Goal: Transaction & Acquisition: Obtain resource

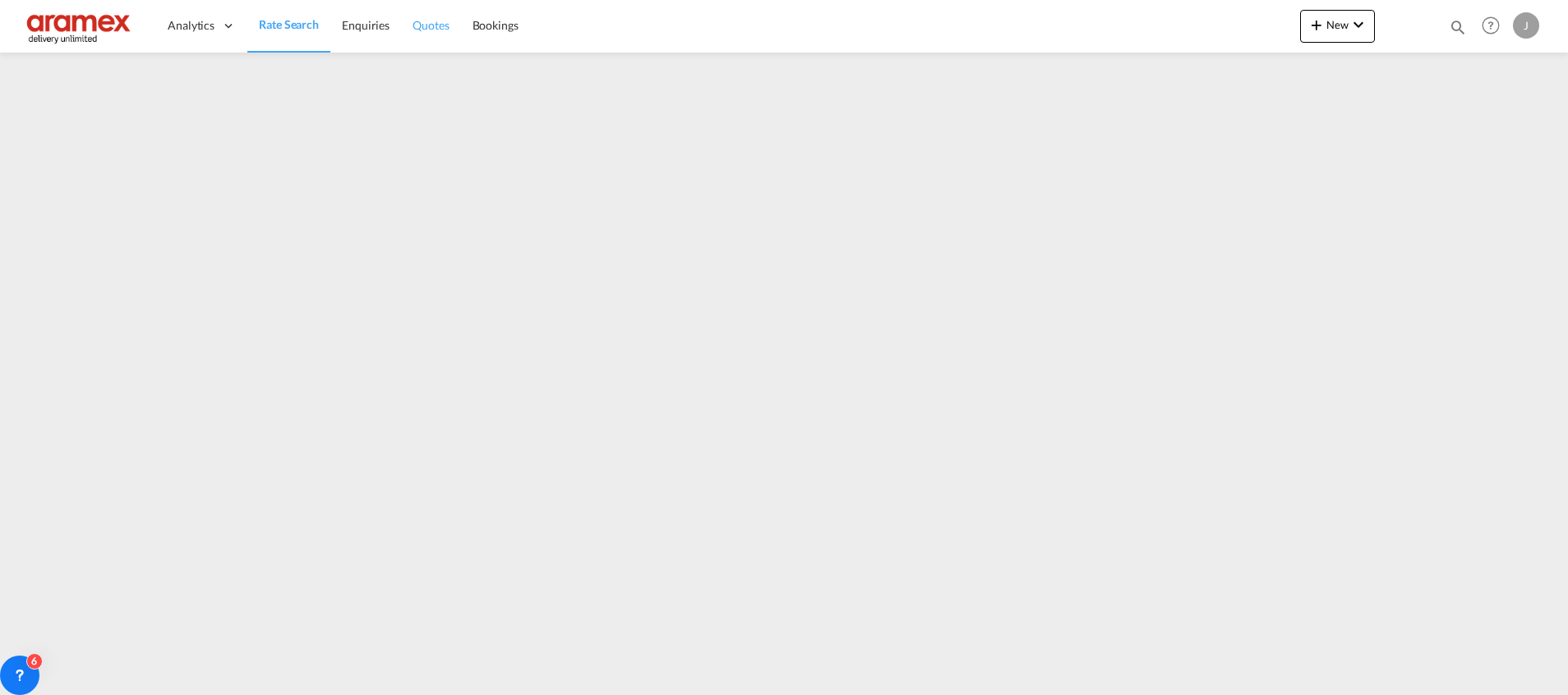
click at [408, 24] on link "Quotes" at bounding box center [430, 25] width 59 height 53
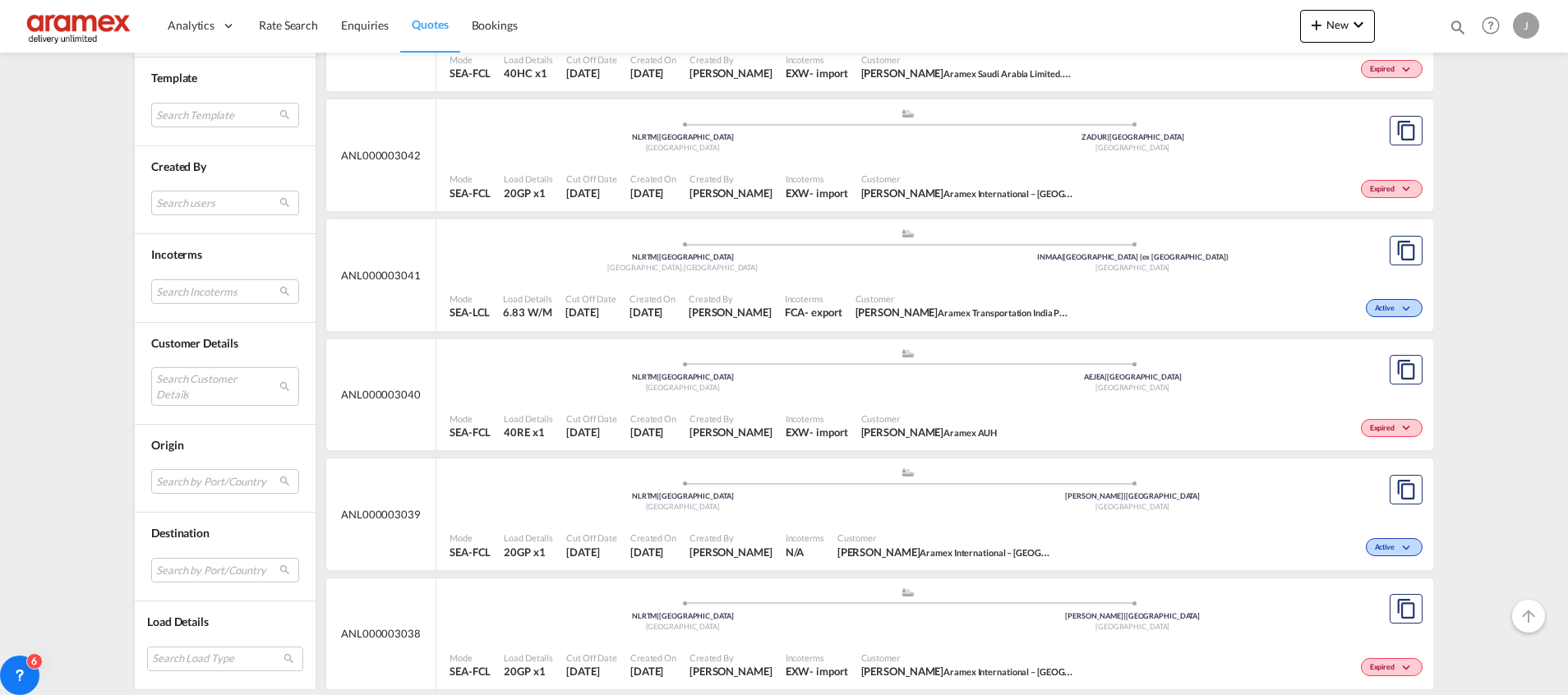
scroll to position [739, 0]
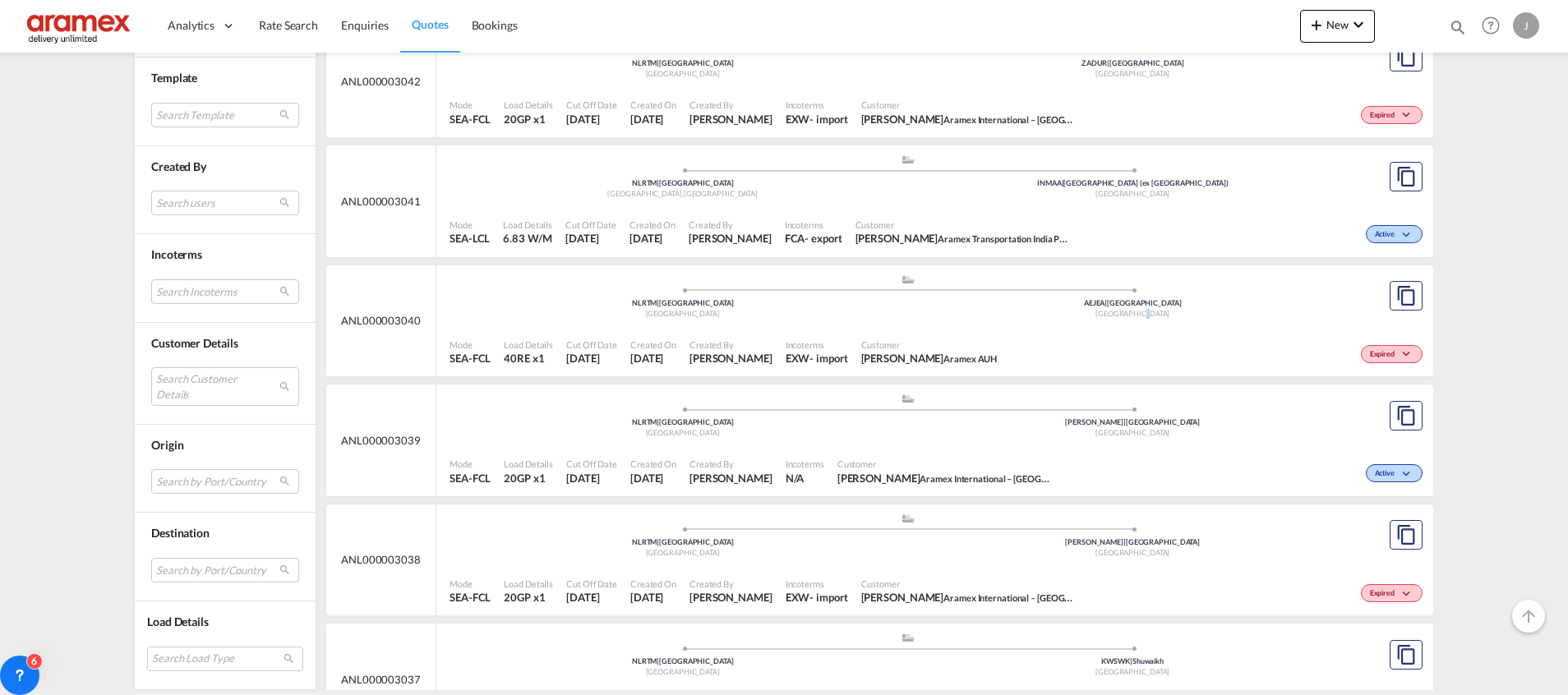
click at [1129, 325] on div ".a{fill:#aaa8ad;} .a{fill:#aaa8ad;} NLRTM | [GEOGRAPHIC_DATA] [GEOGRAPHIC_DATA]…" at bounding box center [907, 300] width 917 height 53
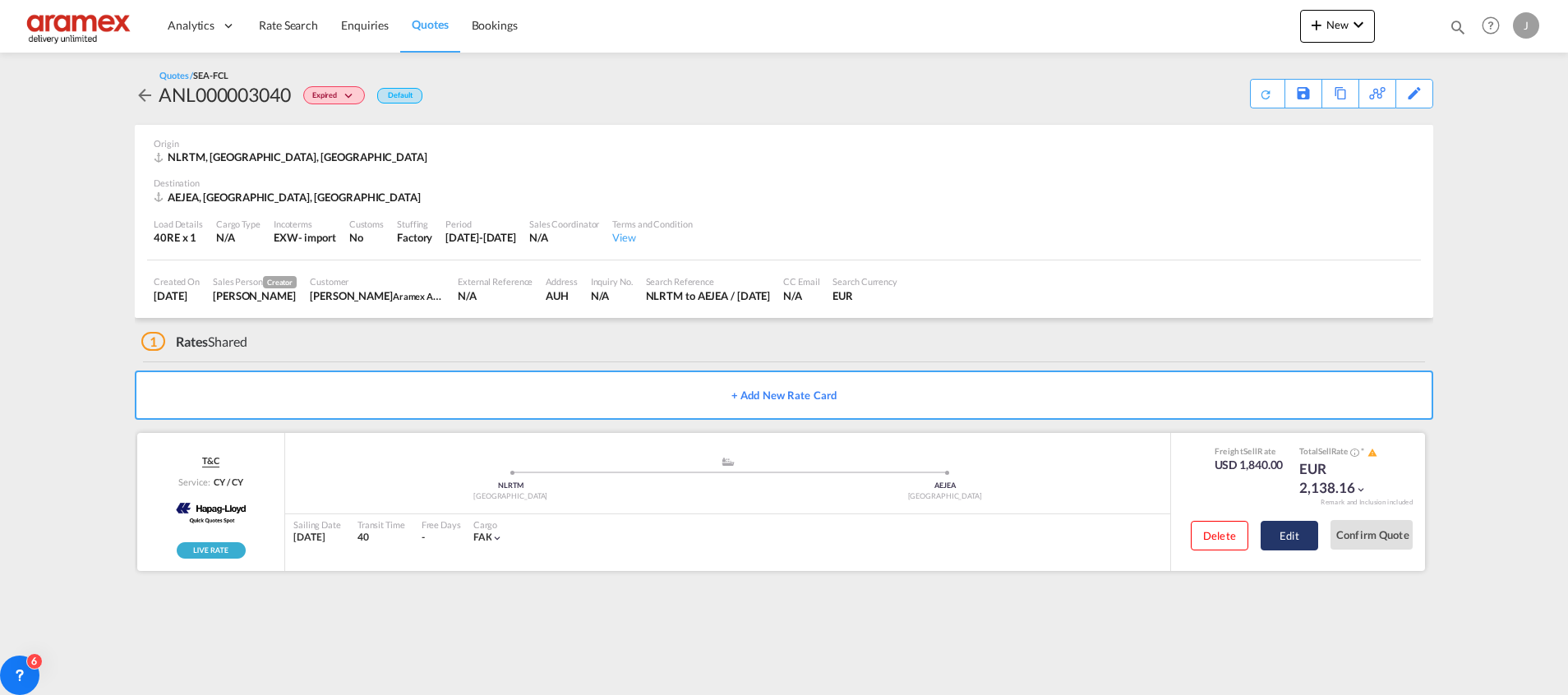
click at [1298, 544] on button "Edit" at bounding box center [1289, 536] width 58 height 30
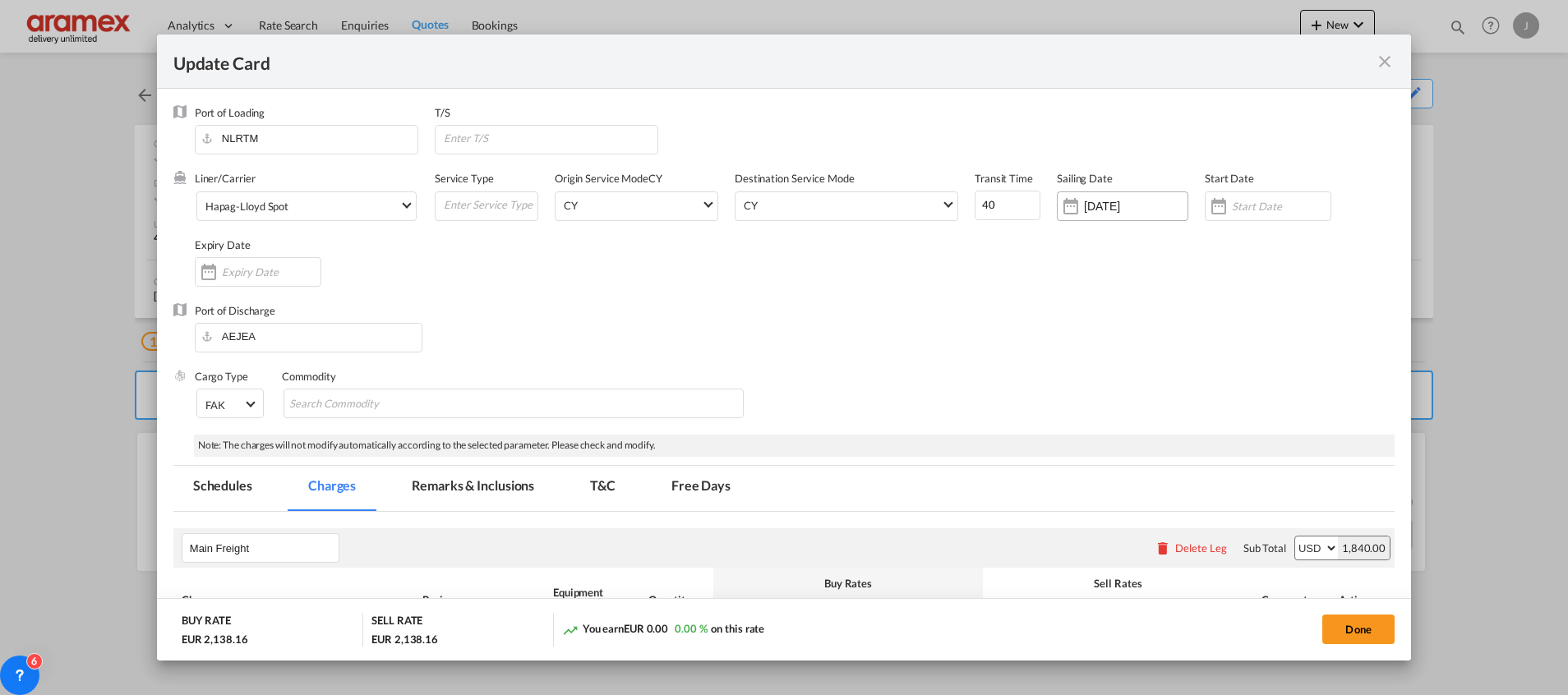
click at [1103, 193] on div "[DATE]" at bounding box center [1122, 206] width 131 height 30
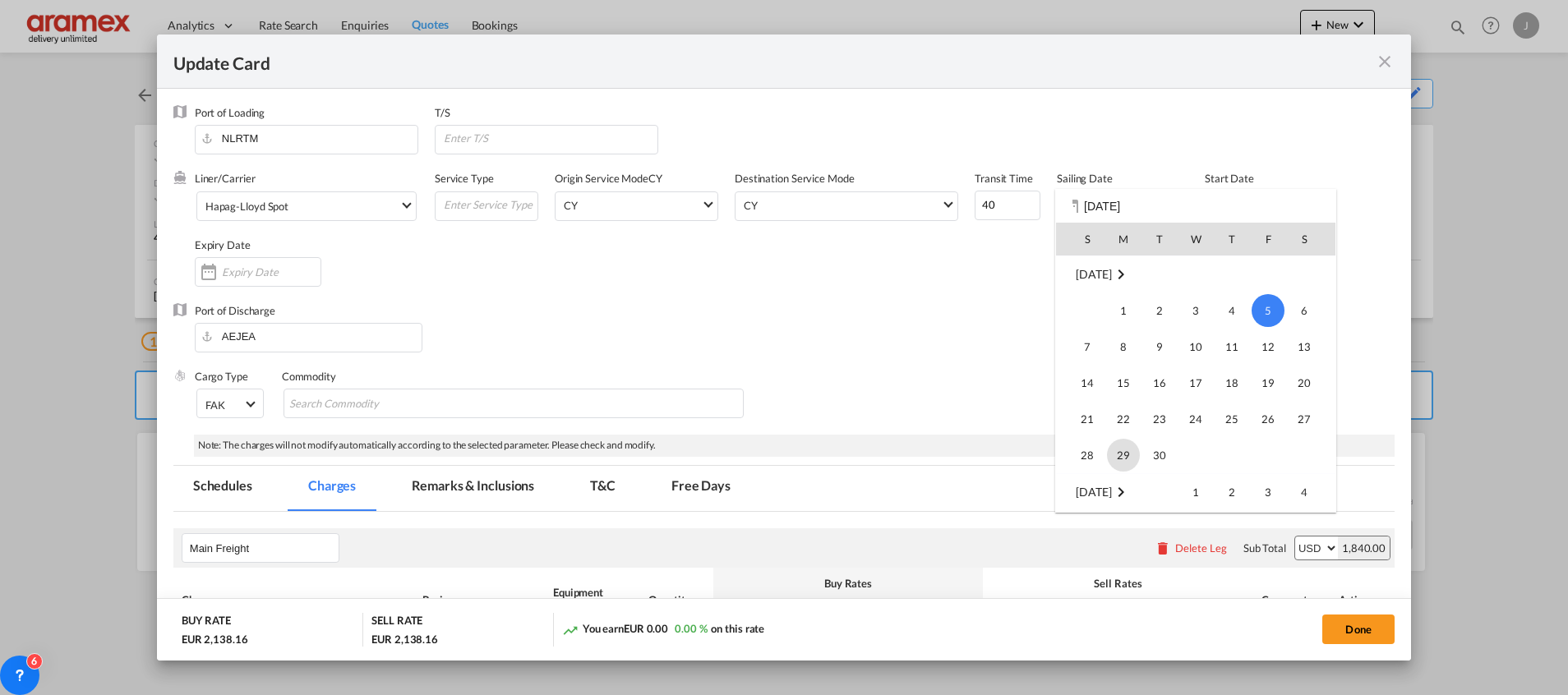
click at [1119, 452] on span "29" at bounding box center [1123, 455] width 33 height 33
type input "[DATE]"
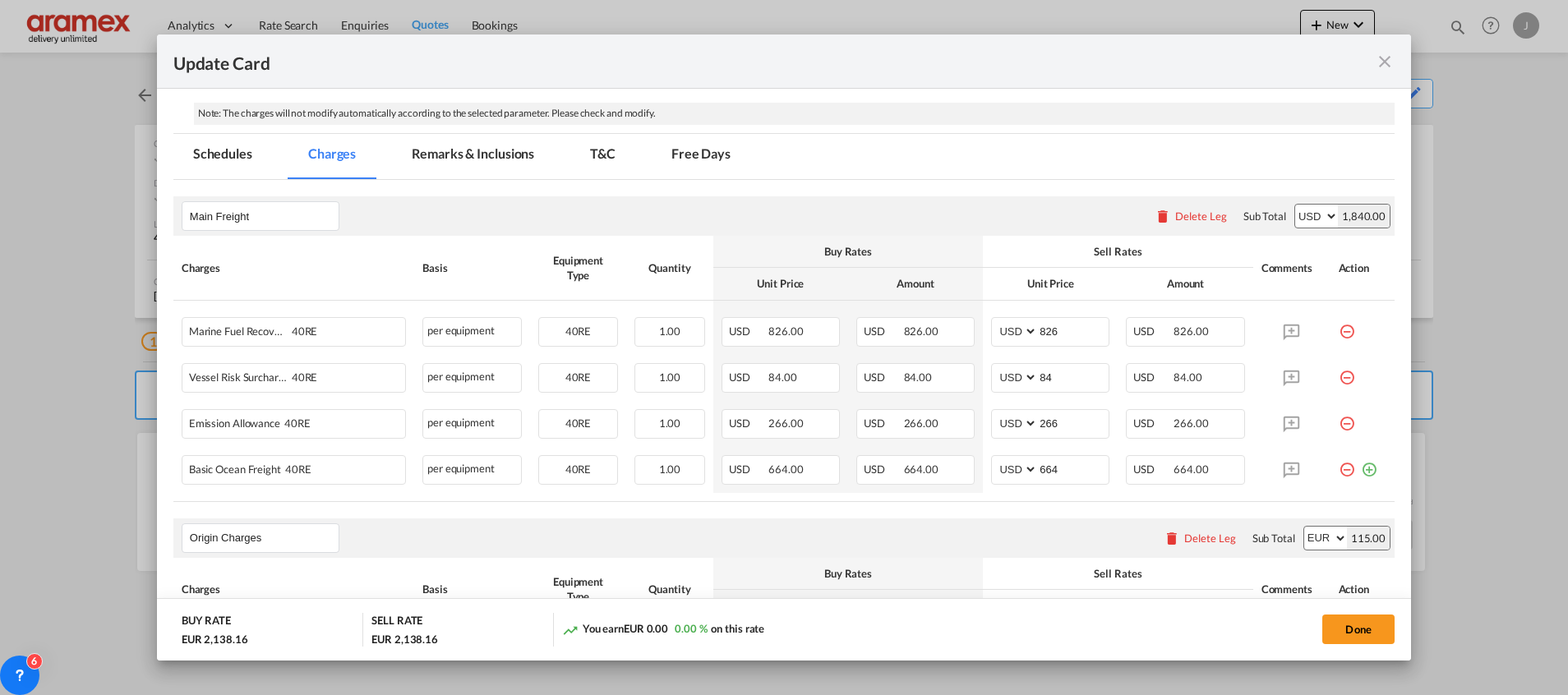
scroll to position [370, 0]
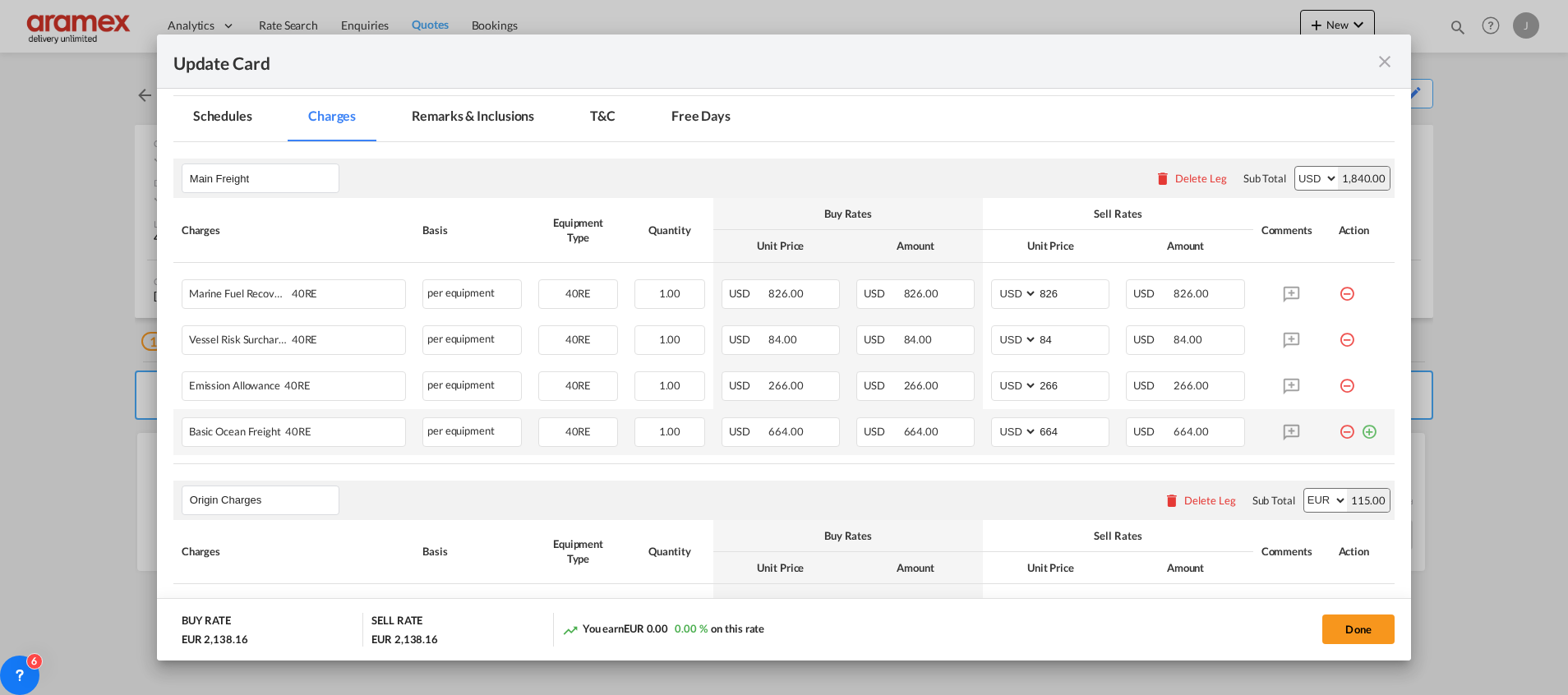
click at [1361, 428] on md-icon "icon-plus-circle-outline green-400-fg" at bounding box center [1369, 425] width 16 height 16
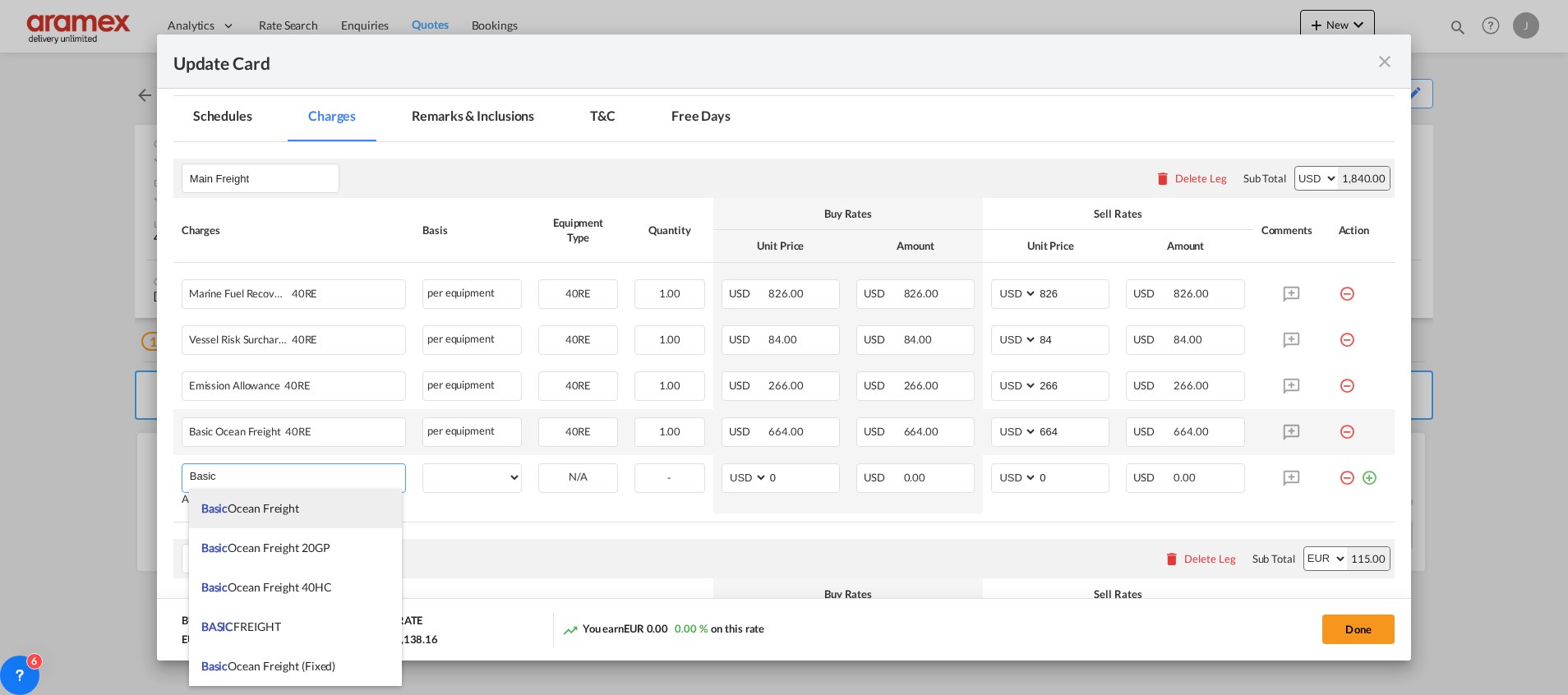
click at [264, 506] on span "Basic Ocean Freight" at bounding box center [250, 508] width 97 height 13
type input "Basic Ocean Freight"
select select "per equipment"
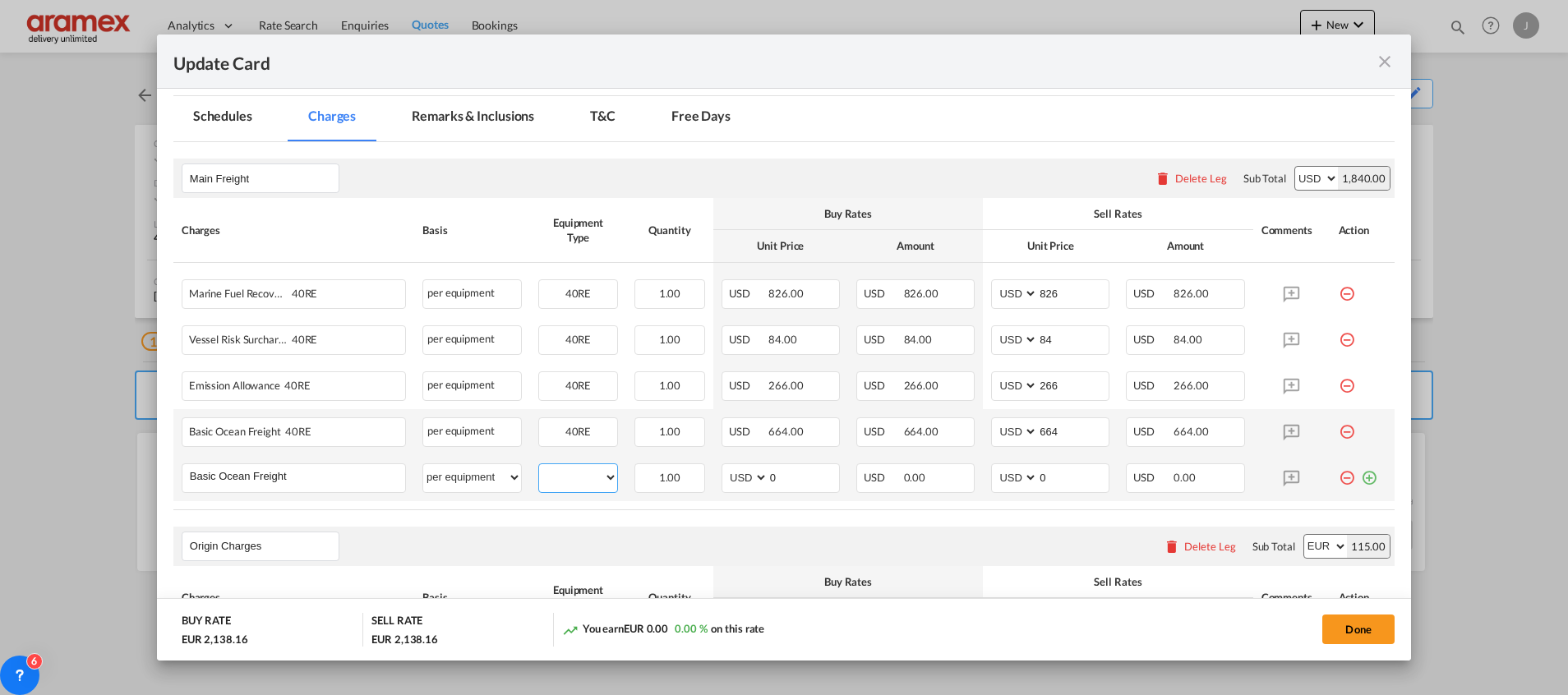
click at [593, 475] on select "40RE" at bounding box center [577, 477] width 78 height 22
click at [539, 467] on select "40RE" at bounding box center [577, 477] width 78 height 22
select select "? string: ?"
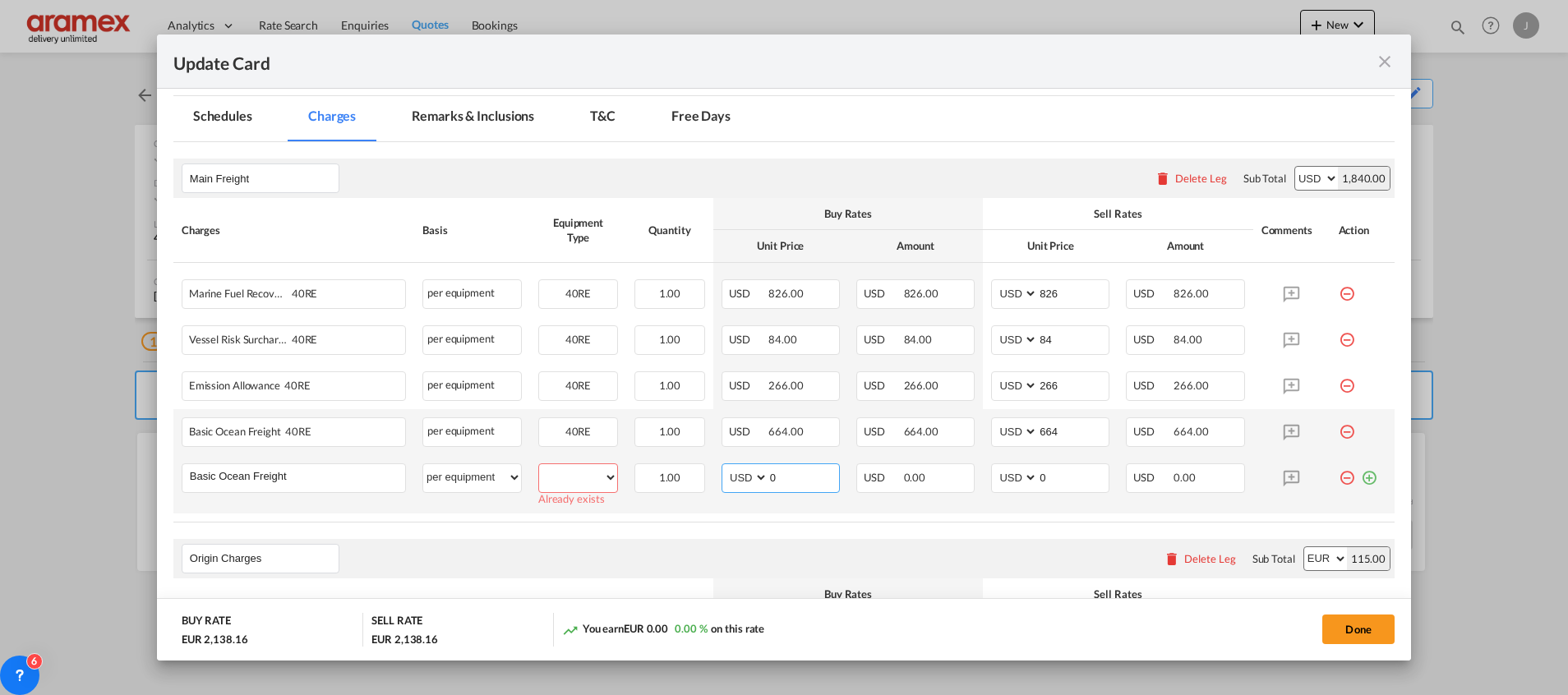
drag, startPoint x: 788, startPoint y: 478, endPoint x: 741, endPoint y: 478, distance: 47.0
click at [742, 478] on md-input-container "AED AFN ALL AMD ANG AOA ARS AUD AWG AZN BAM BBD BDT BGN BHD BIF BMD BND [PERSON…" at bounding box center [781, 478] width 119 height 30
paste input "619"
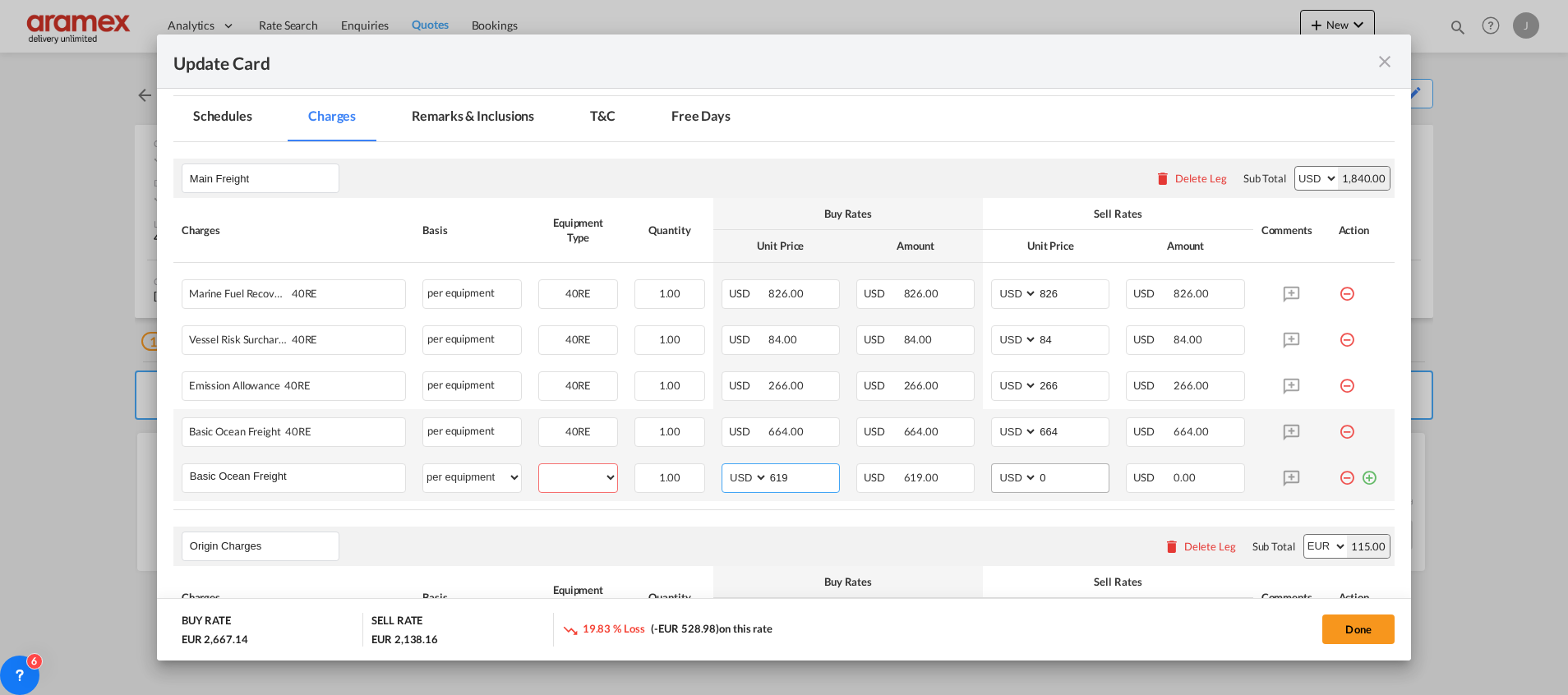
type input "619"
drag, startPoint x: 1045, startPoint y: 472, endPoint x: 962, endPoint y: 478, distance: 83.2
click at [962, 478] on tr "Basic Ocean Freight Please Enter User Defined Charges Cannot Be Published per e…" at bounding box center [784, 478] width 1221 height 46
paste input "619"
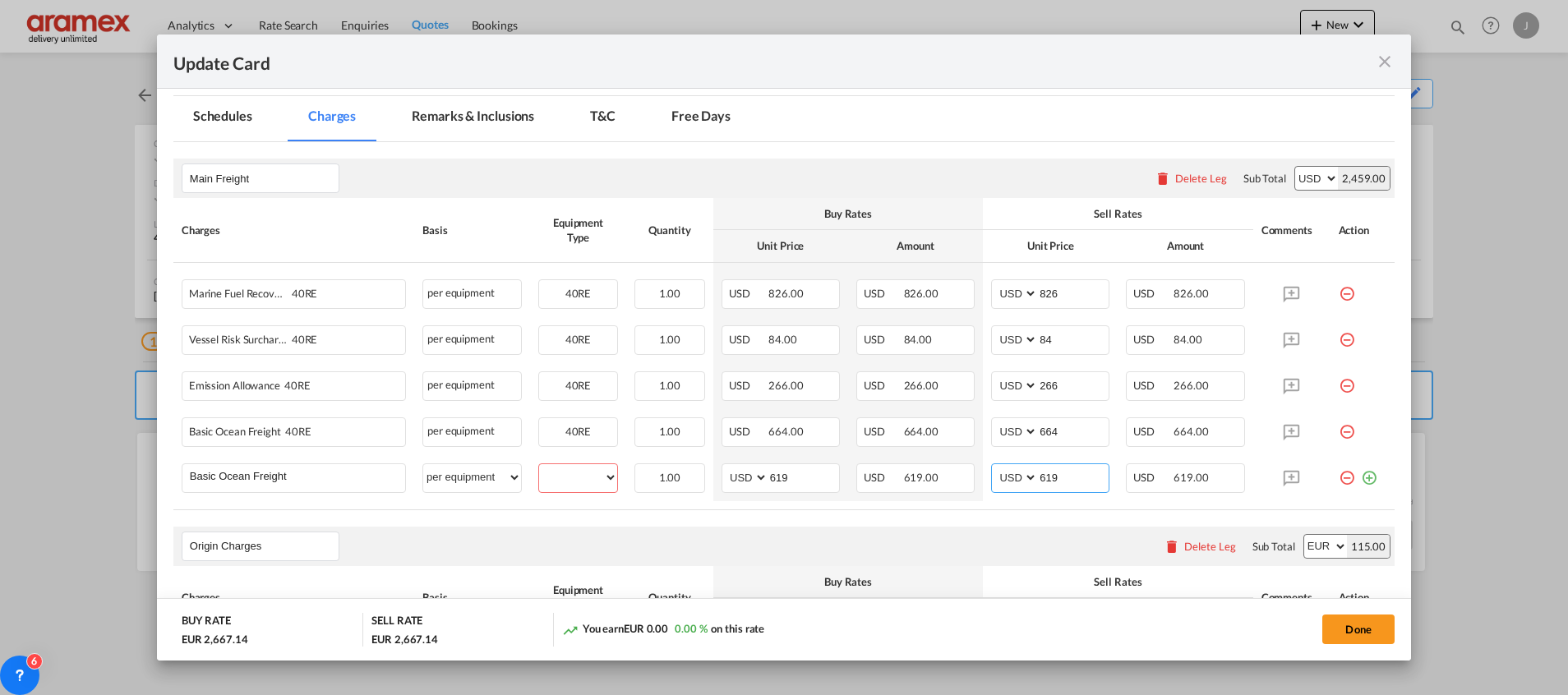
type input "619"
click at [1339, 428] on md-icon "icon-minus-circle-outline red-400-fg" at bounding box center [1346, 425] width 16 height 16
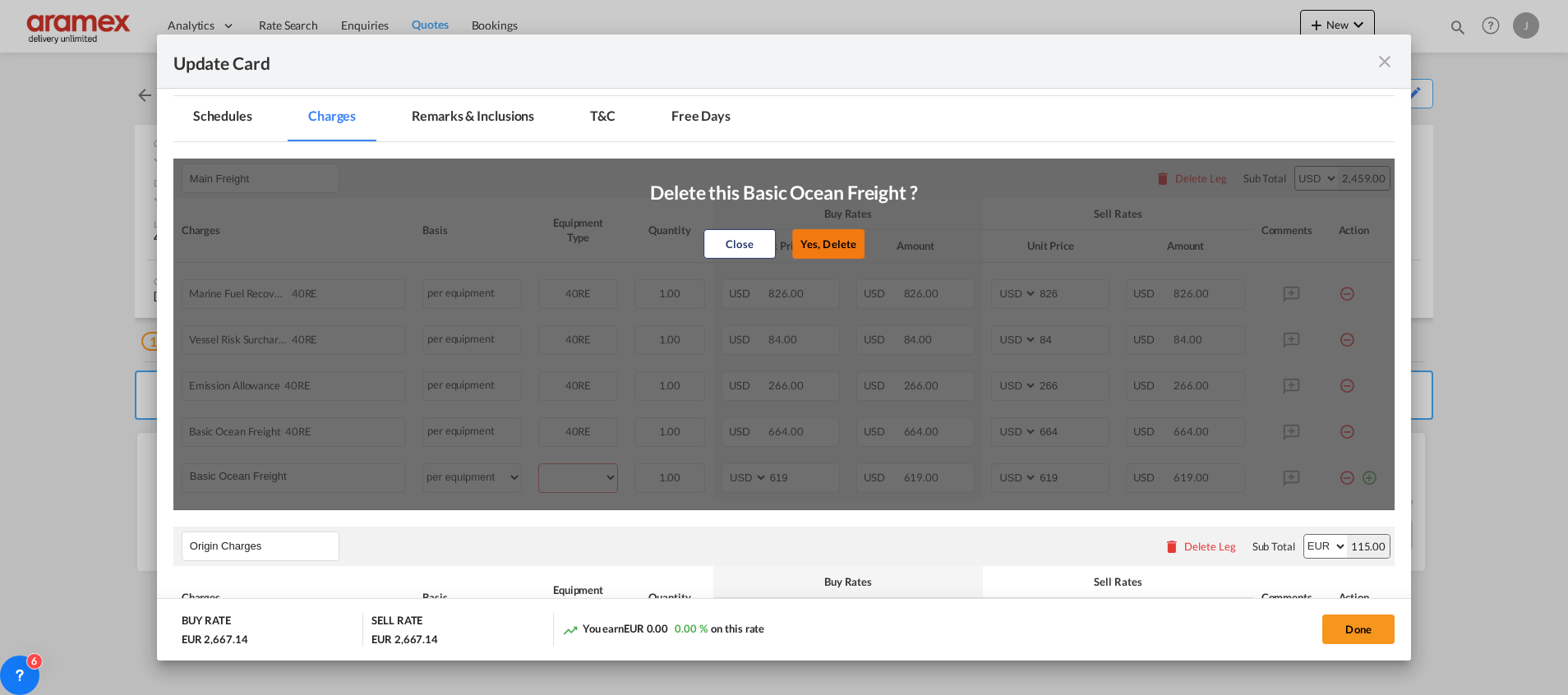
click at [836, 236] on button "Yes, Delete" at bounding box center [828, 244] width 72 height 30
type input "619"
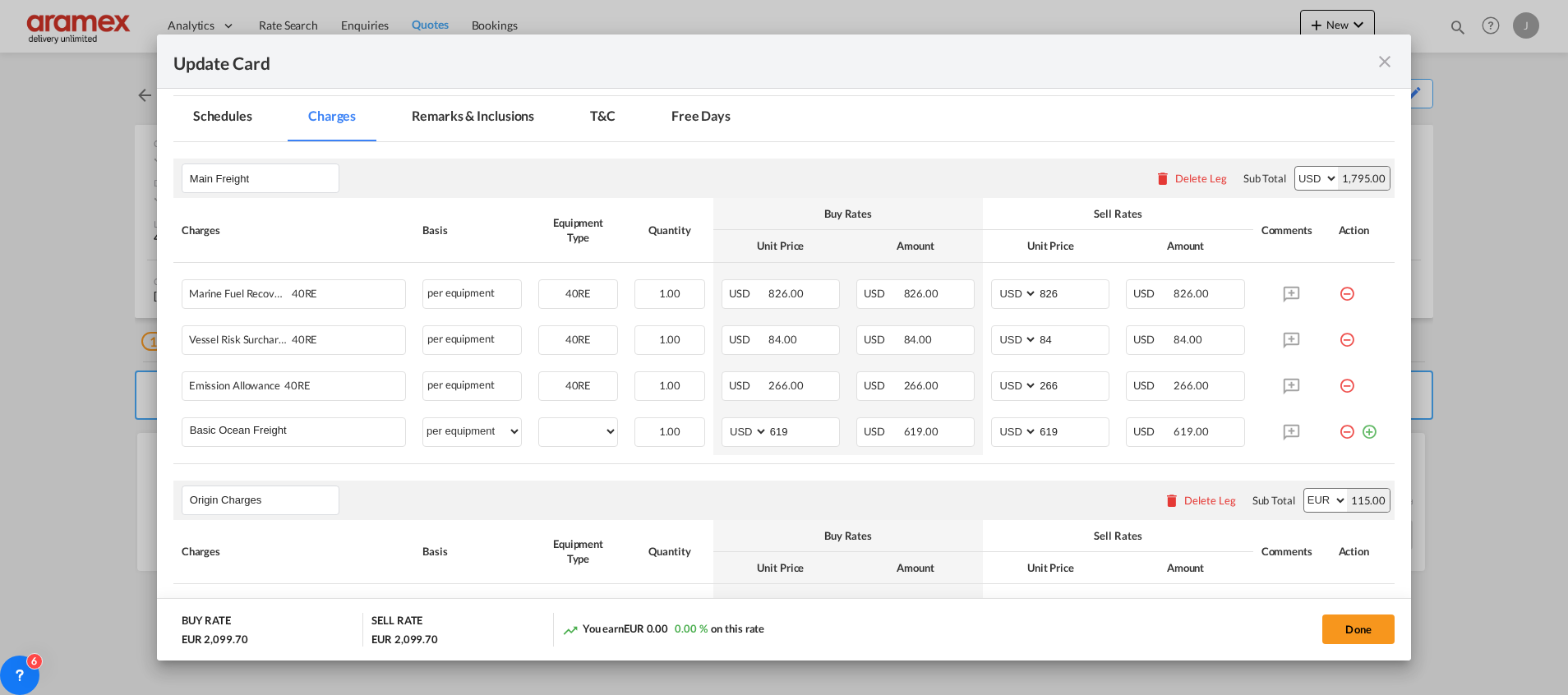
click at [596, 526] on th "Equipment Type" at bounding box center [578, 552] width 96 height 65
click at [808, 432] on input "619" at bounding box center [803, 431] width 70 height 25
click at [800, 497] on div "Origin Charges Please enter leg name Leg Name Already Exists Delete Leg Sub Tot…" at bounding box center [784, 500] width 1221 height 40
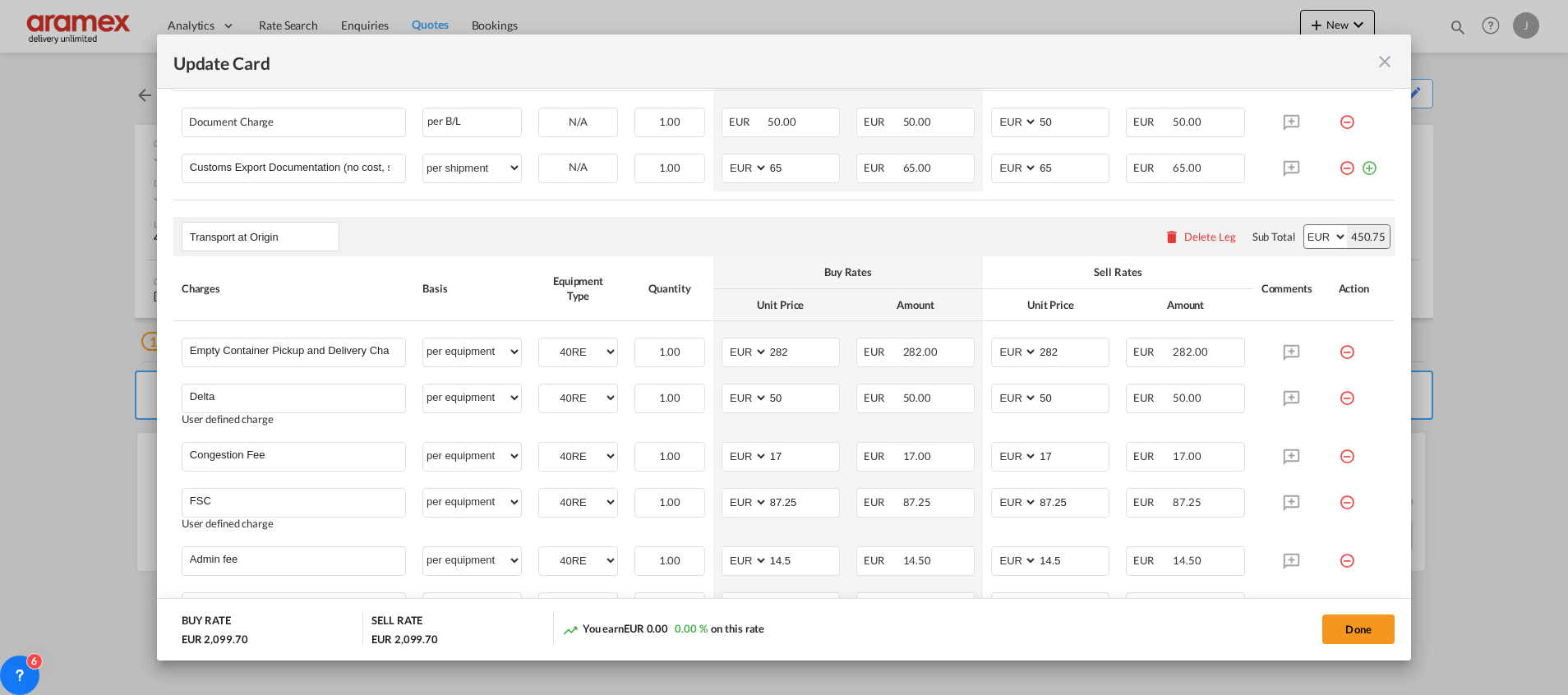
scroll to position [986, 0]
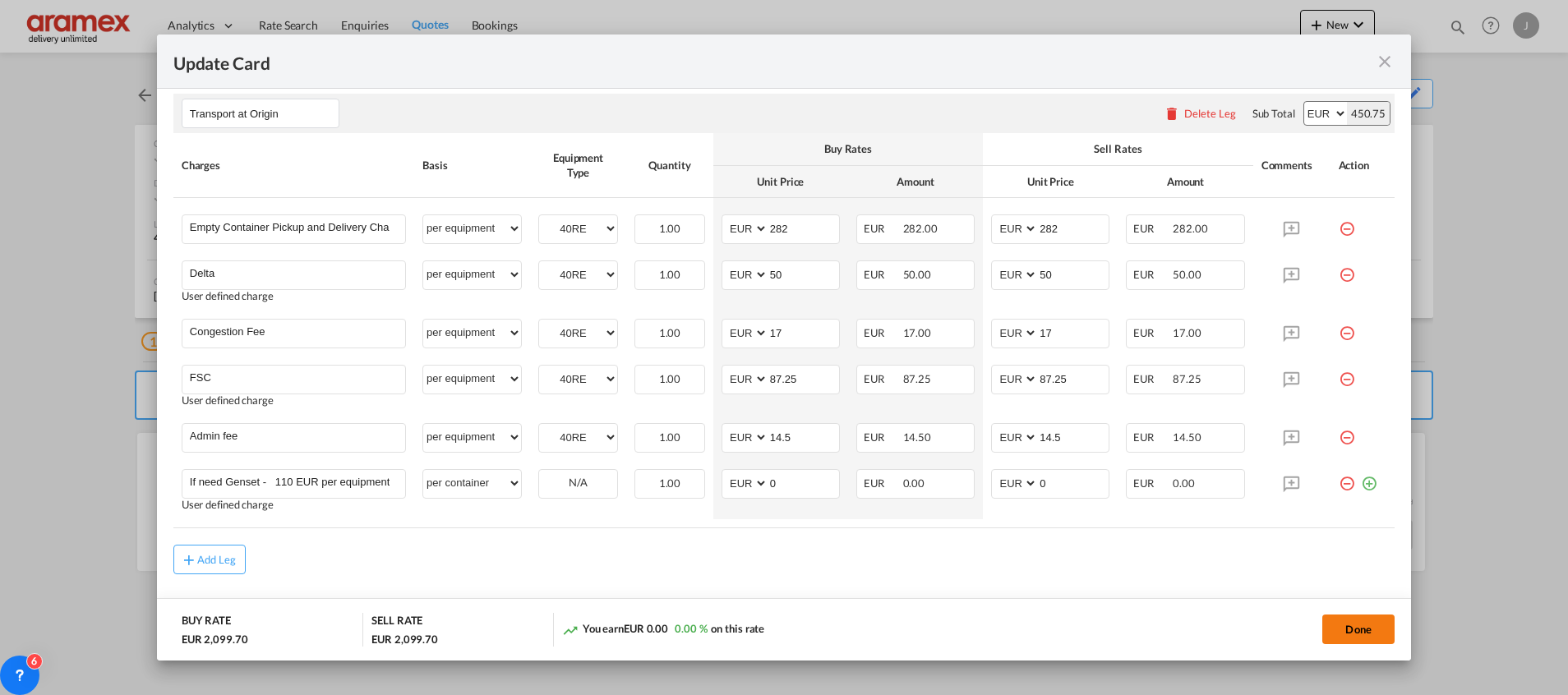
click at [1362, 628] on button "Done" at bounding box center [1358, 629] width 72 height 30
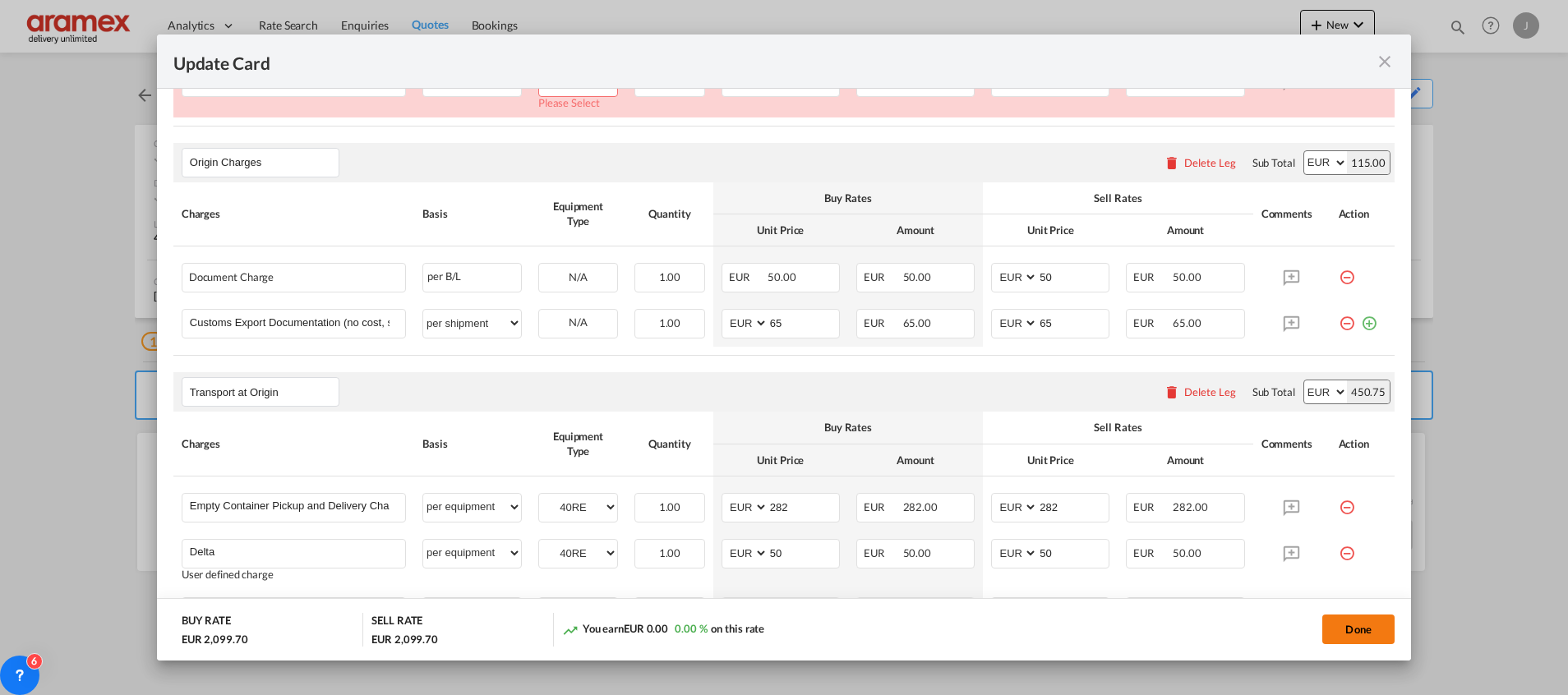
scroll to position [427, 0]
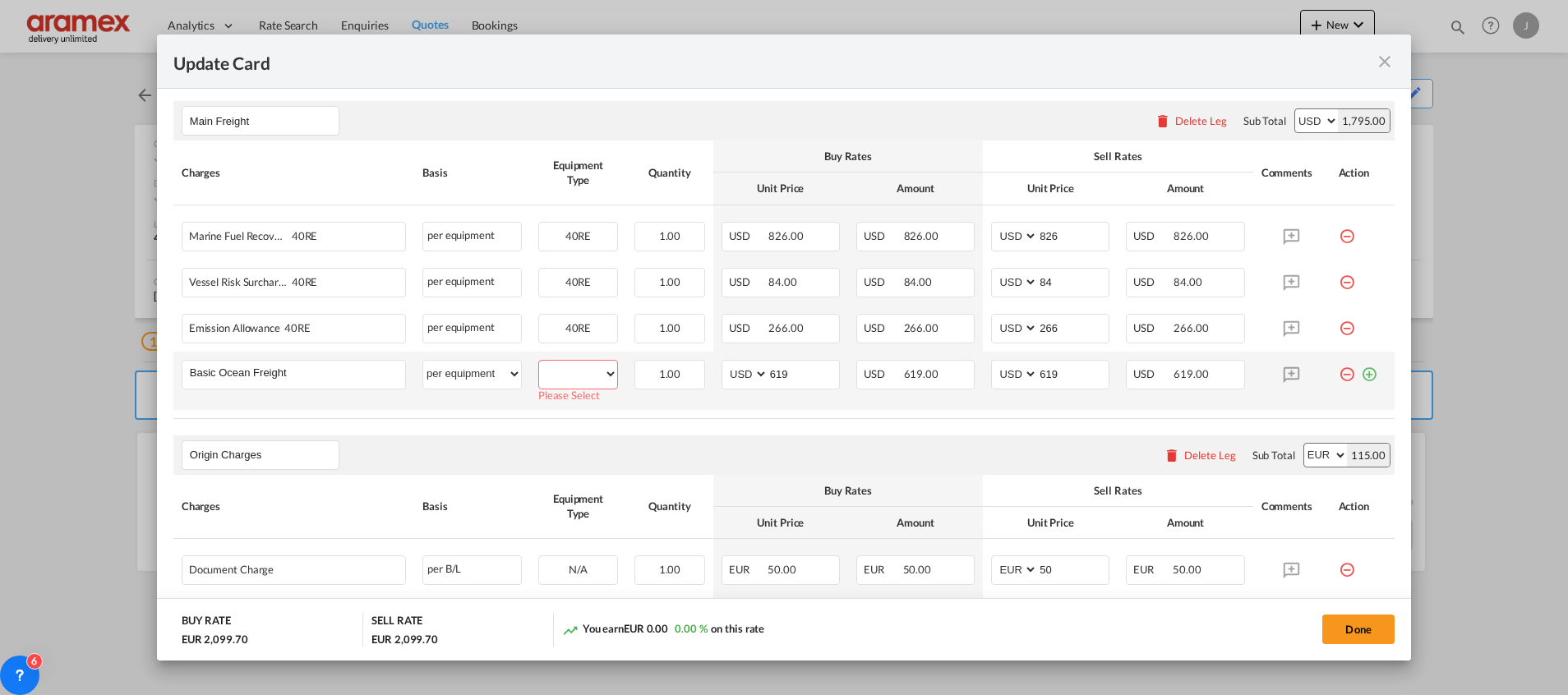
click at [566, 372] on select "40RE" at bounding box center [577, 374] width 78 height 22
select select "40RE"
click at [539, 363] on select "40RE" at bounding box center [577, 374] width 78 height 22
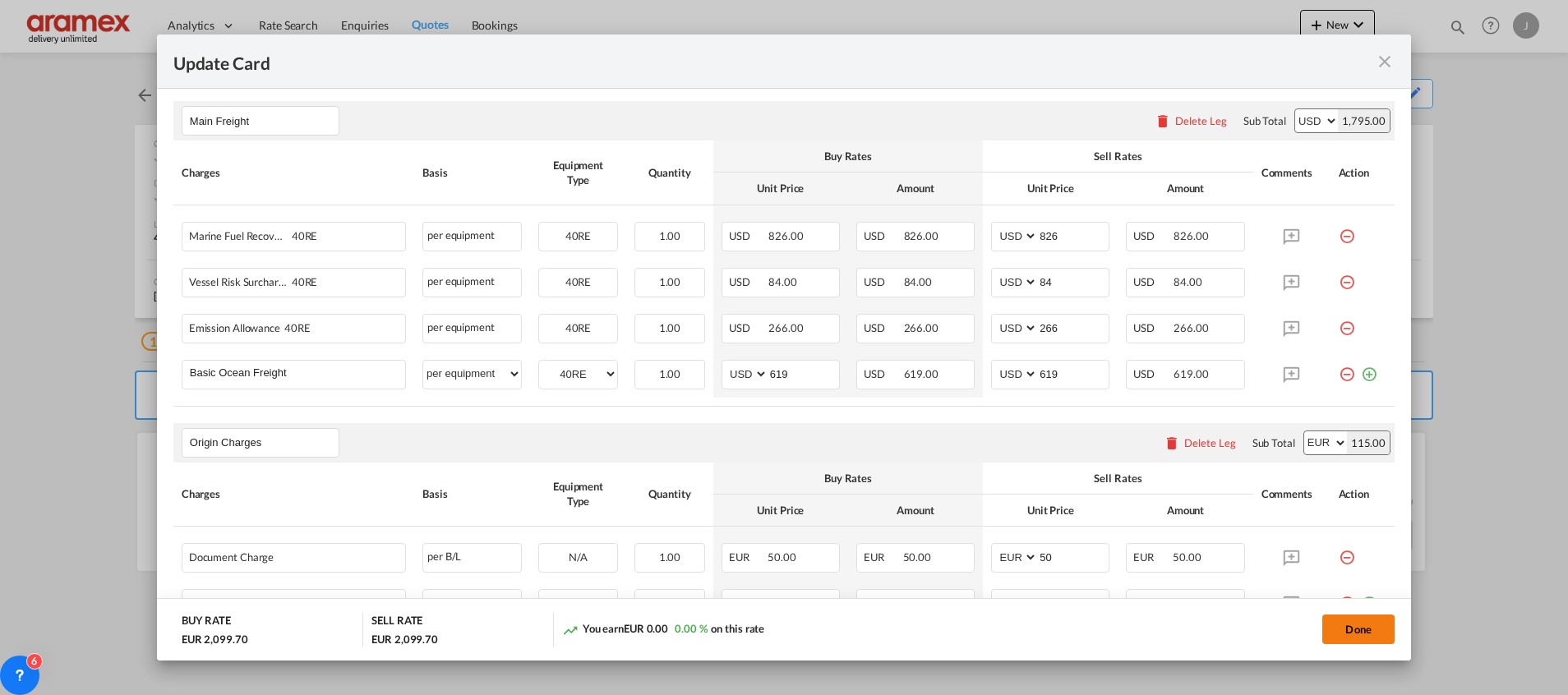
click at [1363, 630] on button "Done" at bounding box center [1358, 629] width 72 height 30
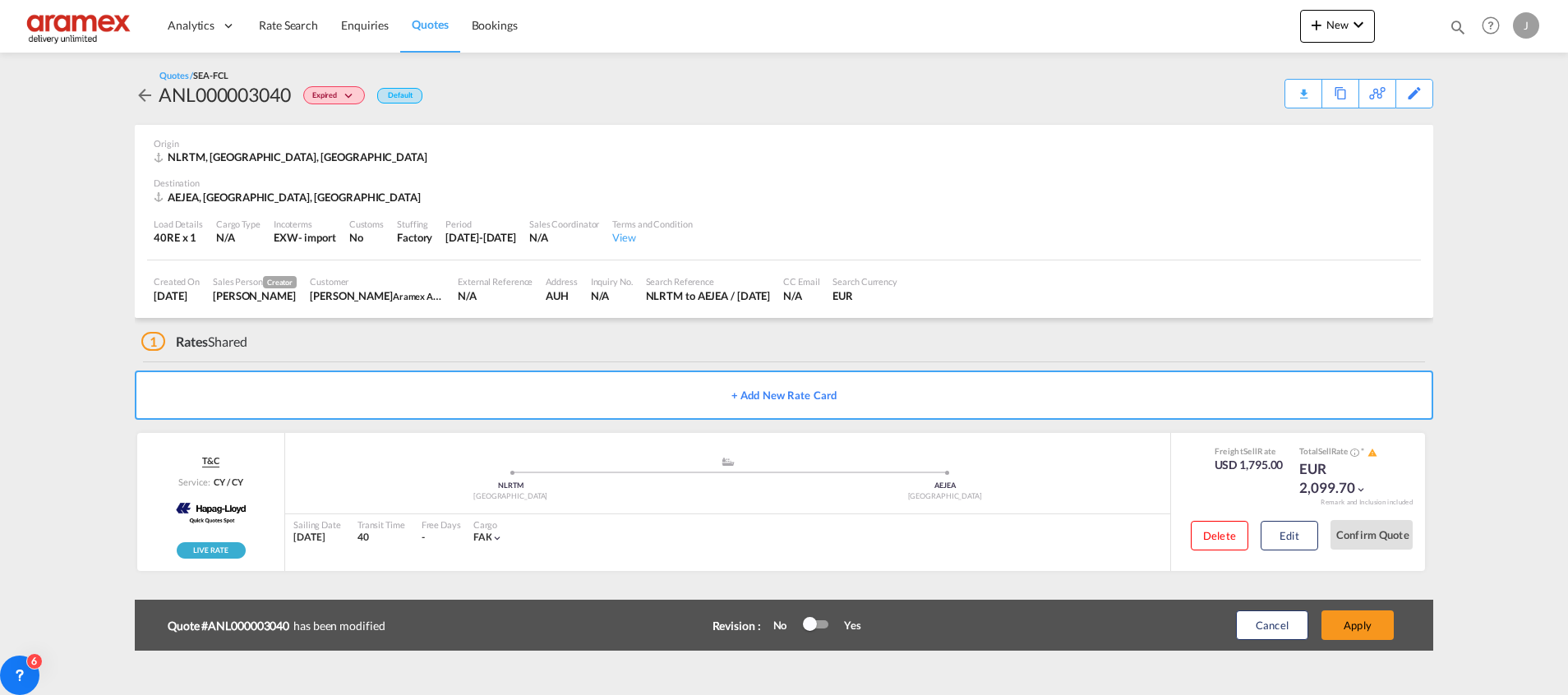
click at [1363, 630] on button "Apply" at bounding box center [1357, 625] width 72 height 30
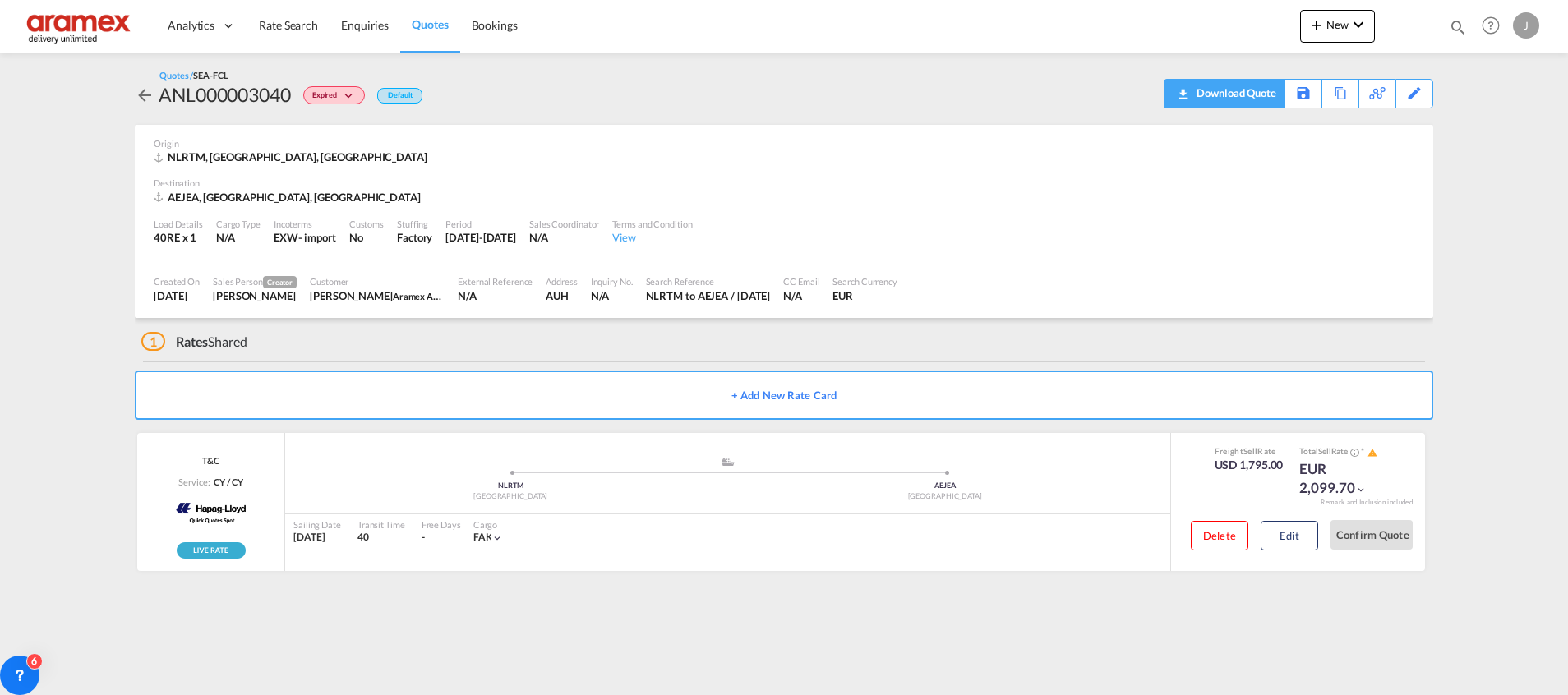
click at [1240, 92] on div "Download Quote" at bounding box center [1234, 93] width 84 height 26
click at [1302, 538] on button "Edit" at bounding box center [1289, 536] width 58 height 30
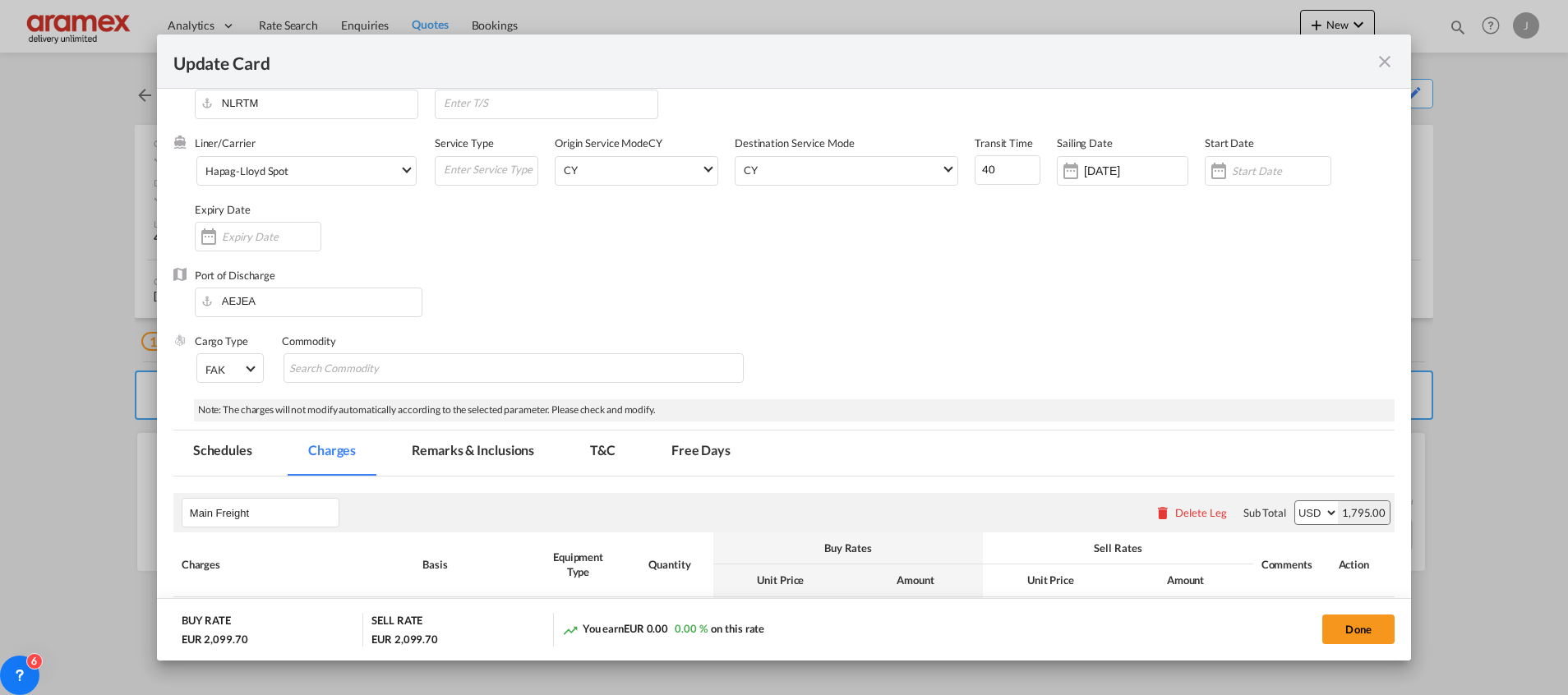
scroll to position [0, 0]
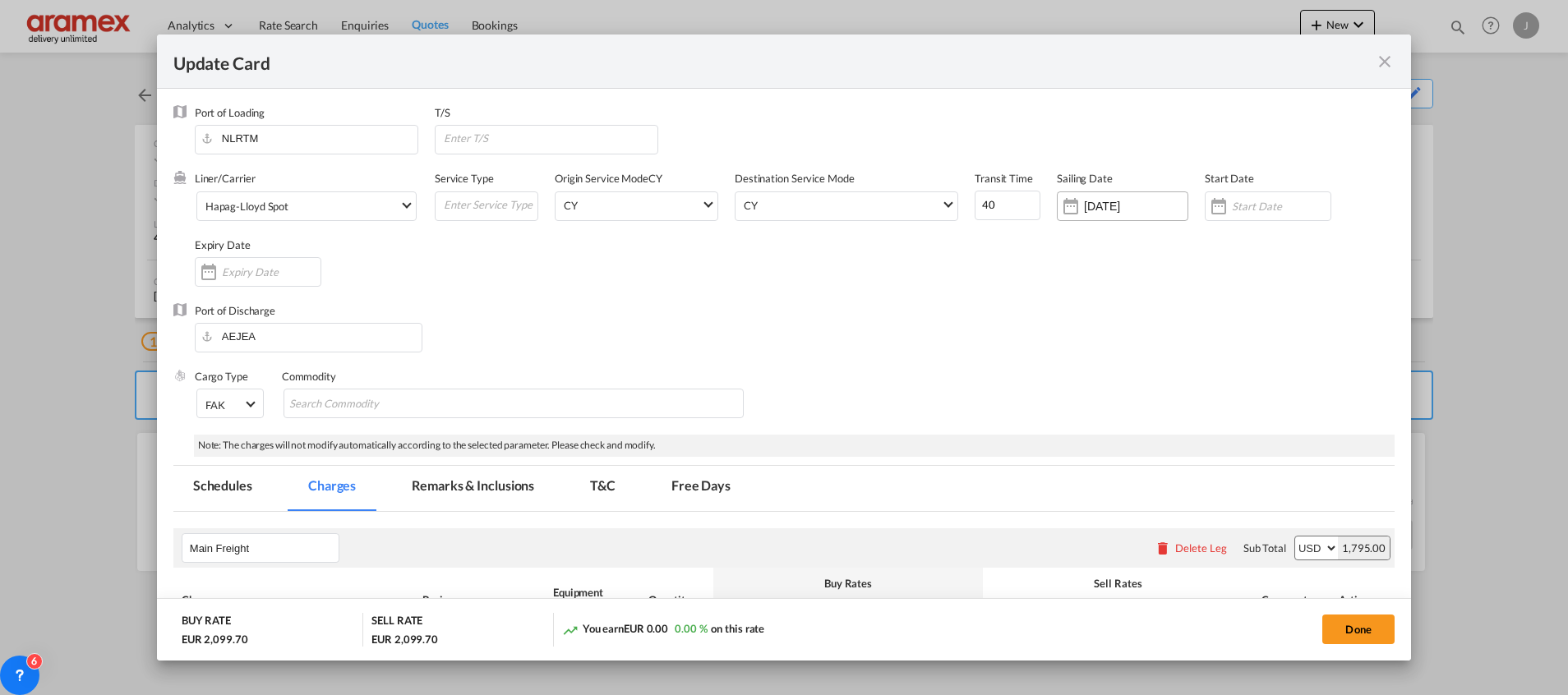
click at [1127, 203] on input "[DATE]" at bounding box center [1135, 206] width 103 height 13
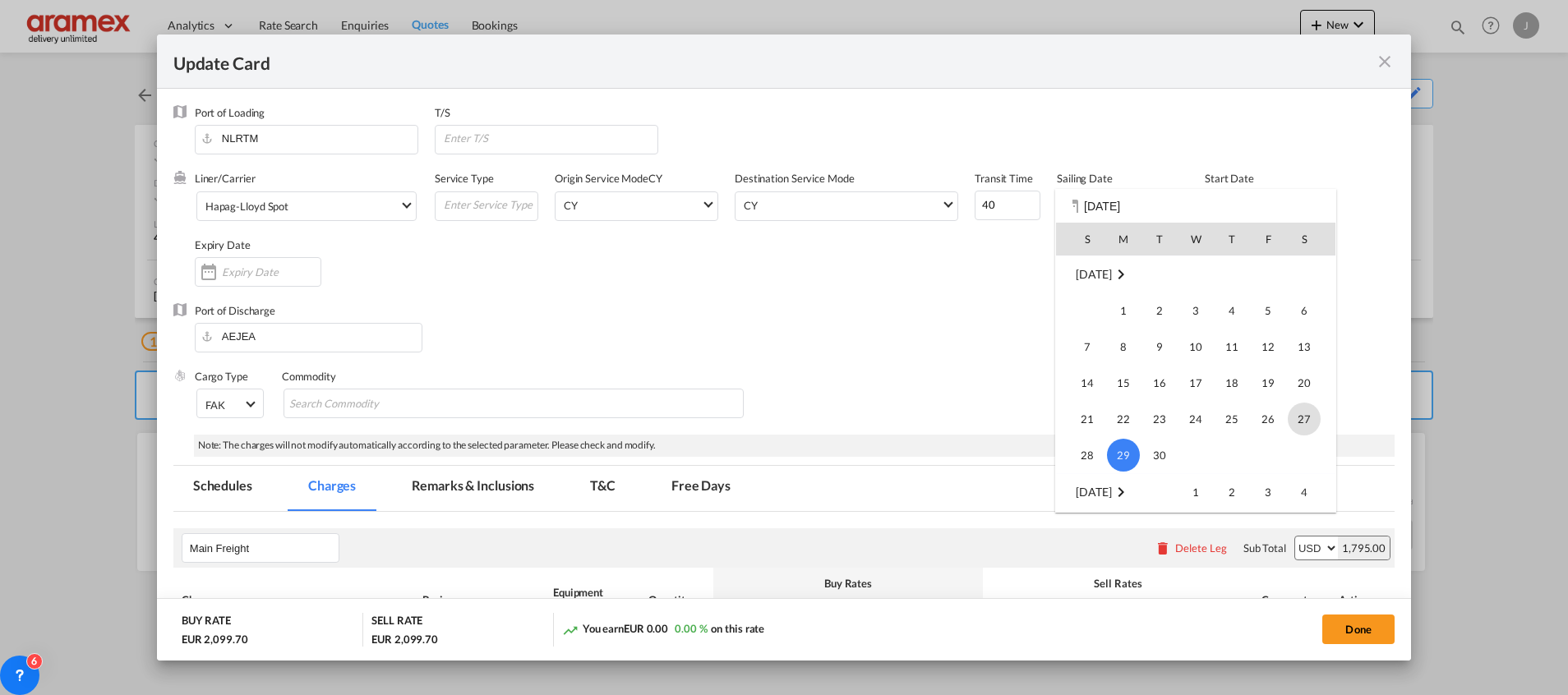
click at [1307, 414] on span "27" at bounding box center [1304, 419] width 33 height 33
type input "[DATE]"
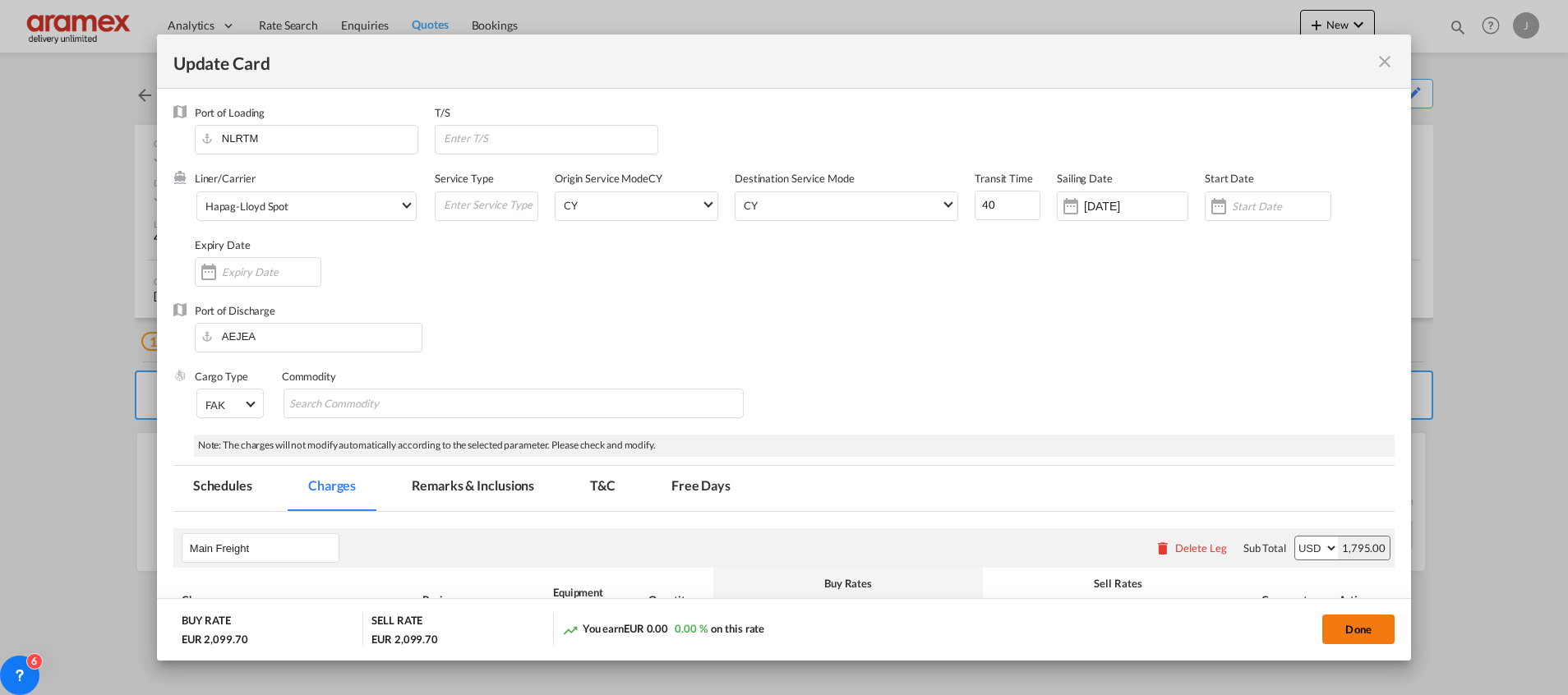
click at [1370, 630] on button "Done" at bounding box center [1358, 629] width 72 height 30
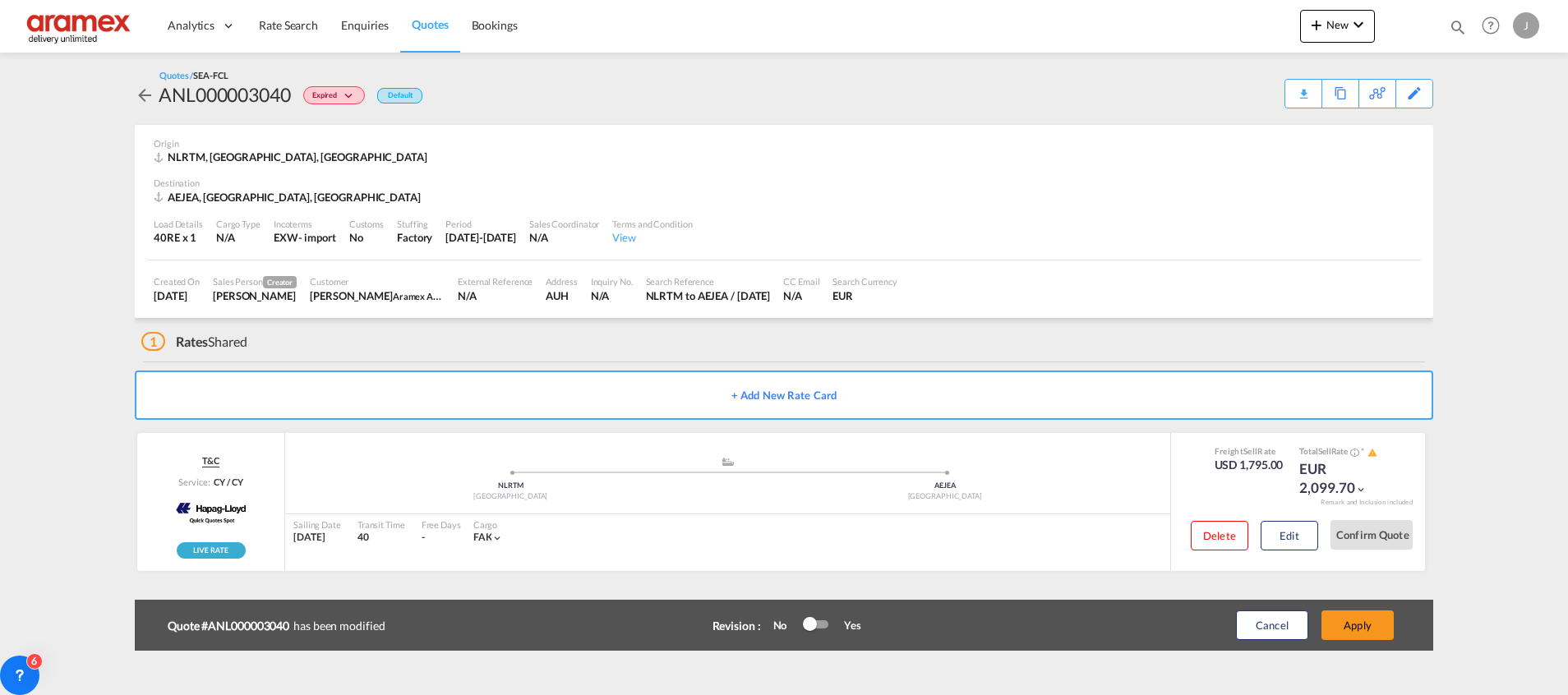
click at [1370, 630] on button "Apply" at bounding box center [1357, 625] width 72 height 30
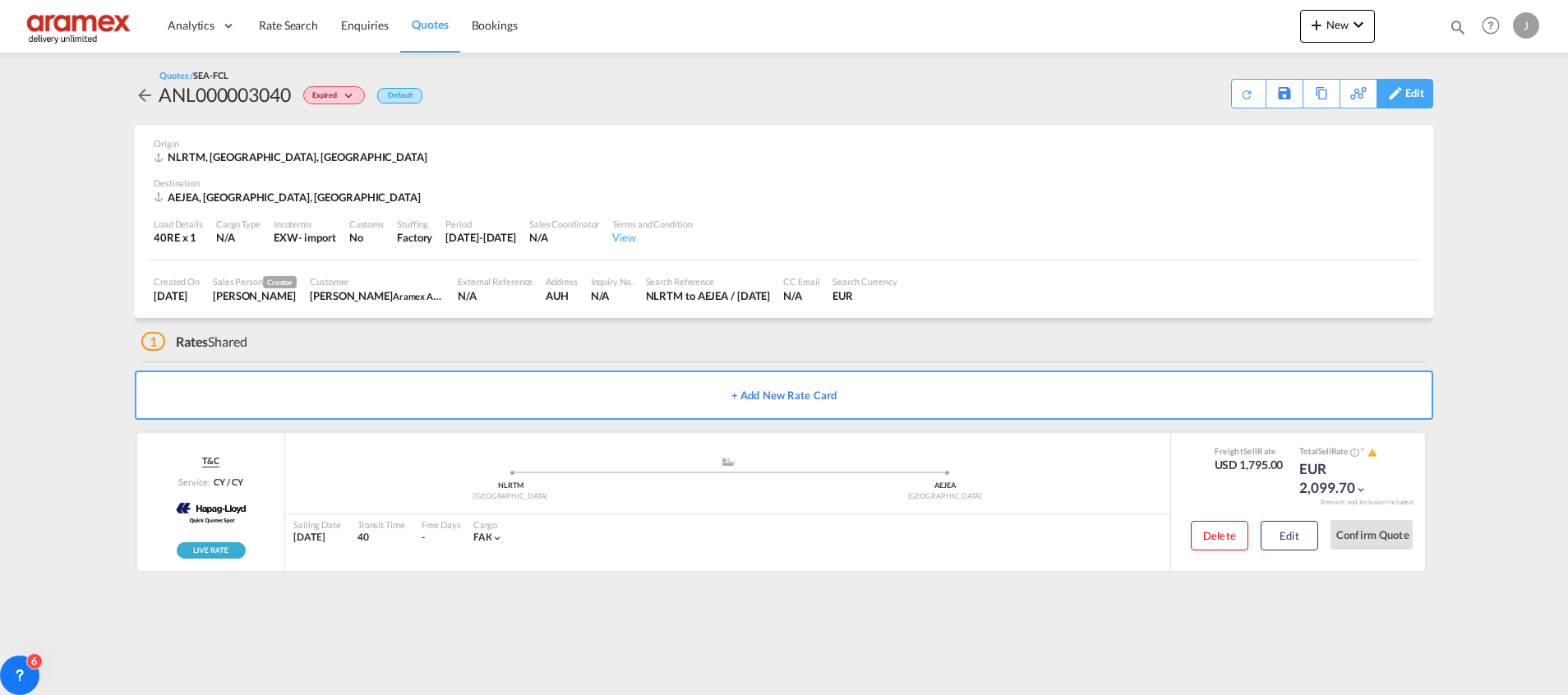
click at [1413, 94] on div "Edit" at bounding box center [1415, 94] width 19 height 28
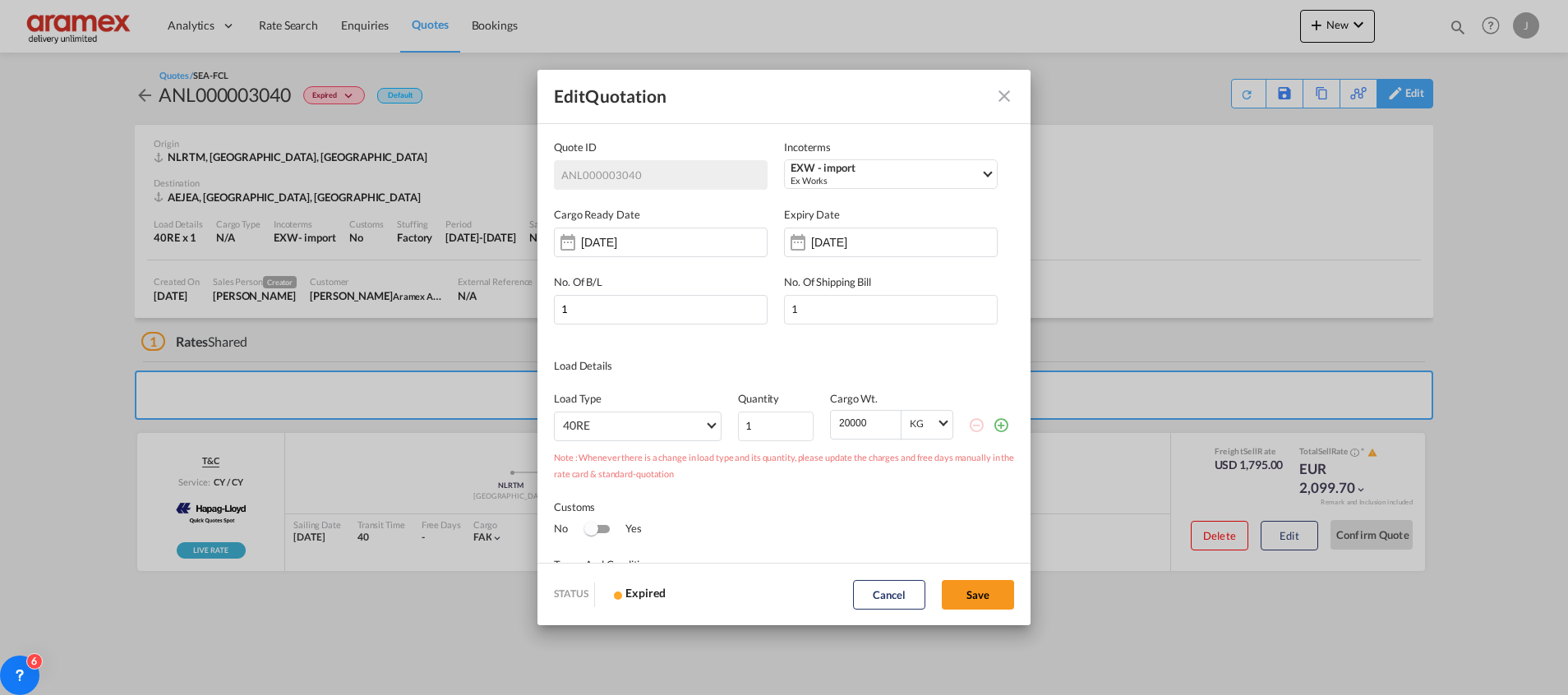
scroll to position [0, 0]
click at [862, 237] on input "[DATE]" at bounding box center [863, 243] width 103 height 13
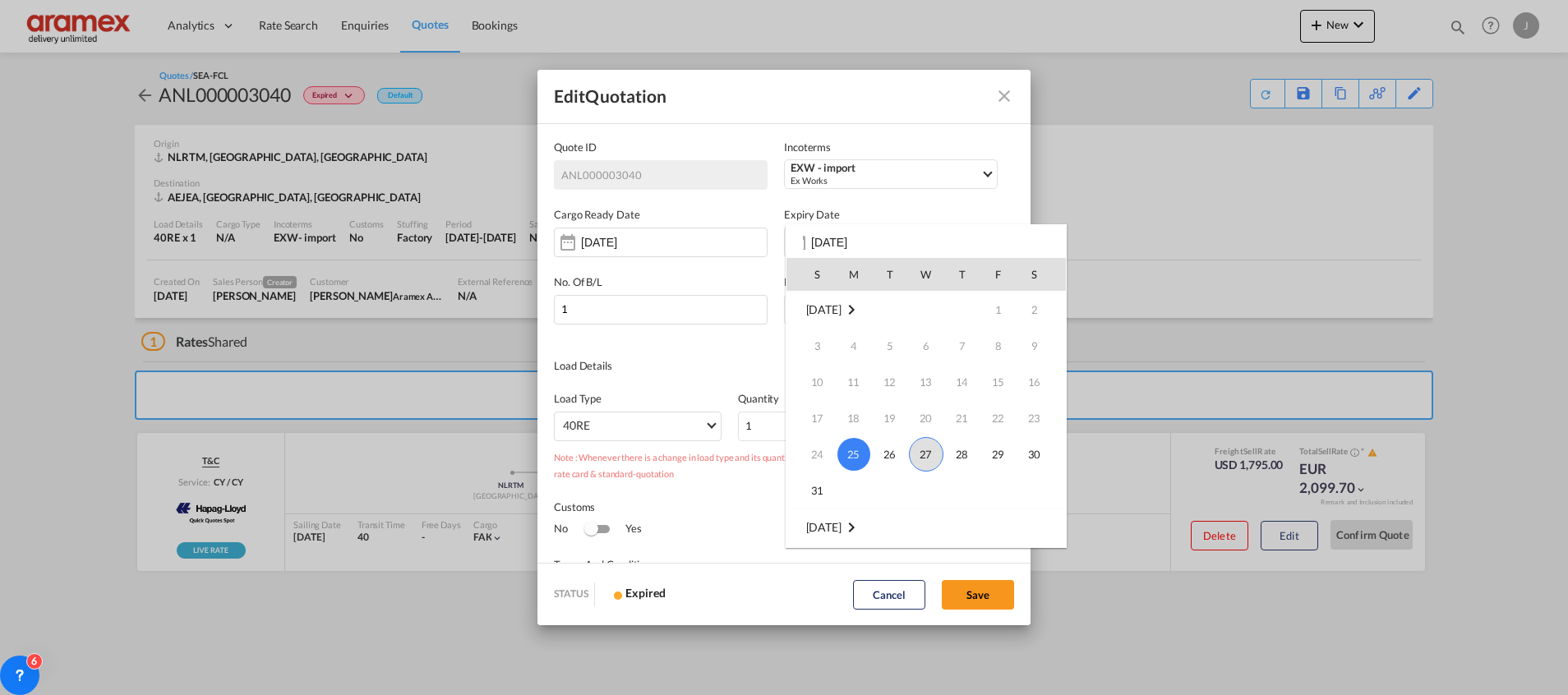
click at [924, 453] on span "27" at bounding box center [926, 455] width 35 height 35
type input "[DATE]"
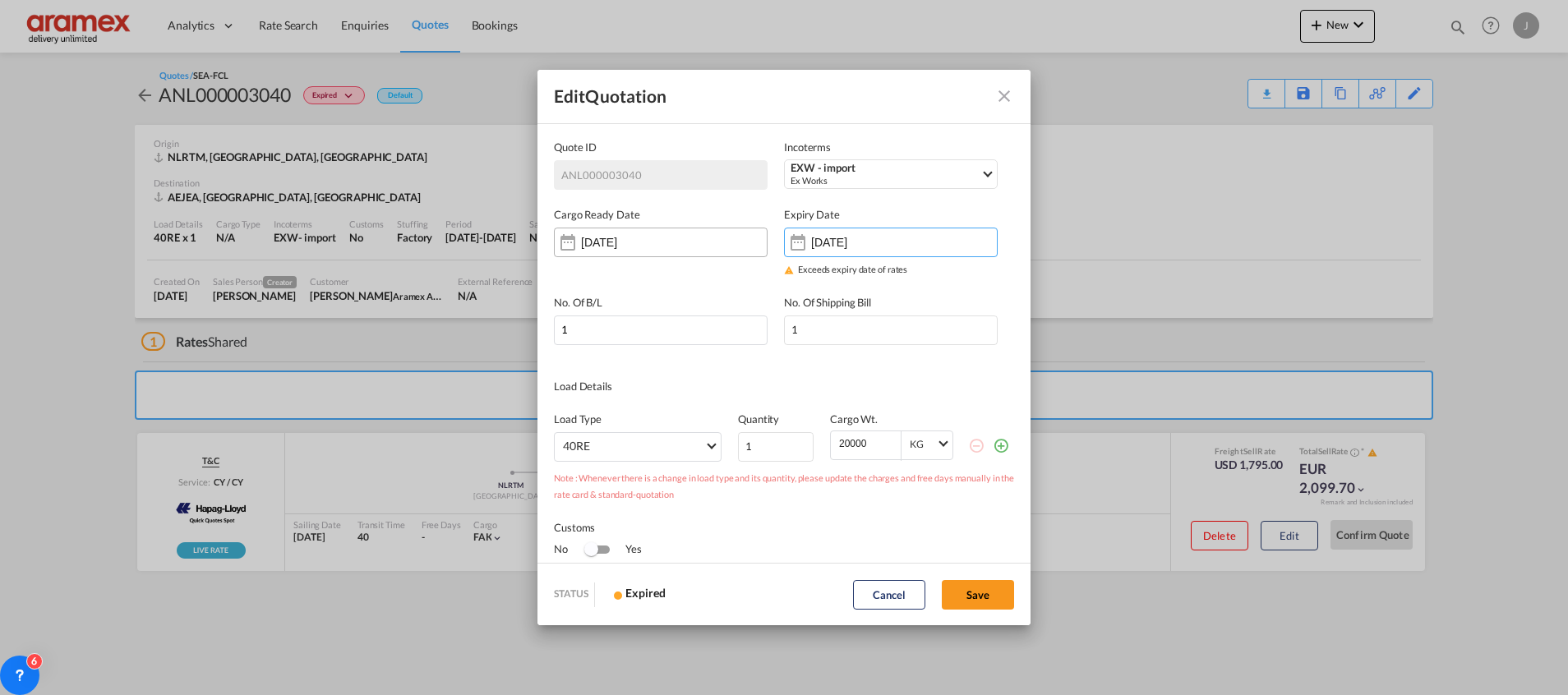
click at [640, 246] on input "[DATE]" at bounding box center [632, 243] width 103 height 13
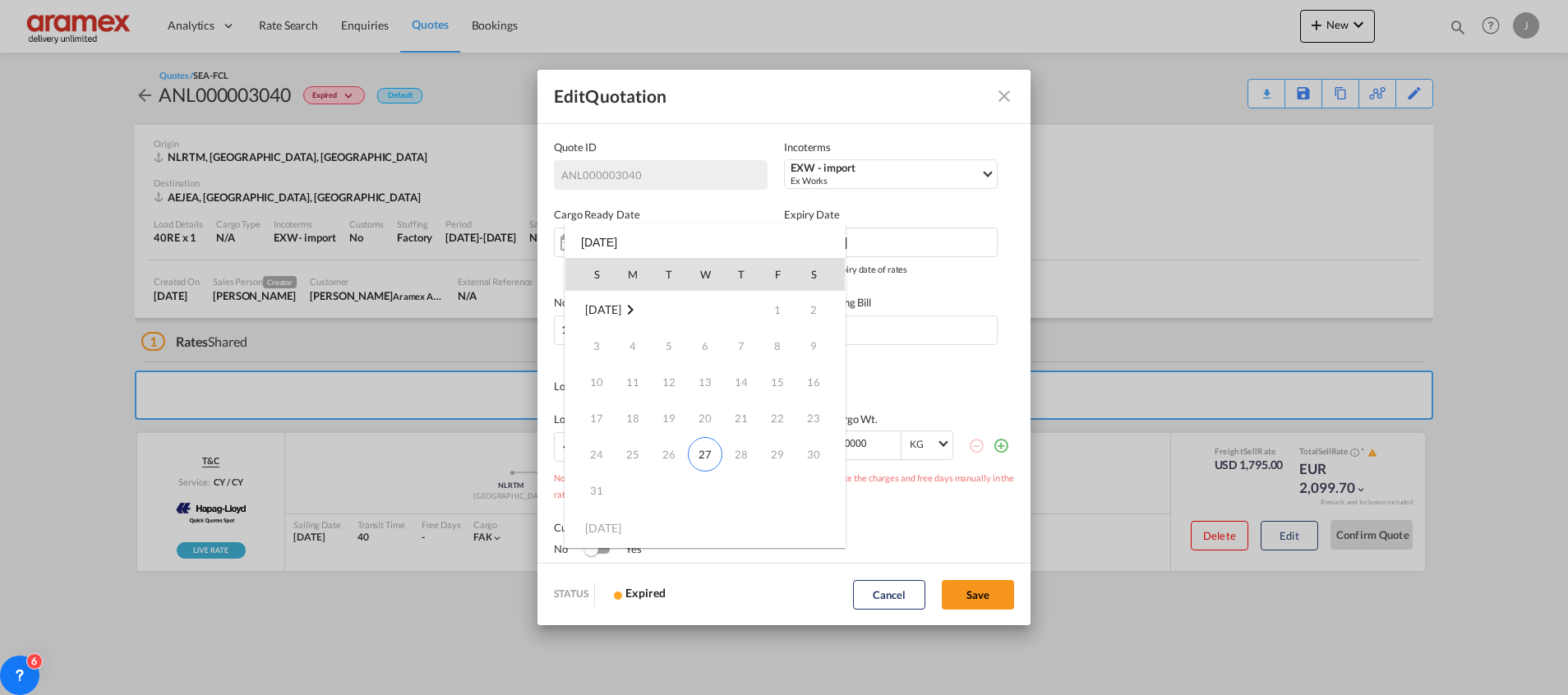
drag, startPoint x: 705, startPoint y: 451, endPoint x: 722, endPoint y: 450, distance: 17.0
click at [706, 451] on span "27" at bounding box center [705, 455] width 35 height 35
type input "[DATE]"
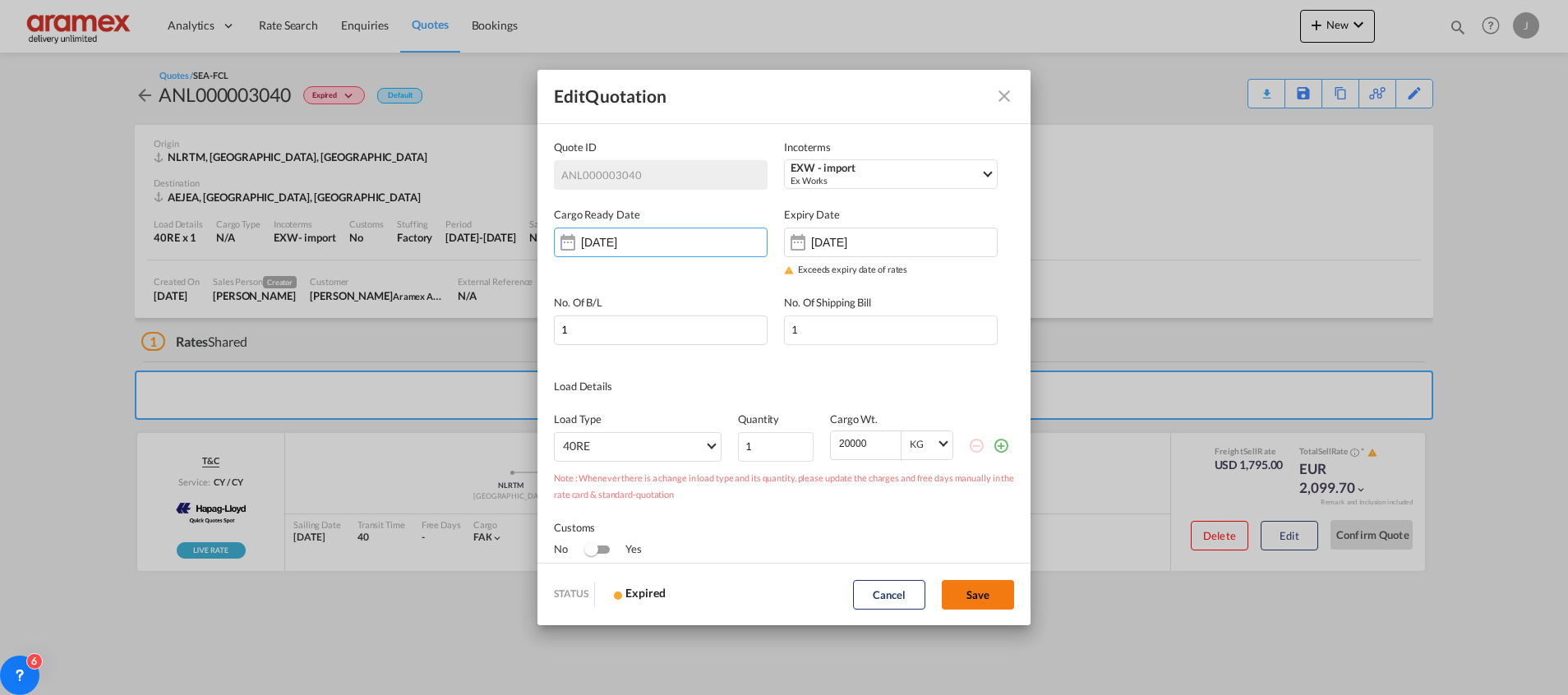
click at [989, 594] on button "Save" at bounding box center [977, 595] width 72 height 30
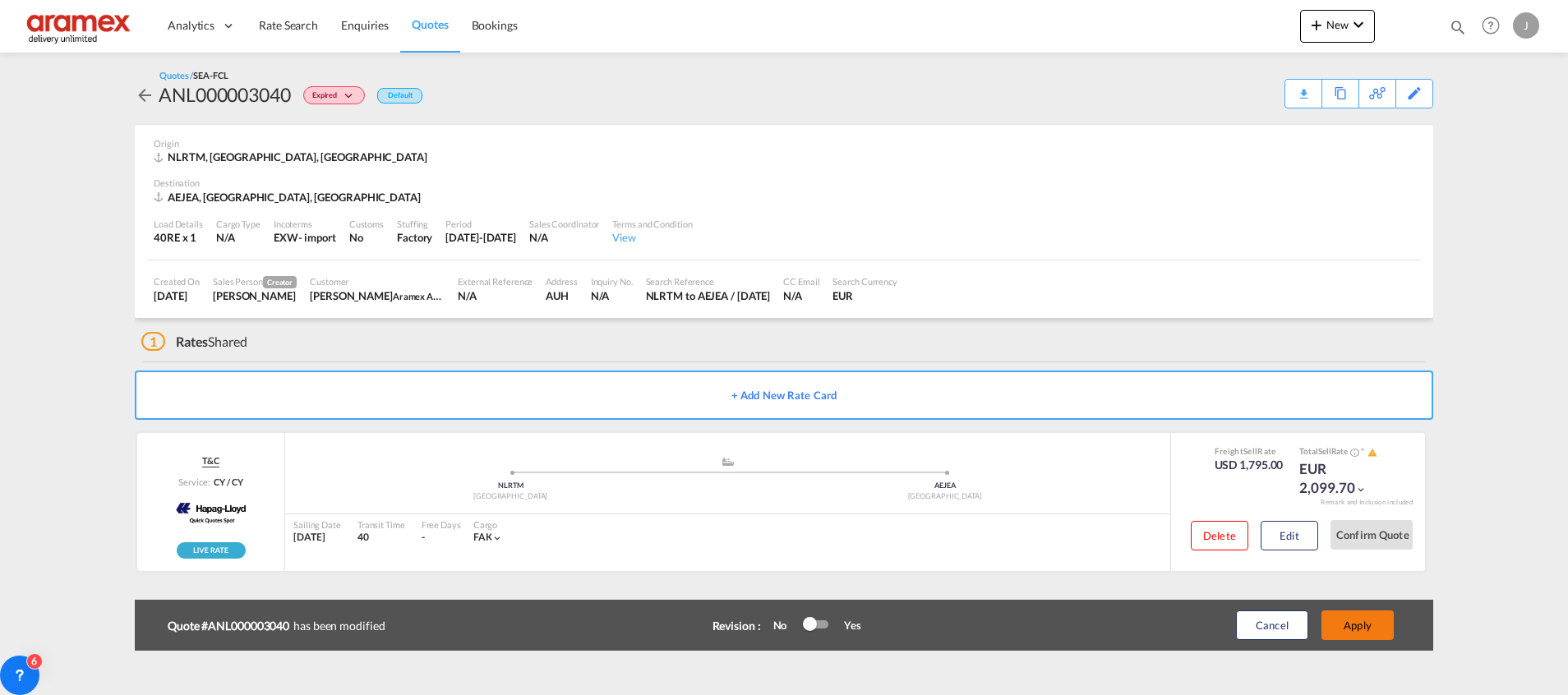
click at [1374, 629] on button "Apply" at bounding box center [1357, 625] width 72 height 30
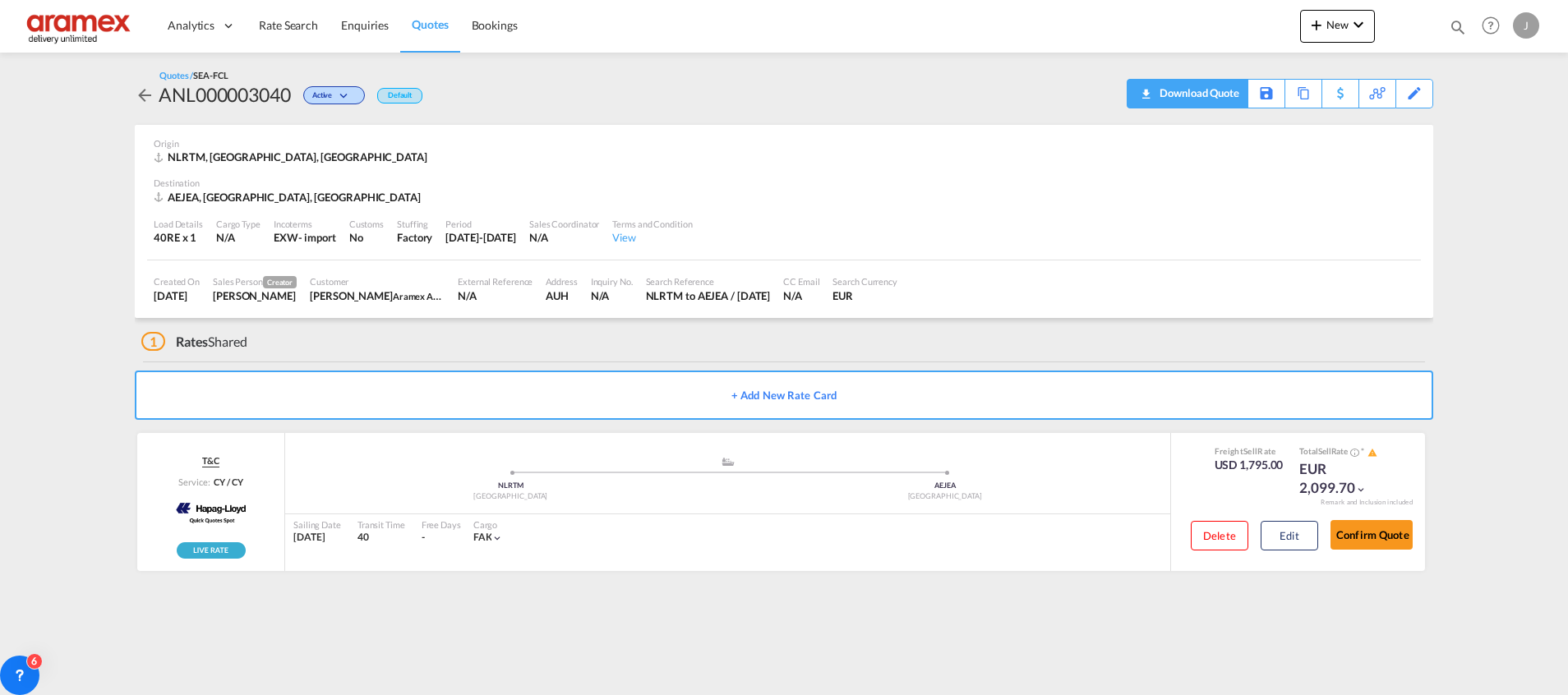
click at [1227, 94] on div "Download Quote" at bounding box center [1197, 93] width 84 height 26
click at [278, 21] on span "Rate Search" at bounding box center [288, 25] width 59 height 13
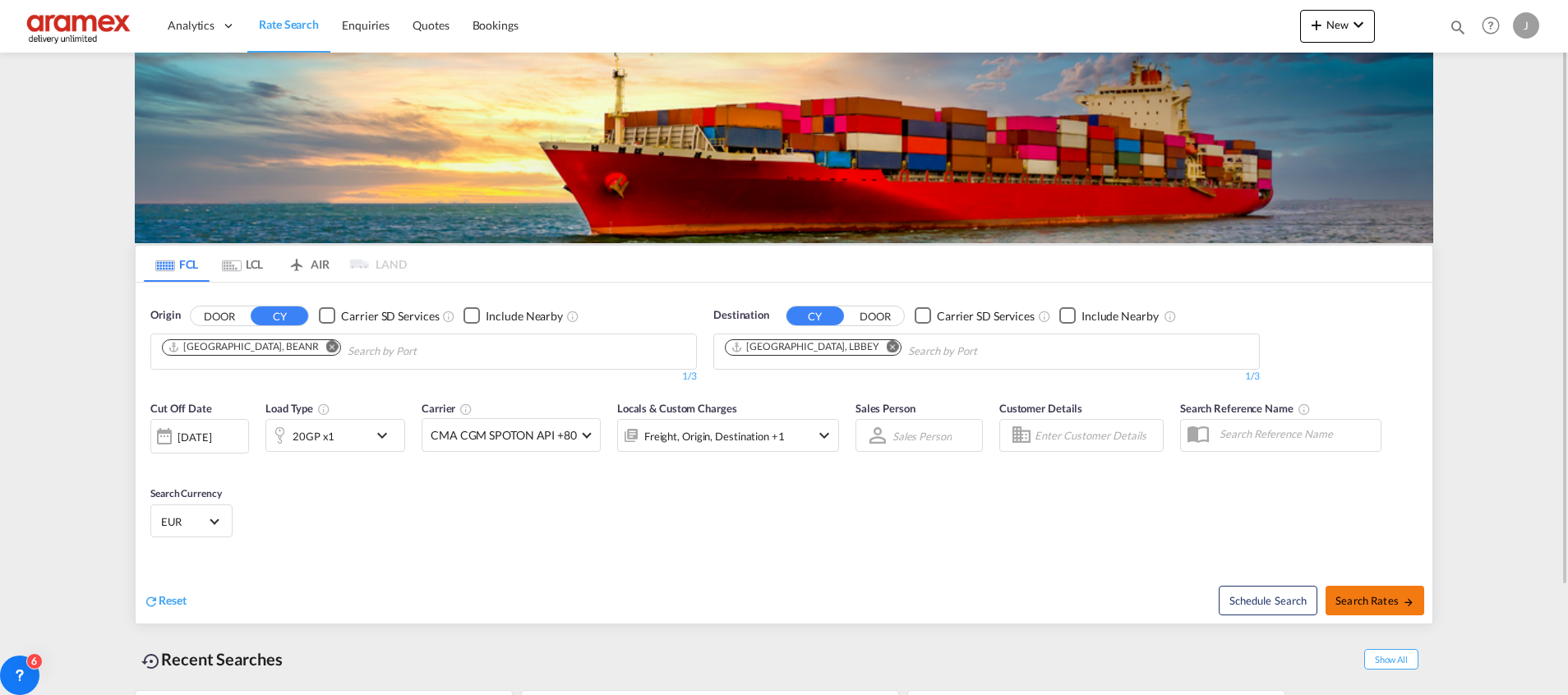
click at [1374, 601] on span "Search Rates" at bounding box center [1374, 601] width 79 height 13
type input "BEANR to LBBEY / [DATE]"
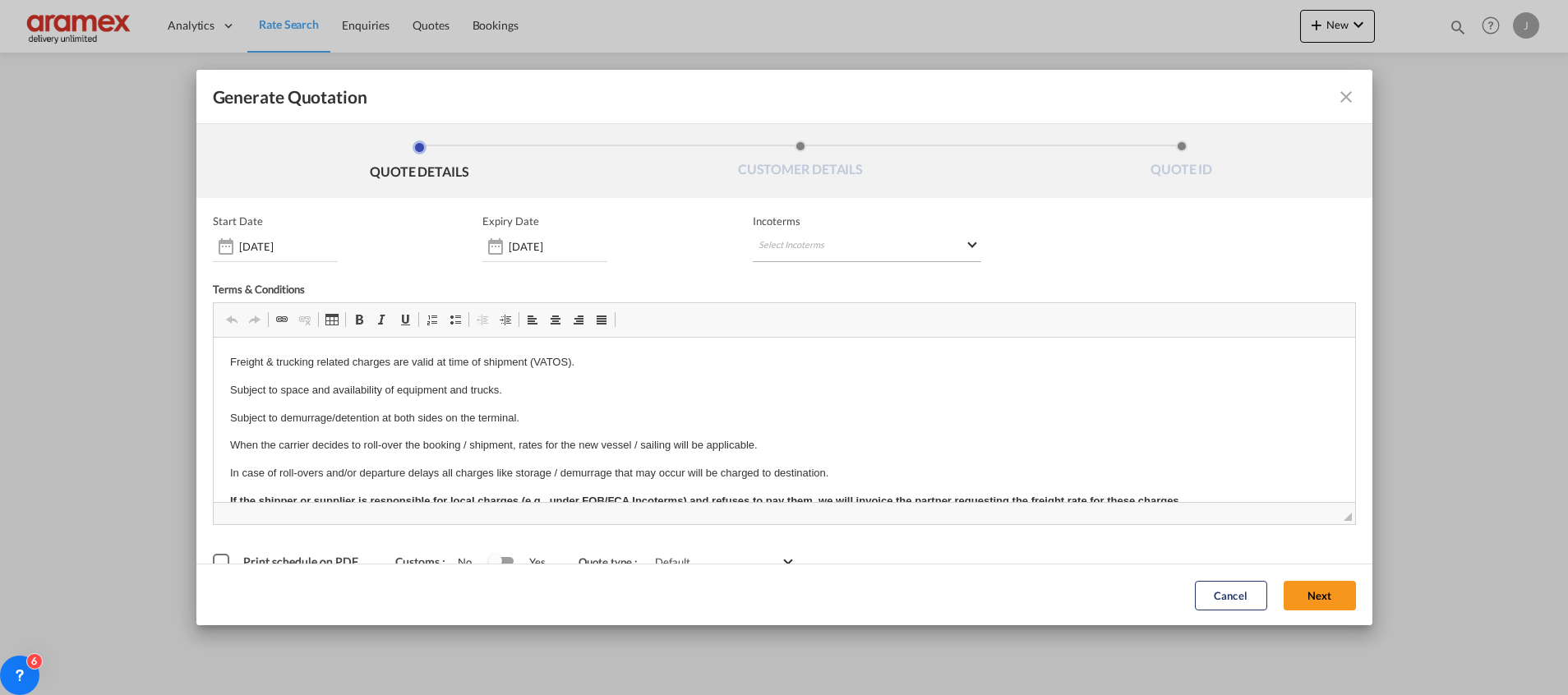
click at [792, 240] on md-select "Select Incoterms EXW - import Ex Works CIP - import Carriage and Insurance Paid…" at bounding box center [866, 247] width 228 height 30
click at [789, 281] on input "search" at bounding box center [831, 281] width 152 height 14
type input "exw"
click at [789, 317] on div "Ex Works" at bounding box center [837, 321] width 156 height 11
click at [1291, 591] on button "Next" at bounding box center [1319, 595] width 72 height 30
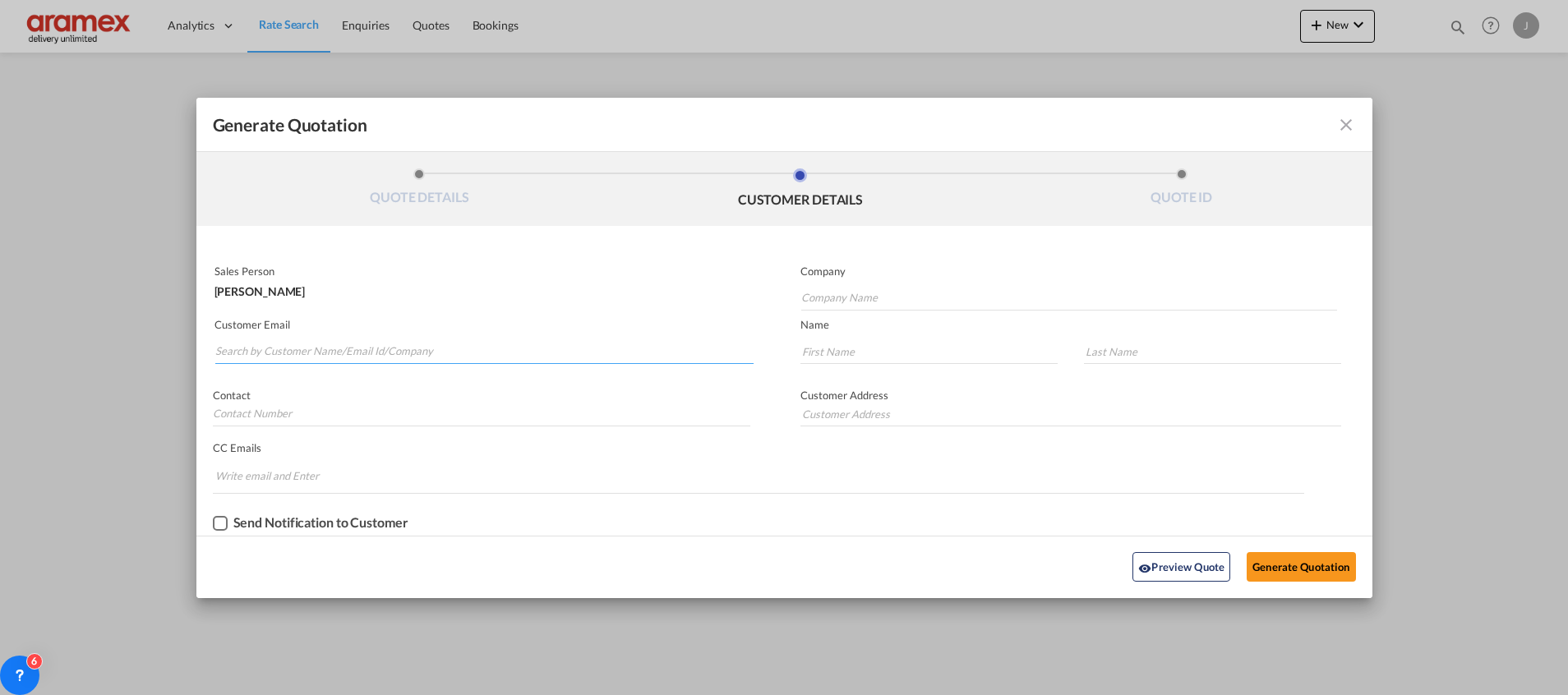
click at [315, 339] on input "Search by Customer Name/Email Id/Company" at bounding box center [484, 352] width 538 height 25
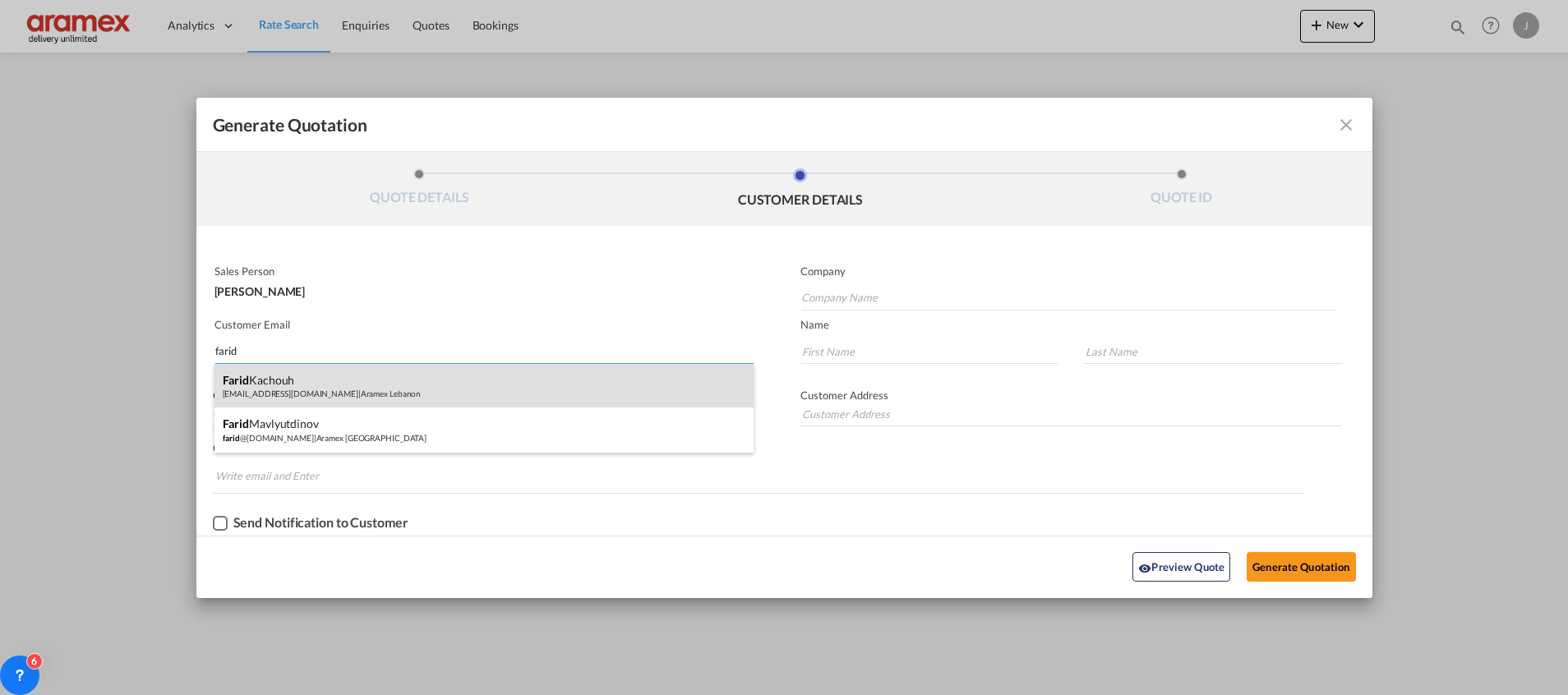
type input "farid"
click at [327, 378] on div "[PERSON_NAME] [EMAIL_ADDRESS][DOMAIN_NAME] | Aramex [GEOGRAPHIC_DATA]" at bounding box center [484, 387] width 539 height 44
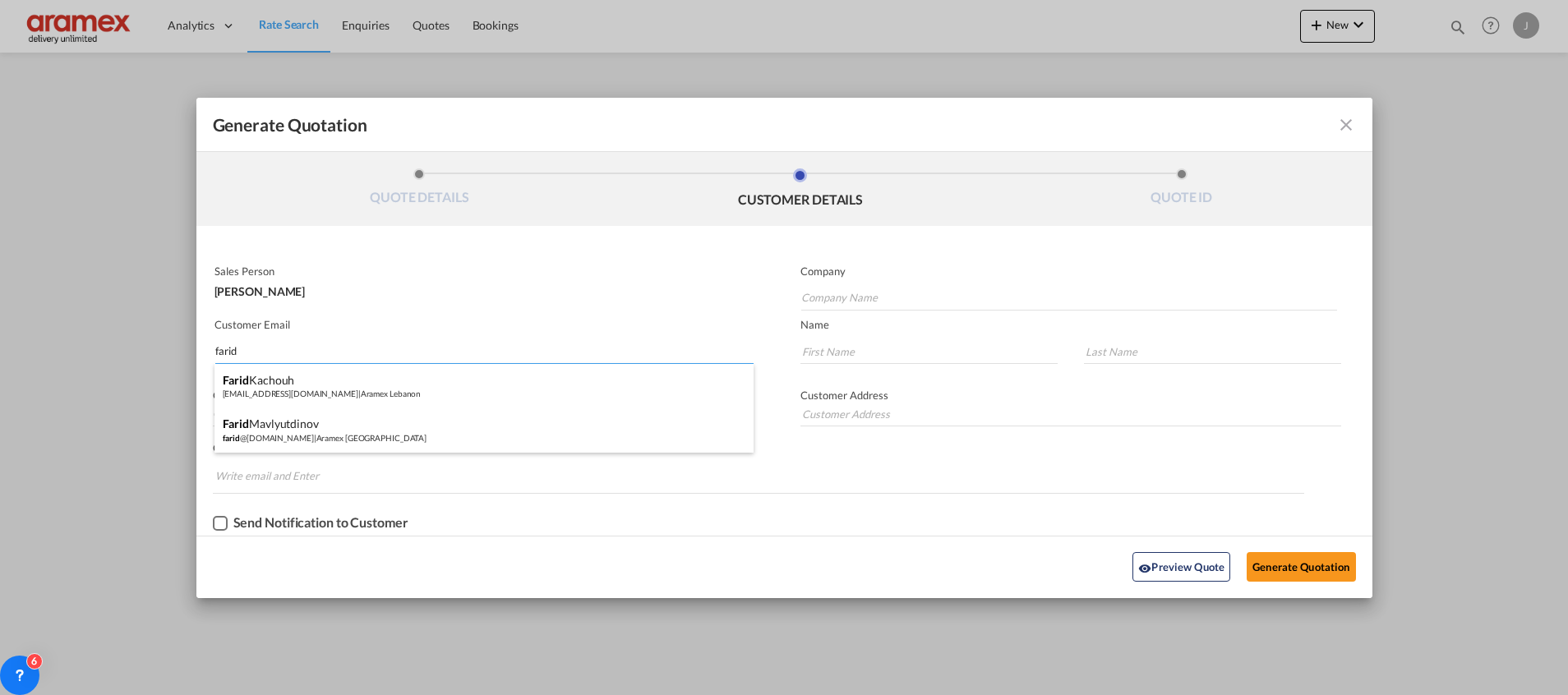
type input "Aramex Lebanon"
type input "[EMAIL_ADDRESS][DOMAIN_NAME]"
type input "Farid"
type input "Kachouh"
type input "[GEOGRAPHIC_DATA]"
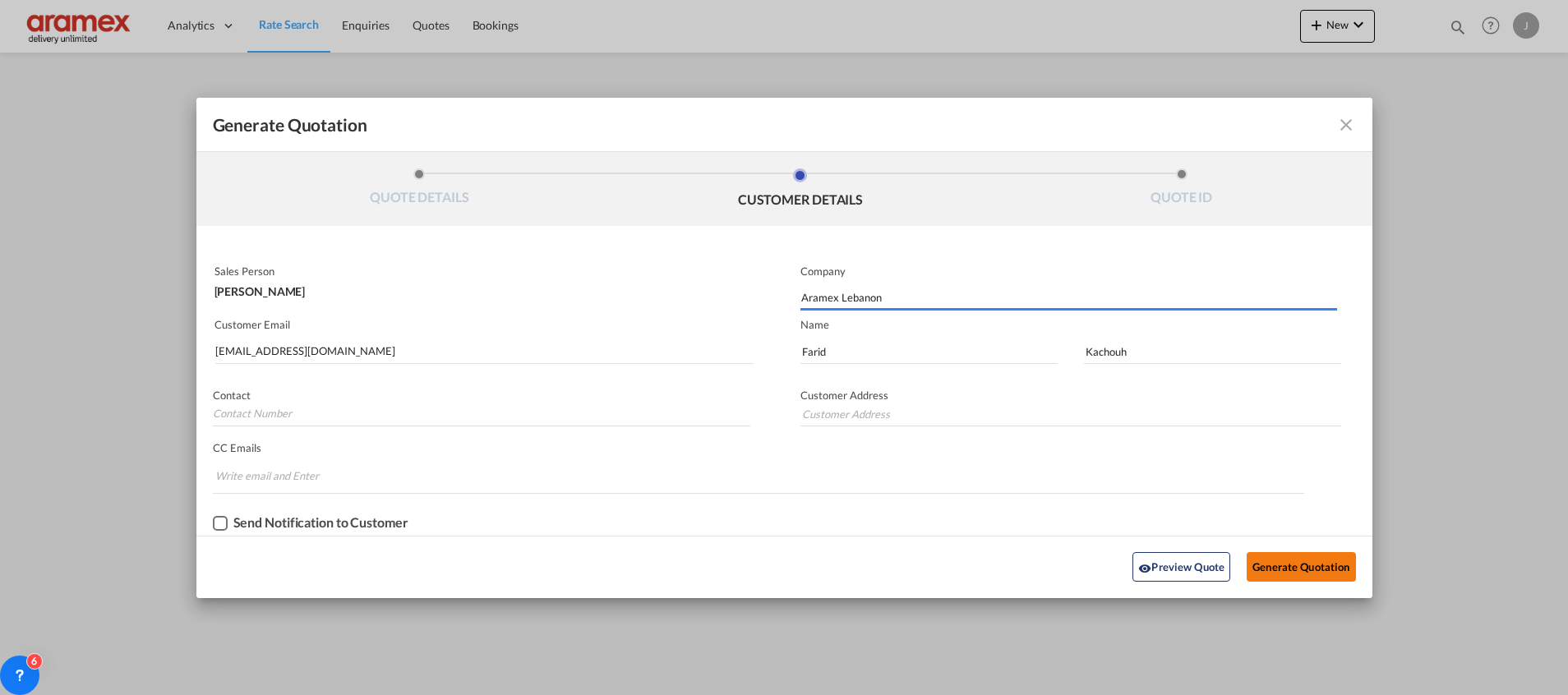
click at [1302, 560] on button "Generate Quotation" at bounding box center [1300, 567] width 109 height 30
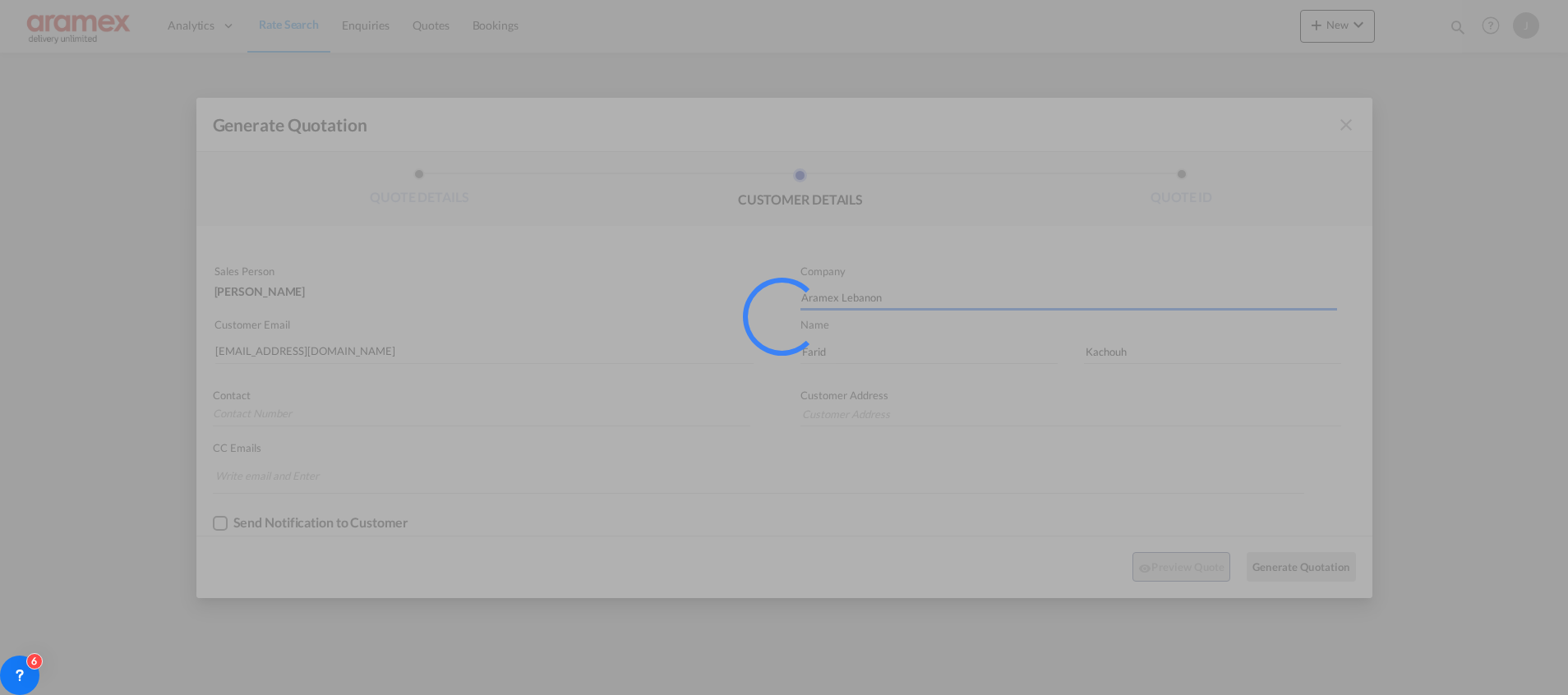
type input "[GEOGRAPHIC_DATA]"
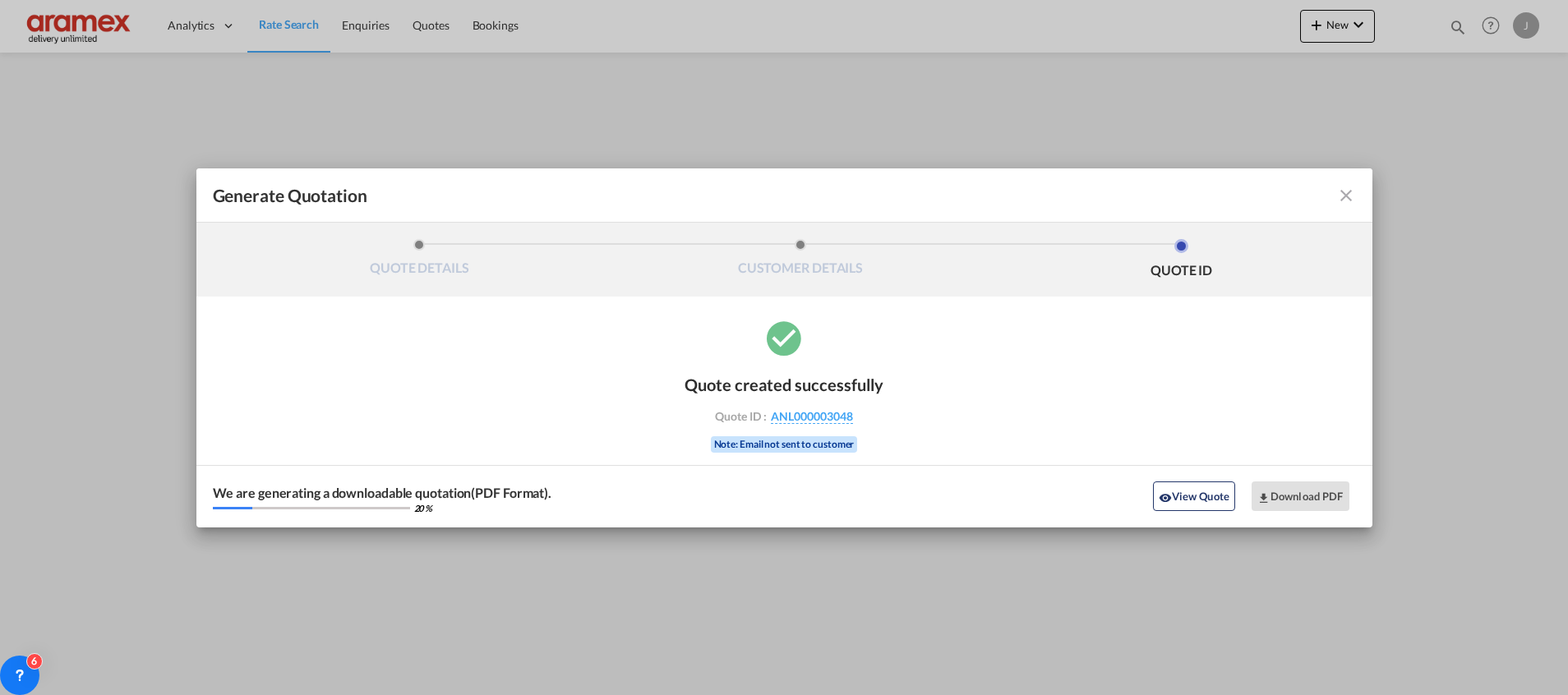
click at [1201, 477] on div "We are generating a downloadable quotation(PDF Format). 20 % View Quote Downloa…" at bounding box center [784, 496] width 1176 height 63
click at [1192, 492] on button "View Quote" at bounding box center [1193, 496] width 82 height 30
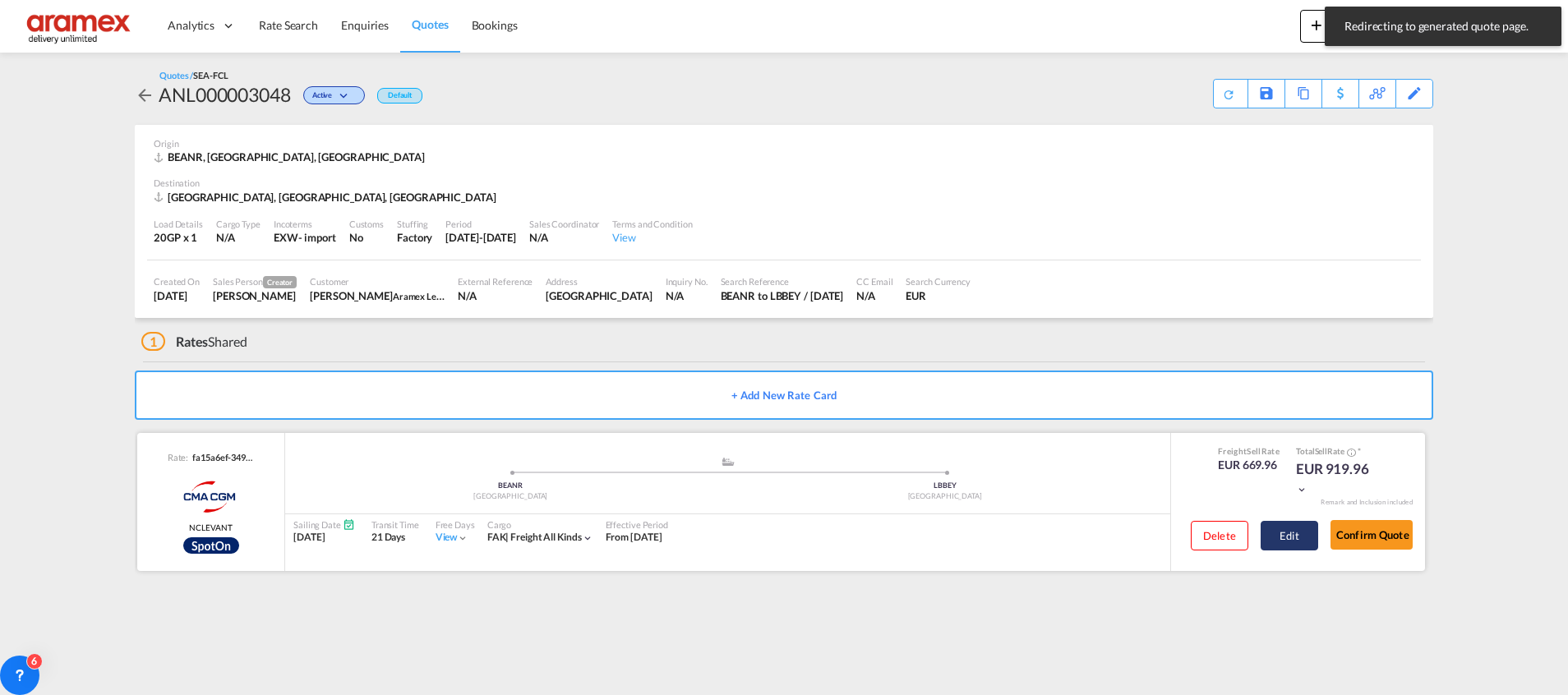
click at [1295, 524] on button "Edit" at bounding box center [1289, 536] width 58 height 30
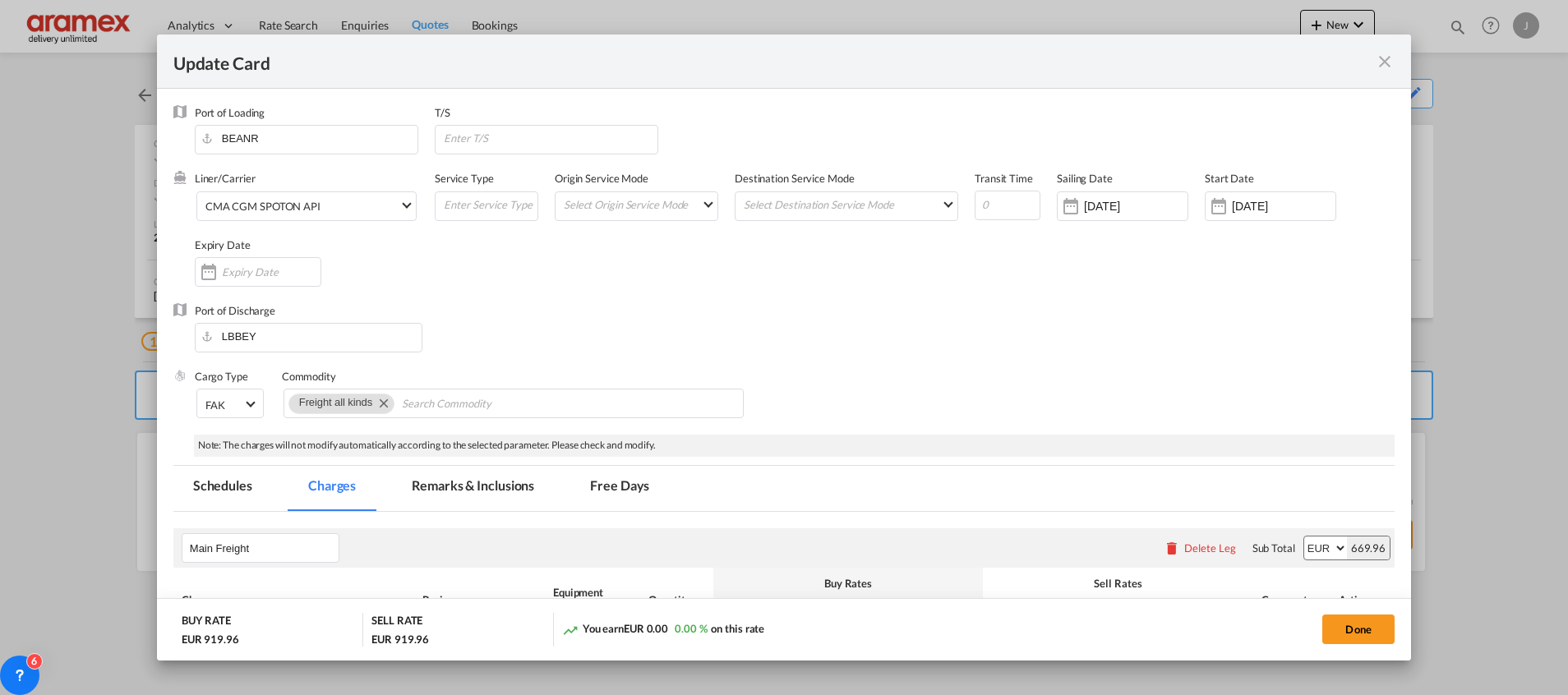
scroll to position [494, 0]
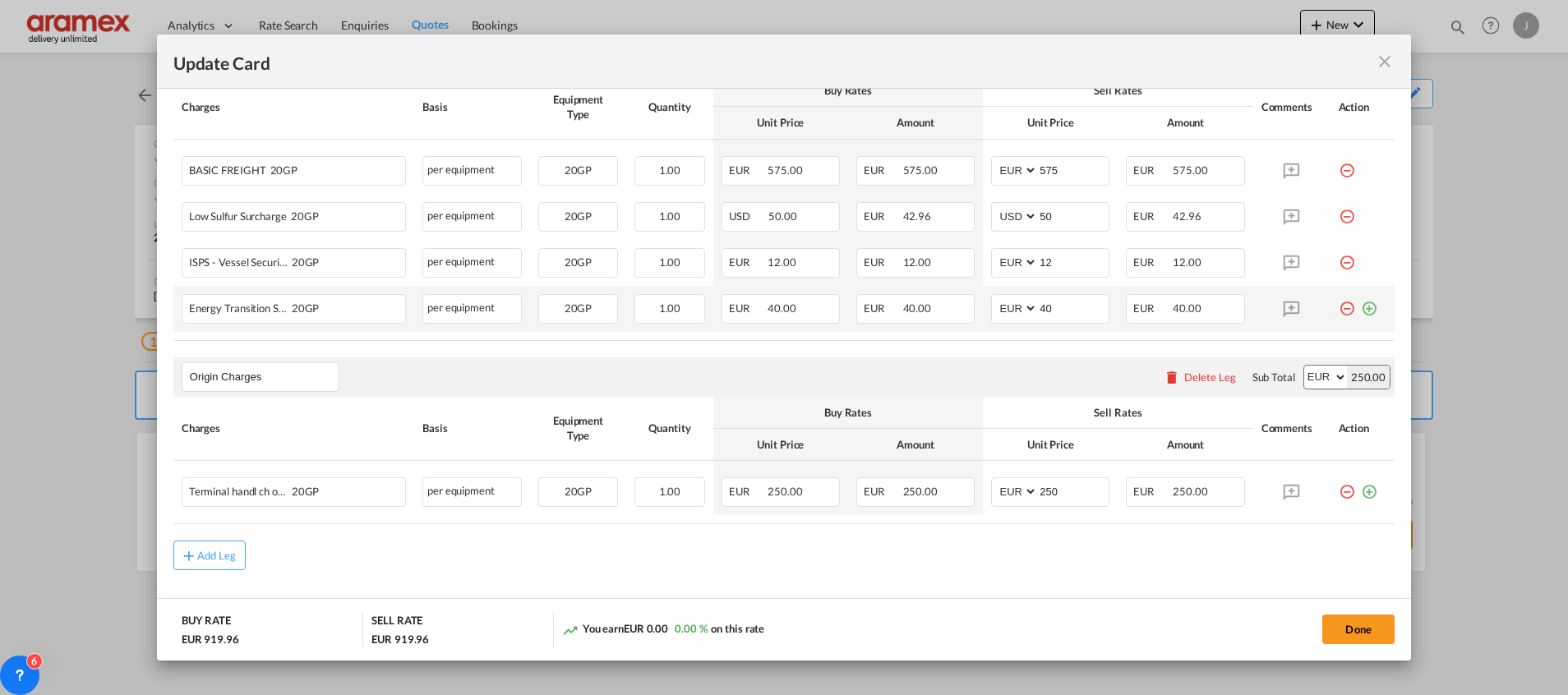
click at [1361, 310] on md-icon "icon-plus-circle-outline green-400-fg" at bounding box center [1369, 302] width 16 height 16
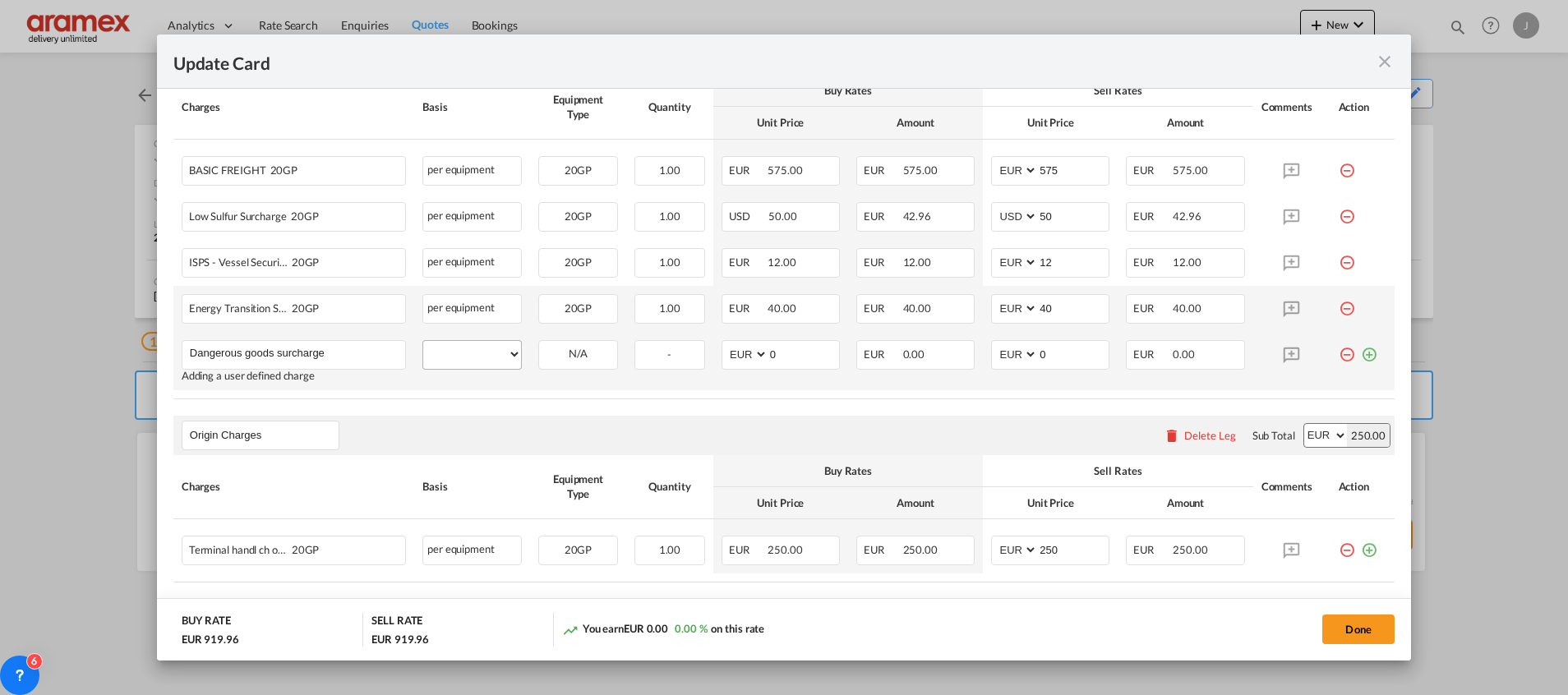
type input "Dangerous goods surcharge"
click at [480, 350] on select "per equipment per container per B/L per shipping bill per shipment % on freight…" at bounding box center [471, 354] width 97 height 26
select select "per equipment"
click at [423, 341] on select "per equipment per container per B/L per shipping bill per shipment % on freight…" at bounding box center [471, 354] width 97 height 26
click at [575, 362] on select "20GP" at bounding box center [577, 354] width 78 height 22
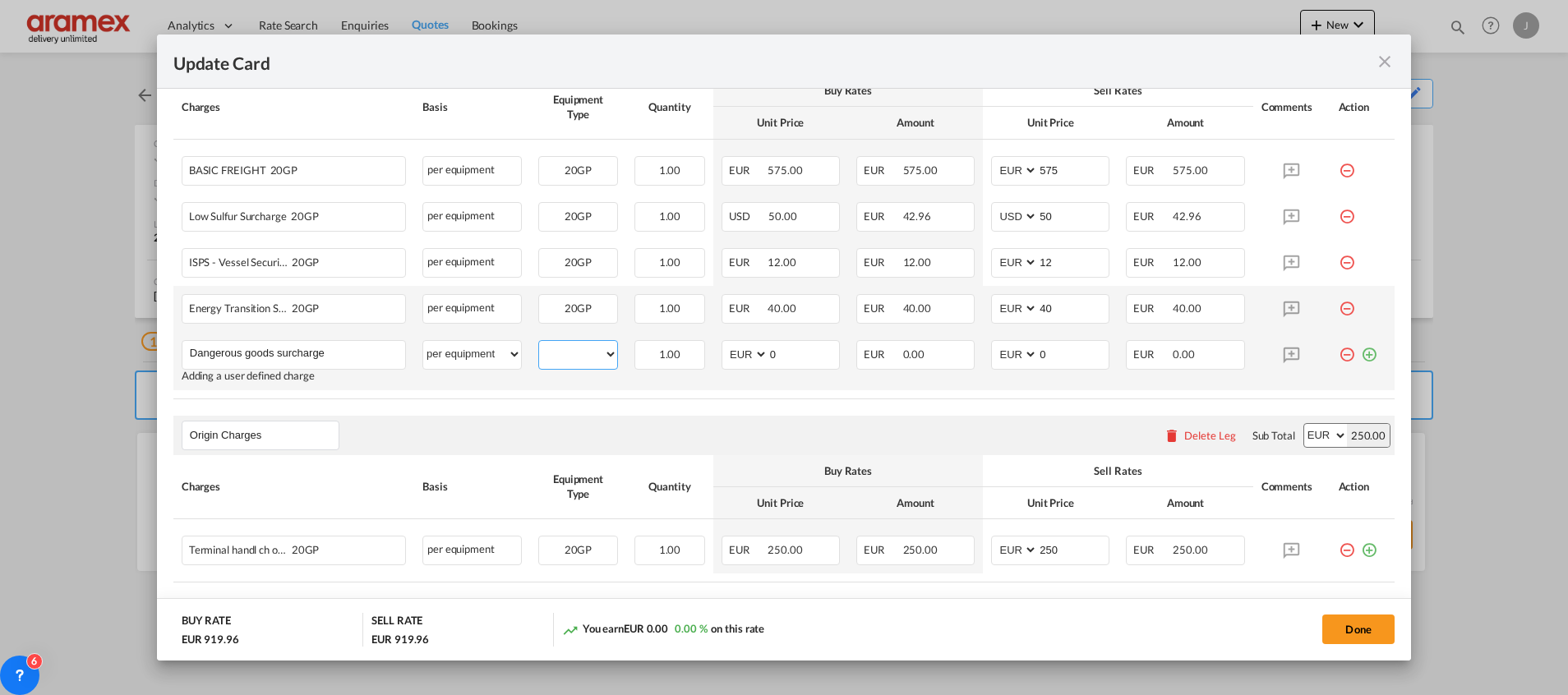
select select "20GP"
click at [539, 343] on select "20GP" at bounding box center [577, 354] width 78 height 22
drag, startPoint x: 787, startPoint y: 351, endPoint x: 741, endPoint y: 354, distance: 46.1
click at [741, 354] on md-input-container "AED AFN ALL AMD ANG AOA ARS AUD AWG AZN BAM BBD BDT BGN BHD BIF BMD BND [PERSON…" at bounding box center [781, 355] width 119 height 30
type input "100"
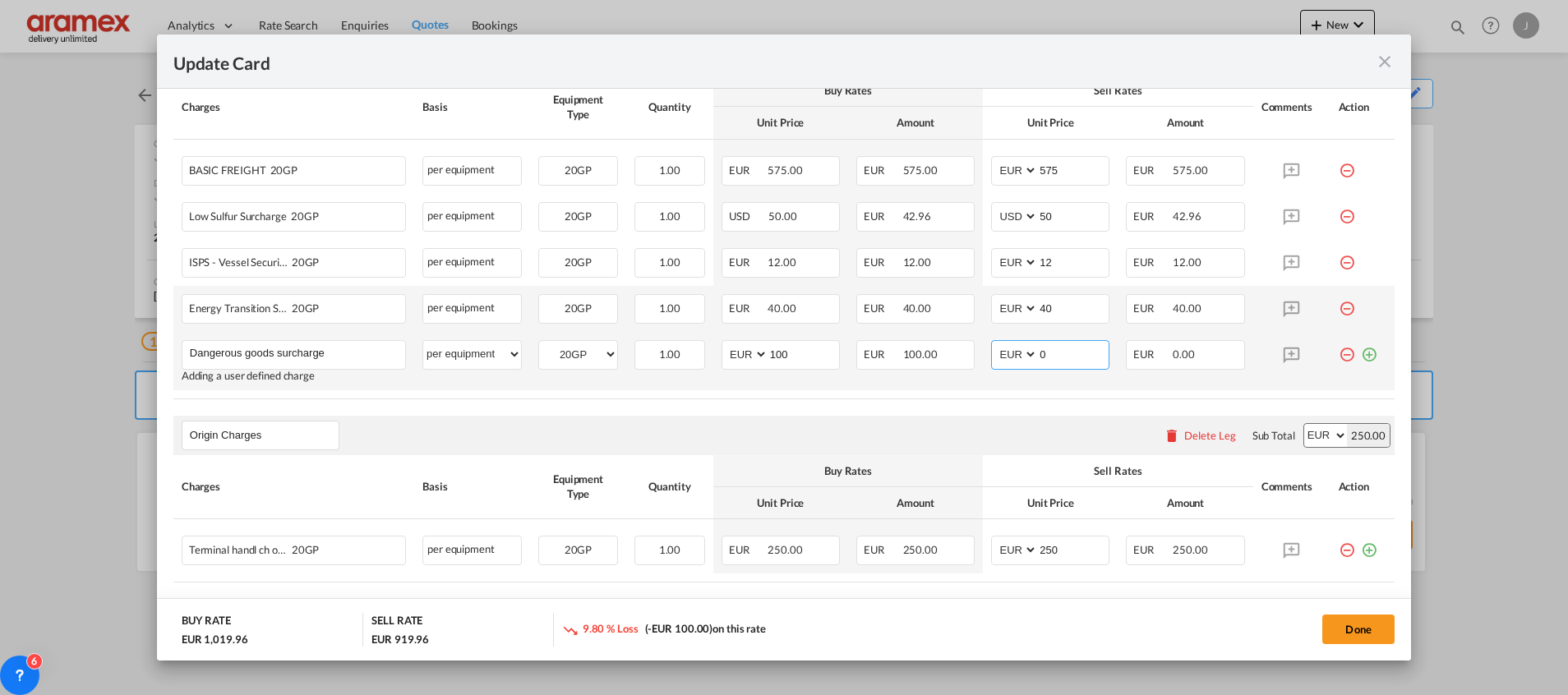
drag, startPoint x: 1056, startPoint y: 353, endPoint x: 1000, endPoint y: 357, distance: 56.1
click at [1000, 357] on md-input-container "AED AFN ALL AMD ANG AOA ARS AUD AWG AZN BAM BBD BDT BGN BHD BIF BMD BND [PERSON…" at bounding box center [1050, 355] width 119 height 30
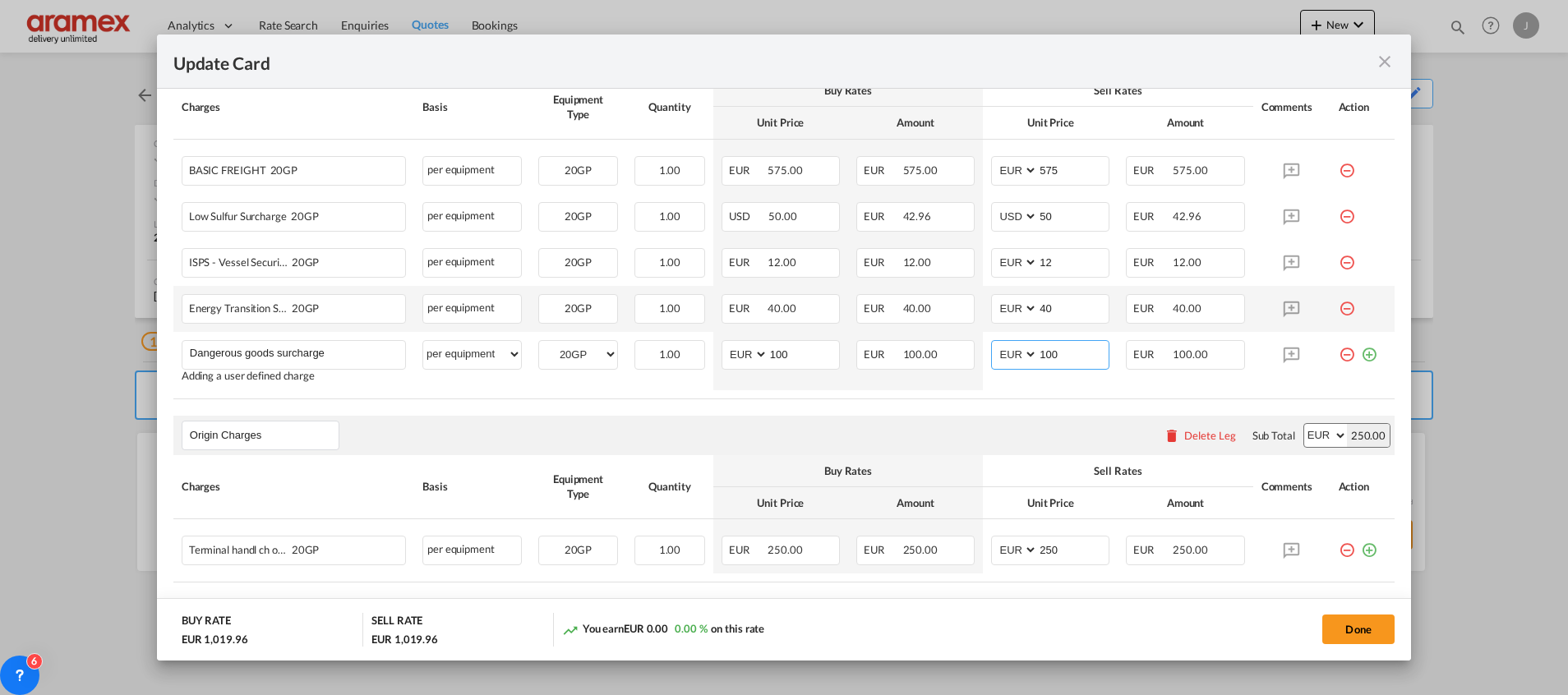
type input "100"
click at [917, 399] on rate-modification "Main Freight Please enter leg name Leg Name Already Exists Delete Leg Sub Total…" at bounding box center [784, 324] width 1221 height 610
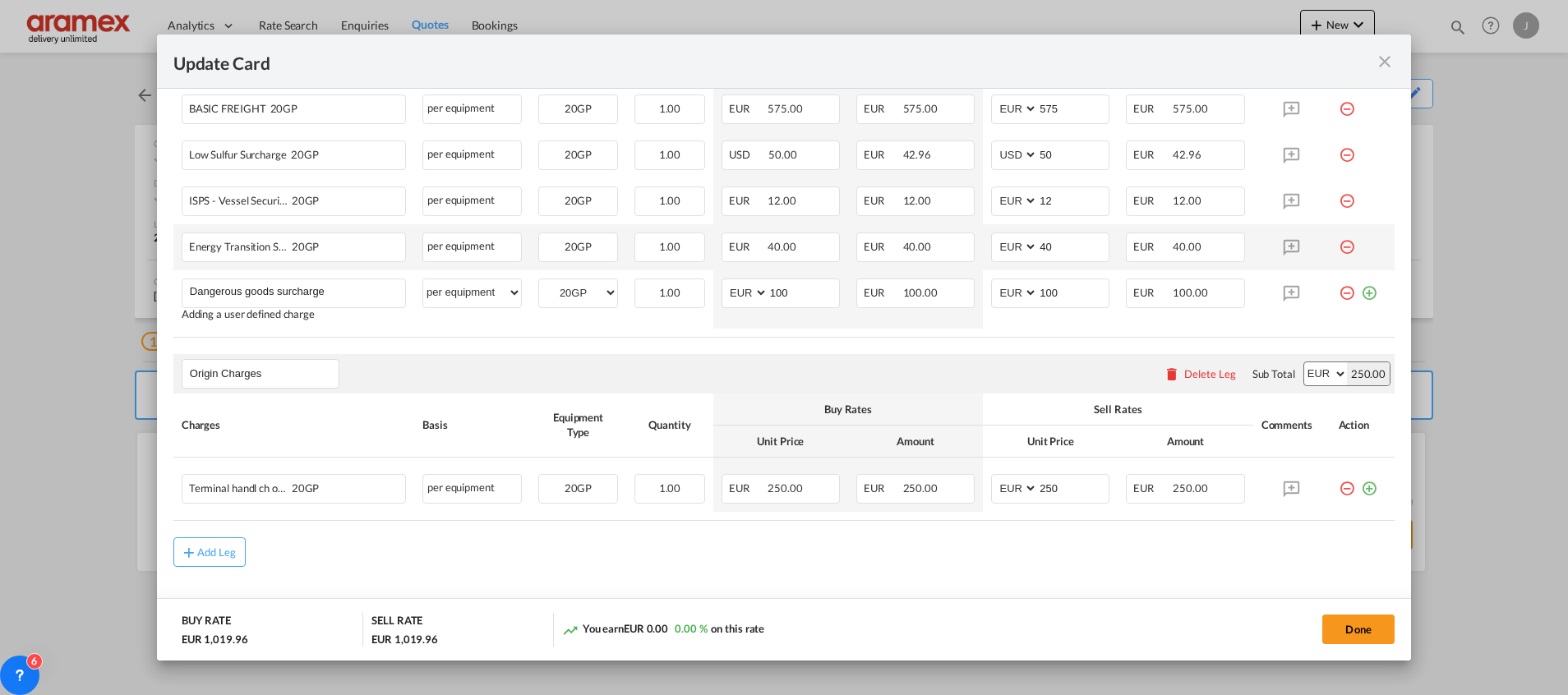
scroll to position [587, 0]
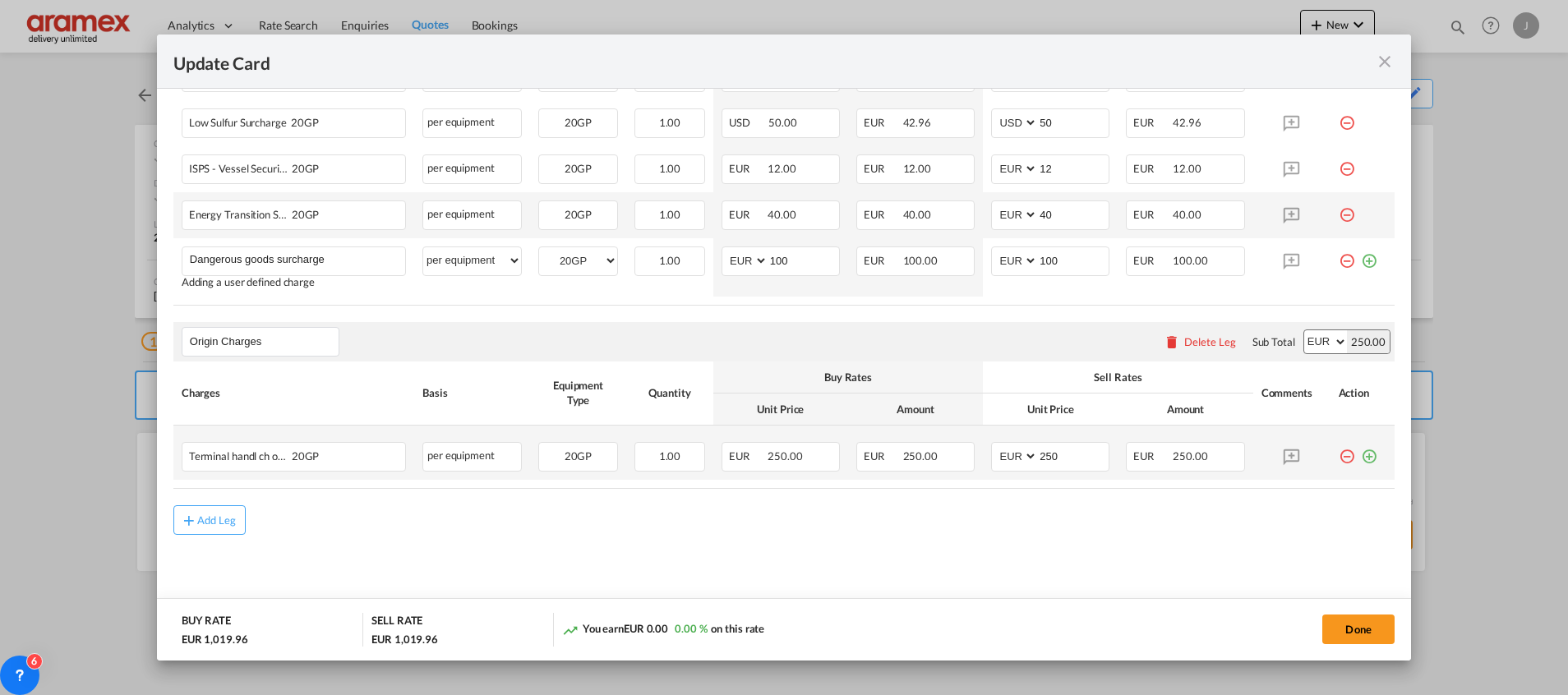
click at [1361, 457] on md-icon "icon-plus-circle-outline green-400-fg" at bounding box center [1369, 450] width 16 height 16
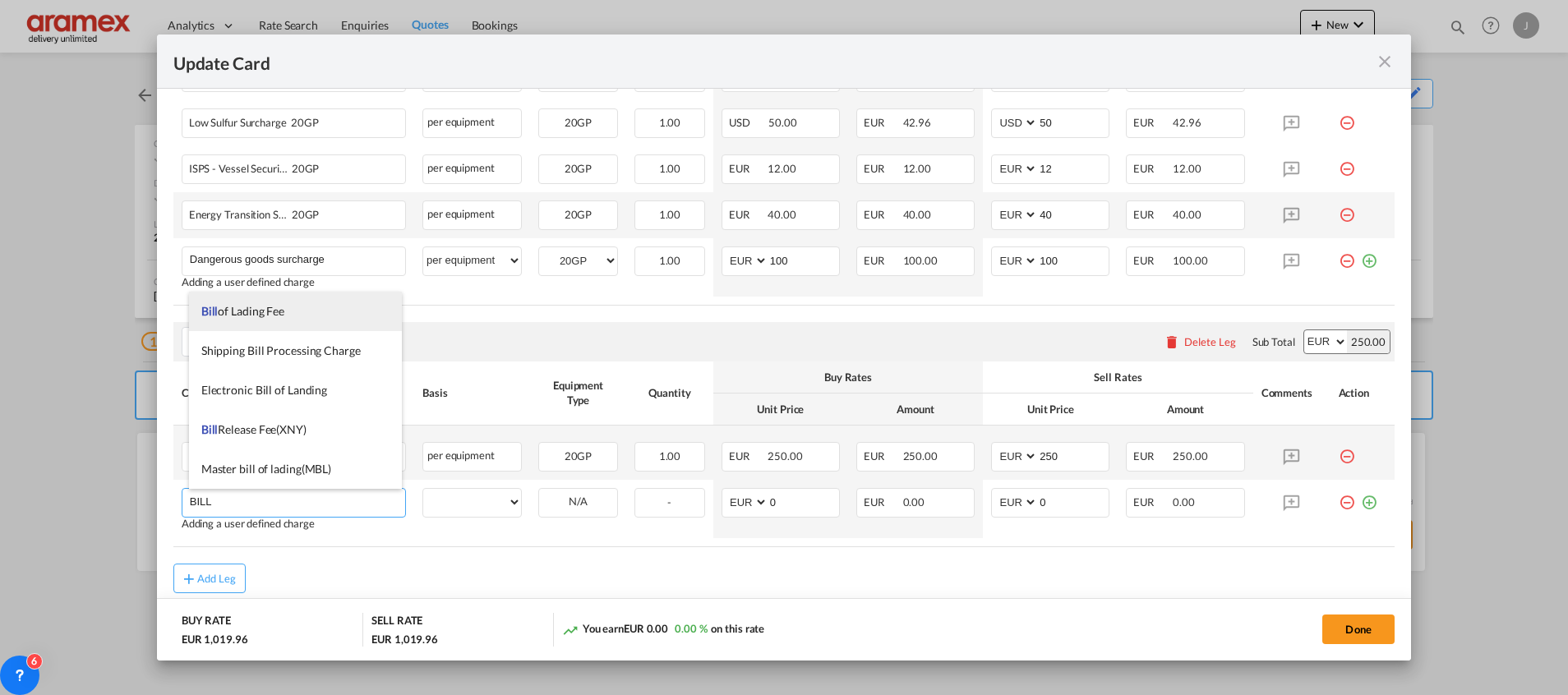
click at [275, 316] on span "Bill of Lading Fee" at bounding box center [243, 310] width 83 height 13
type input "Bill of Lading Fee"
select select "per B/L"
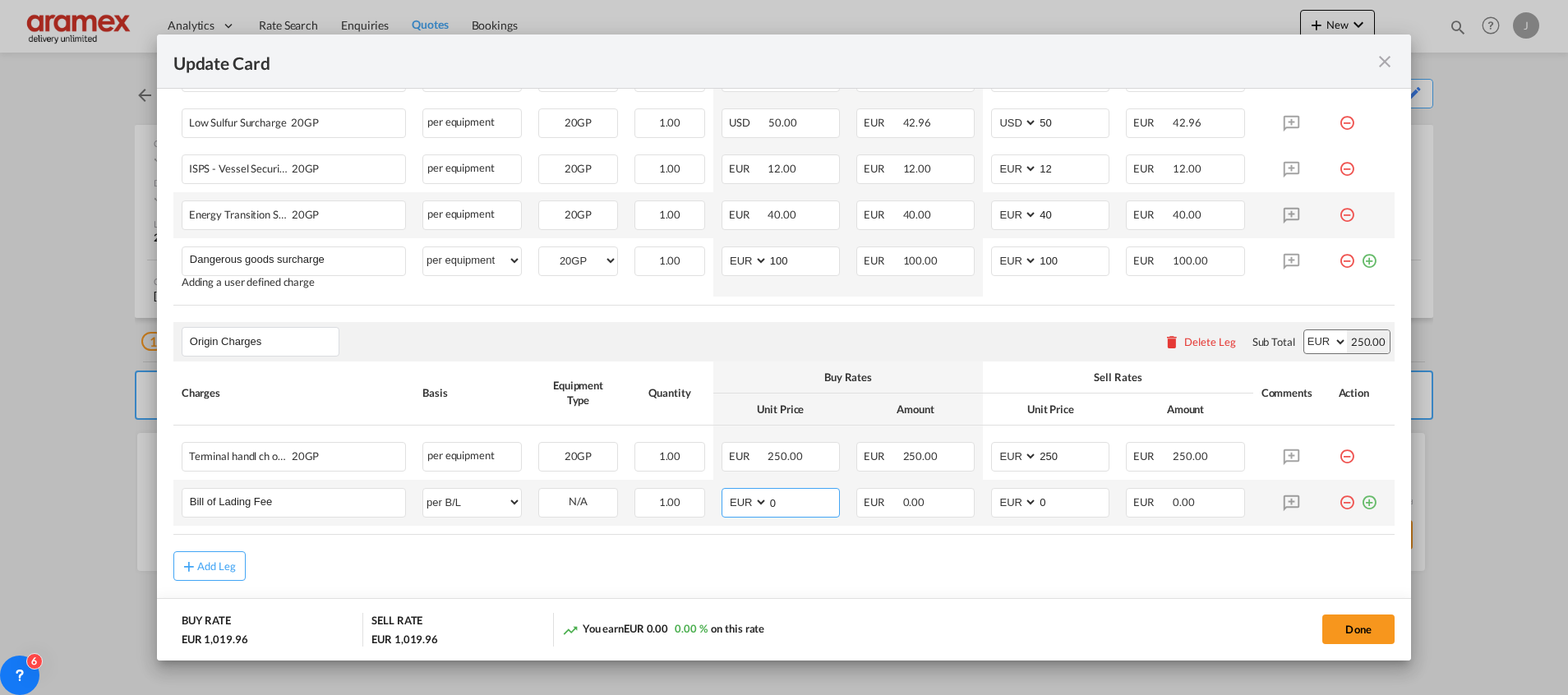
drag, startPoint x: 783, startPoint y: 494, endPoint x: 745, endPoint y: 494, distance: 38.0
click at [745, 494] on md-input-container "AED AFN ALL AMD ANG AOA ARS AUD AWG AZN BAM BBD BDT BGN BHD BIF BMD BND [PERSON…" at bounding box center [781, 502] width 119 height 30
click at [784, 503] on input "50" at bounding box center [803, 501] width 70 height 25
drag, startPoint x: 794, startPoint y: 503, endPoint x: 947, endPoint y: 538, distance: 157.0
click at [751, 507] on md-input-container "AED AFN ALL AMD ANG AOA ARS AUD AWG AZN BAM BBD BDT BGN BHD BIF BMD BND [PERSON…" at bounding box center [781, 502] width 119 height 30
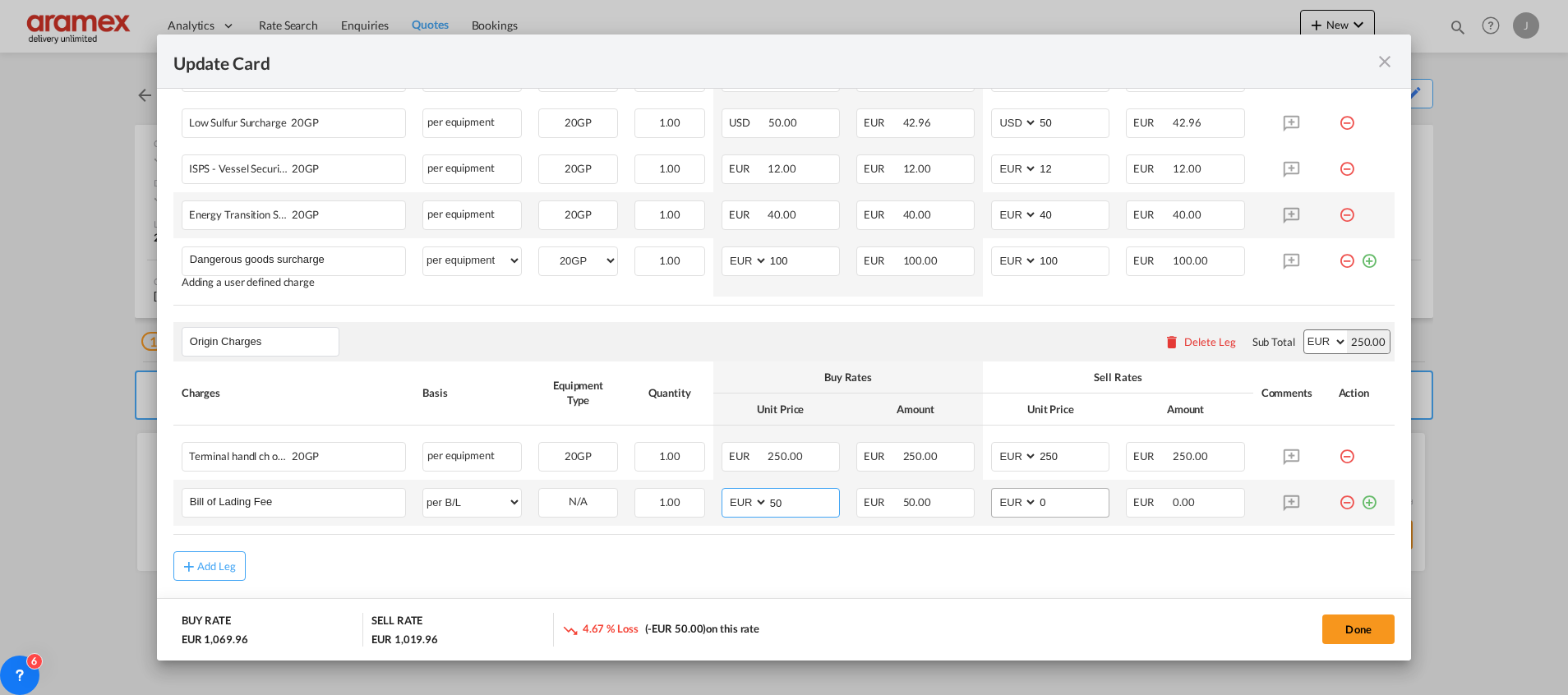
type input "50"
drag, startPoint x: 994, startPoint y: 505, endPoint x: 1061, endPoint y: 505, distance: 67.0
click at [991, 505] on md-input-container "AED AFN ALL AMD ANG AOA ARS AUD AWG AZN BAM BBD BDT BGN BHD BIF BMD BND [PERSON…" at bounding box center [1050, 502] width 119 height 30
paste input "5"
type input "50"
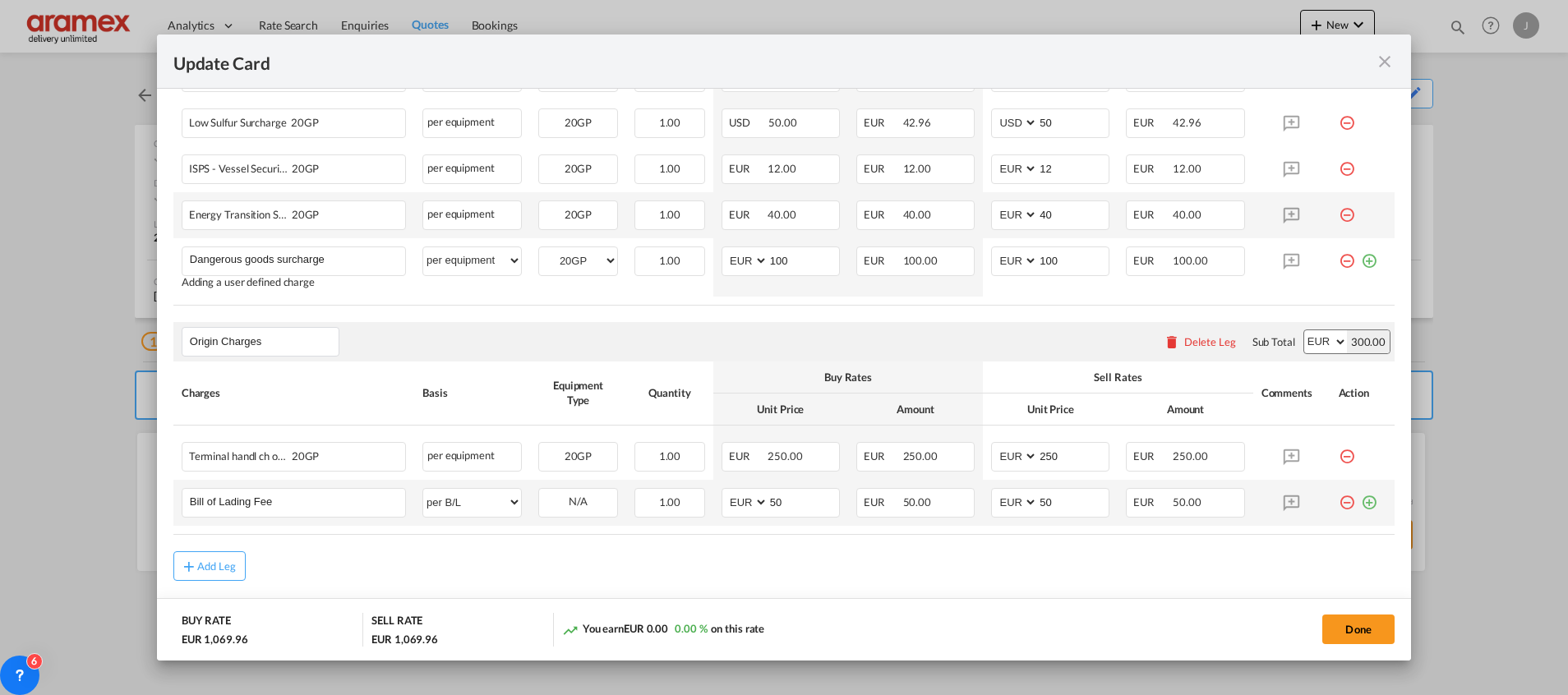
click at [1361, 503] on md-icon "icon-plus-circle-outline green-400-fg" at bounding box center [1369, 495] width 16 height 16
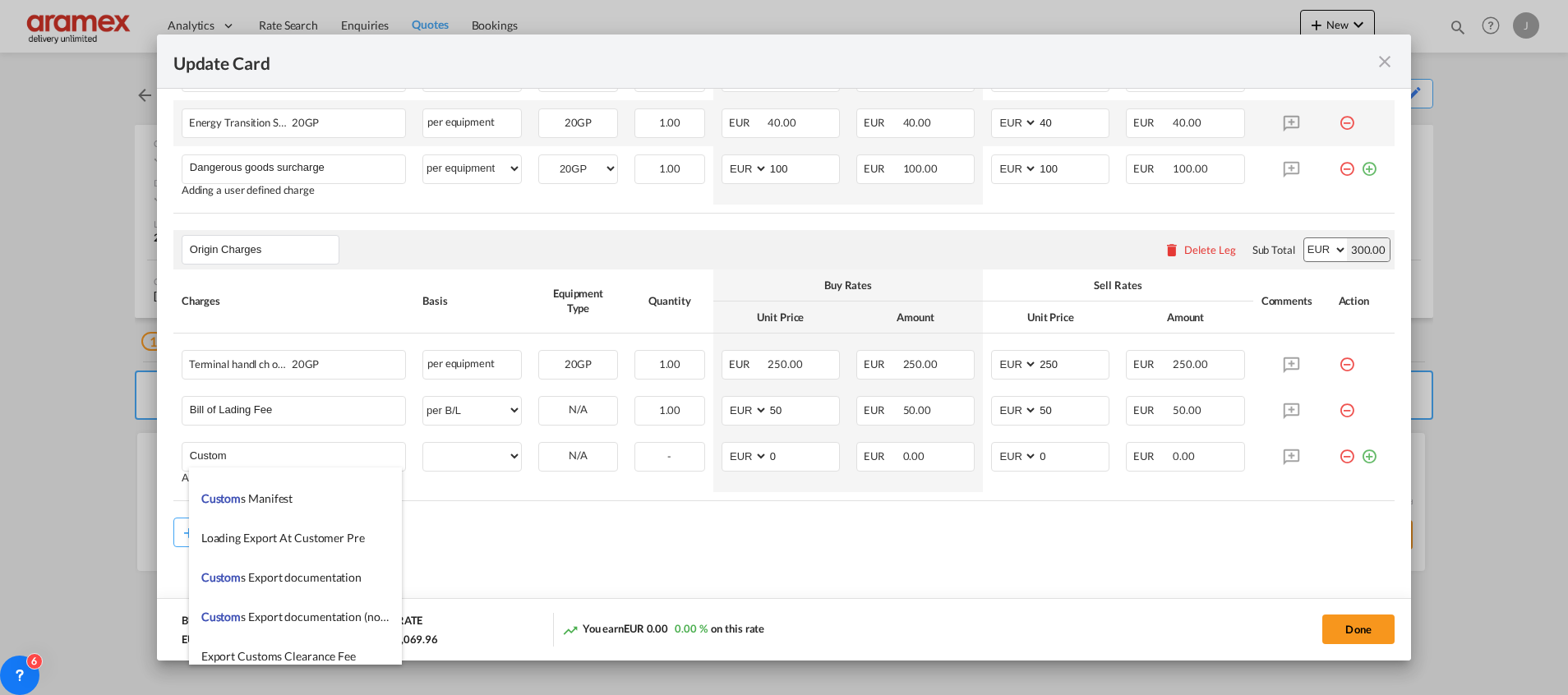
scroll to position [3082, 0]
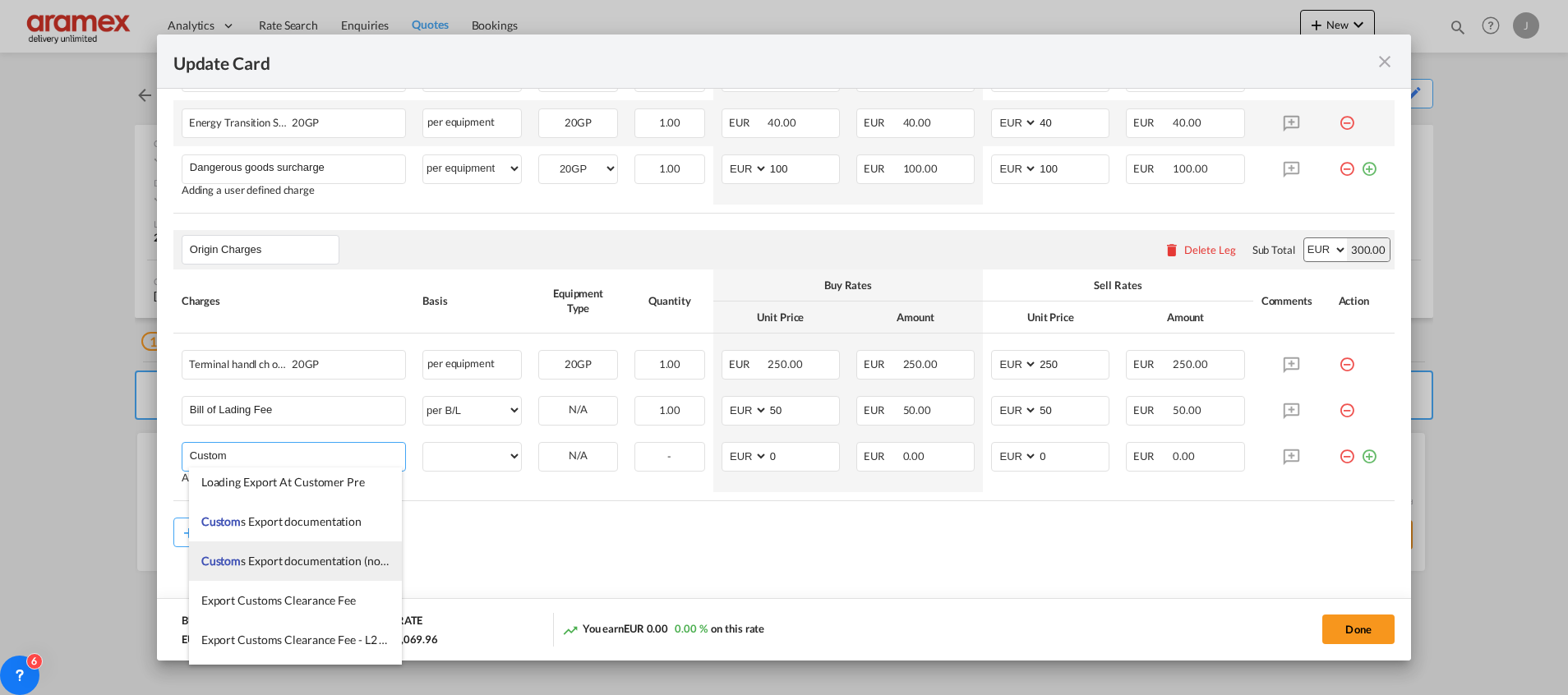
click at [322, 560] on span "Custom s Export documentation (nocosts, suggested sell)" at bounding box center [342, 561] width 281 height 13
type input "Customs Export documentation (nocosts, suggested sell)"
select select "per shipment"
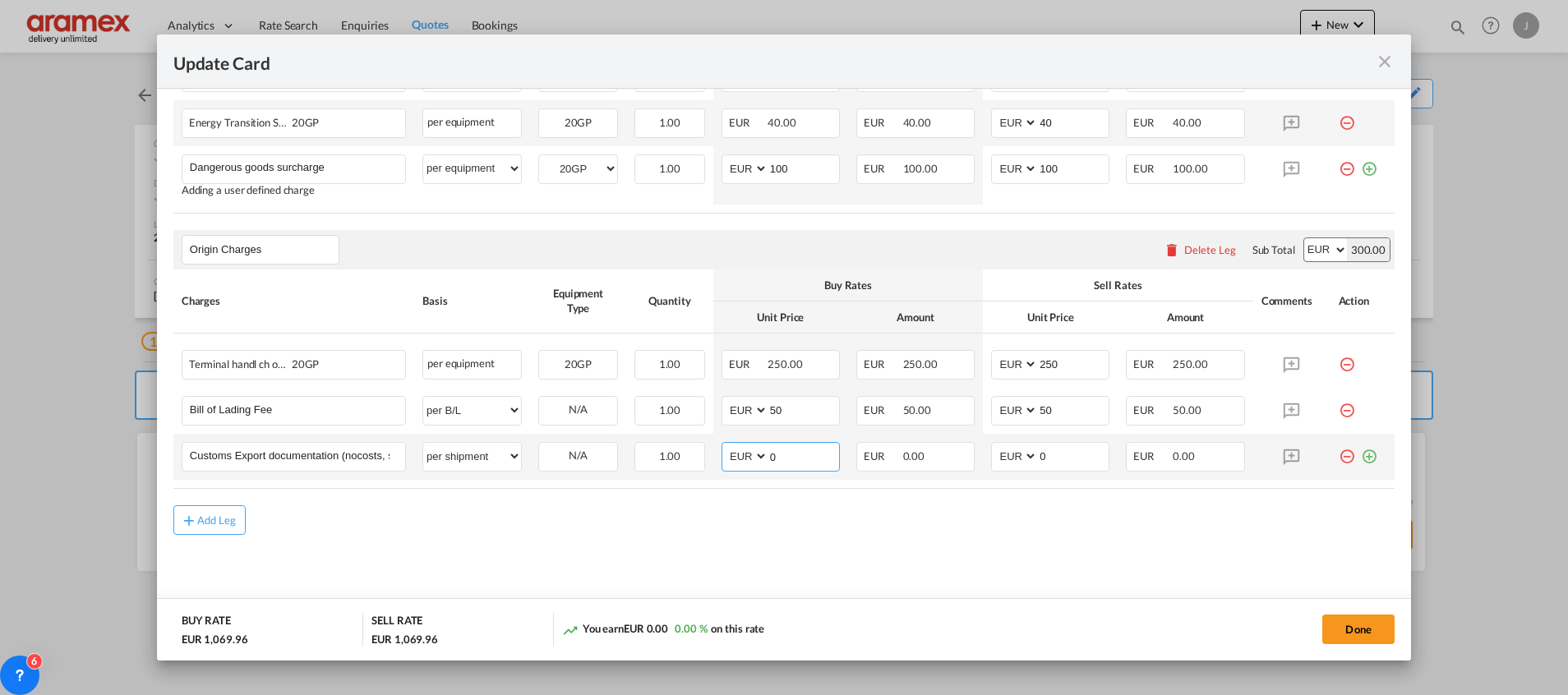
drag, startPoint x: 732, startPoint y: 454, endPoint x: 716, endPoint y: 454, distance: 16.0
click at [722, 454] on md-input-container "AED AFN ALL AMD ANG AOA ARS AUD AWG AZN BAM BBD BDT BGN BHD BIF BMD BND [PERSON…" at bounding box center [781, 457] width 119 height 30
type input "65"
drag, startPoint x: 1050, startPoint y: 455, endPoint x: 995, endPoint y: 456, distance: 55.0
click at [995, 456] on md-input-container "AED AFN ALL AMD ANG AOA ARS AUD AWG AZN BAM BBD BDT BGN BHD BIF BMD BND [PERSON…" at bounding box center [1050, 457] width 119 height 30
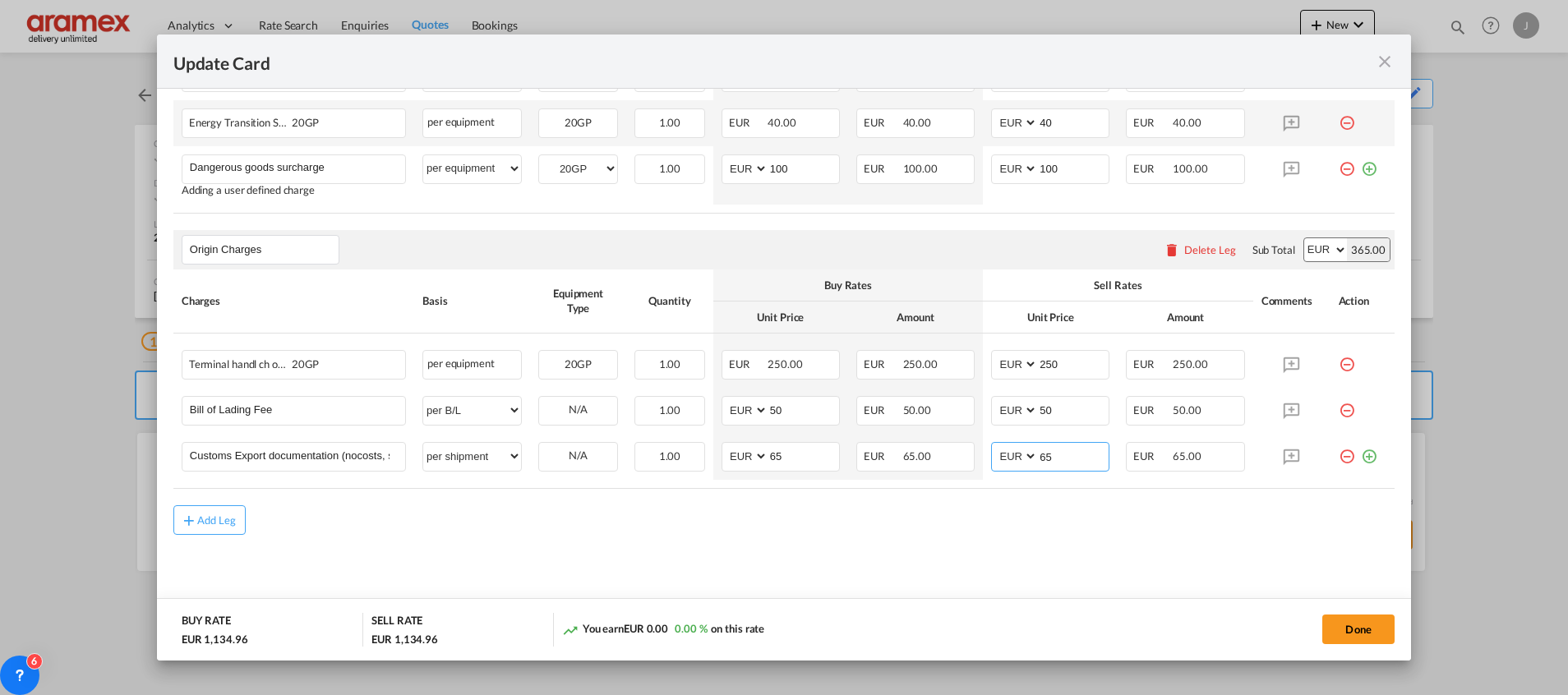
type input "65"
click at [936, 516] on div "Add Leg" at bounding box center [784, 520] width 1221 height 30
click at [421, 506] on div "Add Leg" at bounding box center [784, 520] width 1221 height 30
click at [220, 518] on div "Add Leg" at bounding box center [217, 521] width 40 height 10
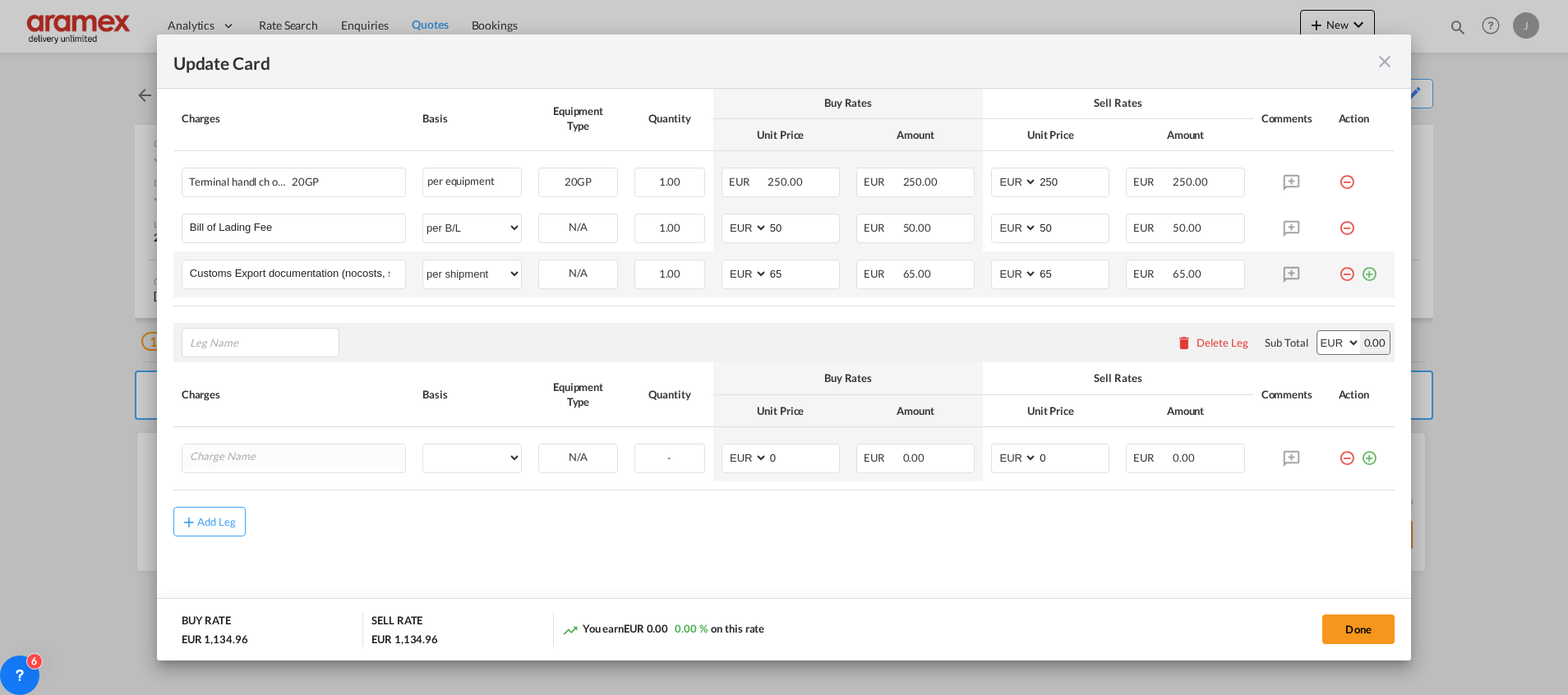
scroll to position [862, 0]
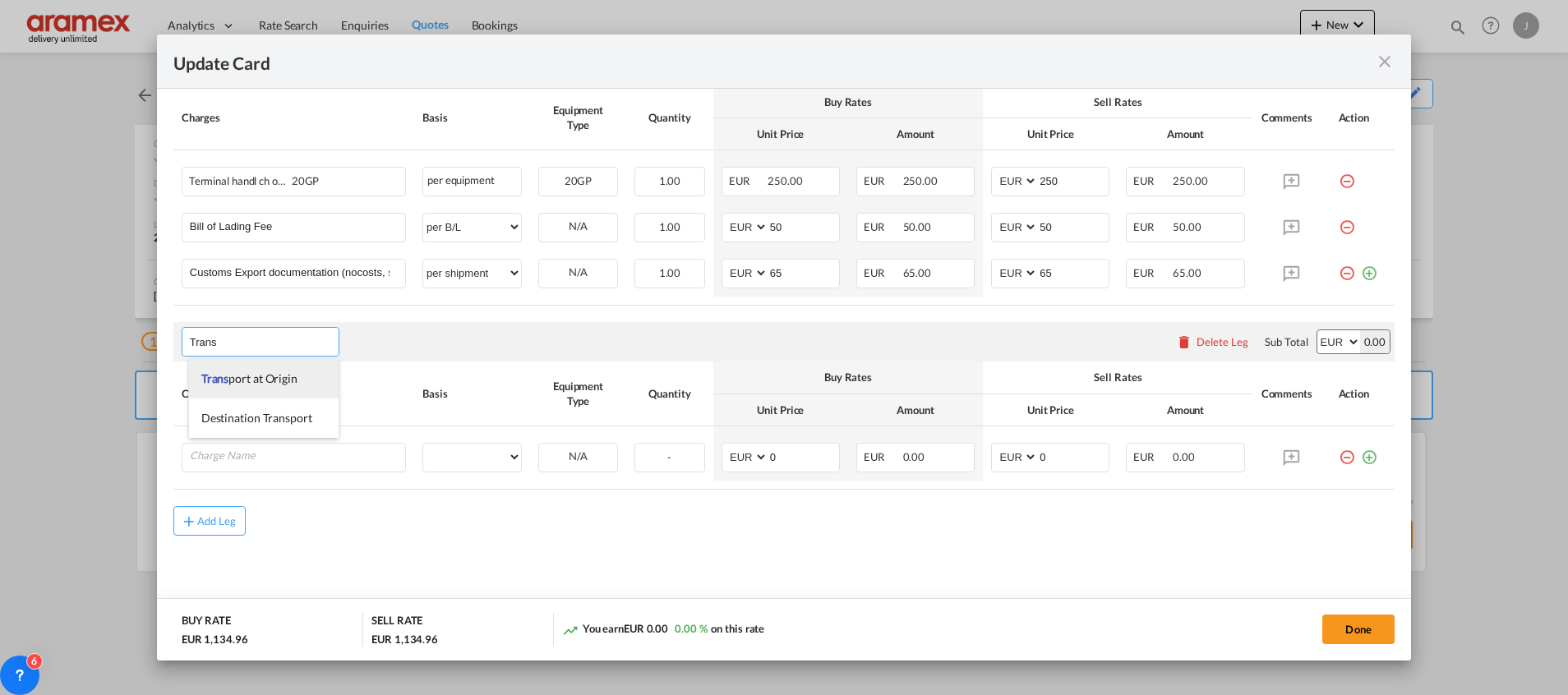
click at [255, 371] on span "Trans port at Origin" at bounding box center [250, 378] width 96 height 13
type input "Transport at Origin"
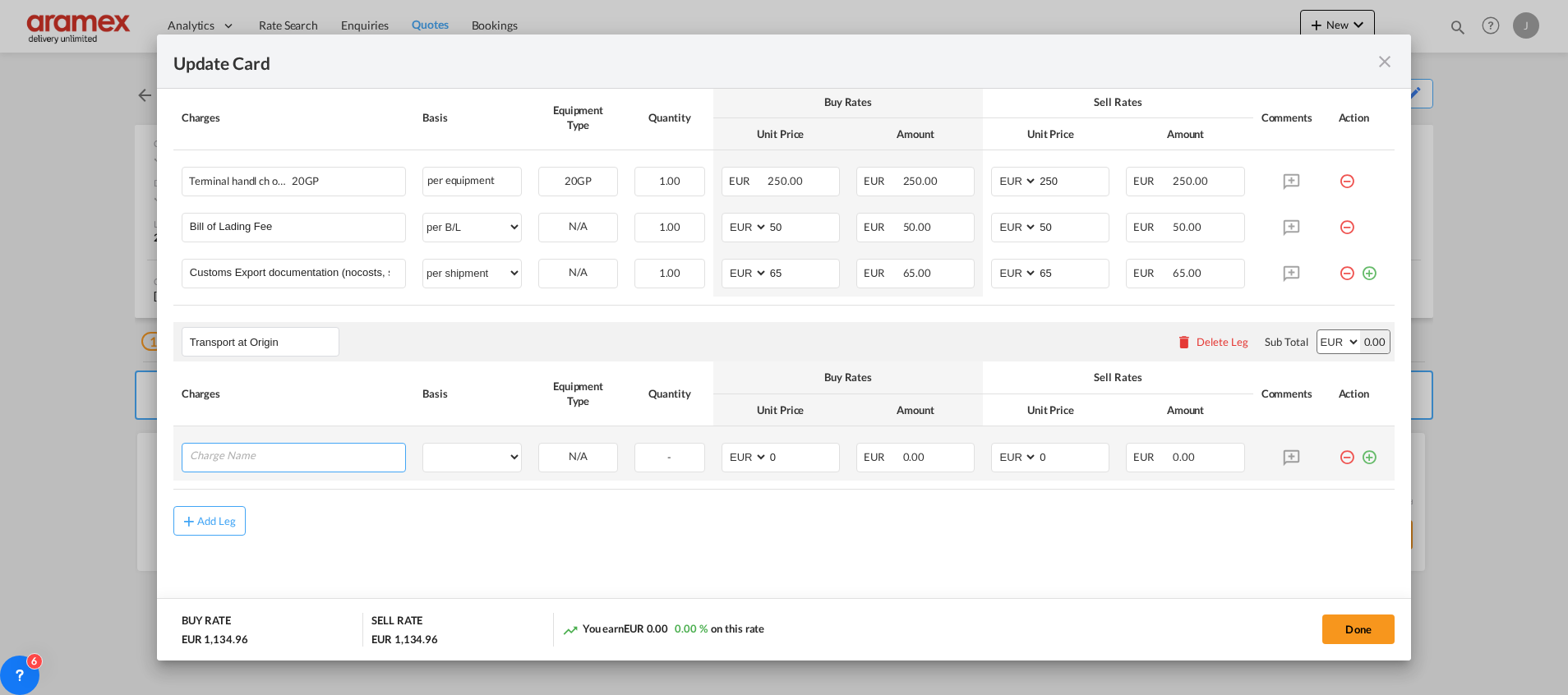
click at [293, 466] on input "Charge Name" at bounding box center [297, 456] width 215 height 25
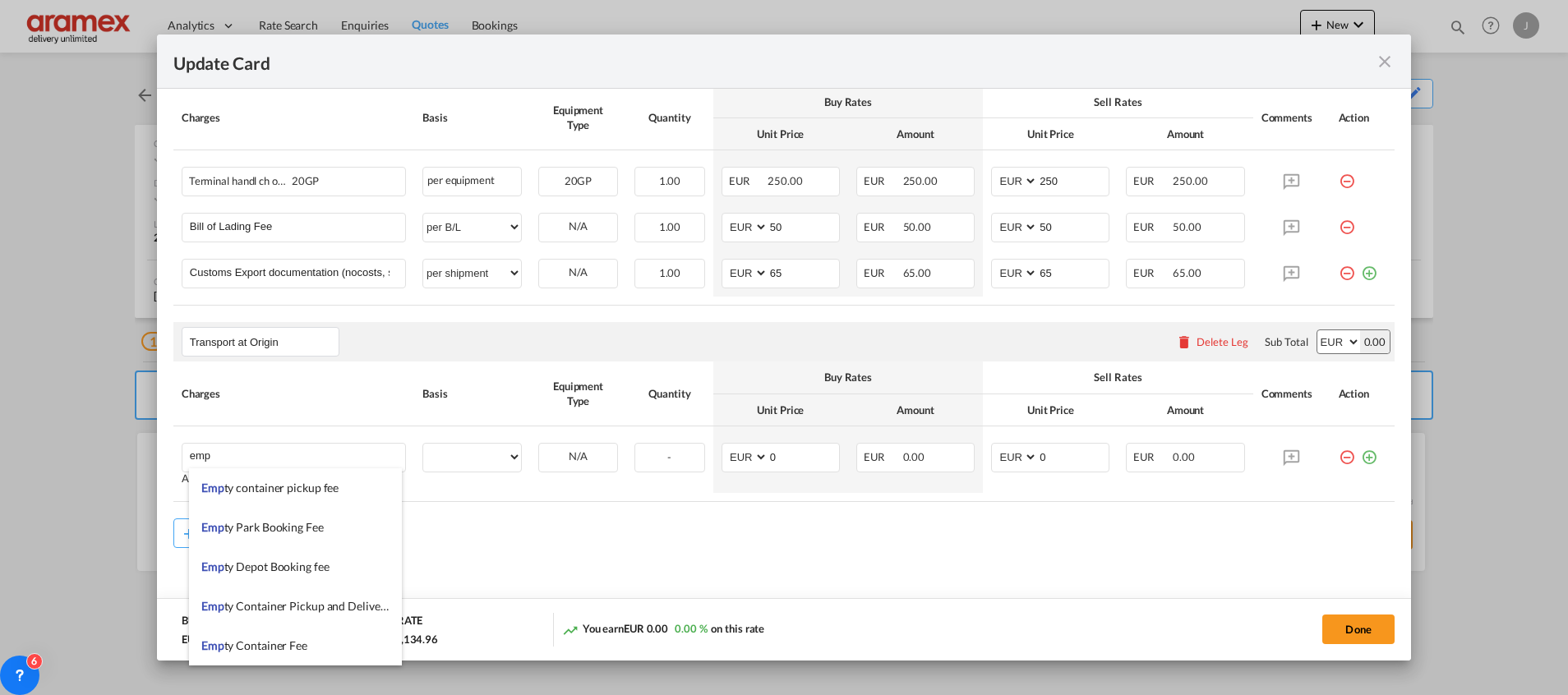
drag, startPoint x: 326, startPoint y: 603, endPoint x: 769, endPoint y: 531, distance: 448.8
click at [340, 601] on span "Emp ty Container Pickup and Delivery Charge" at bounding box center [315, 606] width 228 height 13
type input "Empty Container Pickup and Delivery Charge"
select select "per equipment"
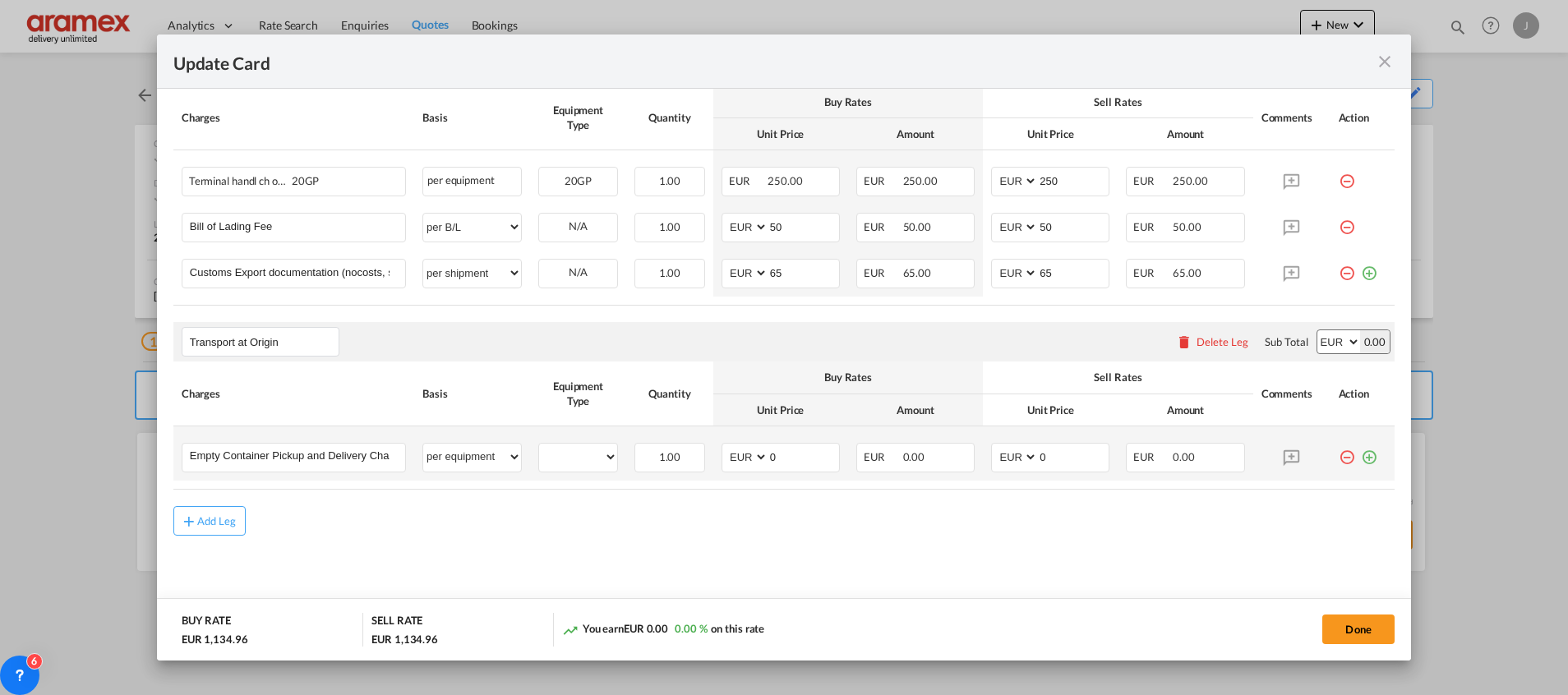
click at [1361, 460] on md-icon "icon-plus-circle-outline green-400-fg" at bounding box center [1369, 451] width 16 height 16
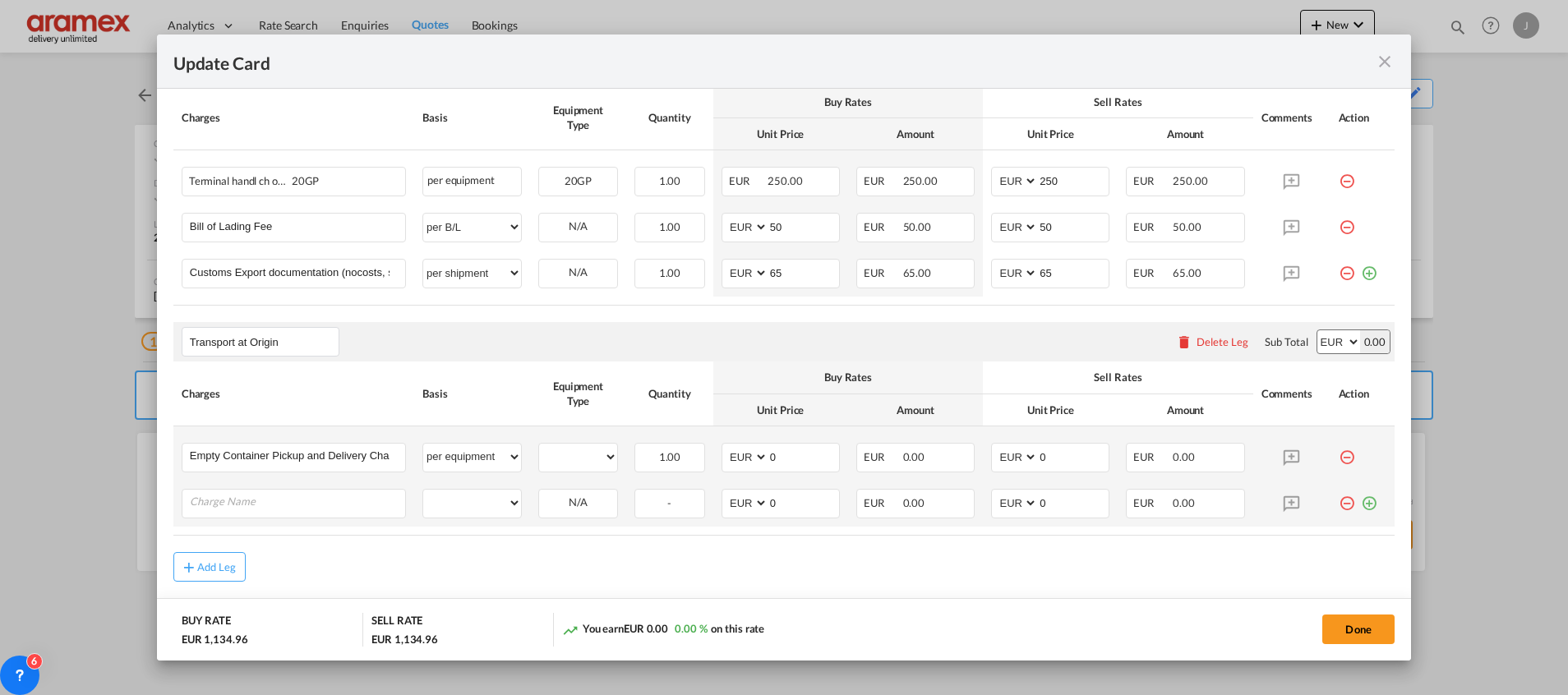
click at [1361, 505] on md-icon "icon-plus-circle-outline green-400-fg" at bounding box center [1369, 496] width 16 height 16
click at [1361, 548] on md-icon "icon-plus-circle-outline green-400-fg" at bounding box center [1369, 543] width 16 height 16
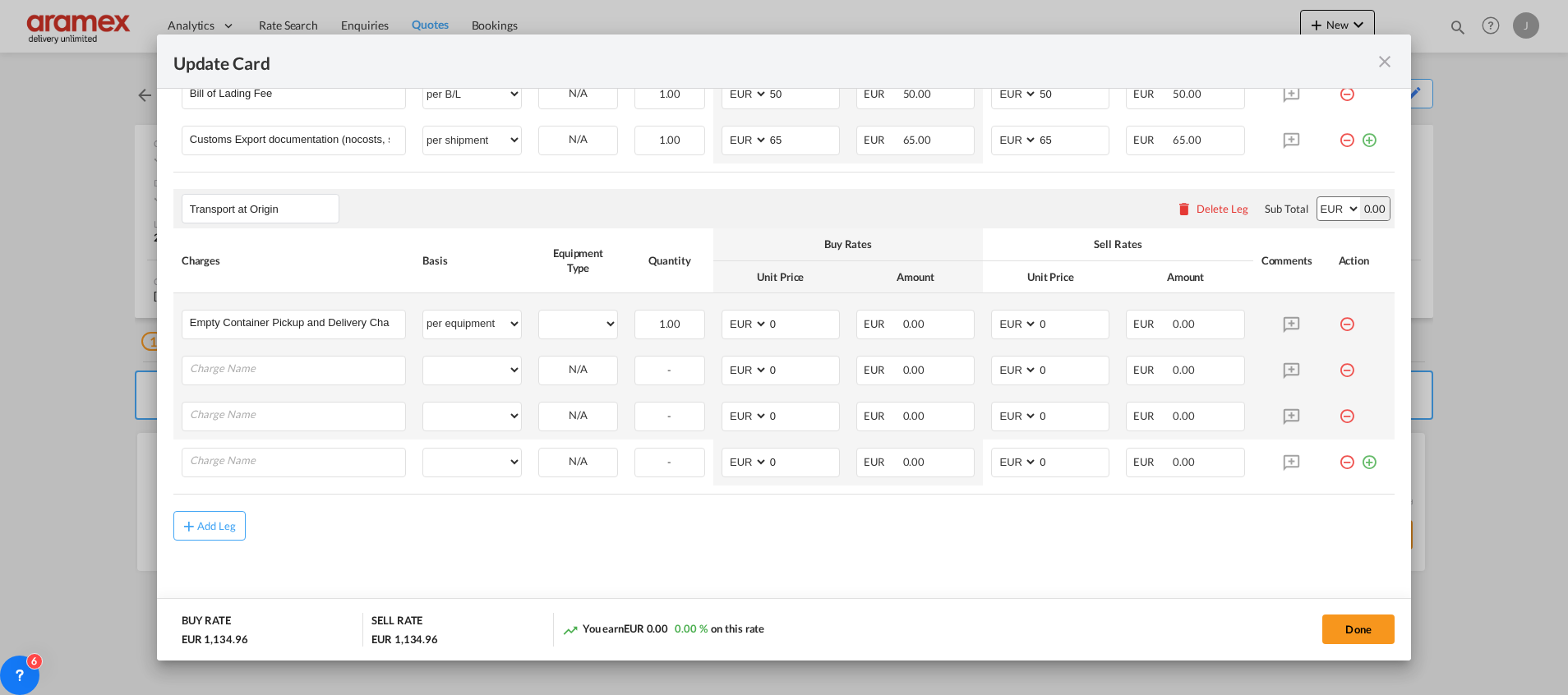
scroll to position [1001, 0]
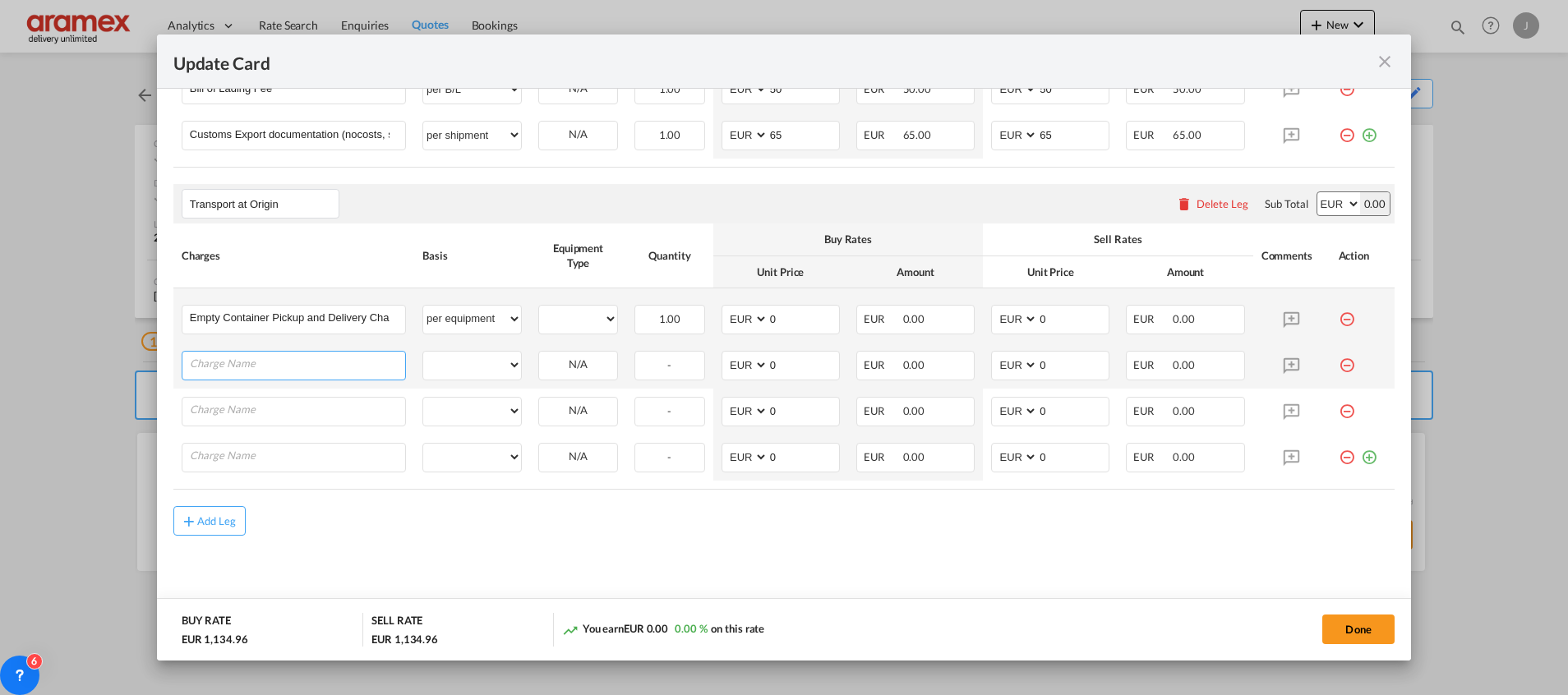
click at [246, 361] on input "Charge Name" at bounding box center [297, 364] width 215 height 25
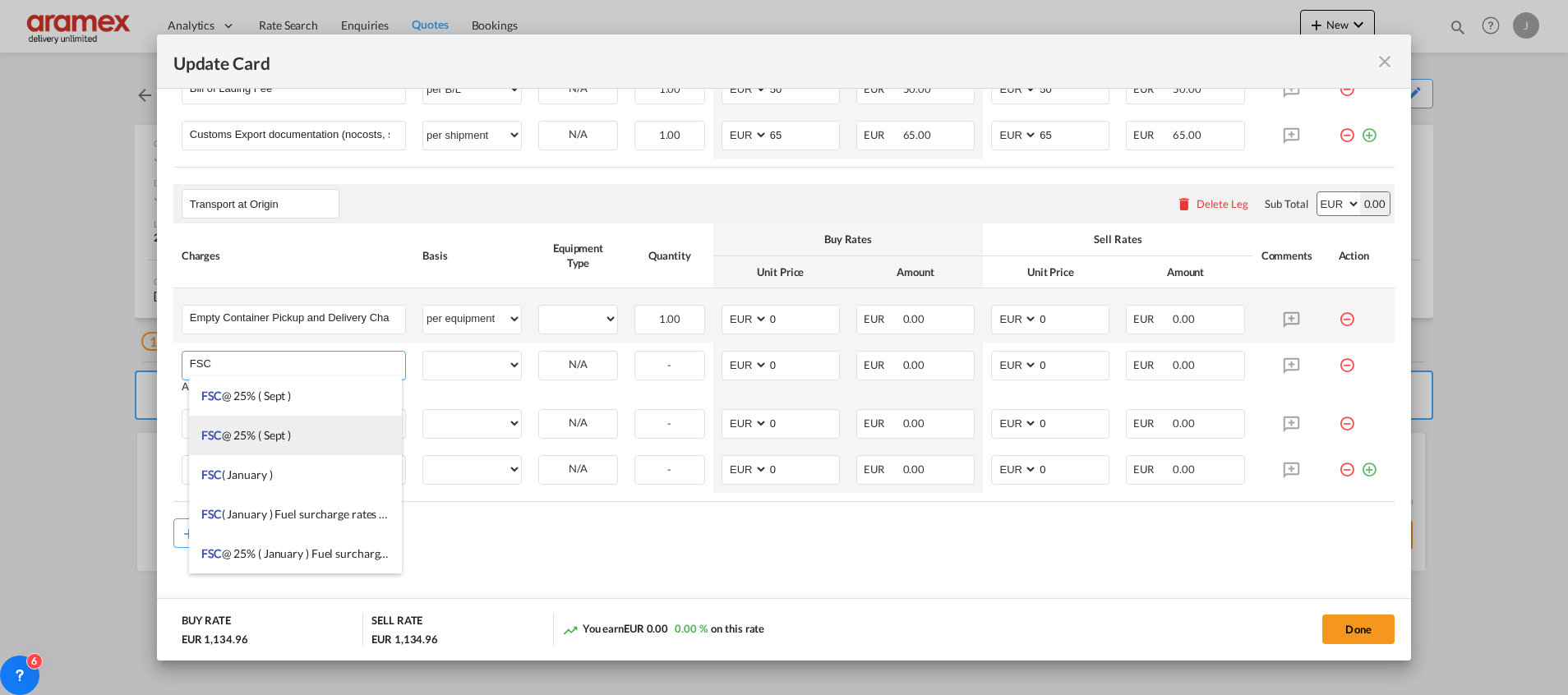
type input "FSC"
drag, startPoint x: 220, startPoint y: 426, endPoint x: 307, endPoint y: 247, distance: 199.0
click at [304, 248] on body "Analytics Dashboard Rate Search Enquiries Quotes Bookings" at bounding box center [784, 347] width 1568 height 695
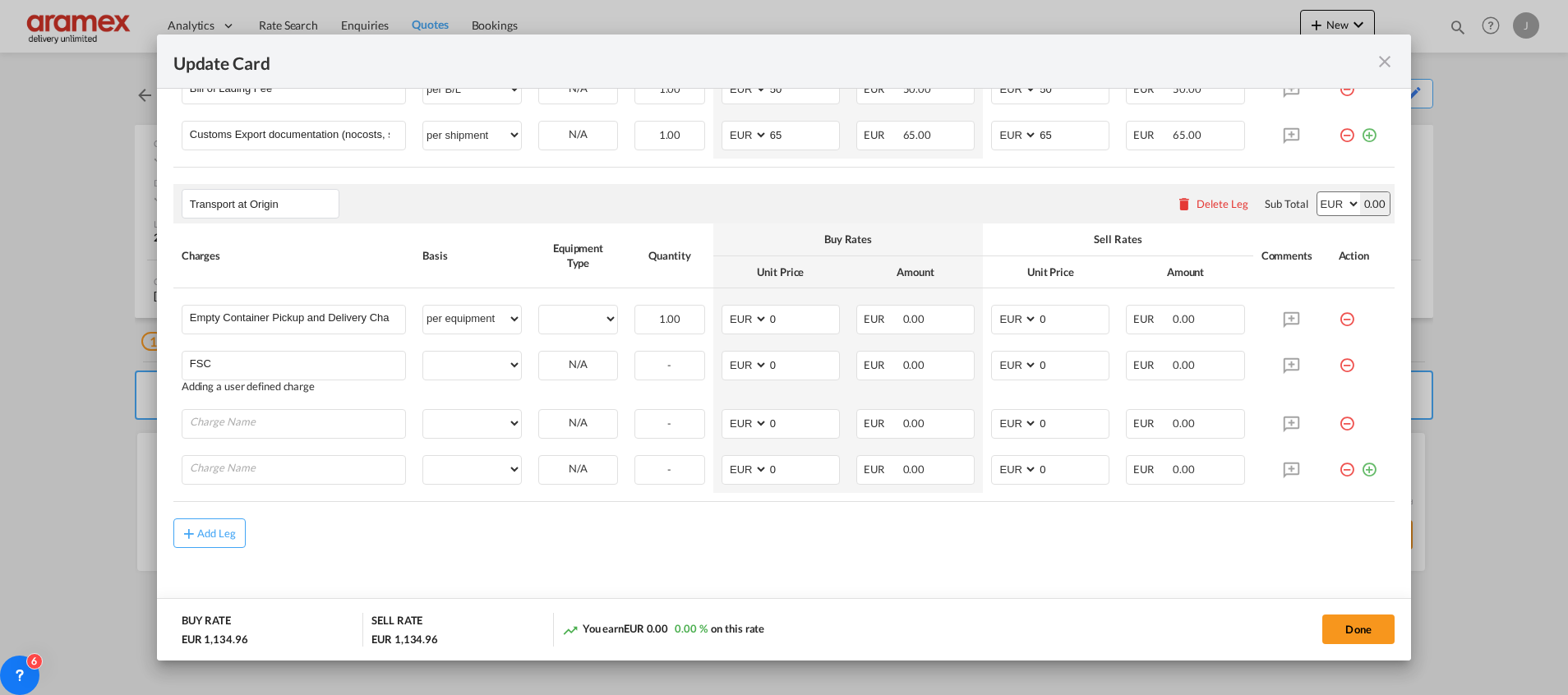
click at [318, 243] on th "Charges" at bounding box center [294, 255] width 241 height 65
click at [216, 438] on div "Update Card Port ..." at bounding box center [293, 424] width 225 height 30
click at [223, 430] on input "Charge Name" at bounding box center [297, 422] width 215 height 25
click at [260, 452] on li "Road tax" at bounding box center [295, 454] width 213 height 40
type input "Road tax"
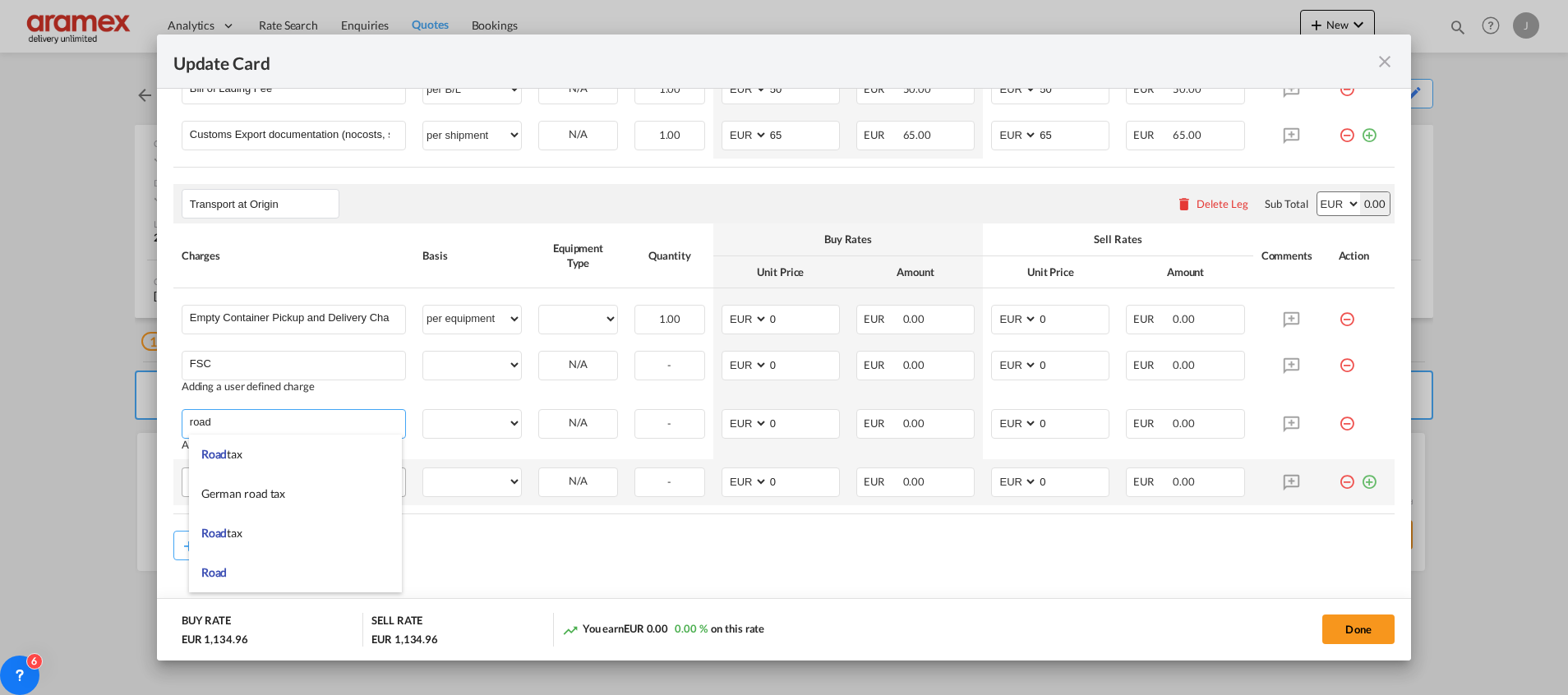
select select "per equipment"
click at [232, 472] on input "Charge Name" at bounding box center [297, 468] width 215 height 25
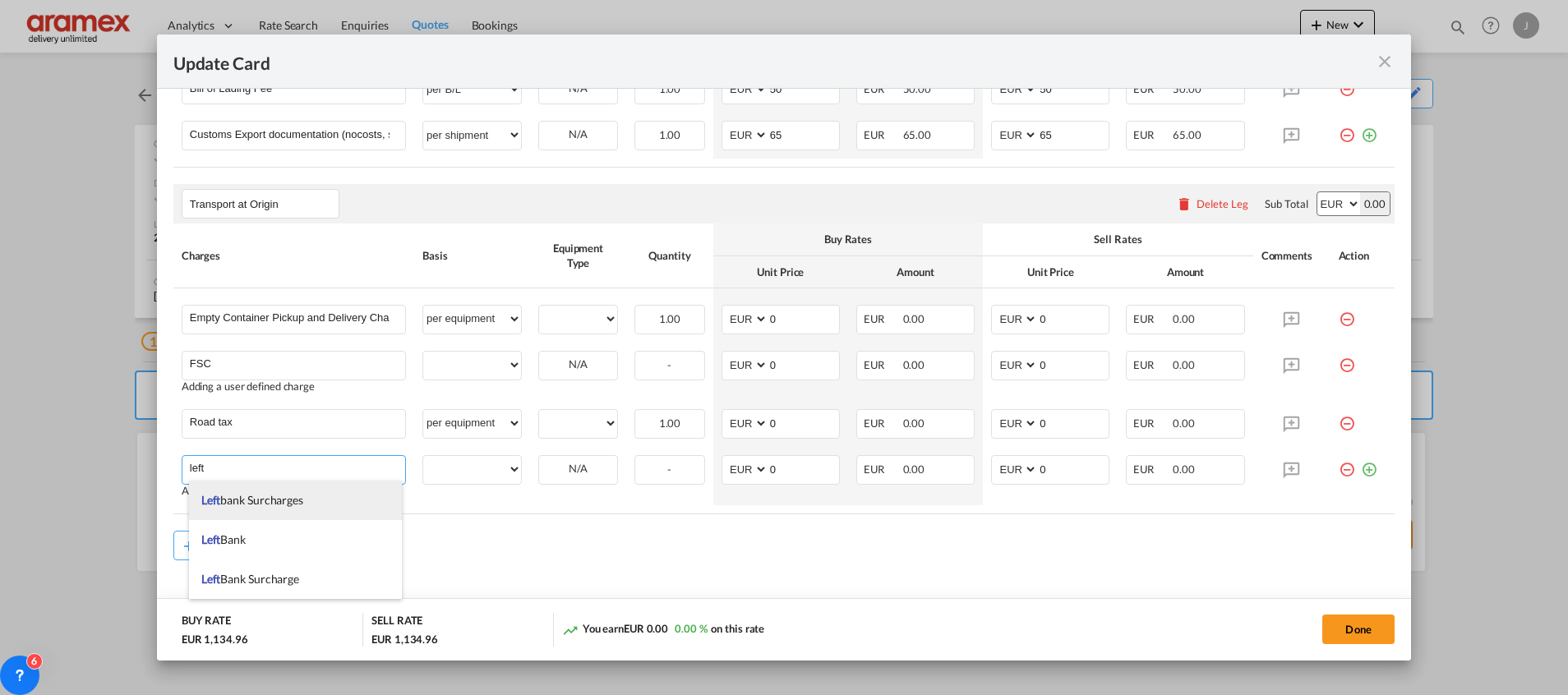
click at [242, 496] on span "Left bank Surcharges" at bounding box center [252, 500] width 102 height 13
type input "Leftbank Surcharges"
select select "per equipment"
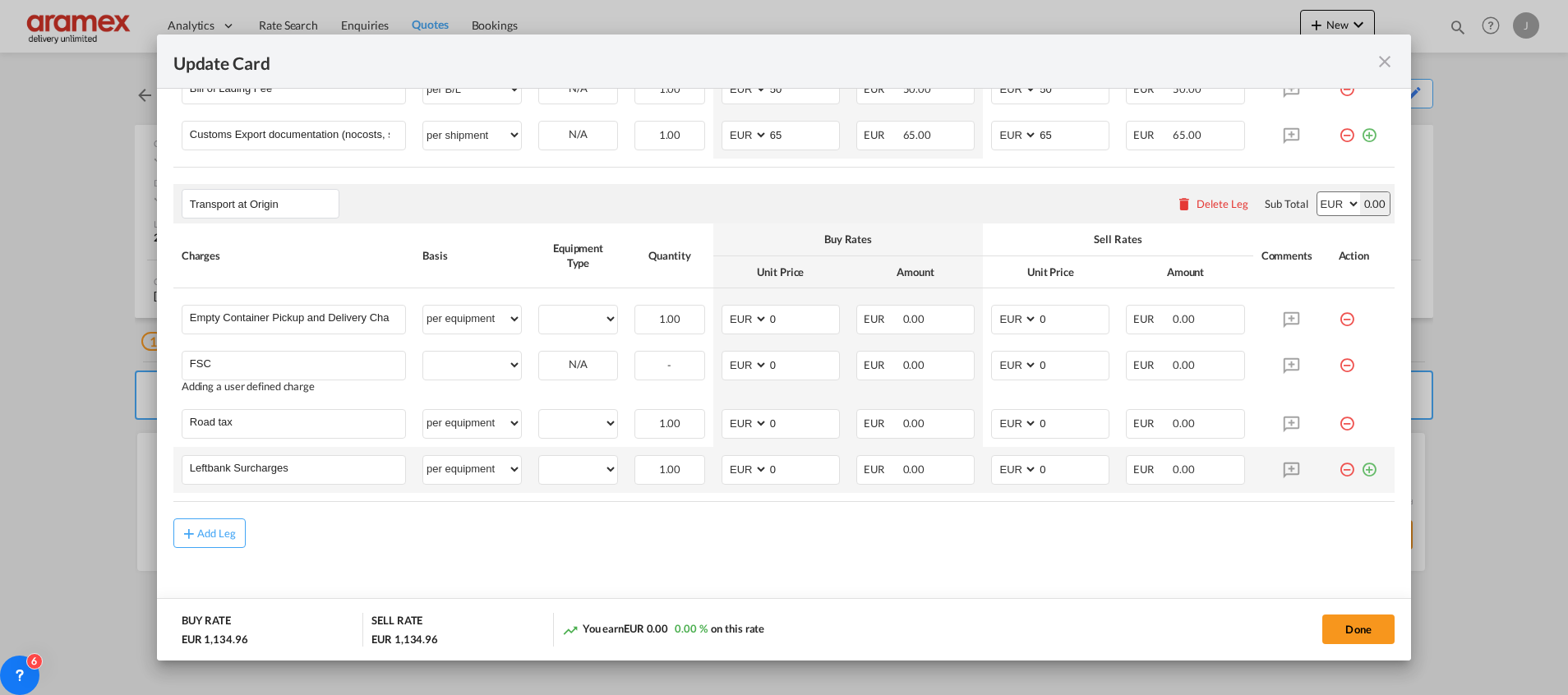
click at [1361, 469] on md-icon "icon-plus-circle-outline green-400-fg" at bounding box center [1369, 463] width 16 height 16
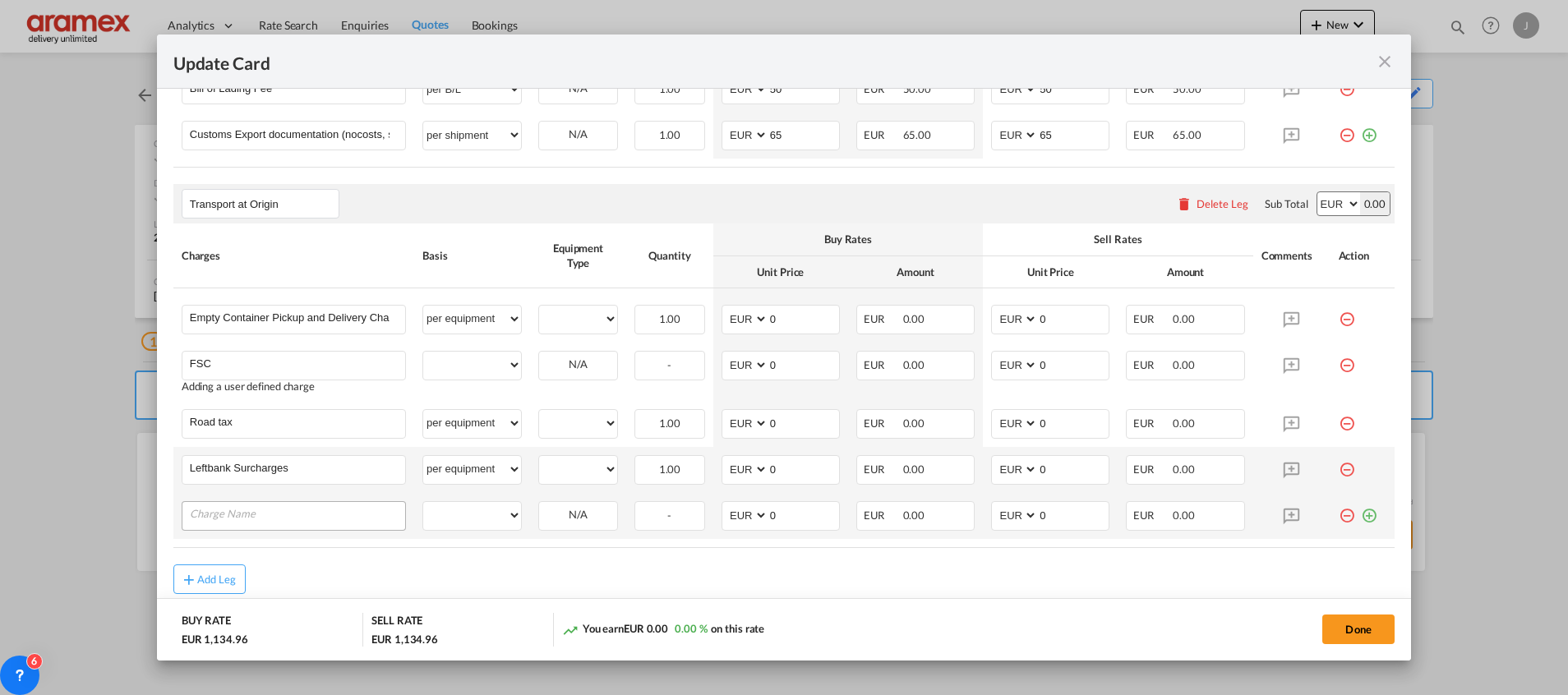
click at [264, 516] on input "Charge Name" at bounding box center [297, 515] width 215 height 25
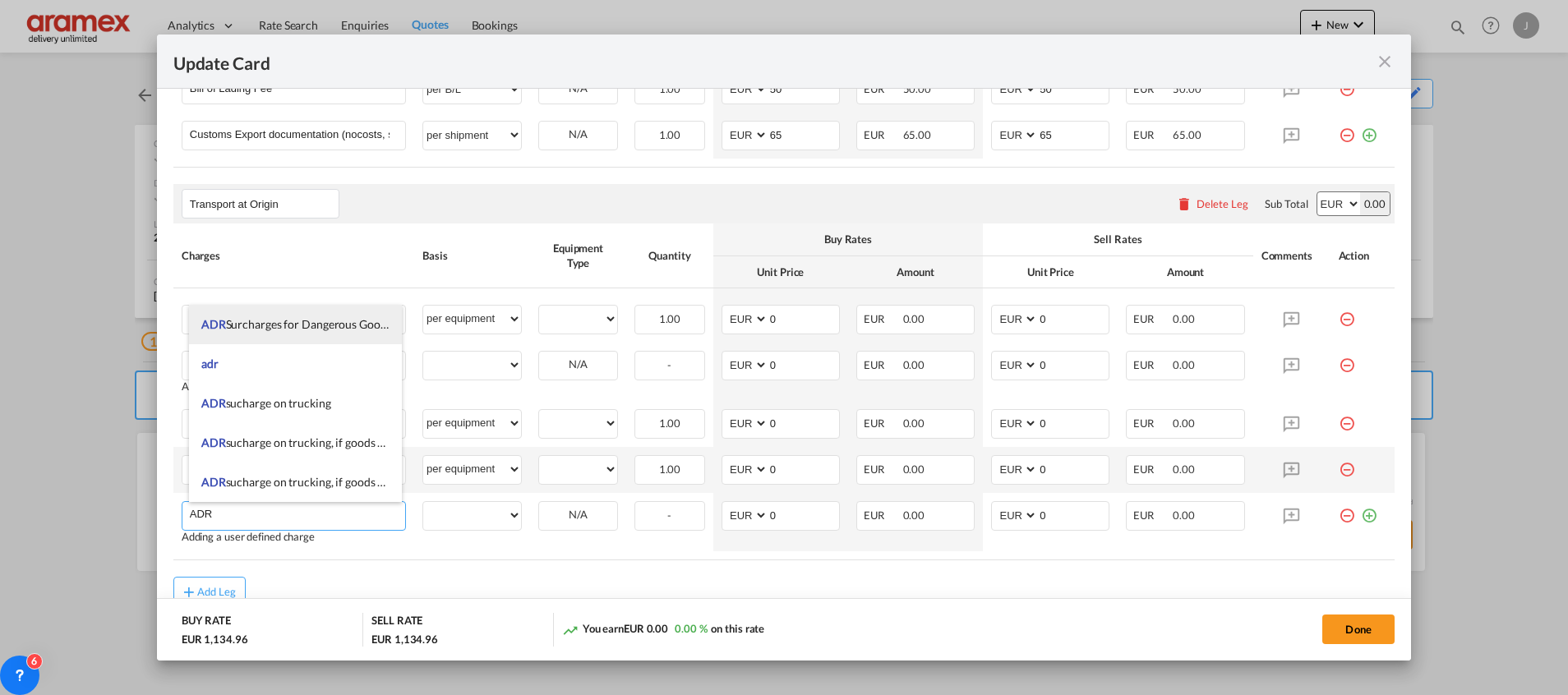
click at [261, 323] on span "ADR Surcharges for Dangerous Goods" at bounding box center [297, 324] width 191 height 13
type input "ADR Surcharges for Dangerous Goods"
select select "per equipment"
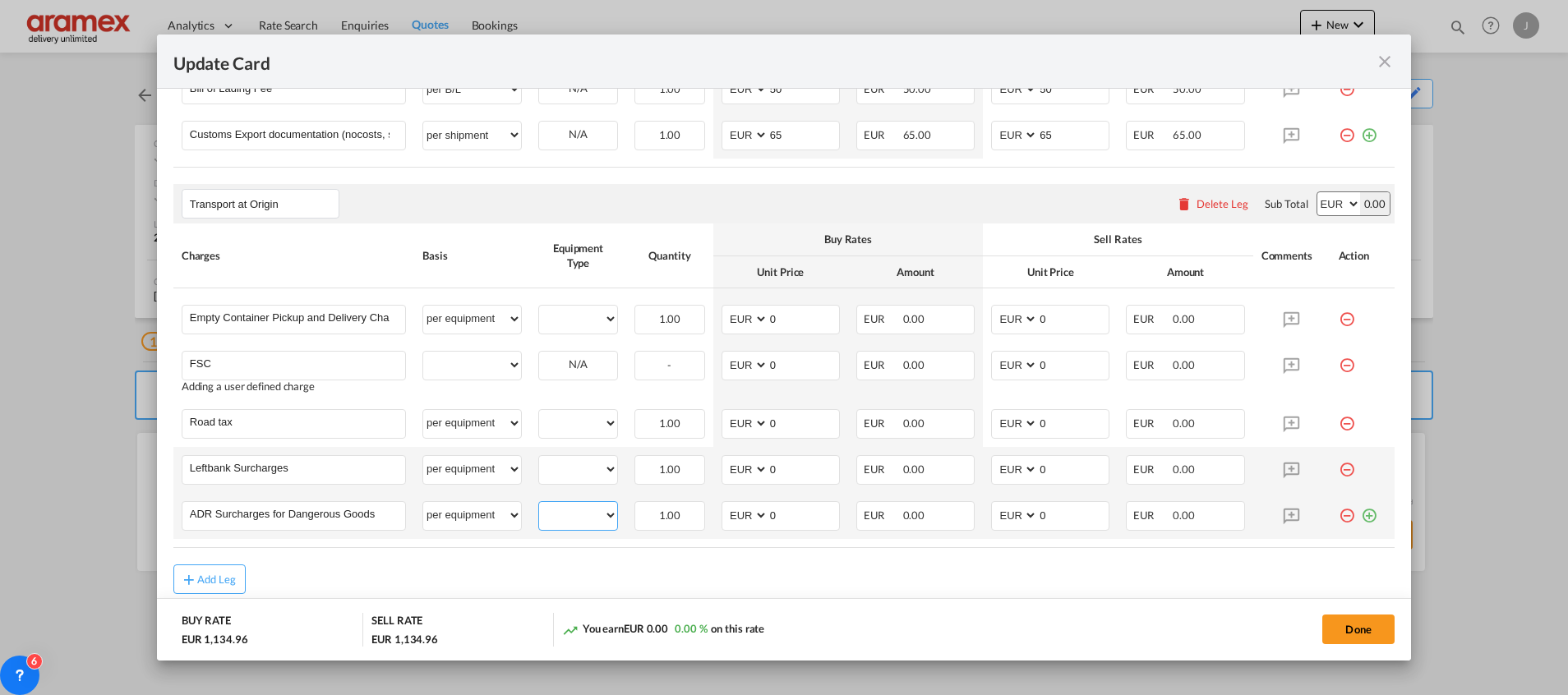
click at [577, 516] on select "20GP" at bounding box center [577, 515] width 78 height 22
select select "20GP"
click at [539, 504] on select "20GP" at bounding box center [577, 515] width 78 height 22
drag, startPoint x: 794, startPoint y: 515, endPoint x: 724, endPoint y: 519, distance: 70.1
click at [724, 519] on md-input-container "AED AFN ALL AMD ANG AOA ARS AUD AWG AZN BAM BBD BDT BGN BHD BIF BMD BND [PERSON…" at bounding box center [781, 516] width 119 height 30
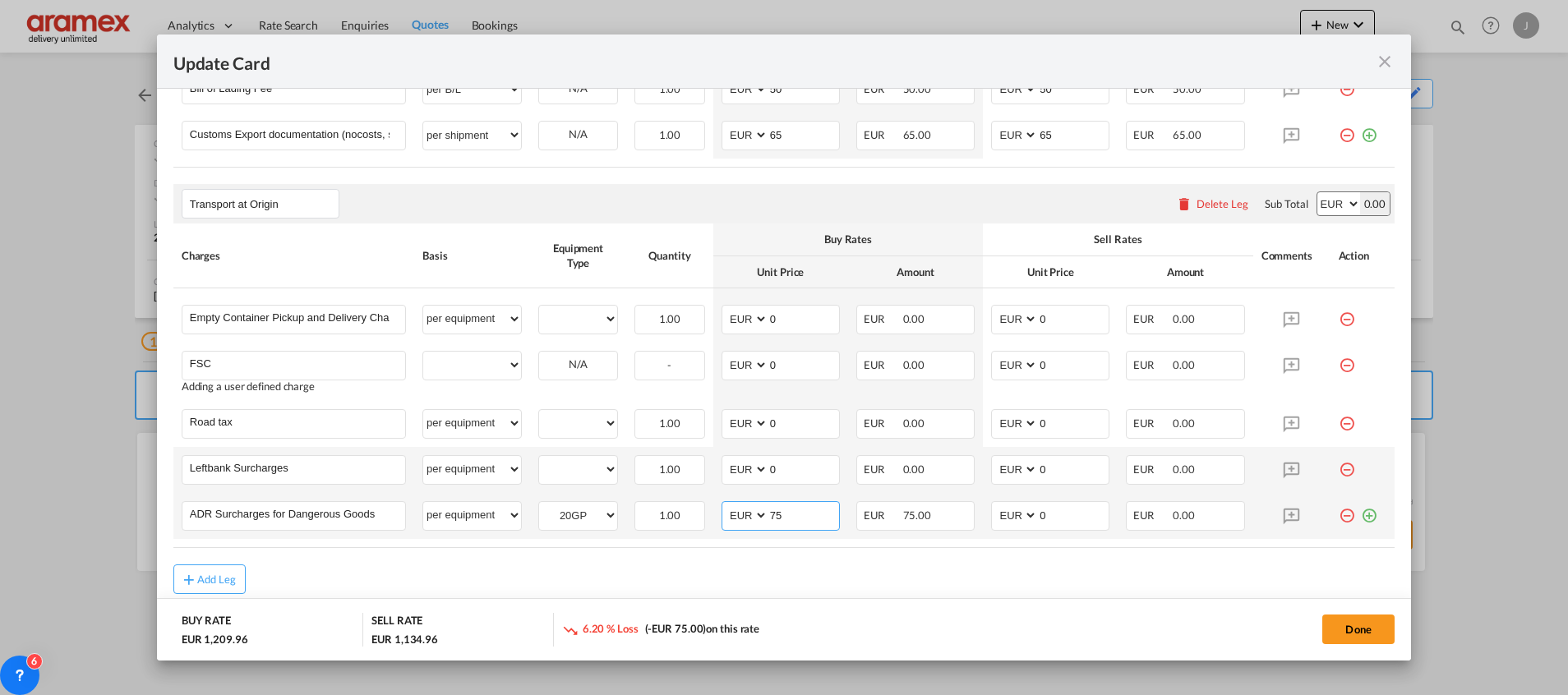
drag, startPoint x: 788, startPoint y: 516, endPoint x: 757, endPoint y: 521, distance: 31.4
click at [723, 516] on md-input-container "AED AFN ALL AMD ANG AOA ARS AUD AWG AZN BAM BBD BDT BGN BHD BIF BMD BND [PERSON…" at bounding box center [781, 516] width 119 height 30
type input "75"
click at [1050, 515] on input "0" at bounding box center [1073, 515] width 70 height 25
drag, startPoint x: 1057, startPoint y: 516, endPoint x: 997, endPoint y: 516, distance: 60.0
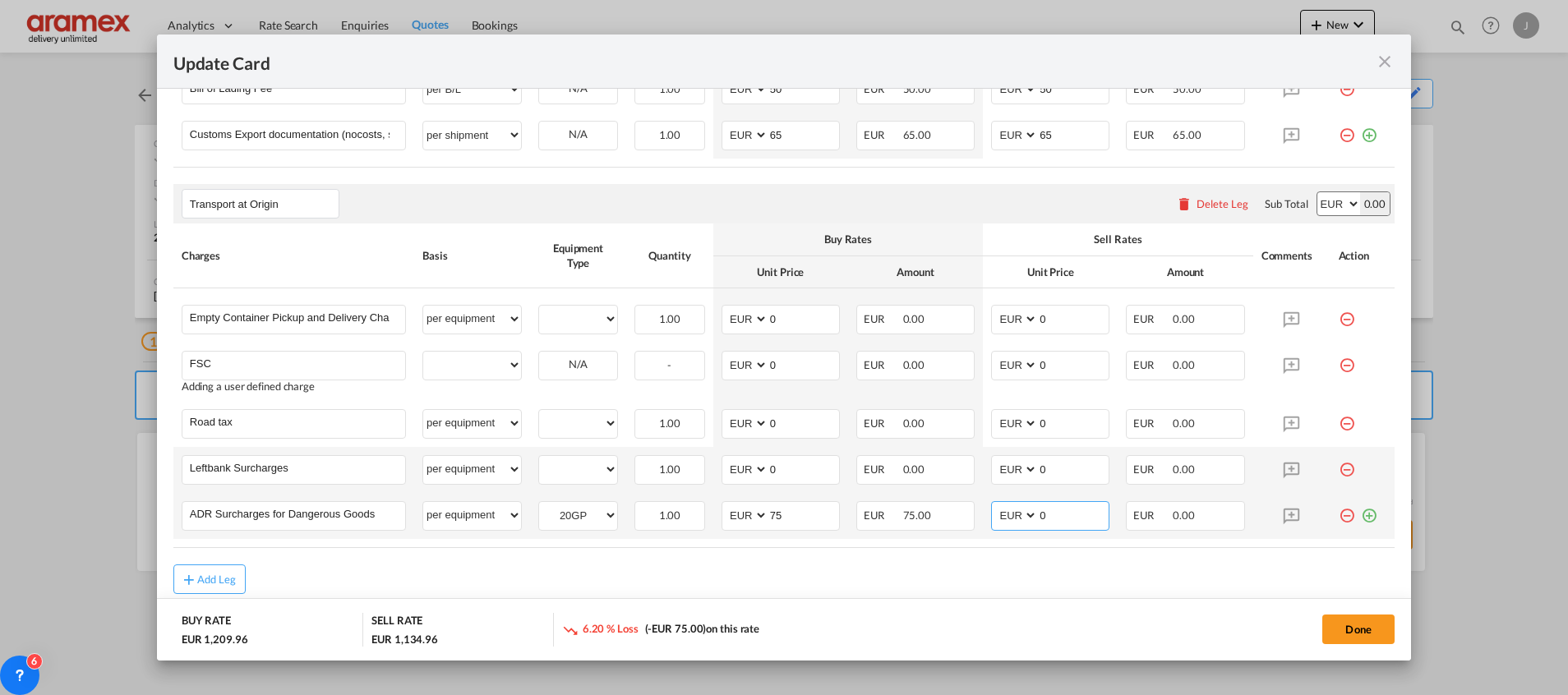
click at [997, 516] on md-input-container "AED AFN ALL AMD ANG AOA ARS AUD AWG AZN BAM BBD BDT BGN BHD BIF BMD BND [PERSON…" at bounding box center [1050, 516] width 119 height 30
paste input "75"
type input "75"
click at [963, 548] on rate-modification "Main Freight Please enter leg name Leg Name Already Exists Delete Leg Sub Total…" at bounding box center [784, 53] width 1221 height 1083
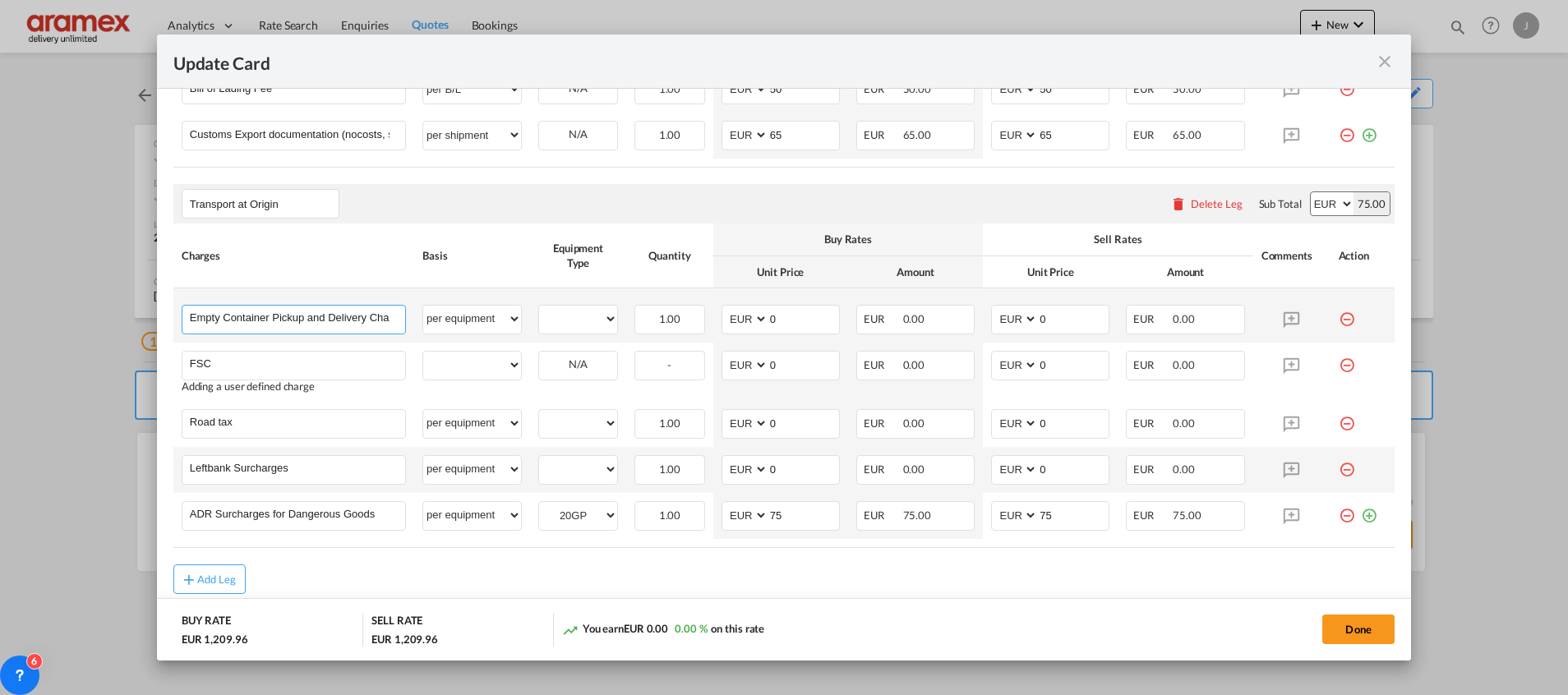
click at [324, 317] on input "Empty Container Pickup and Delivery Charge" at bounding box center [297, 318] width 215 height 25
click at [335, 318] on input "Empty Container Pickup and Delivery Charge" at bounding box center [297, 318] width 215 height 25
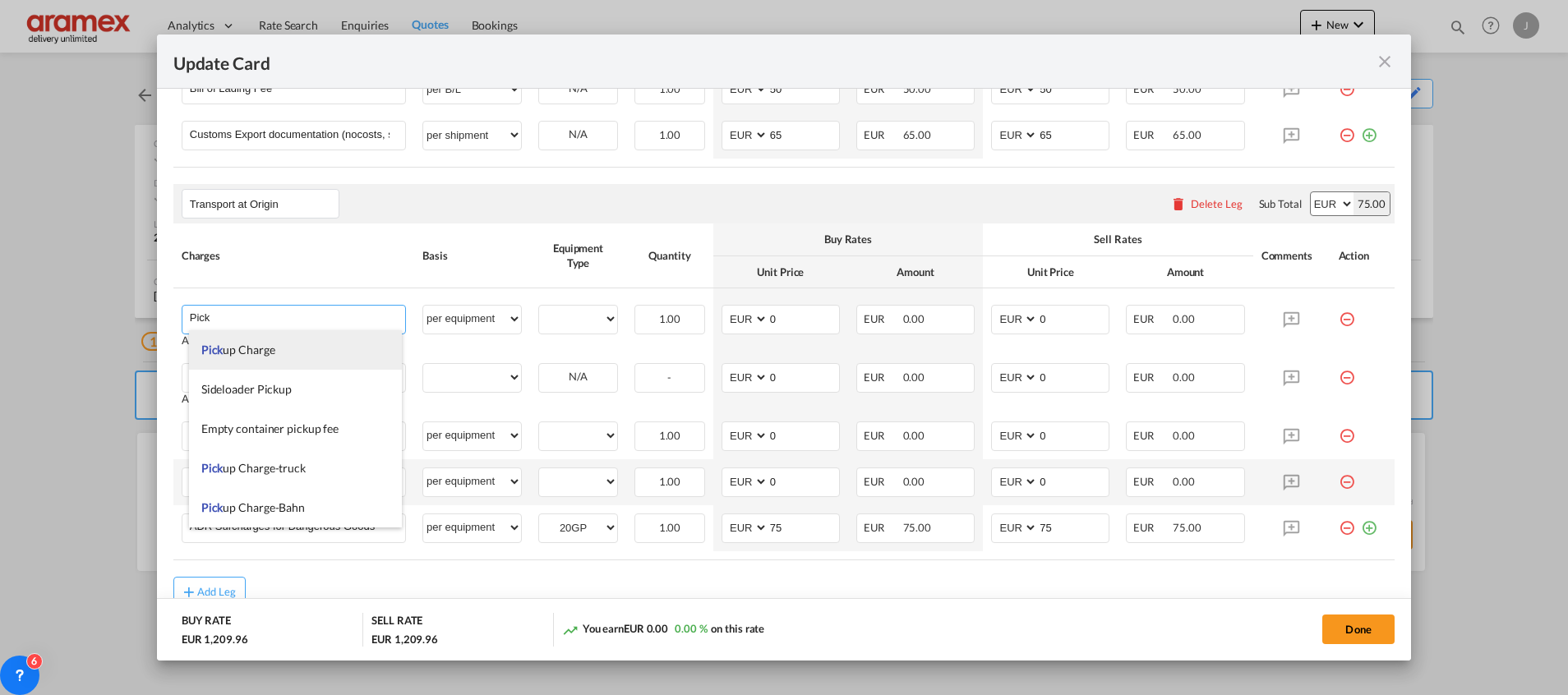
click at [315, 347] on li "Pick up Charge" at bounding box center [295, 350] width 213 height 40
type input "Pickup Charge"
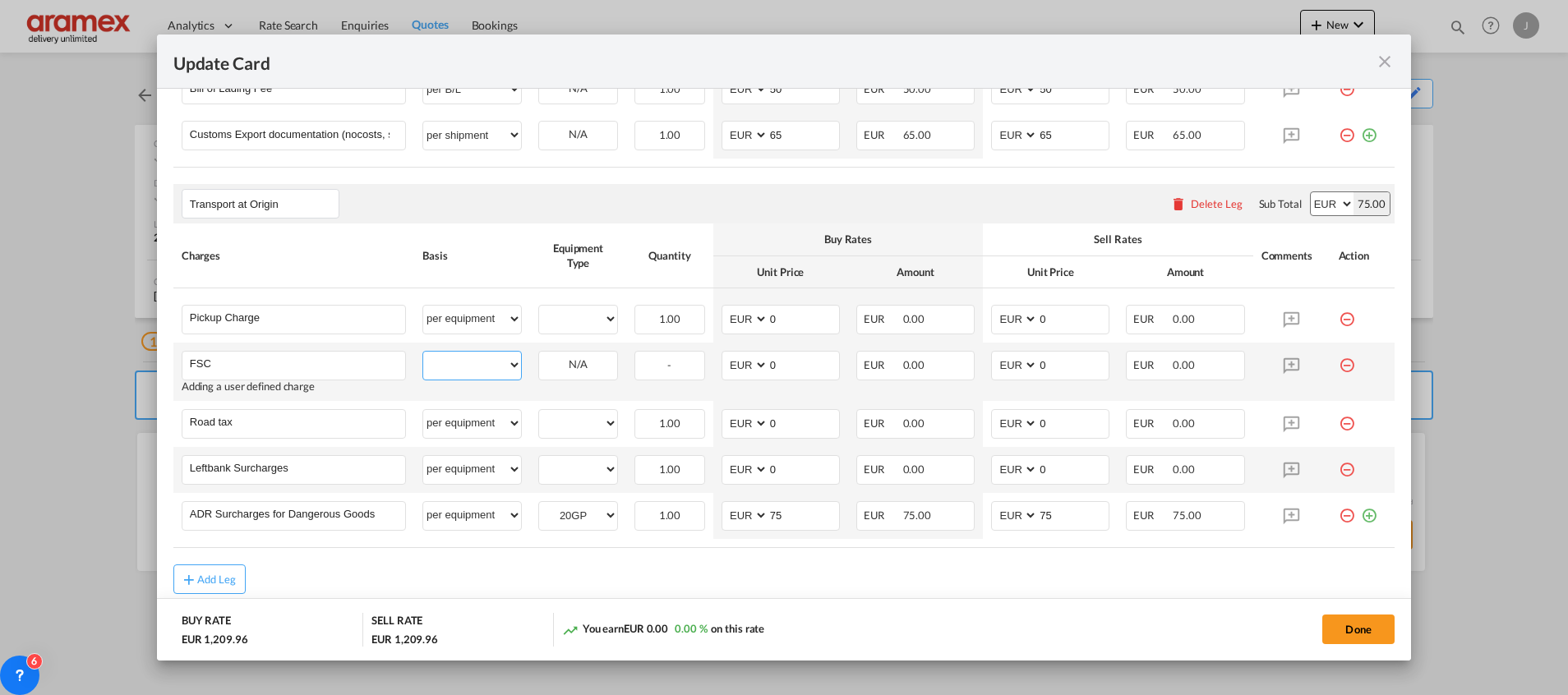
click at [482, 371] on select "per equipment per container per B/L per shipping bill per shipment % on pickup …" at bounding box center [471, 364] width 97 height 26
select select "% on pickup"
click at [423, 352] on select "per equipment per container per B/L per shipping bill per shipment % on pickup …" at bounding box center [471, 364] width 97 height 26
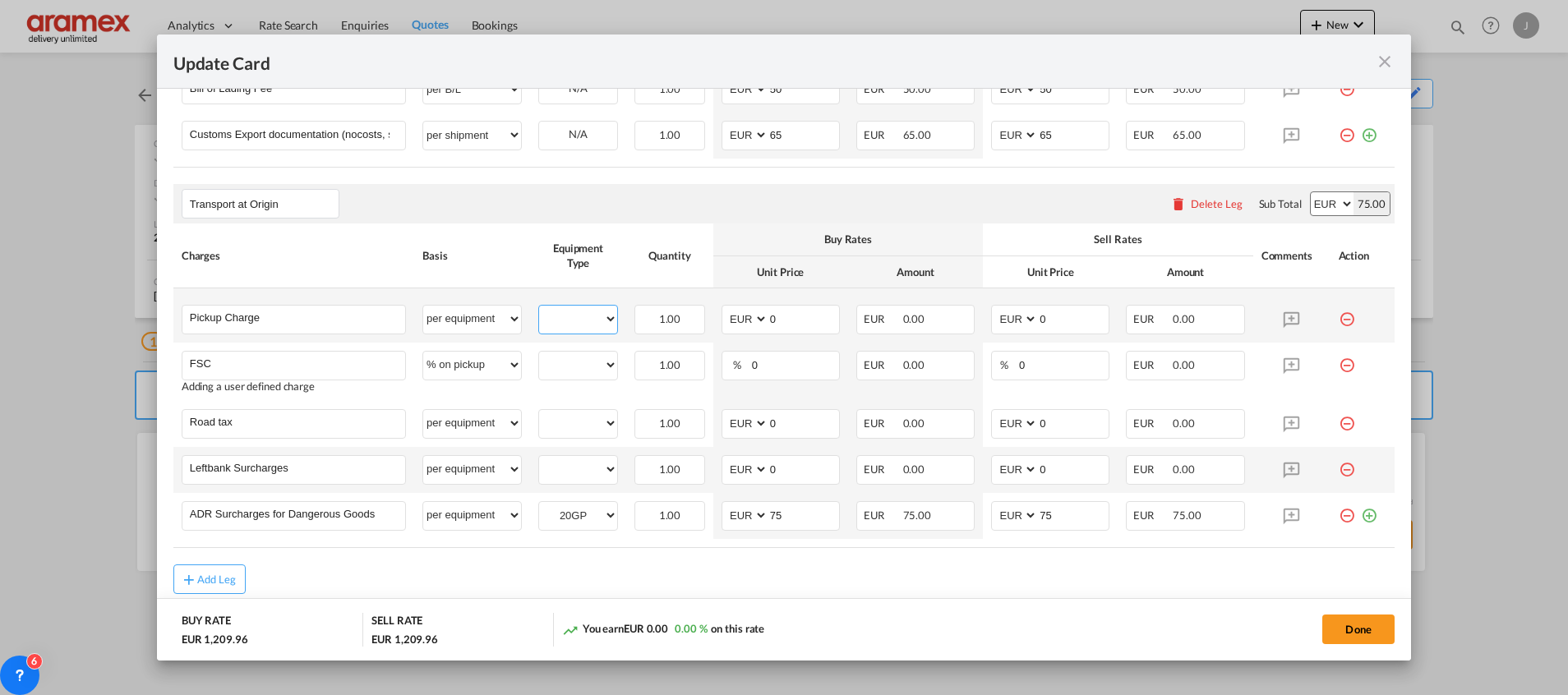
click at [554, 317] on select "20GP" at bounding box center [577, 319] width 78 height 22
select select "20GP"
click at [539, 308] on select "20GP" at bounding box center [577, 319] width 78 height 22
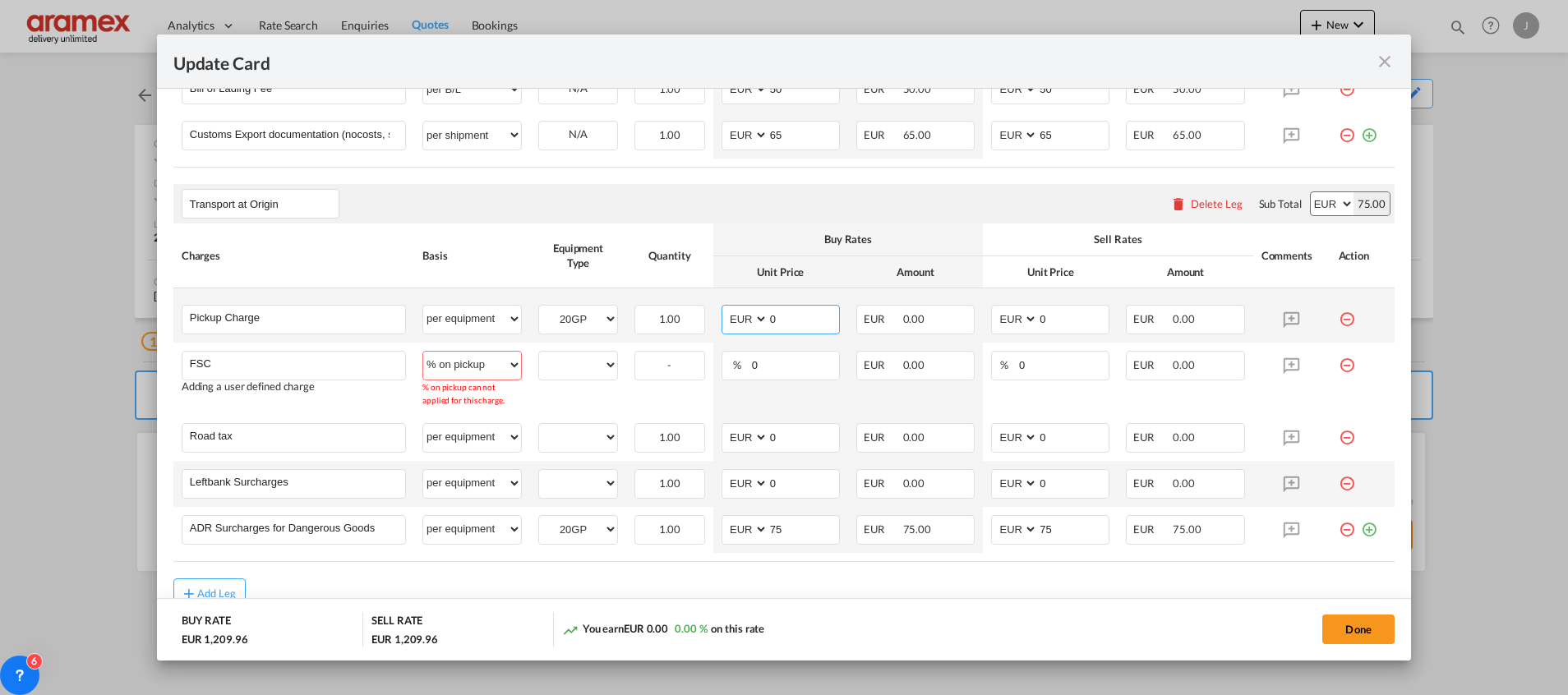
drag, startPoint x: 801, startPoint y: 313, endPoint x: 779, endPoint y: 318, distance: 22.6
click at [779, 318] on input "0" at bounding box center [803, 318] width 70 height 25
click at [471, 312] on select "per equipment per container per B/L per shipping bill per shipment % on pickup …" at bounding box center [471, 318] width 97 height 26
click at [485, 321] on select "per equipment per container per B/L per shipping bill per shipment % on pickup …" at bounding box center [471, 318] width 97 height 26
click at [423, 306] on select "per equipment per container per B/L per shipping bill per shipment % on pickup …" at bounding box center [471, 318] width 97 height 26
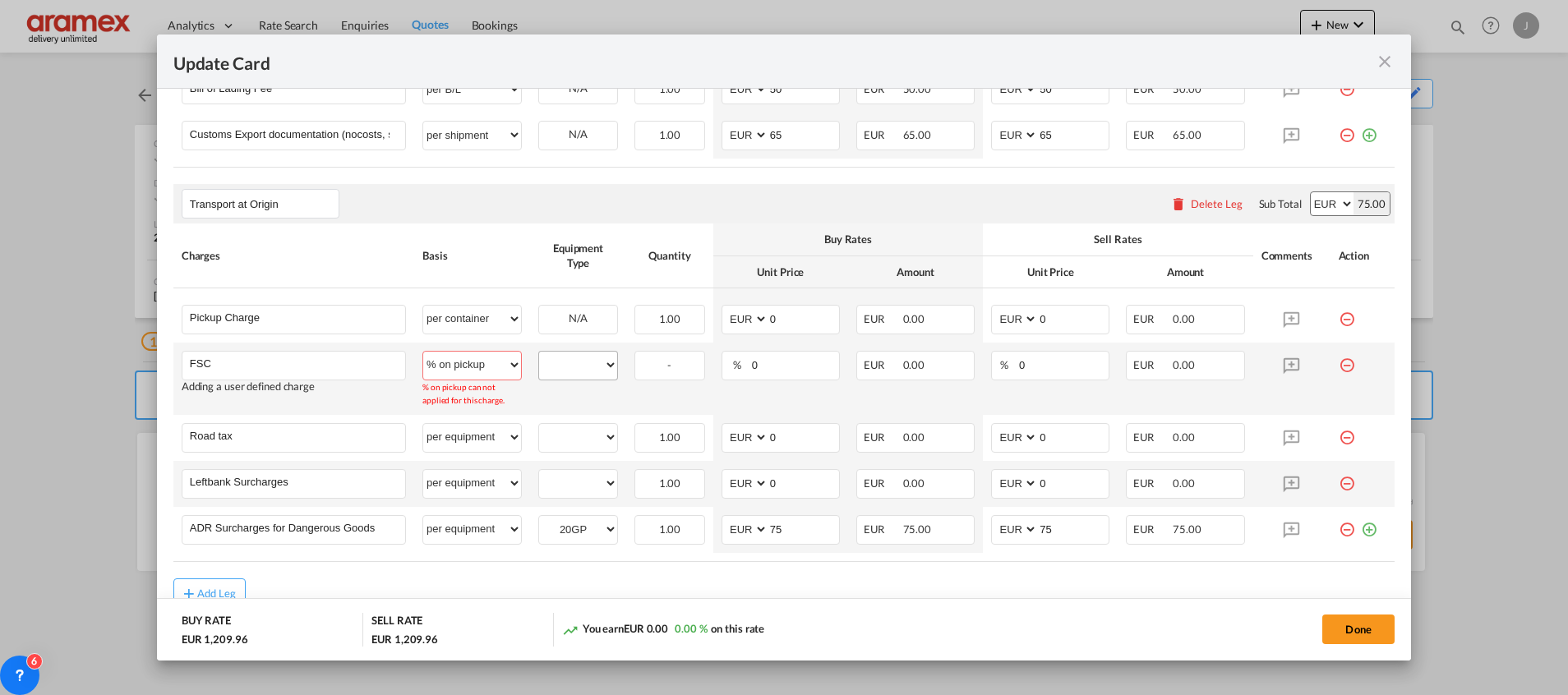
click at [559, 380] on div "20GP" at bounding box center [577, 365] width 80 height 30
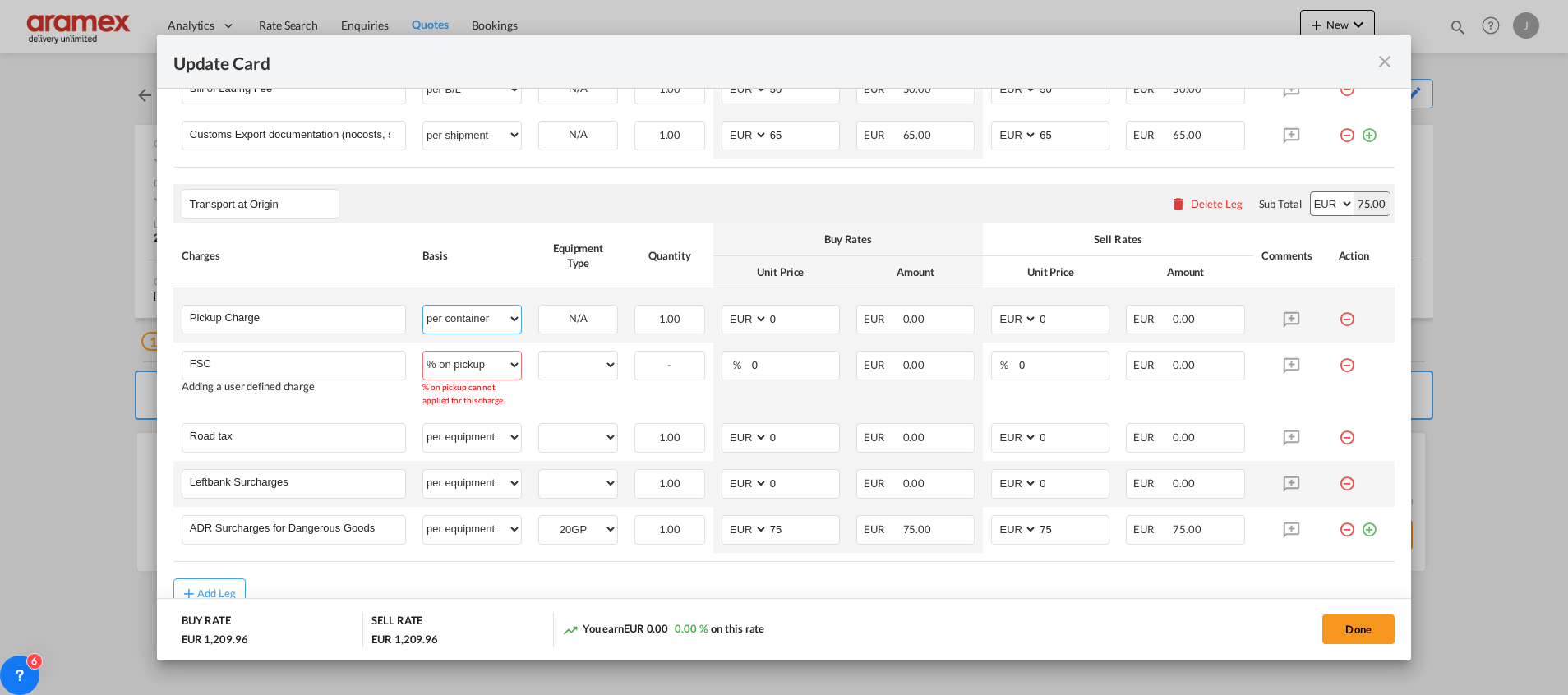
click at [471, 316] on select "per equipment per container per B/L per shipping bill per shipment % on pickup …" at bounding box center [471, 318] width 97 height 26
click at [423, 306] on select "per equipment per container per B/L per shipping bill per shipment % on pickup …" at bounding box center [471, 318] width 97 height 26
click at [695, 284] on th "Quantity" at bounding box center [670, 255] width 87 height 65
click at [488, 318] on select "per equipment per container per B/L per shipping bill per shipment % on pickup …" at bounding box center [471, 318] width 97 height 26
select select "per equipment"
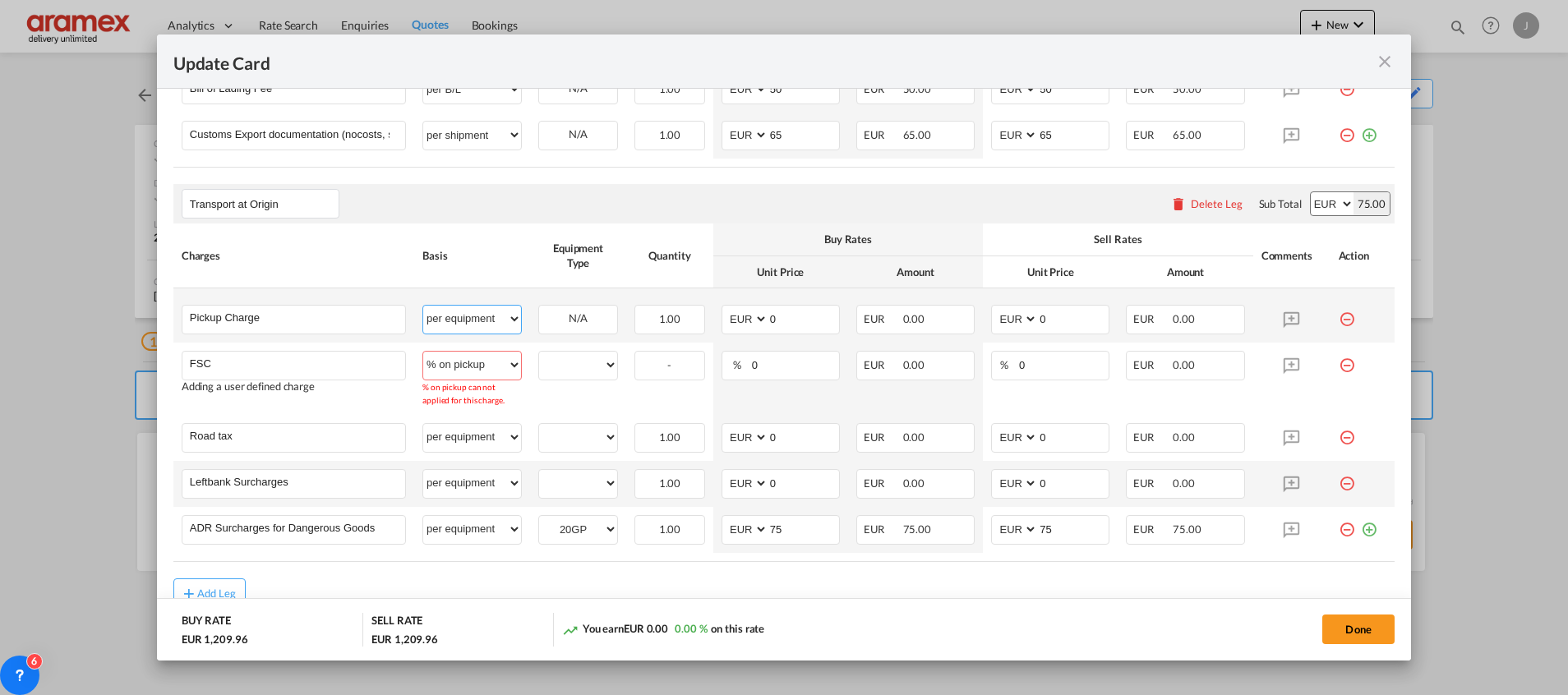
click at [423, 306] on select "per equipment per container per B/L per shipping bill per shipment % on pickup …" at bounding box center [471, 318] width 97 height 26
click at [571, 316] on select "20GP" at bounding box center [577, 319] width 78 height 22
select select "20GP"
click at [539, 308] on select "20GP" at bounding box center [577, 319] width 78 height 22
drag, startPoint x: 797, startPoint y: 318, endPoint x: 743, endPoint y: 317, distance: 54.0
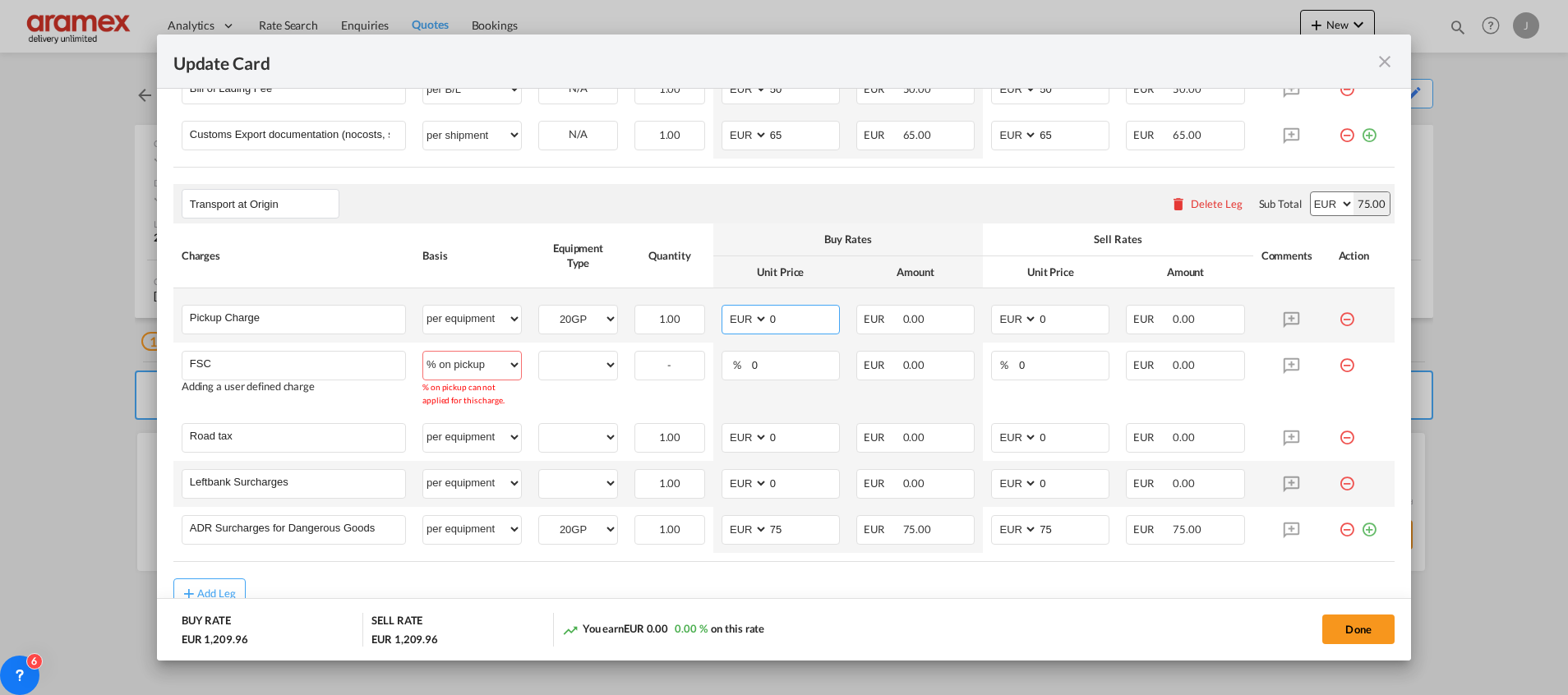
click at [744, 317] on md-input-container "AED AFN ALL AMD ANG AOA ARS AUD AWG AZN BAM BBD BDT BGN BHD BIF BMD BND [PERSON…" at bounding box center [781, 319] width 119 height 30
paste input "417"
type input "417"
drag, startPoint x: 1053, startPoint y: 320, endPoint x: 1008, endPoint y: 318, distance: 45.0
click at [1008, 318] on md-input-container "AED AFN ALL AMD ANG AOA ARS AUD AWG AZN BAM BBD BDT BGN BHD BIF BMD BND [PERSON…" at bounding box center [1050, 319] width 119 height 30
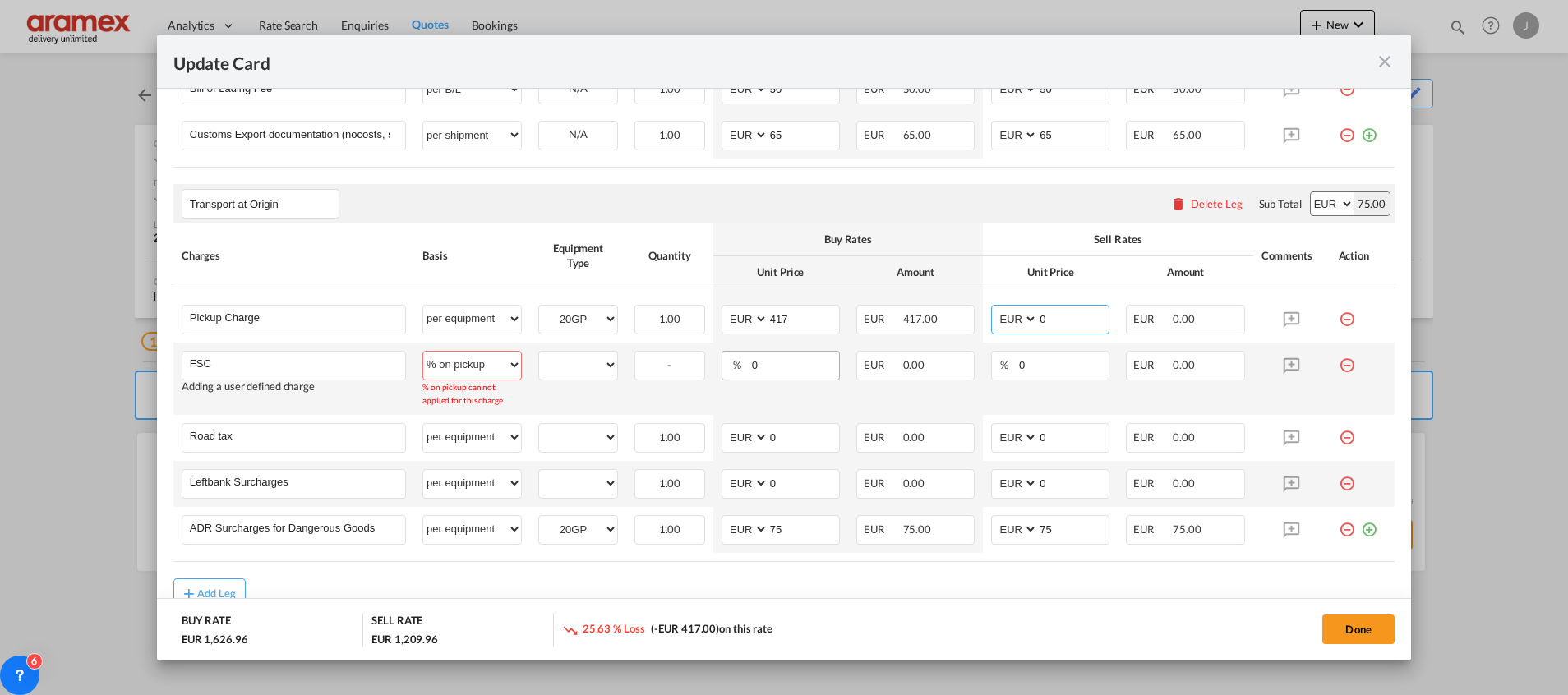
paste input "417"
type input "417"
click at [566, 361] on select "20GP" at bounding box center [577, 364] width 78 height 22
select select "20GP"
click at [539, 354] on select "20GP" at bounding box center [577, 364] width 78 height 22
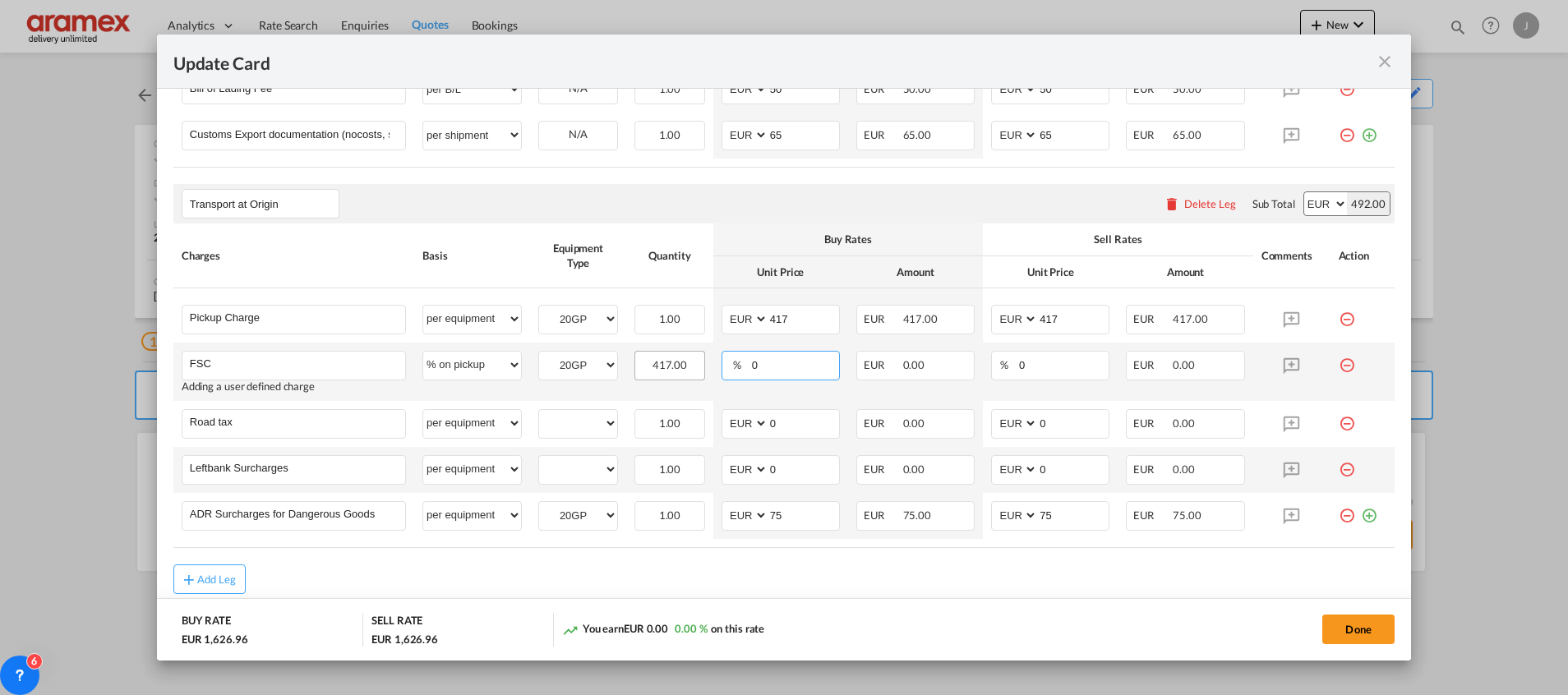
drag, startPoint x: 789, startPoint y: 361, endPoint x: 690, endPoint y: 368, distance: 99.2
click at [682, 359] on tr "FSC Please Enter User Defined Charges Cannot Be Published Adding a user defined…" at bounding box center [784, 372] width 1221 height 59
type input "23"
drag, startPoint x: 1042, startPoint y: 360, endPoint x: 913, endPoint y: 358, distance: 129.0
click at [917, 358] on tr "FSC Please Enter User Defined Charges Cannot Be Published Adding a user defined…" at bounding box center [784, 372] width 1221 height 59
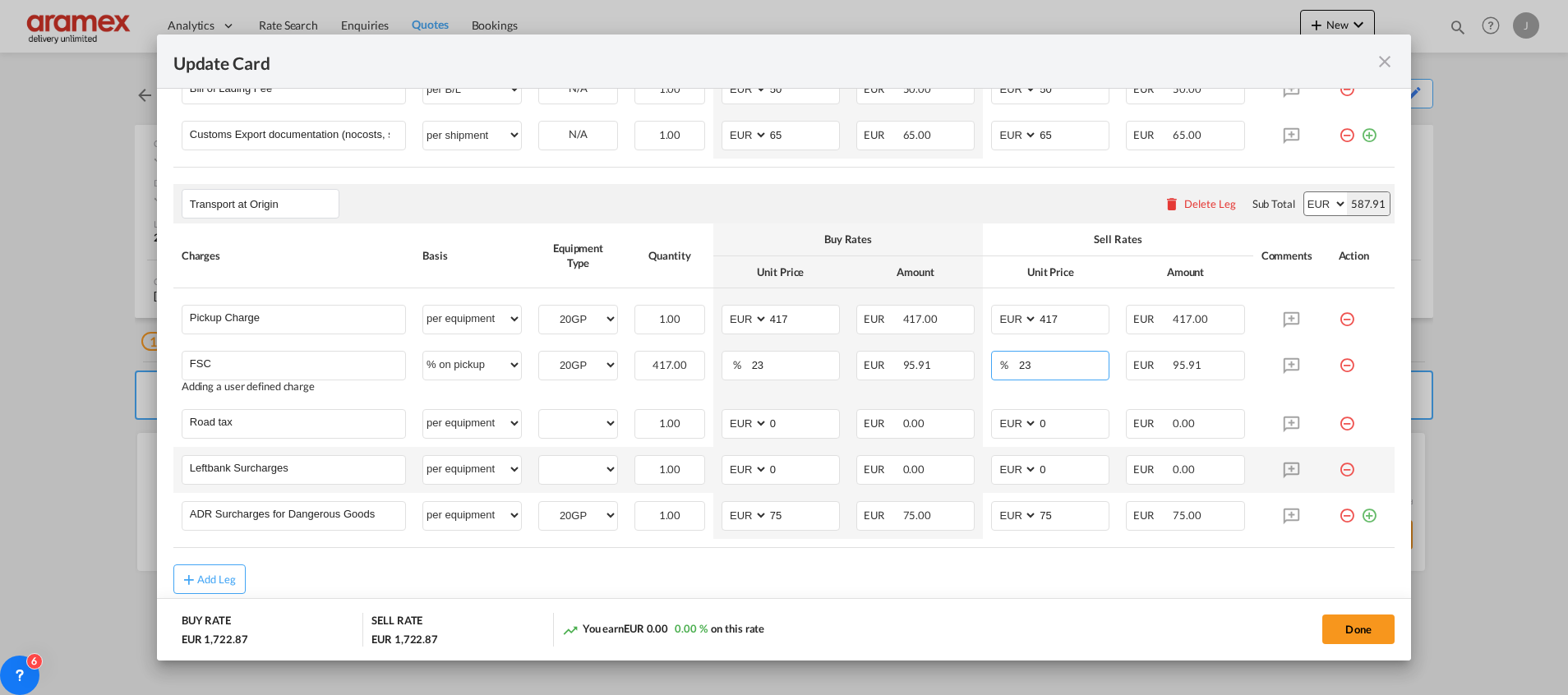
type input "23"
drag, startPoint x: 577, startPoint y: 415, endPoint x: 577, endPoint y: 432, distance: 17.0
click at [577, 419] on select "20GP" at bounding box center [577, 423] width 78 height 22
select select "20GP"
click at [539, 413] on select "20GP" at bounding box center [577, 423] width 78 height 22
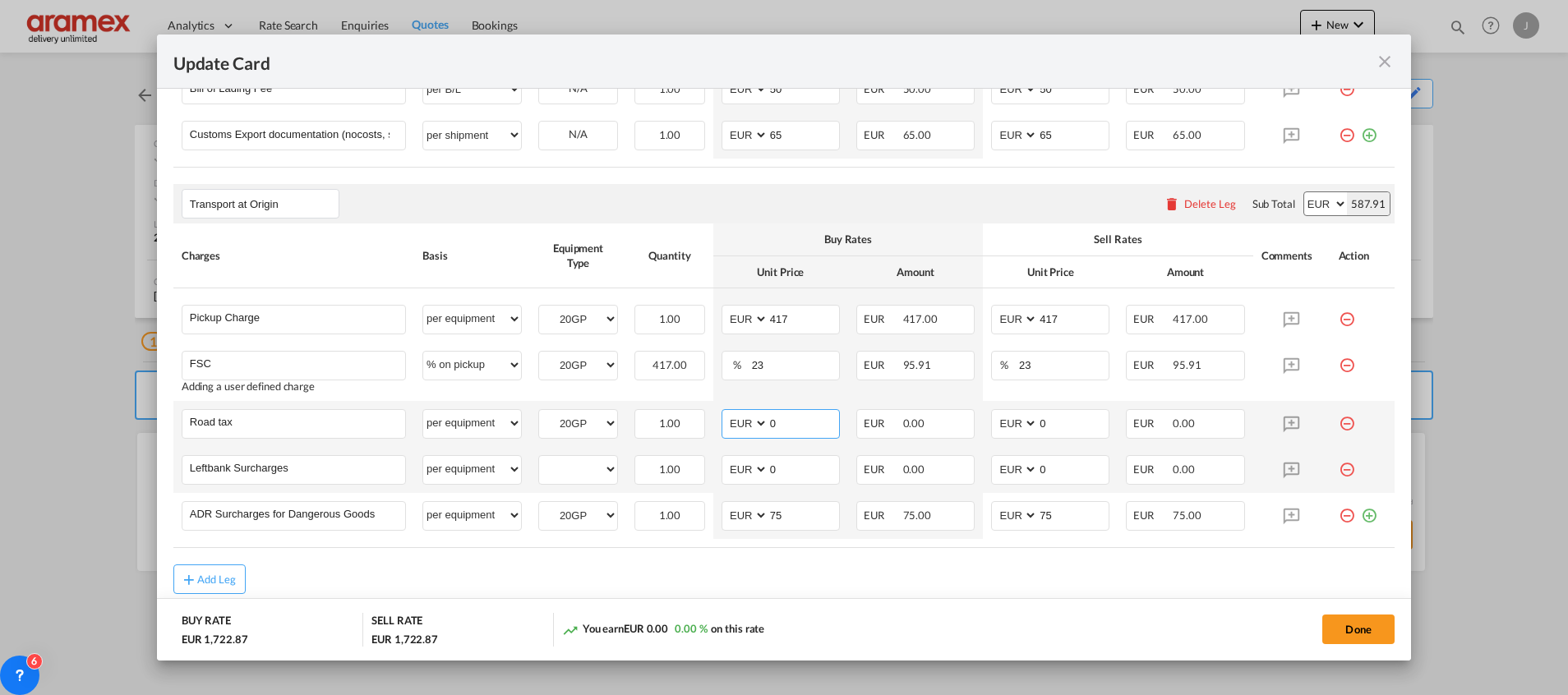
drag, startPoint x: 789, startPoint y: 416, endPoint x: 733, endPoint y: 418, distance: 56.0
click at [733, 418] on md-input-container "AED AFN ALL AMD ANG AOA ARS AUD AWG AZN BAM BBD BDT BGN BHD BIF BMD BND [PERSON…" at bounding box center [781, 424] width 119 height 30
paste input "61"
type input "61"
drag, startPoint x: 1022, startPoint y: 425, endPoint x: 990, endPoint y: 425, distance: 32.0
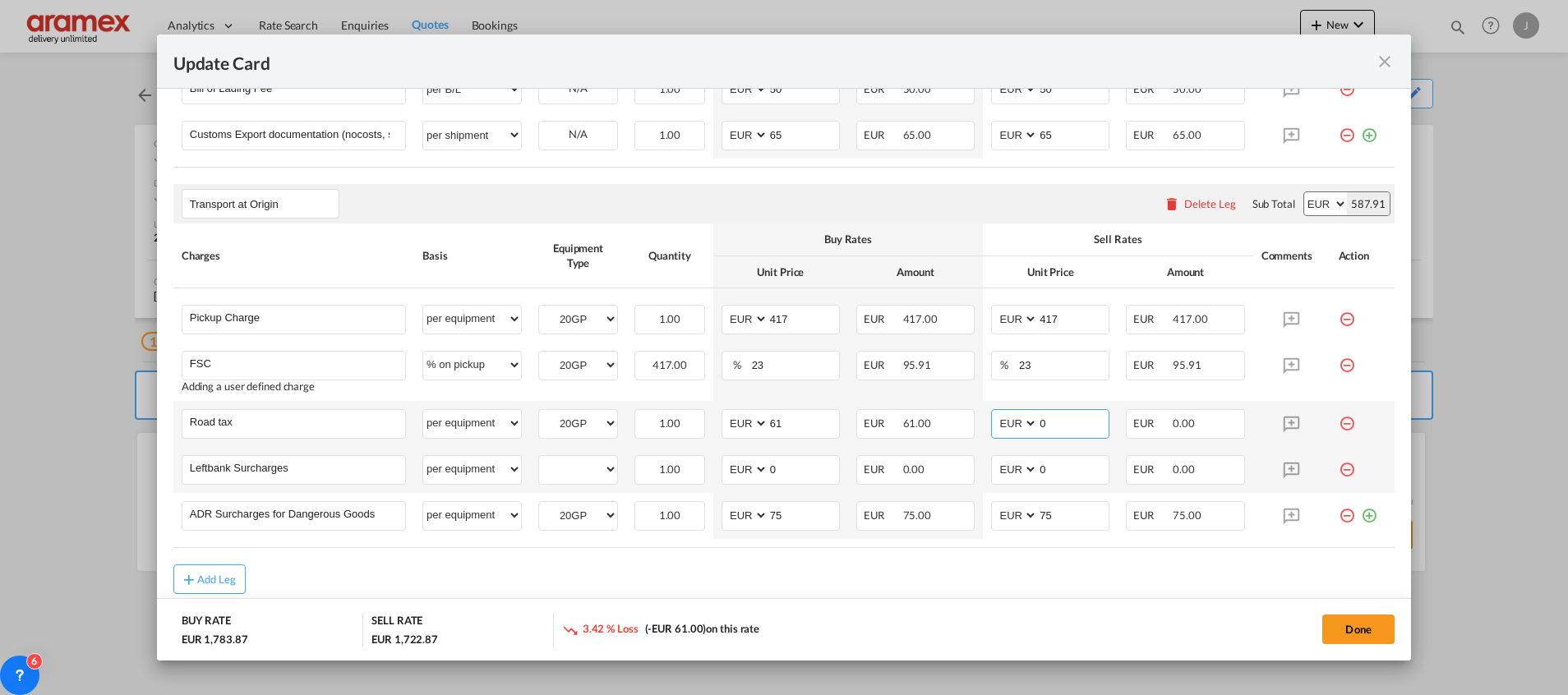
click at [992, 425] on md-input-container "AED AFN ALL AMD ANG AOA ARS AUD AWG AZN BAM BBD BDT BGN BHD BIF BMD BND [PERSON…" at bounding box center [1050, 424] width 119 height 30
paste input "61"
type input "61"
click at [567, 470] on select "20GP" at bounding box center [577, 469] width 78 height 22
select select "20GP"
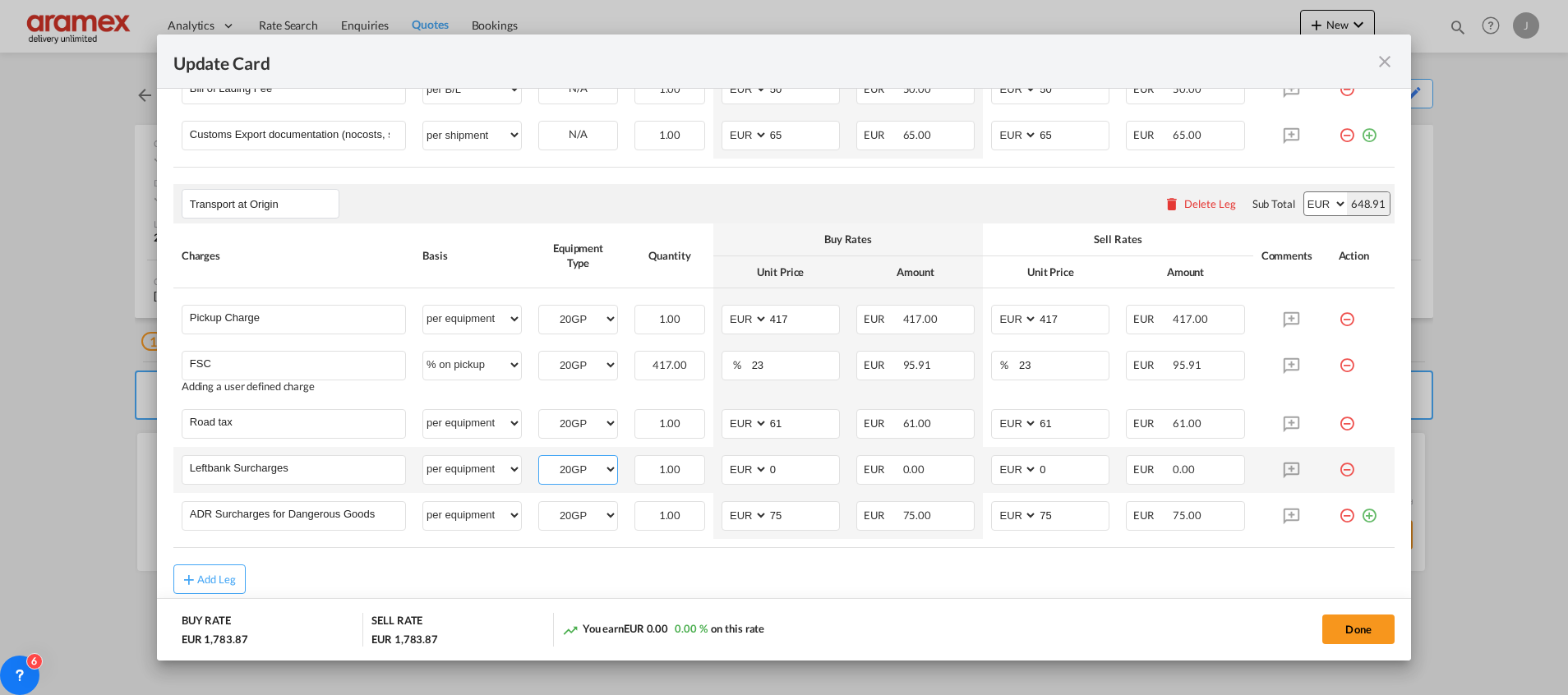
click at [539, 459] on select "20GP" at bounding box center [577, 469] width 78 height 22
drag, startPoint x: 803, startPoint y: 471, endPoint x: 691, endPoint y: 470, distance: 112.0
click at [713, 471] on td "AED AFN ALL AMD ANG AOA ARS AUD AWG AZN BAM BBD BDT BGN BHD BIF BMD BND [PERSON…" at bounding box center [781, 470] width 135 height 46
drag, startPoint x: 801, startPoint y: 473, endPoint x: 733, endPoint y: 486, distance: 69.2
click at [731, 482] on md-input-container "AED AFN ALL AMD ANG AOA ARS AUD AWG AZN BAM BBD BDT BGN BHD BIF BMD BND [PERSON…" at bounding box center [781, 469] width 119 height 30
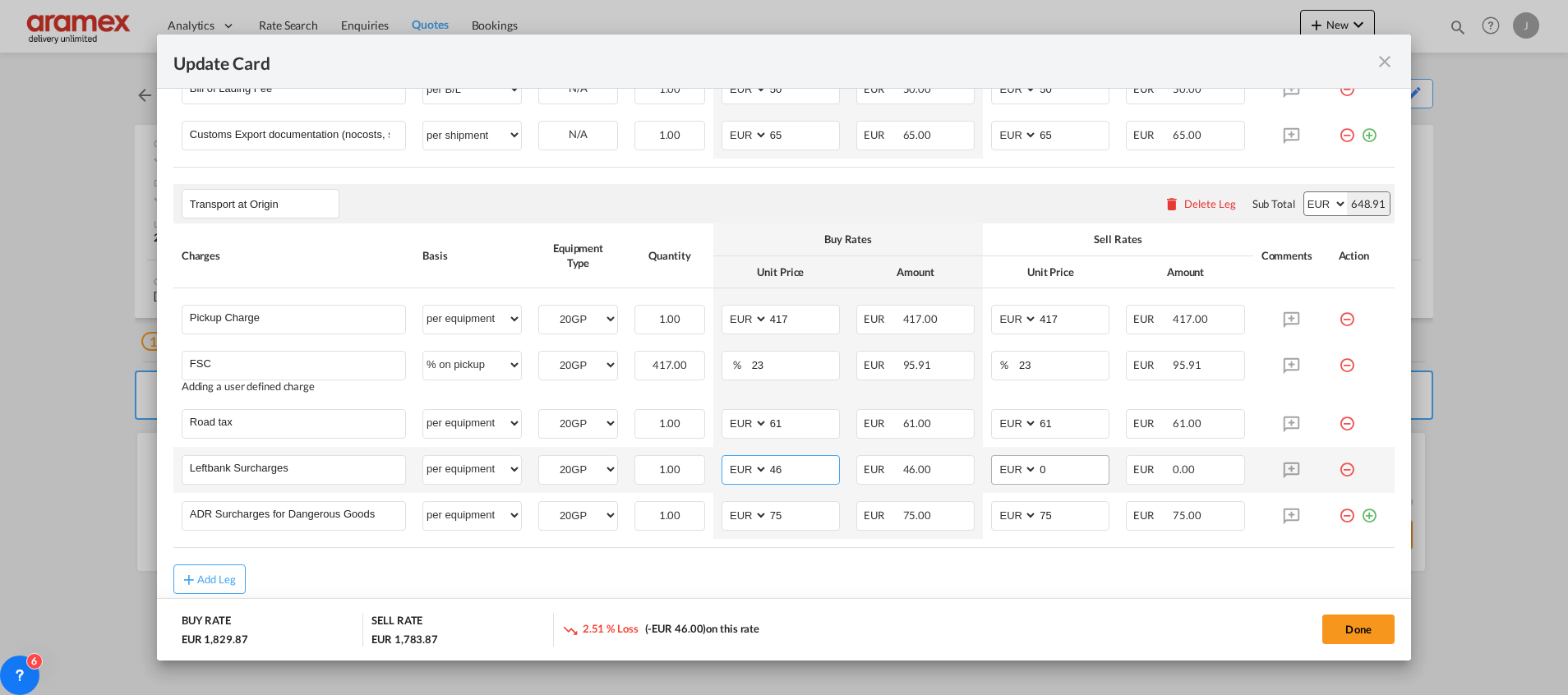
type input "46"
drag, startPoint x: 1044, startPoint y: 470, endPoint x: 997, endPoint y: 473, distance: 47.1
click at [1001, 473] on md-input-container "AED AFN ALL AMD ANG AOA ARS AUD AWG AZN BAM BBD BDT BGN BHD BIF BMD BND [PERSON…" at bounding box center [1050, 469] width 119 height 30
paste input "46"
type input "46"
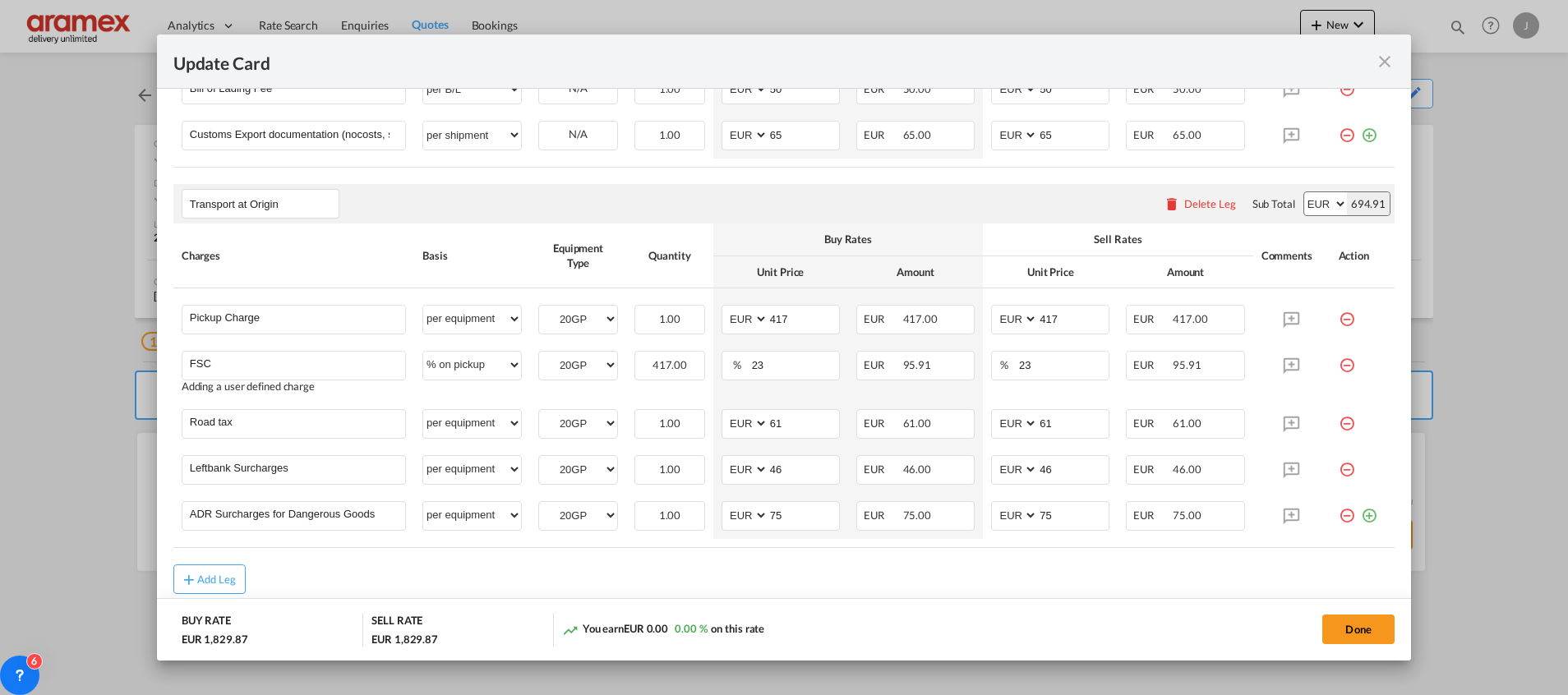
click at [890, 589] on div "Add Leg" at bounding box center [784, 579] width 1221 height 30
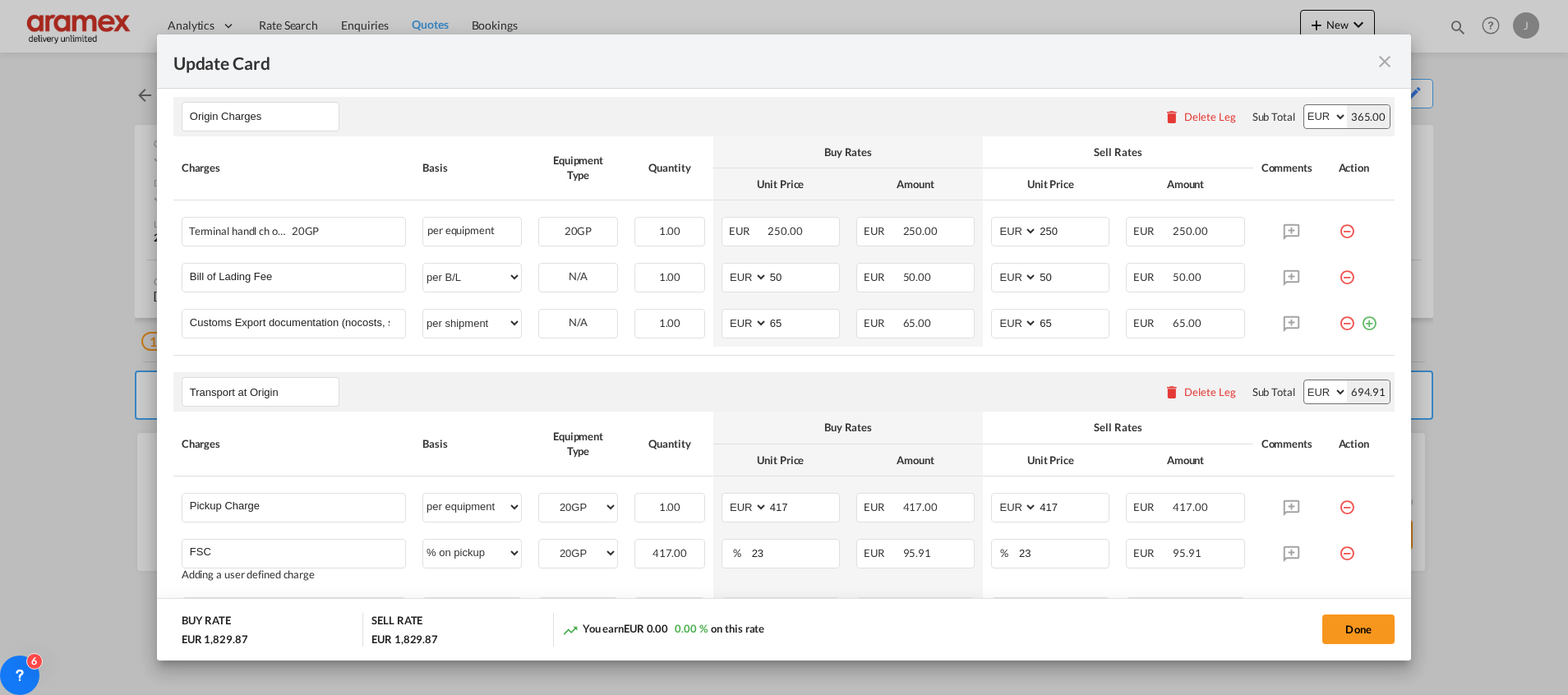
scroll to position [1058, 0]
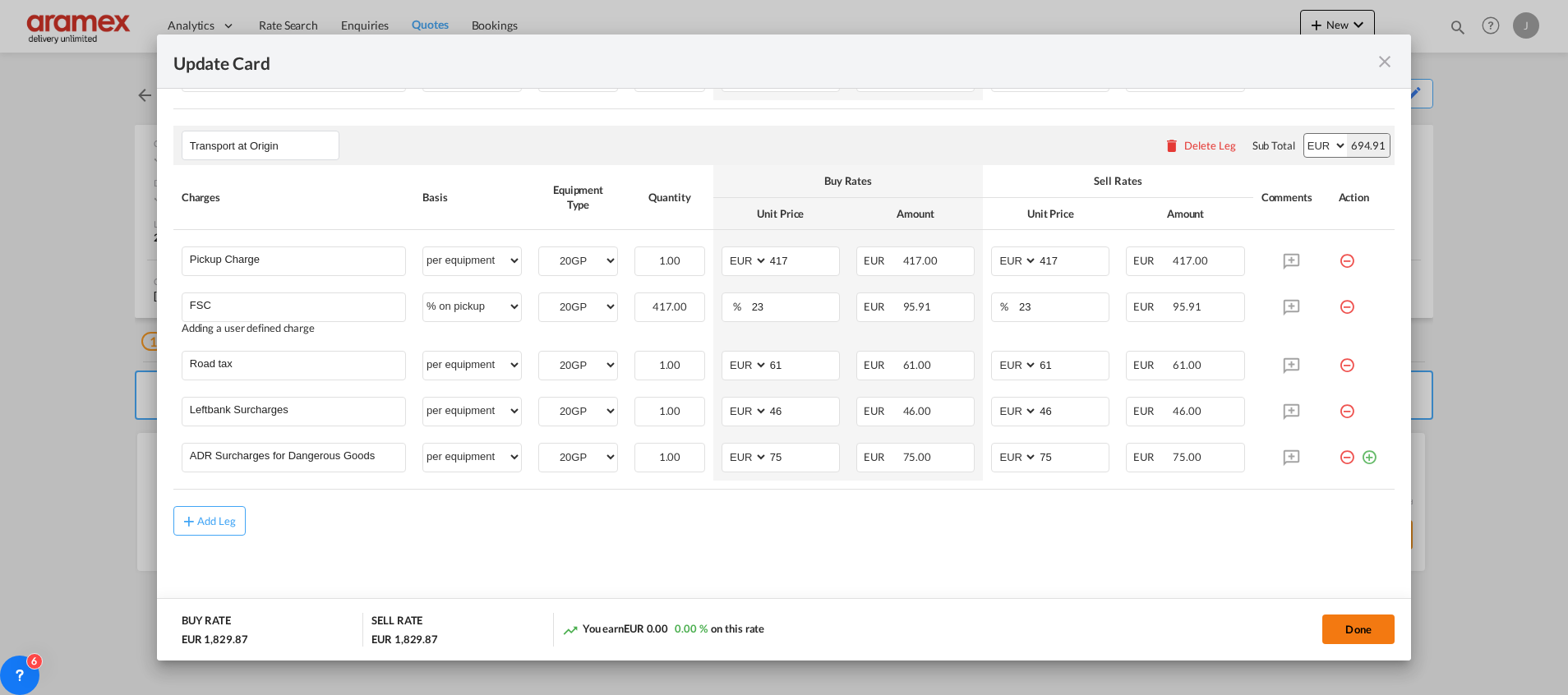
click at [1355, 625] on button "Done" at bounding box center [1358, 629] width 72 height 30
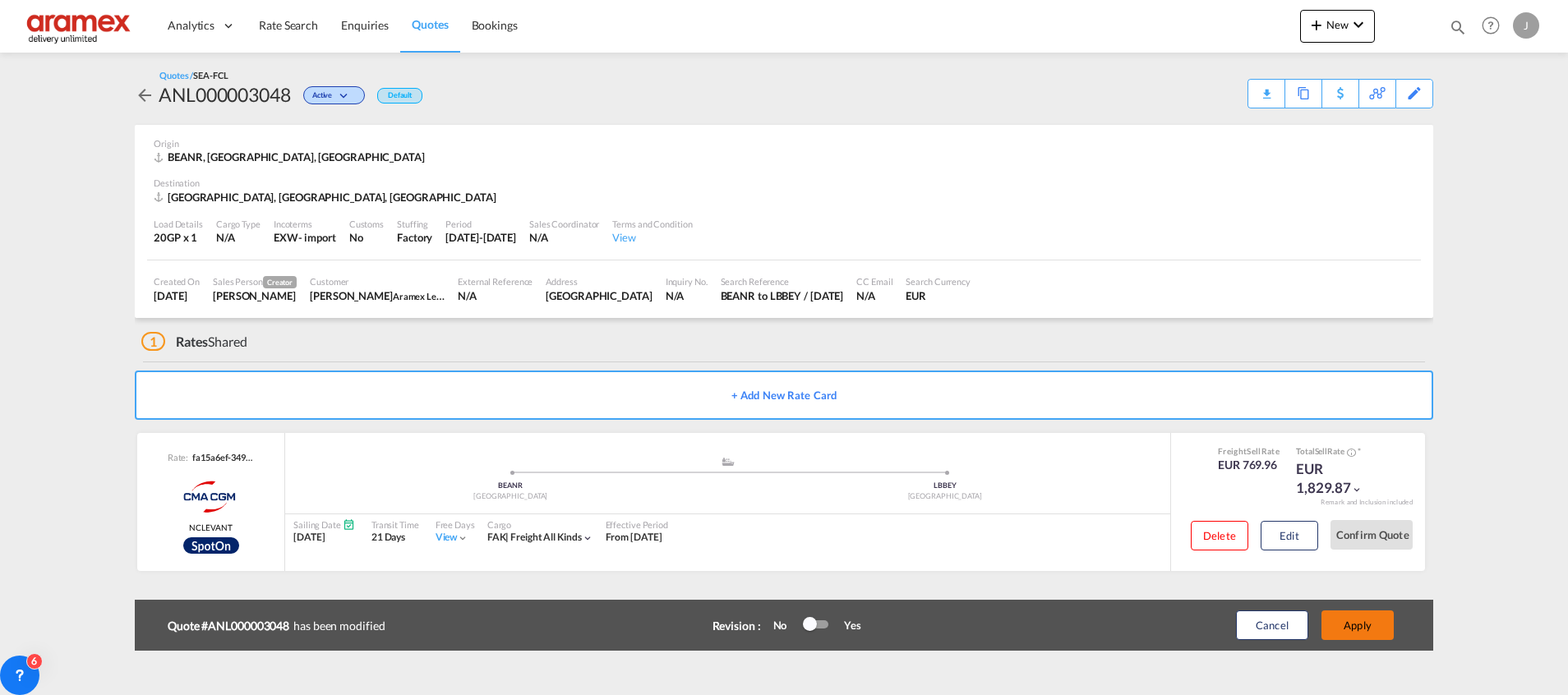
click at [1355, 625] on button "Apply" at bounding box center [1357, 625] width 72 height 30
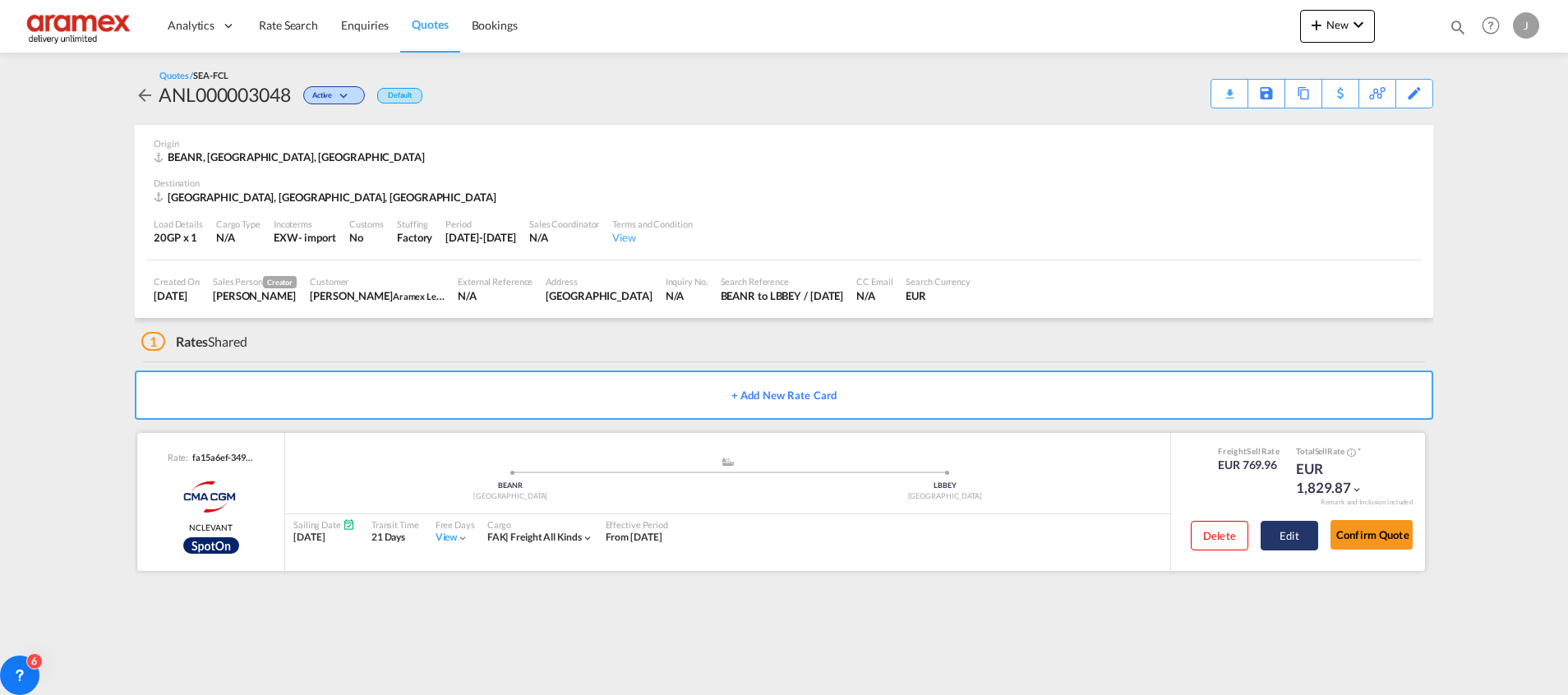
click at [1311, 542] on button "Edit" at bounding box center [1289, 536] width 58 height 30
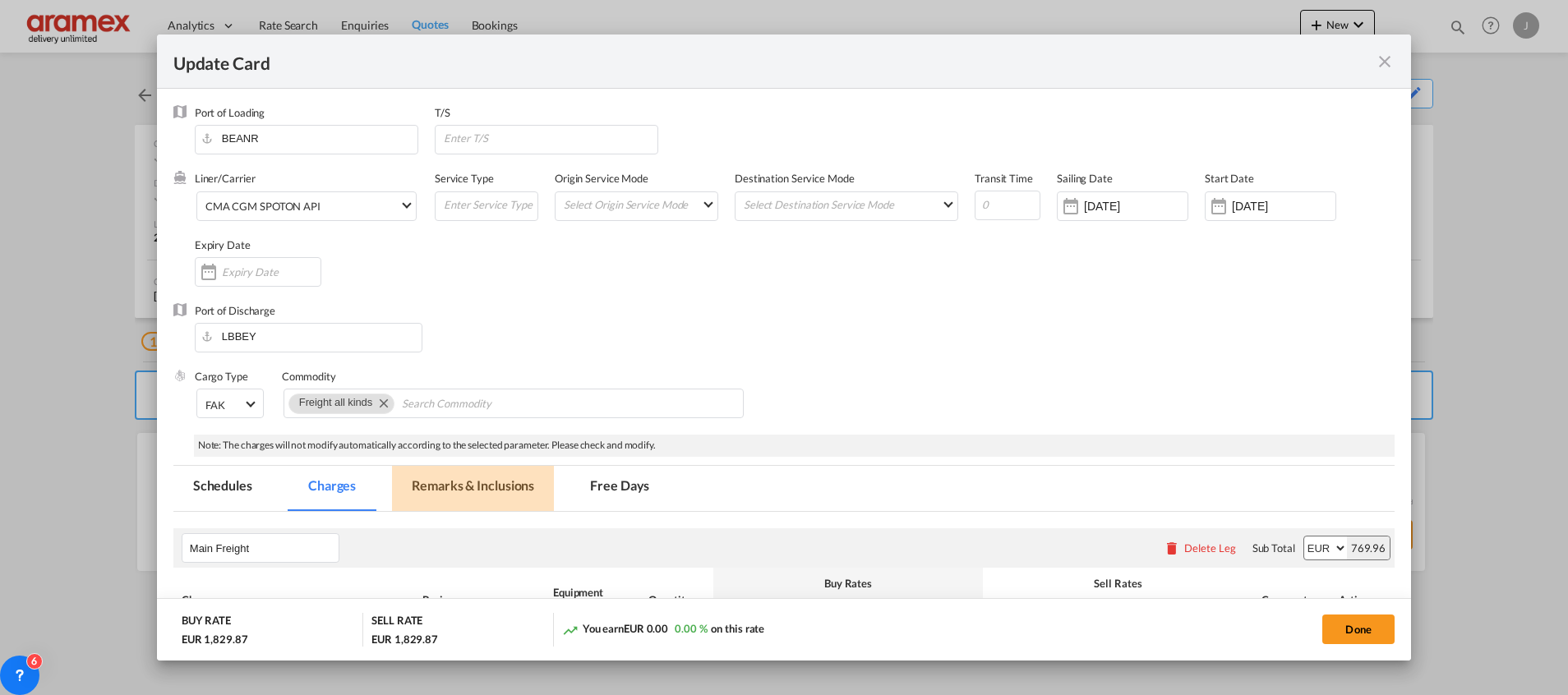
click at [486, 482] on md-tab-item "Remarks & Inclusions" at bounding box center [473, 488] width 162 height 45
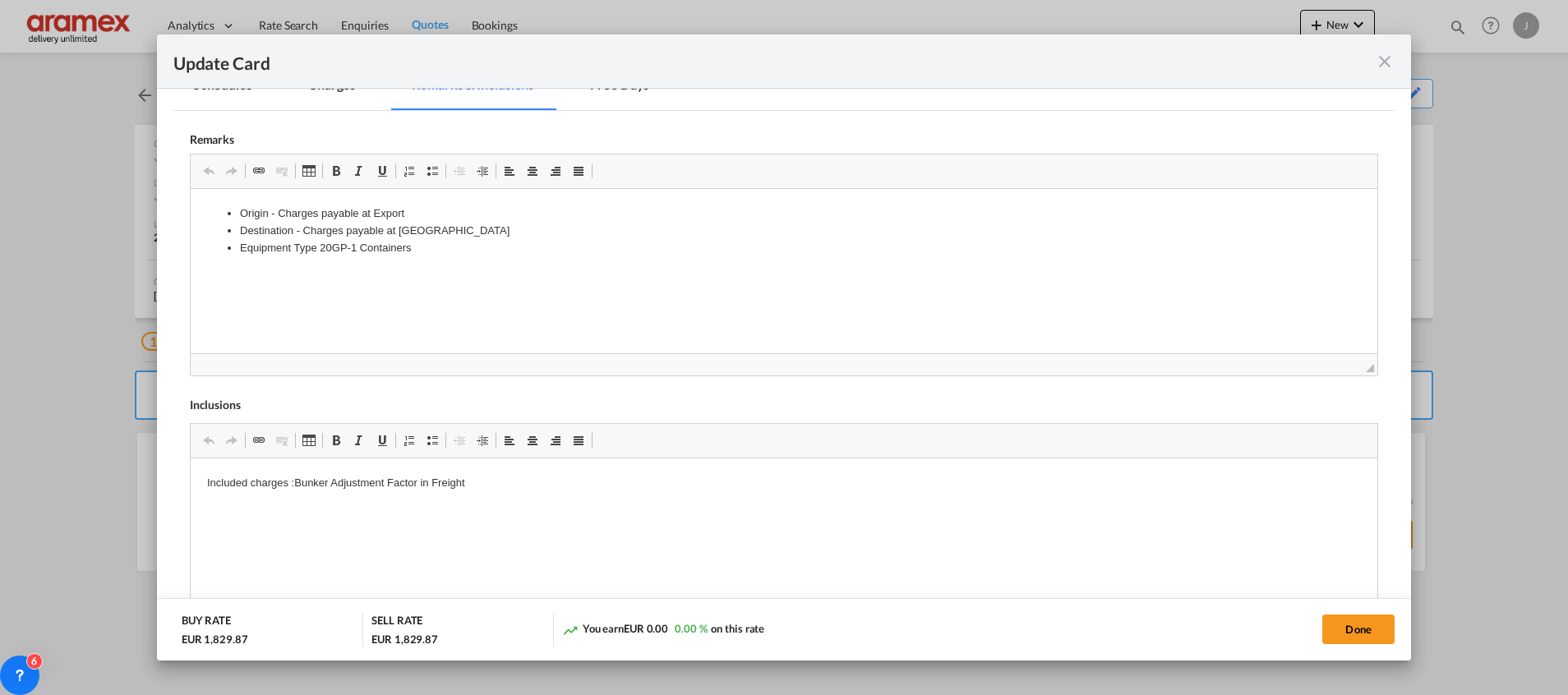
scroll to position [468, 0]
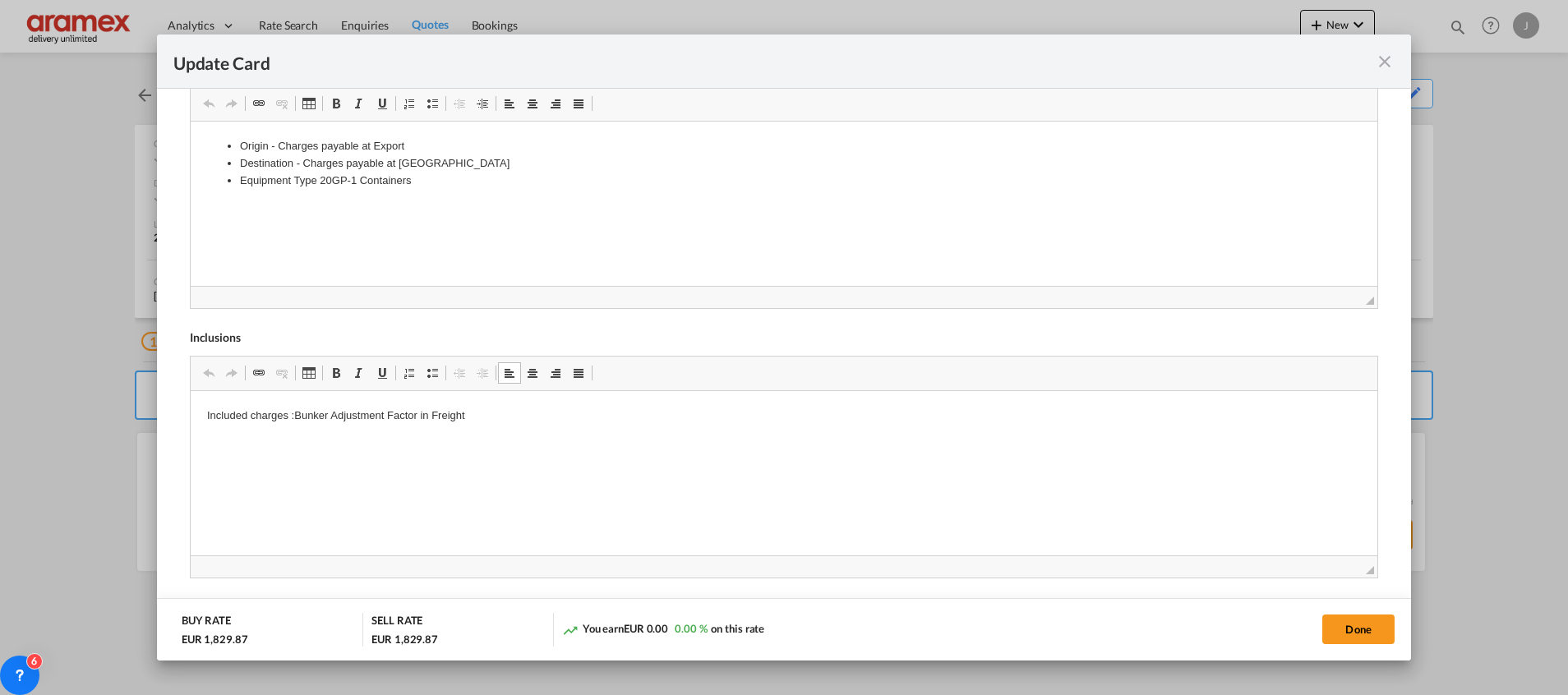
click at [533, 415] on p "Included charges :Bunker Adjustment Factor in Freight" at bounding box center [783, 416] width 1154 height 17
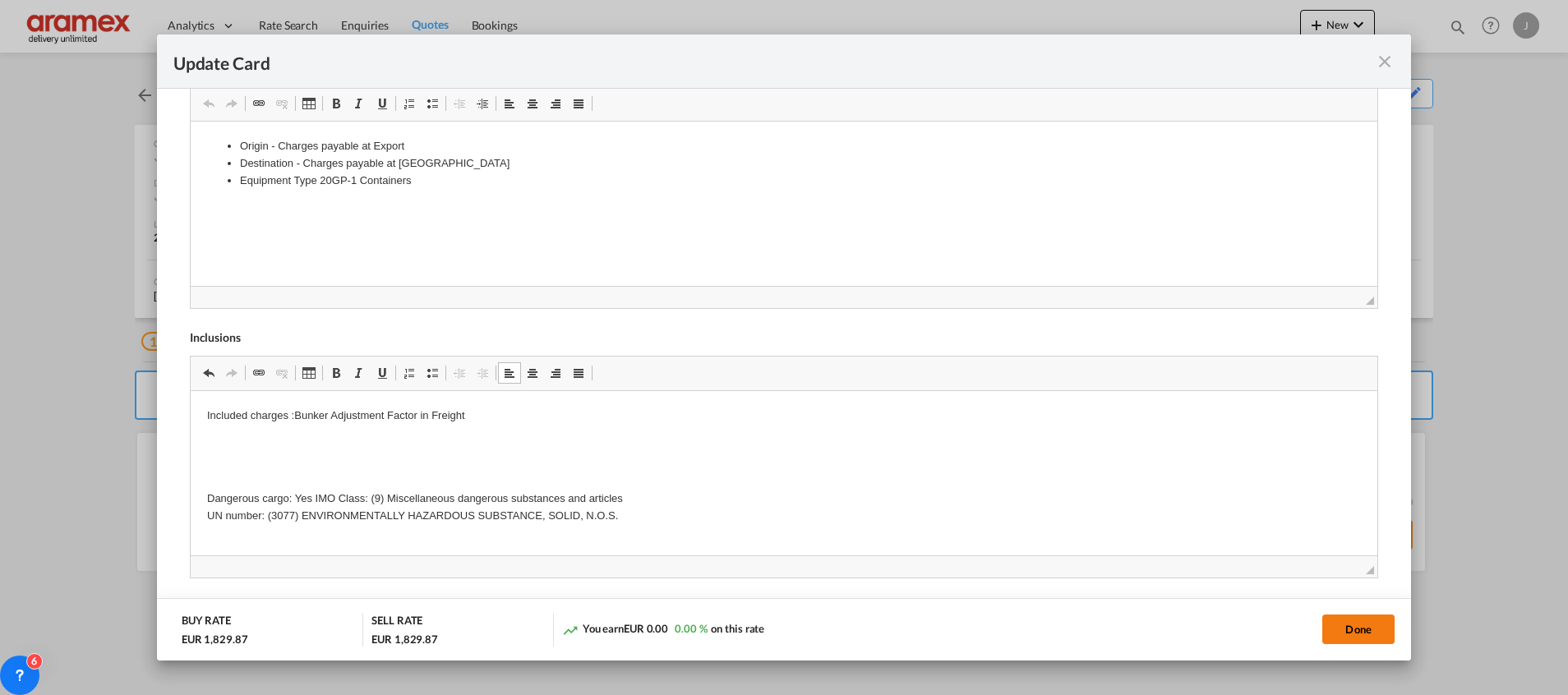
click at [1348, 629] on button "Done" at bounding box center [1358, 629] width 72 height 30
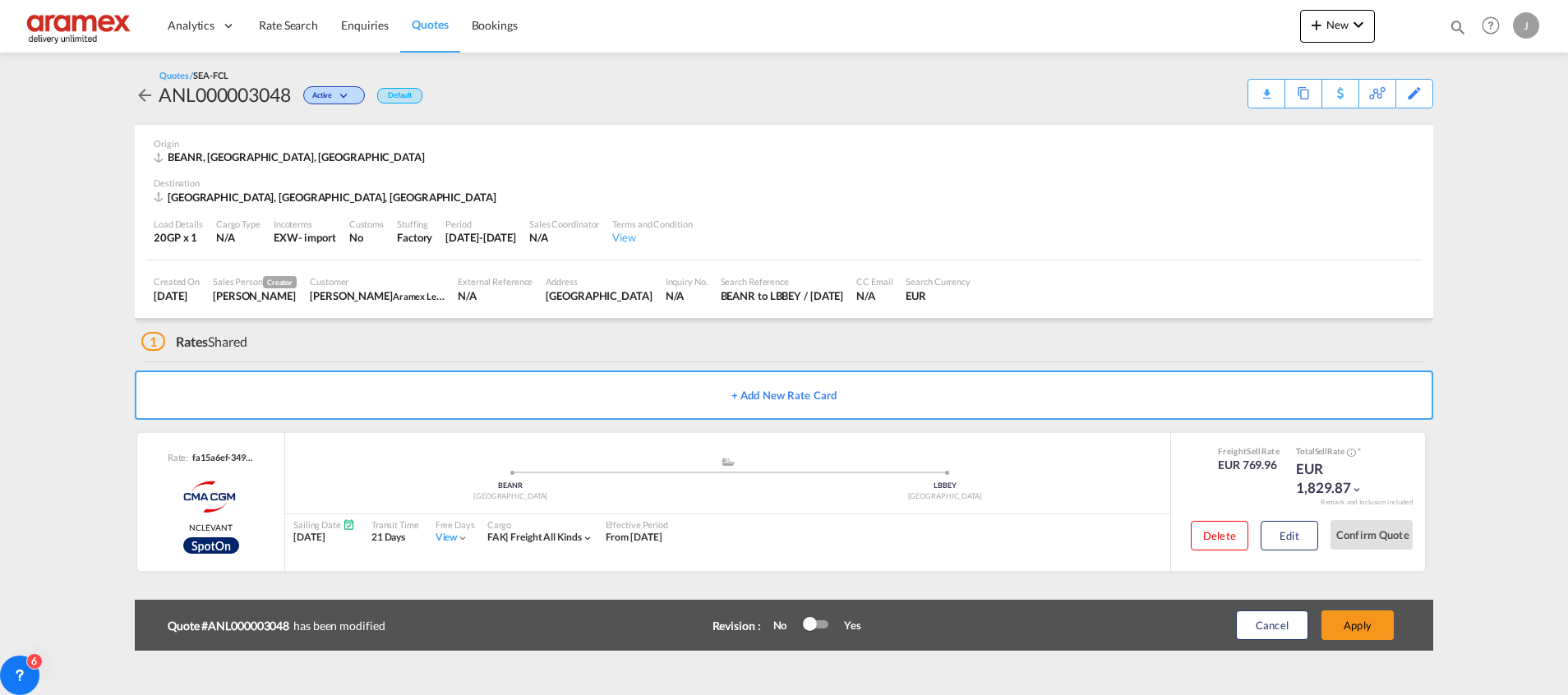
scroll to position [234, 0]
click at [1348, 629] on button "Apply" at bounding box center [1357, 625] width 72 height 30
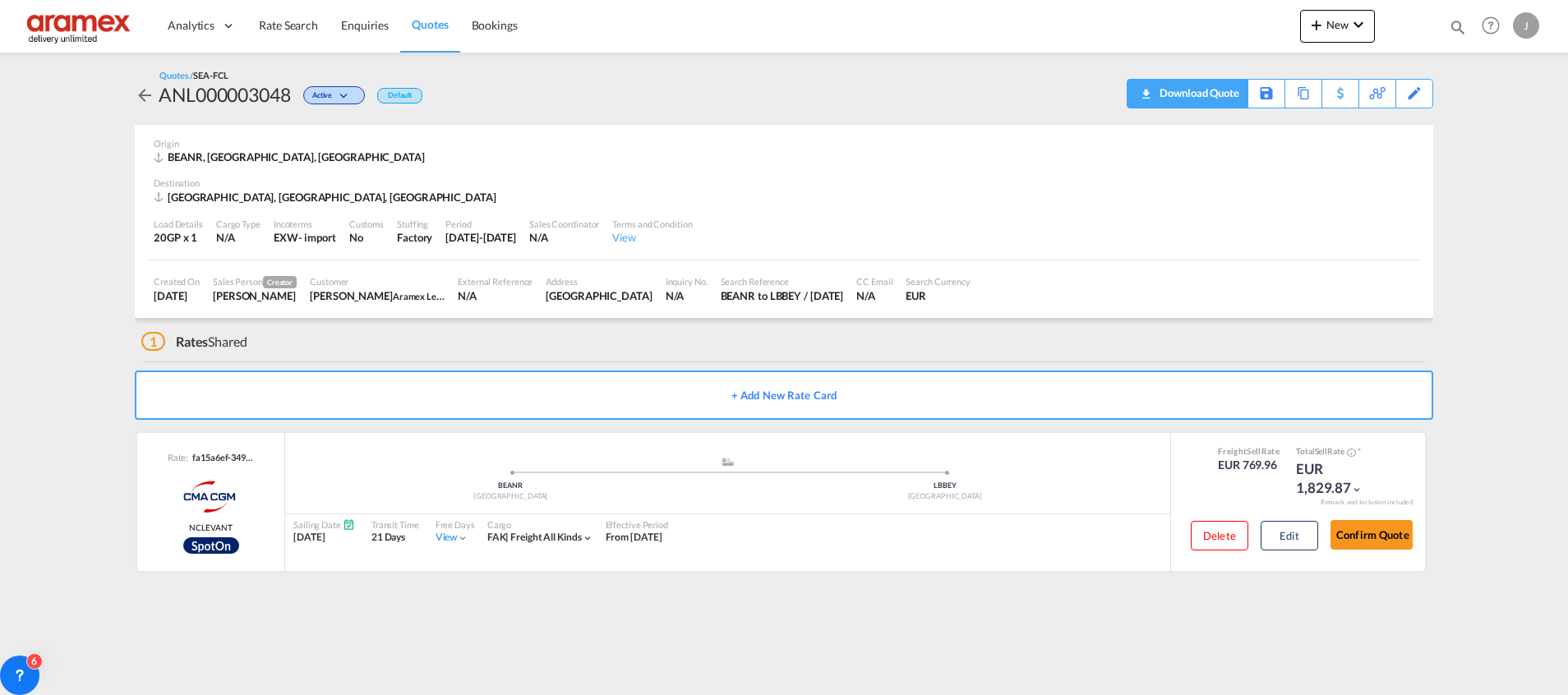
click at [1213, 94] on div "Download Quote" at bounding box center [1197, 93] width 84 height 26
click at [268, 25] on span "Rate Search" at bounding box center [288, 25] width 59 height 13
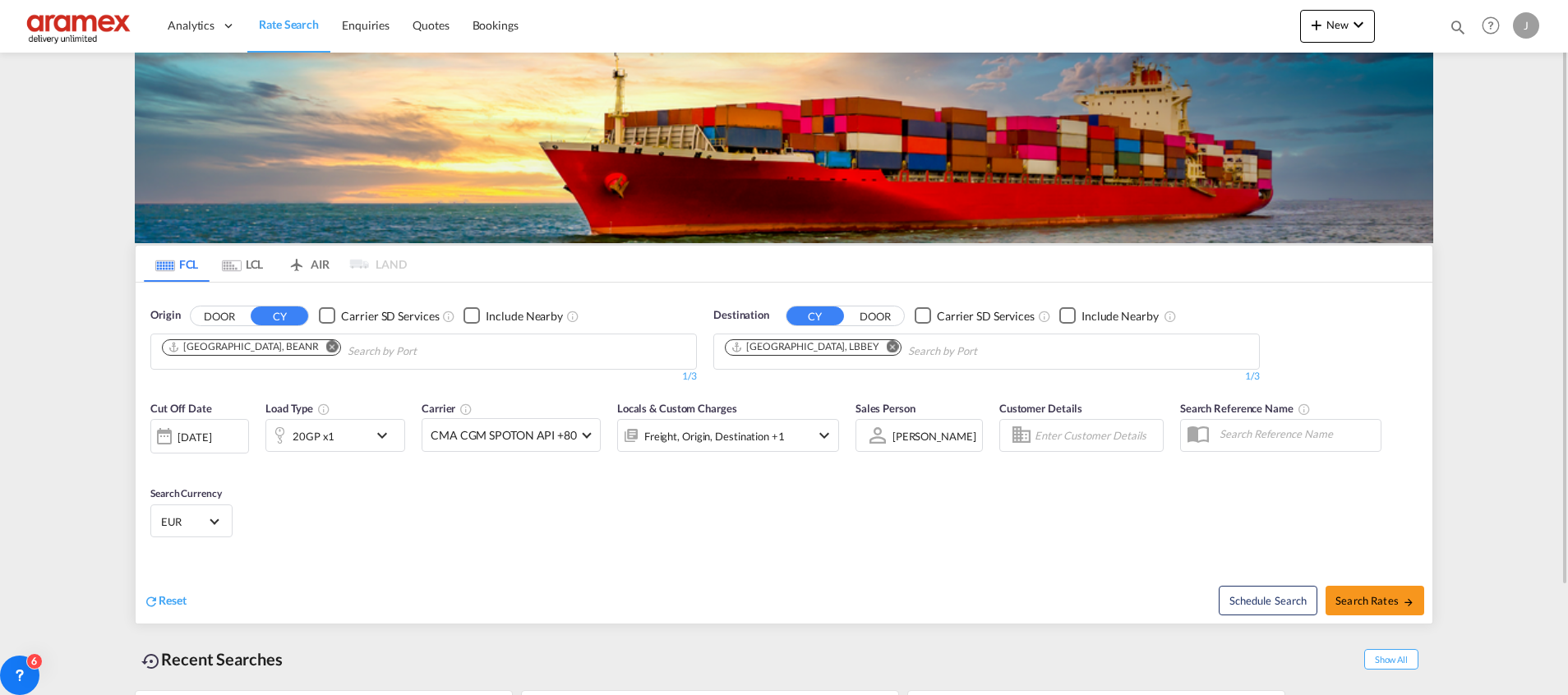
click at [326, 345] on md-icon "Remove" at bounding box center [332, 346] width 13 height 13
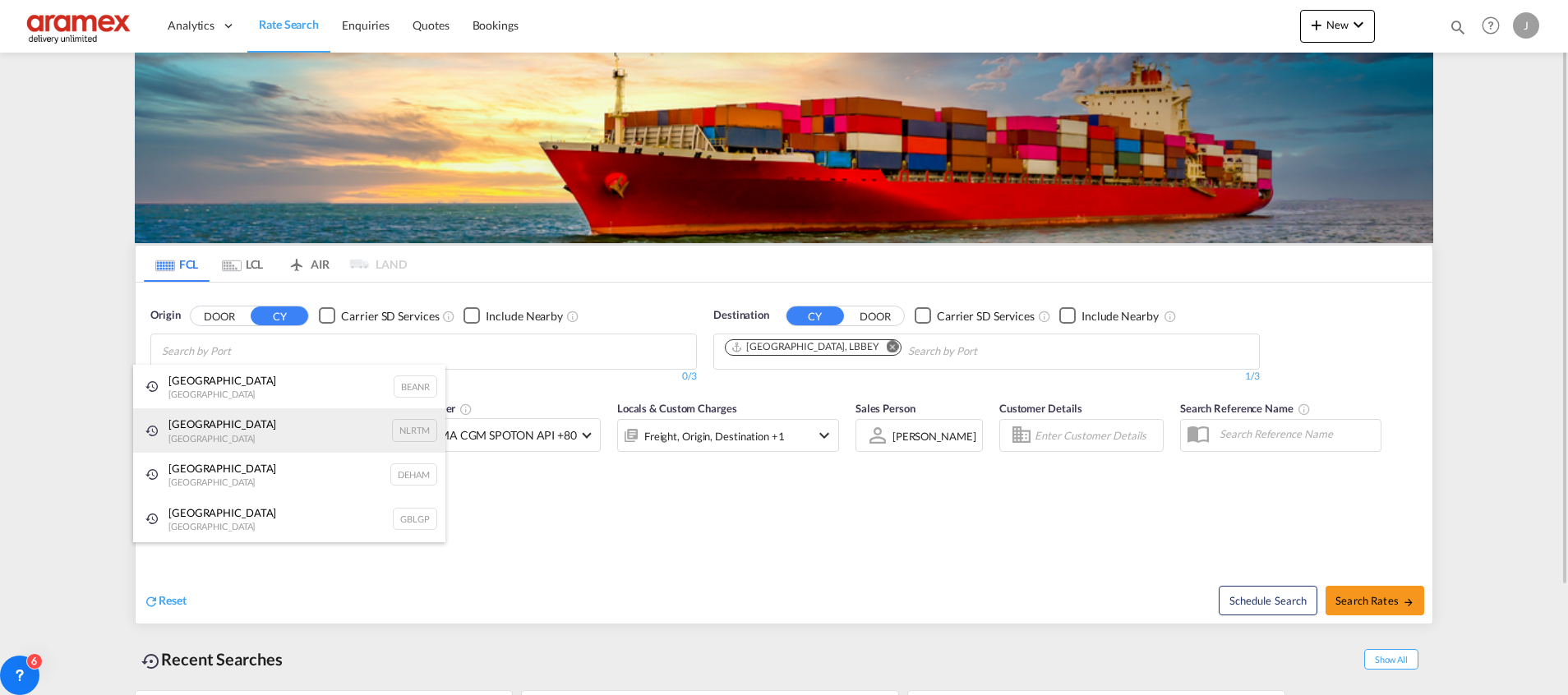
click at [255, 441] on div "[GEOGRAPHIC_DATA] [GEOGRAPHIC_DATA] NLRTM" at bounding box center [289, 431] width 312 height 44
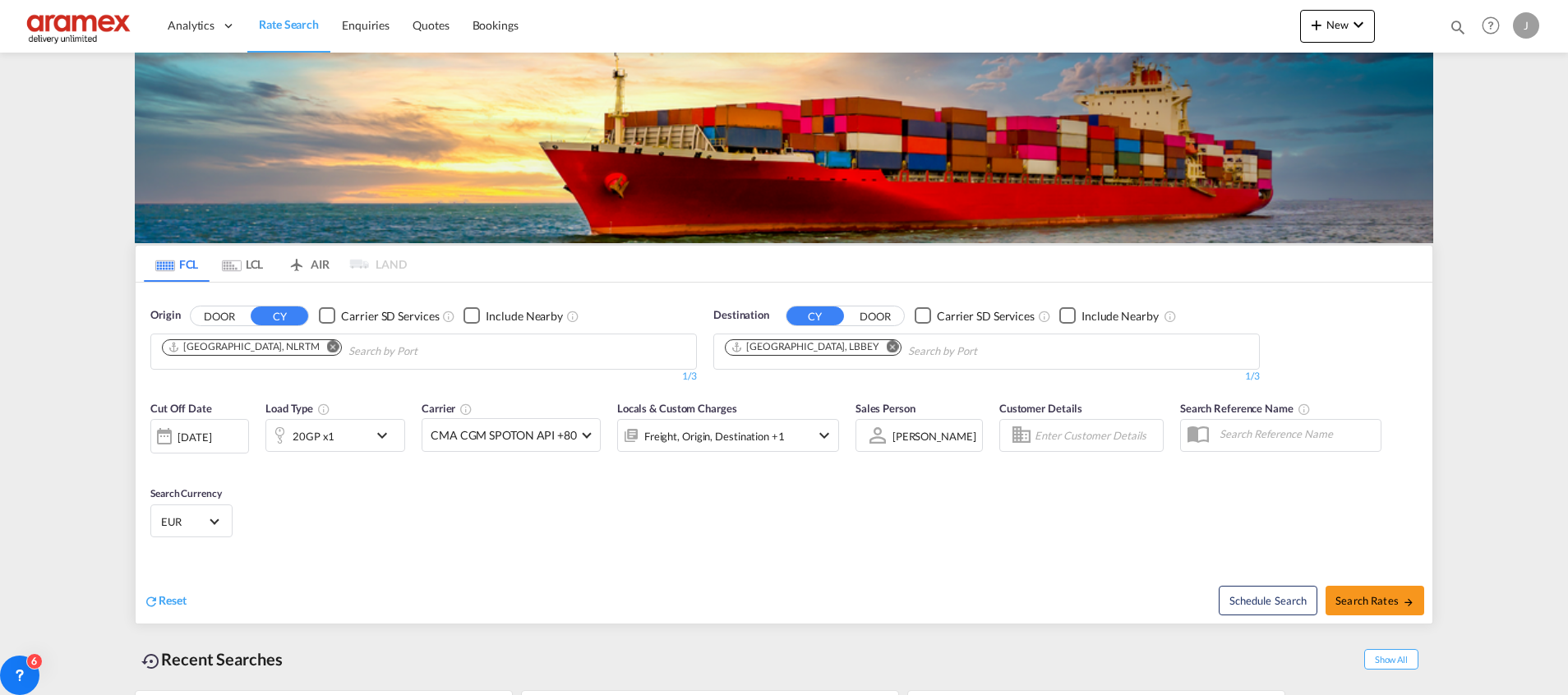
click at [887, 351] on md-icon "Remove" at bounding box center [892, 346] width 13 height 13
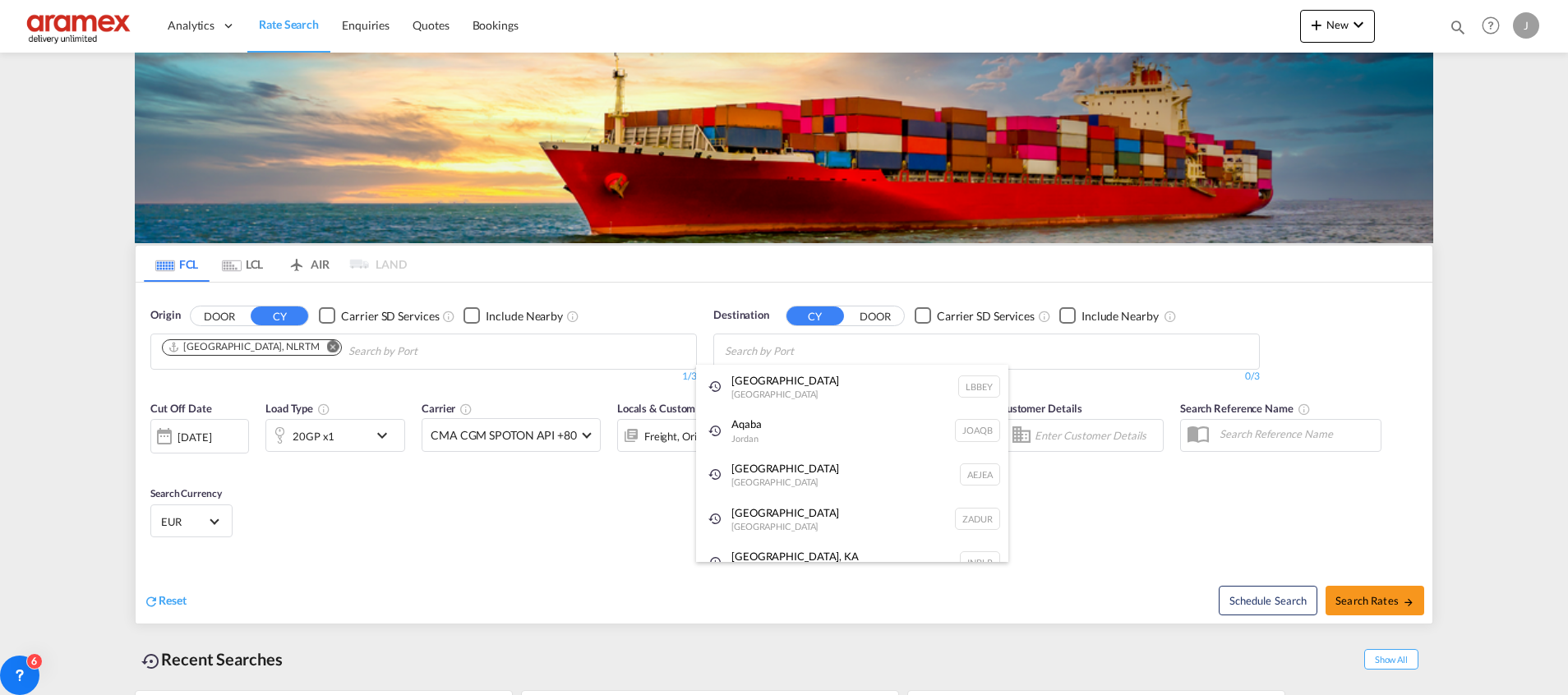
paste input "Onne"
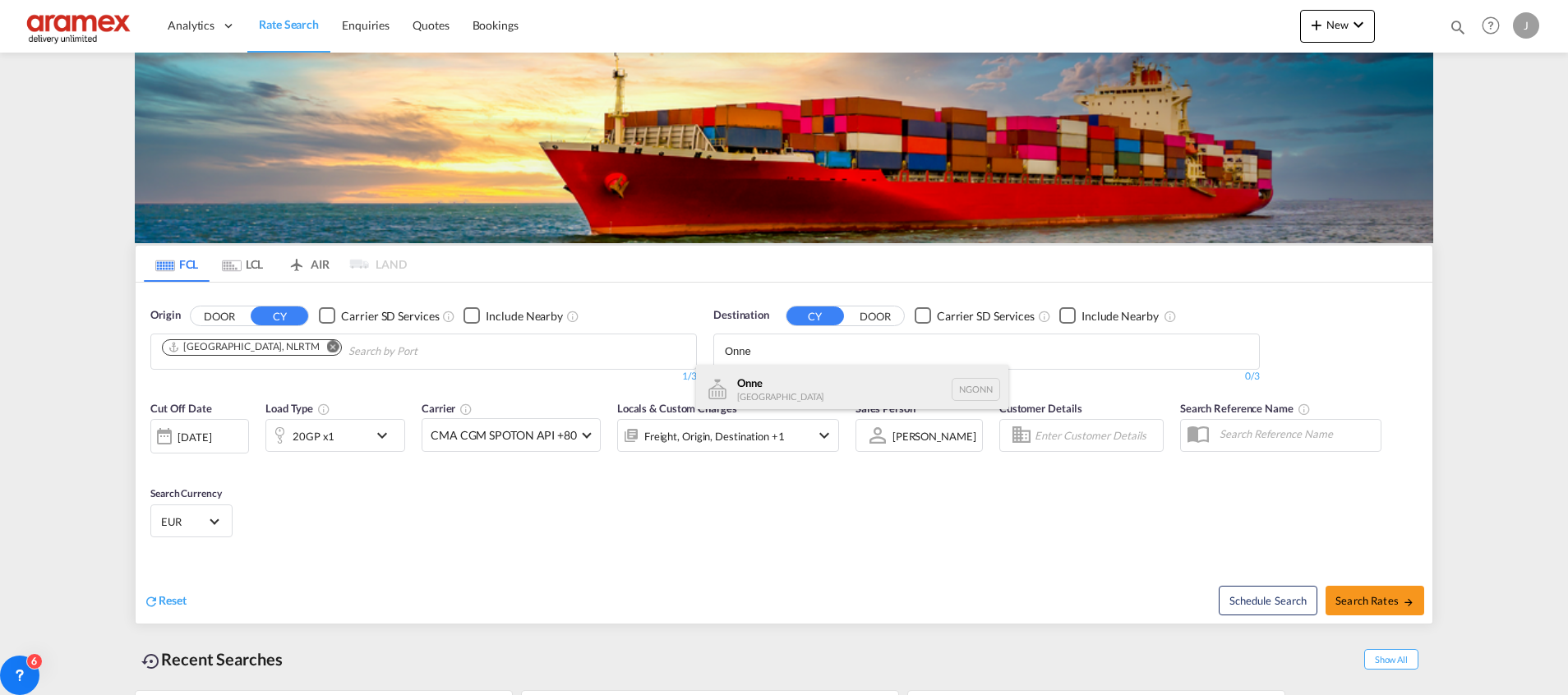
type input "Onne"
click at [813, 384] on div "Onne [GEOGRAPHIC_DATA] NGONN" at bounding box center [852, 389] width 312 height 49
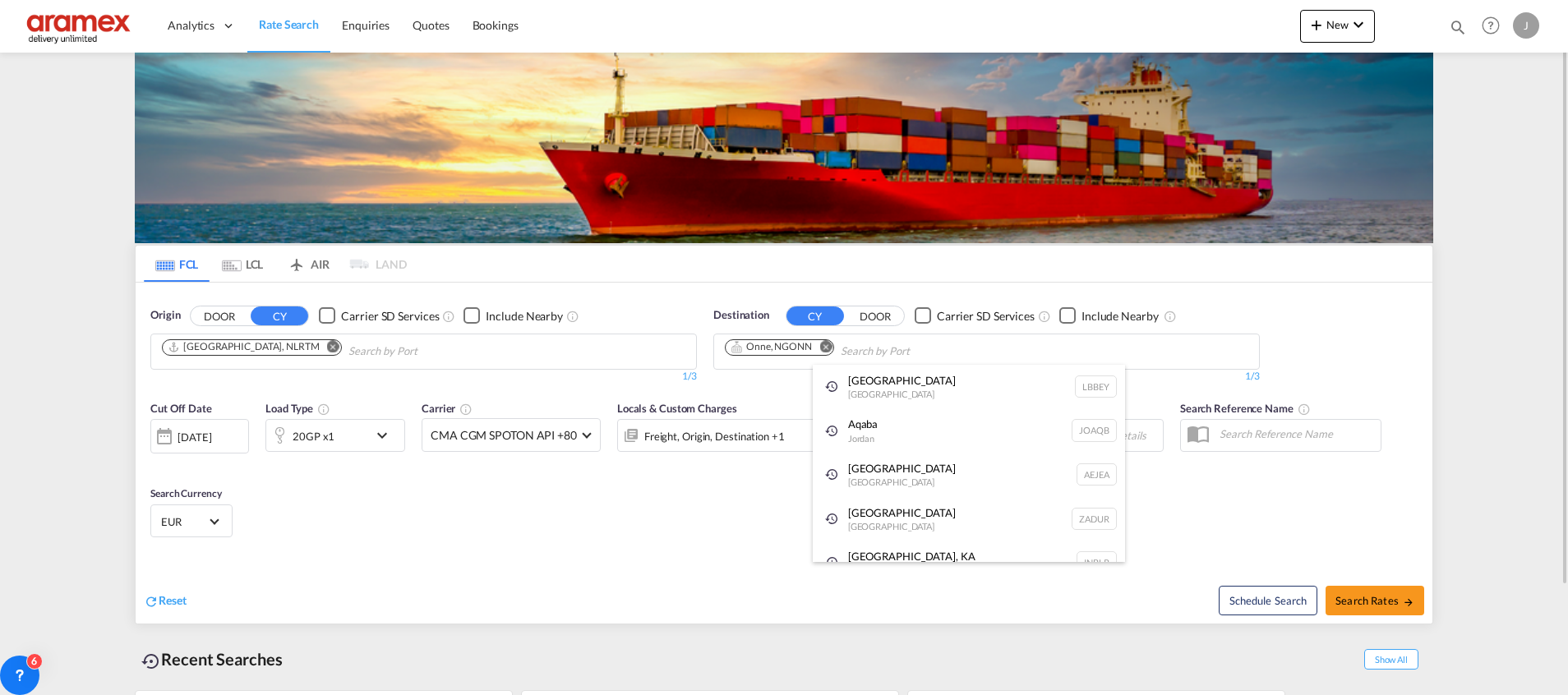
drag, startPoint x: 287, startPoint y: 467, endPoint x: 310, endPoint y: 456, distance: 25.5
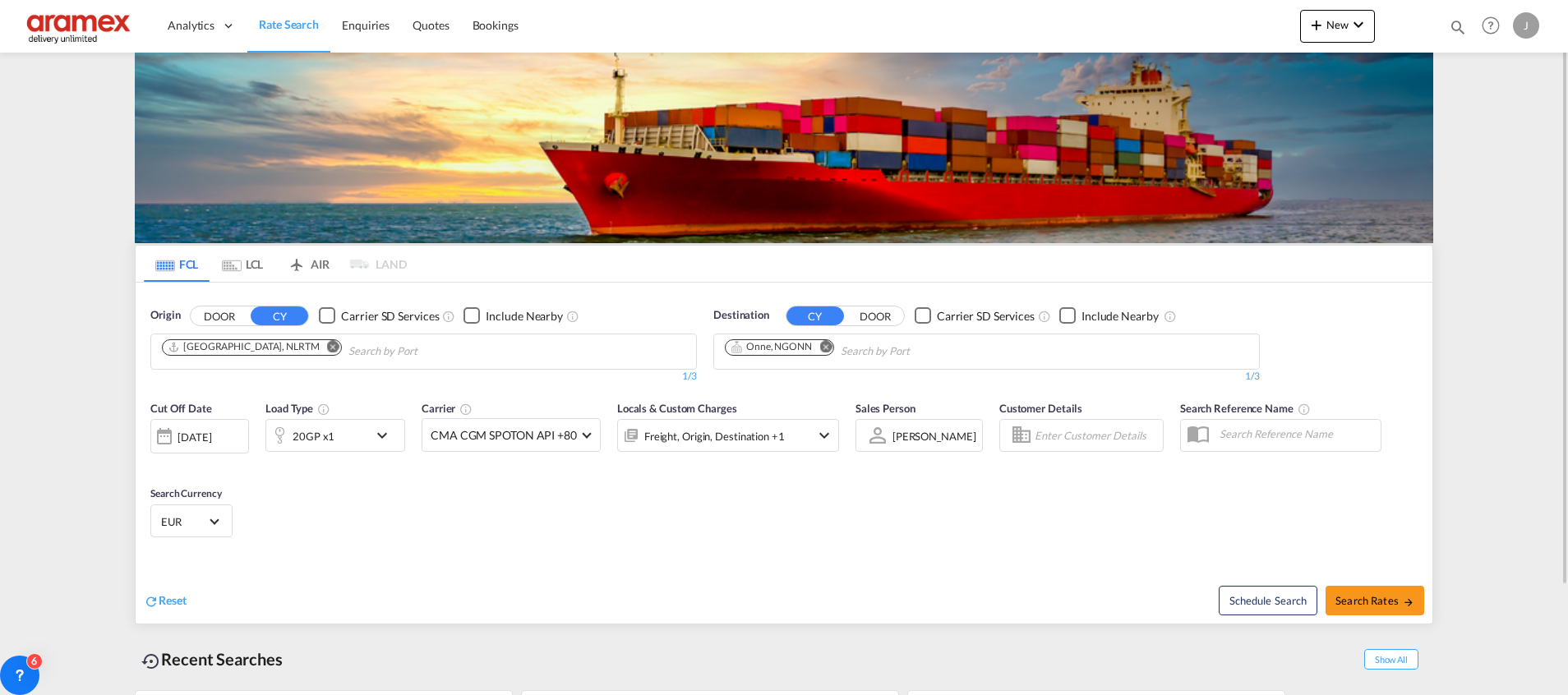
click at [365, 432] on div "20GP x1" at bounding box center [317, 436] width 102 height 33
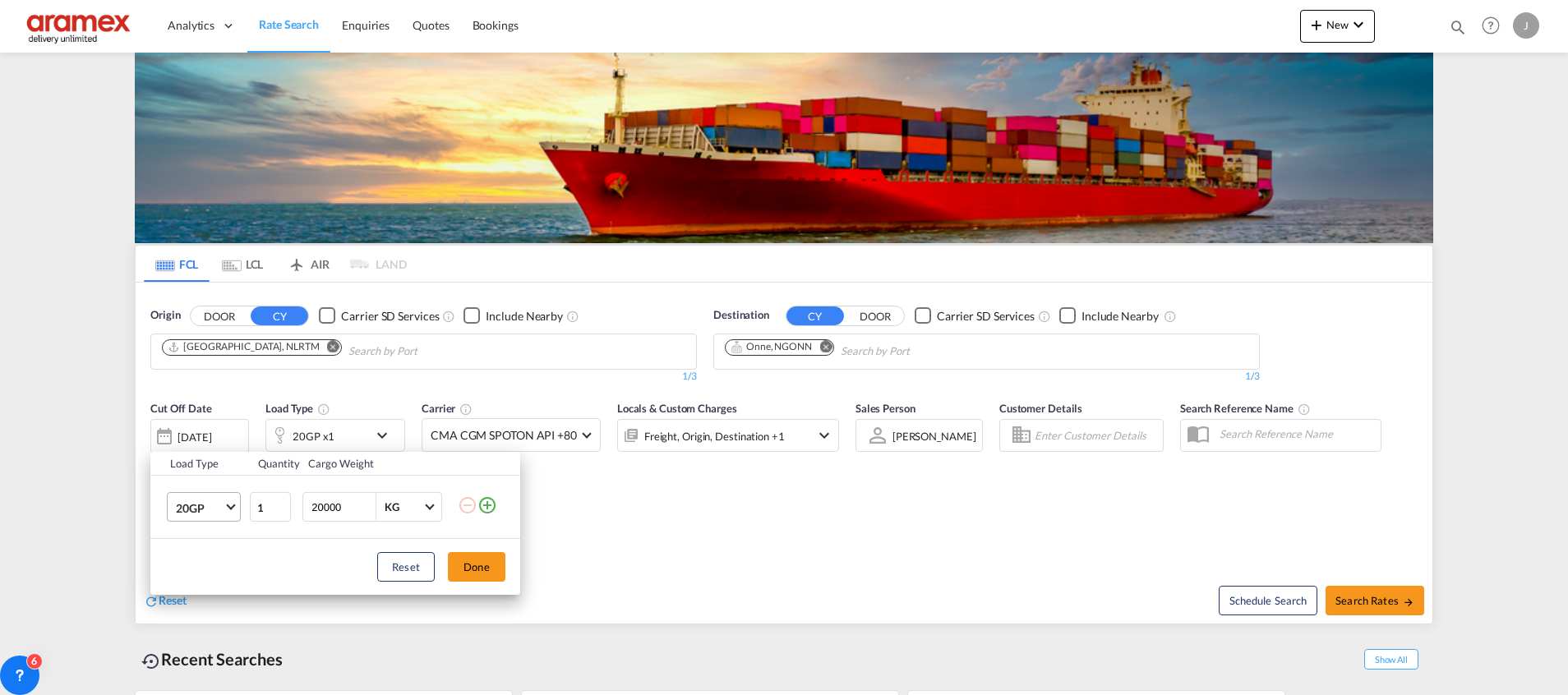
click at [223, 502] on span "20GP" at bounding box center [199, 508] width 47 height 16
click at [210, 571] on md-option "40HC" at bounding box center [219, 575] width 112 height 40
type input "2"
click at [279, 501] on input "2" at bounding box center [270, 507] width 41 height 30
click at [482, 566] on button "Done" at bounding box center [477, 567] width 58 height 30
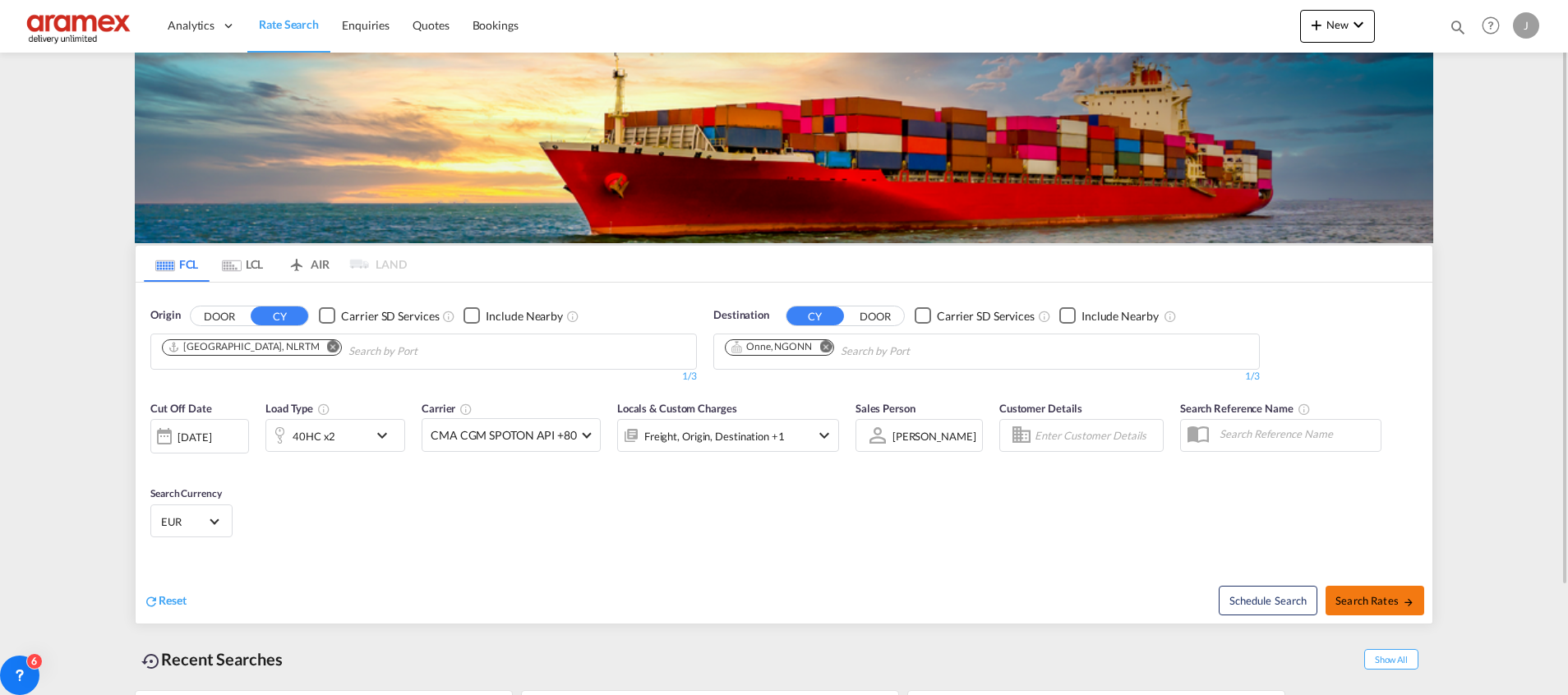
click at [1364, 602] on span "Search Rates" at bounding box center [1374, 601] width 79 height 13
type input "NLRTM to NGONN / [DATE]"
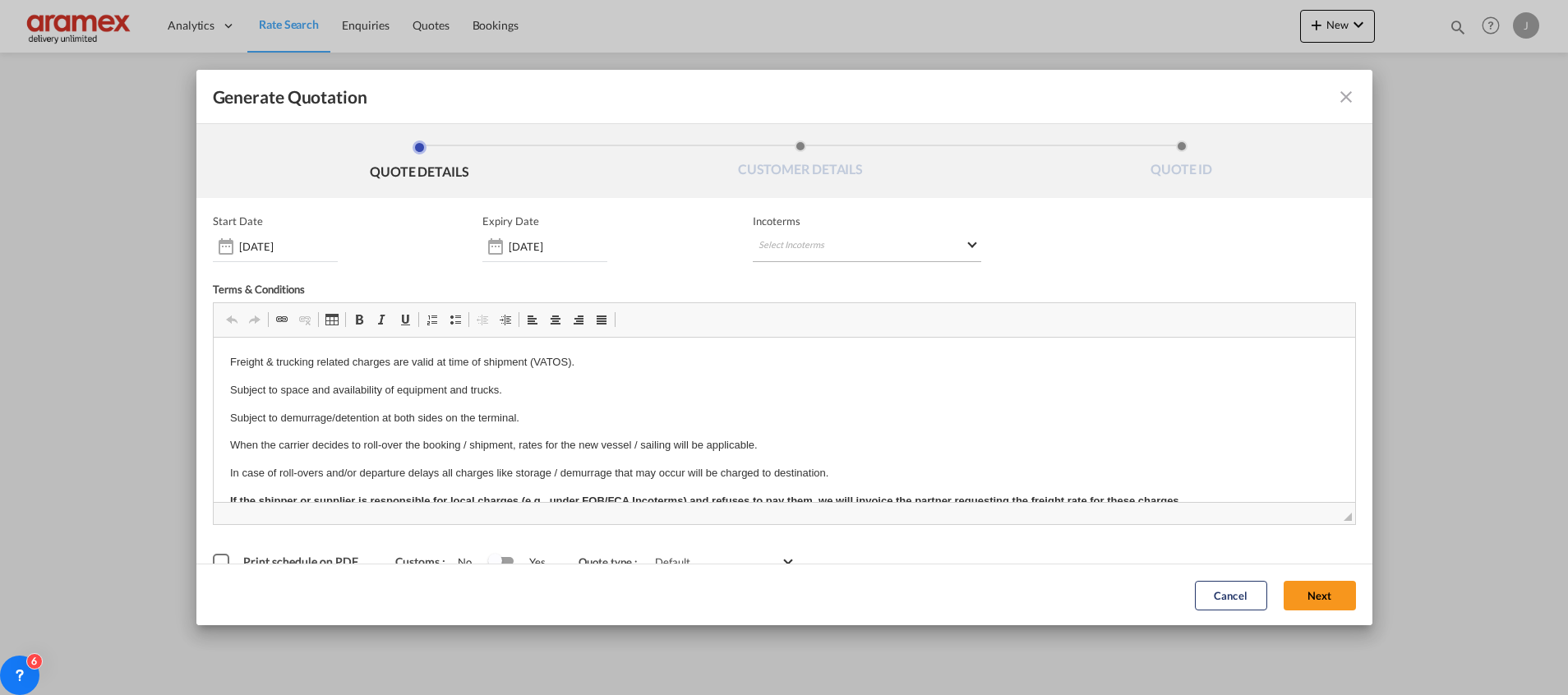
click at [808, 239] on md-select "Select Incoterms EXW - import Ex Works CIP - import Carriage and Insurance Paid…" at bounding box center [866, 247] width 228 height 30
click at [811, 286] on input "search" at bounding box center [831, 281] width 152 height 14
type input "exw"
drag, startPoint x: 822, startPoint y: 316, endPoint x: 801, endPoint y: 54, distance: 262.8
click at [822, 316] on div "EXW - import" at bounding box center [837, 310] width 156 height 13
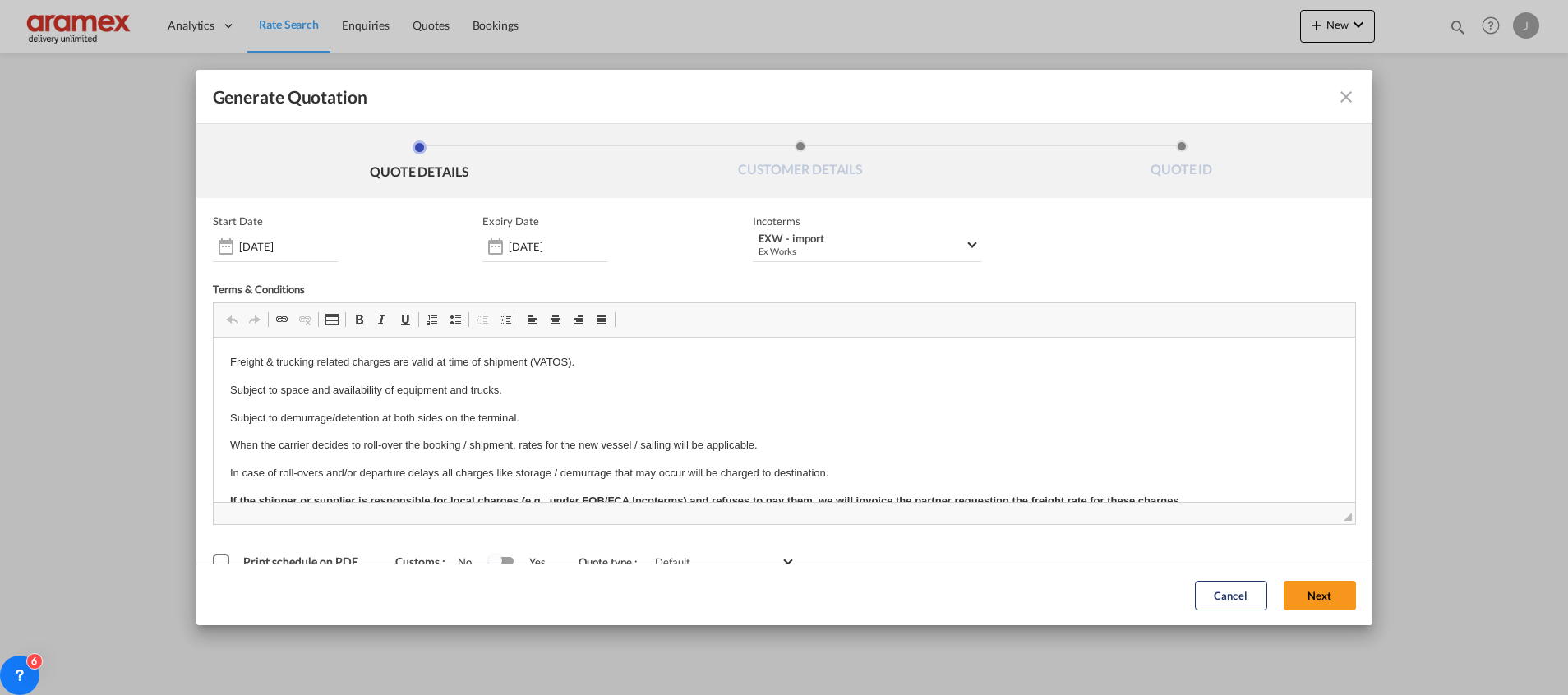
click at [1310, 583] on button "Next" at bounding box center [1319, 595] width 72 height 30
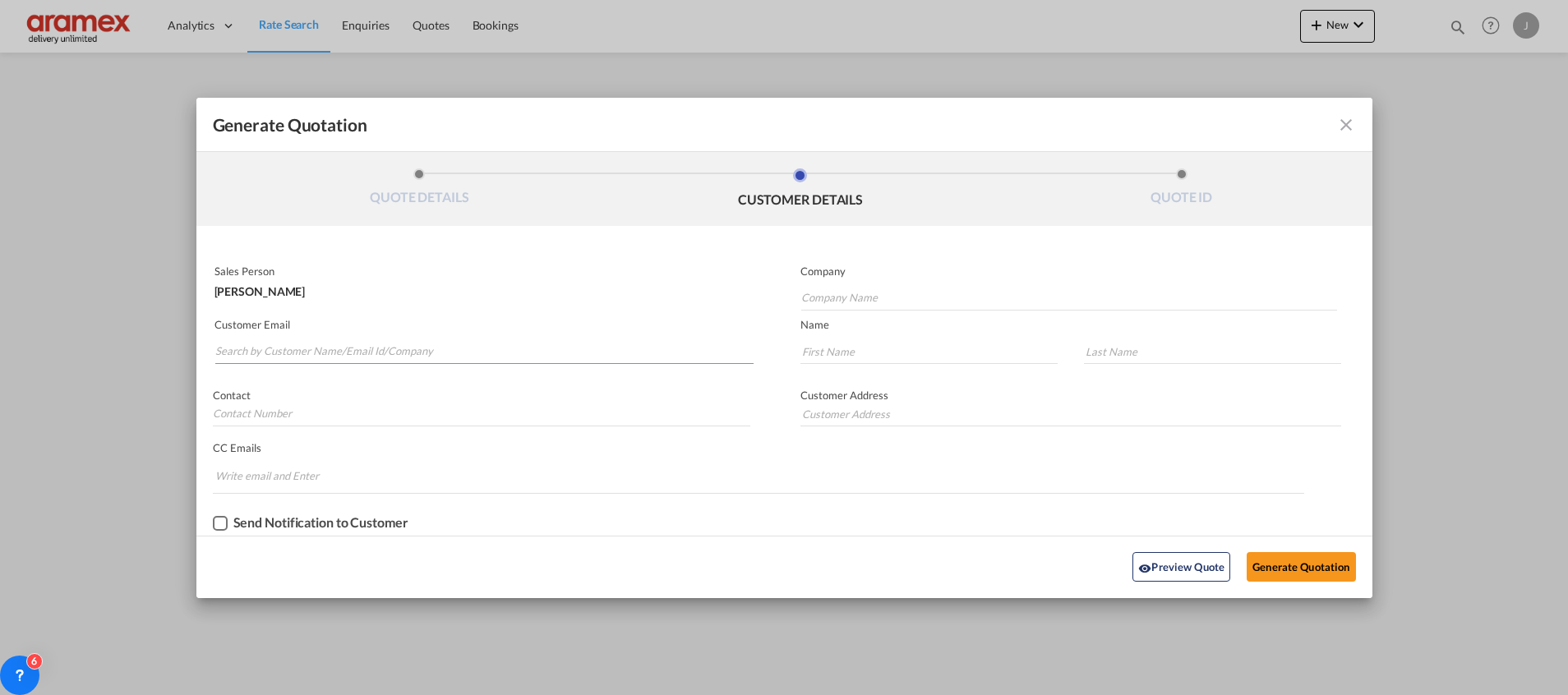
click at [347, 351] on input "Search by Customer Name/Email Id/Company" at bounding box center [484, 352] width 538 height 25
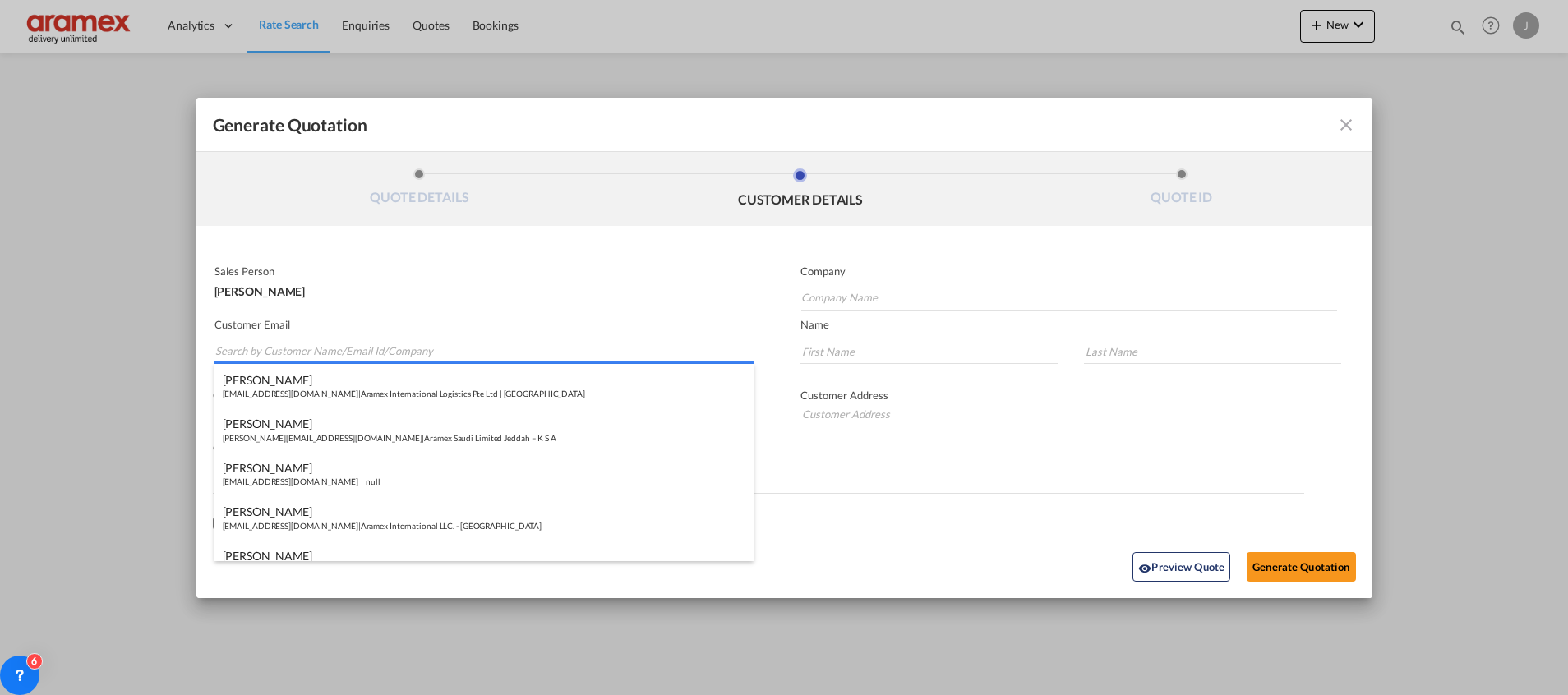
paste input "[PERSON_NAME]"
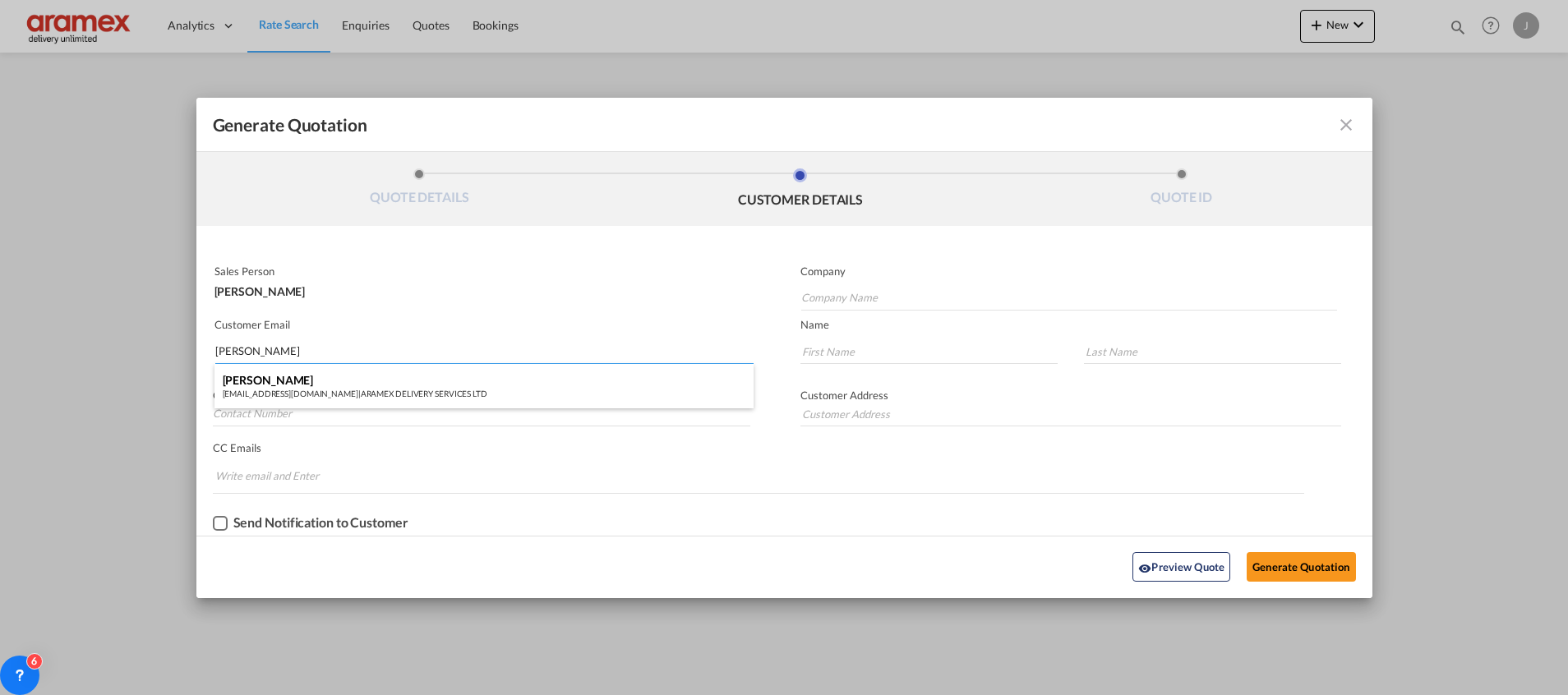
type input "[PERSON_NAME]"
click at [309, 380] on div "[PERSON_NAME] [PERSON_NAME][EMAIL_ADDRESS][DOMAIN_NAME] | ARAMEX DELIVERY SERVI…" at bounding box center [484, 387] width 539 height 44
type input "ARAMEX DELIVERY SERVICES LTD"
type input "[EMAIL_ADDRESS][DOMAIN_NAME]"
type input "[PERSON_NAME]"
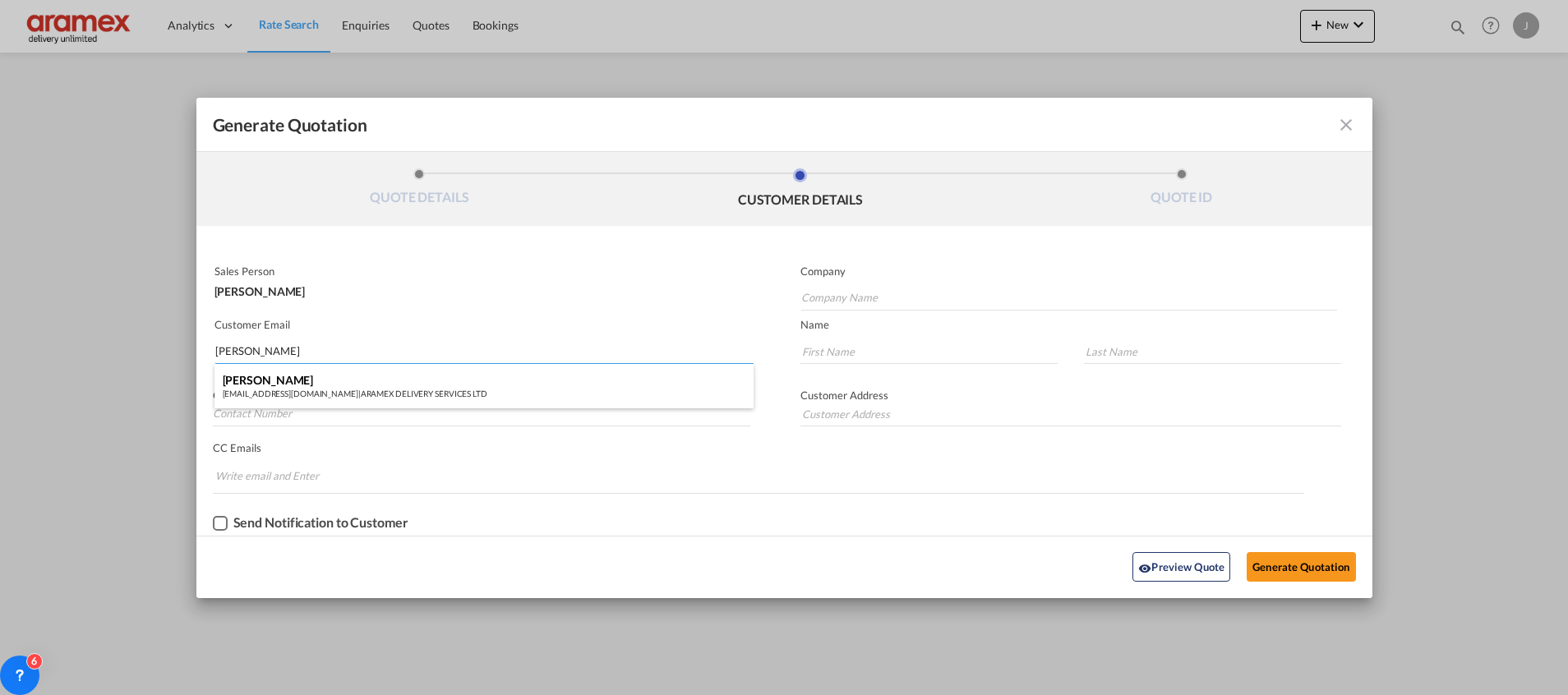
type input "M"
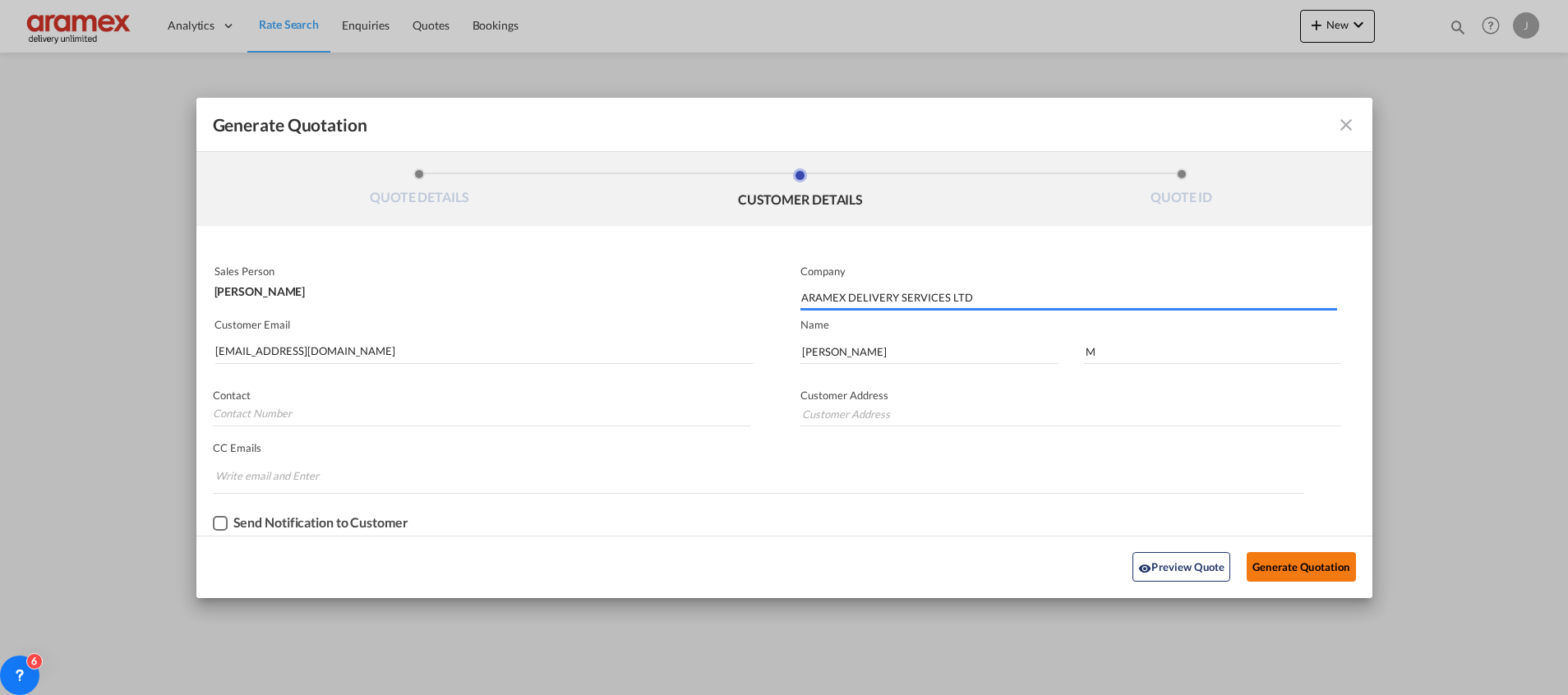
click at [1280, 562] on button "Generate Quotation" at bounding box center [1300, 567] width 109 height 30
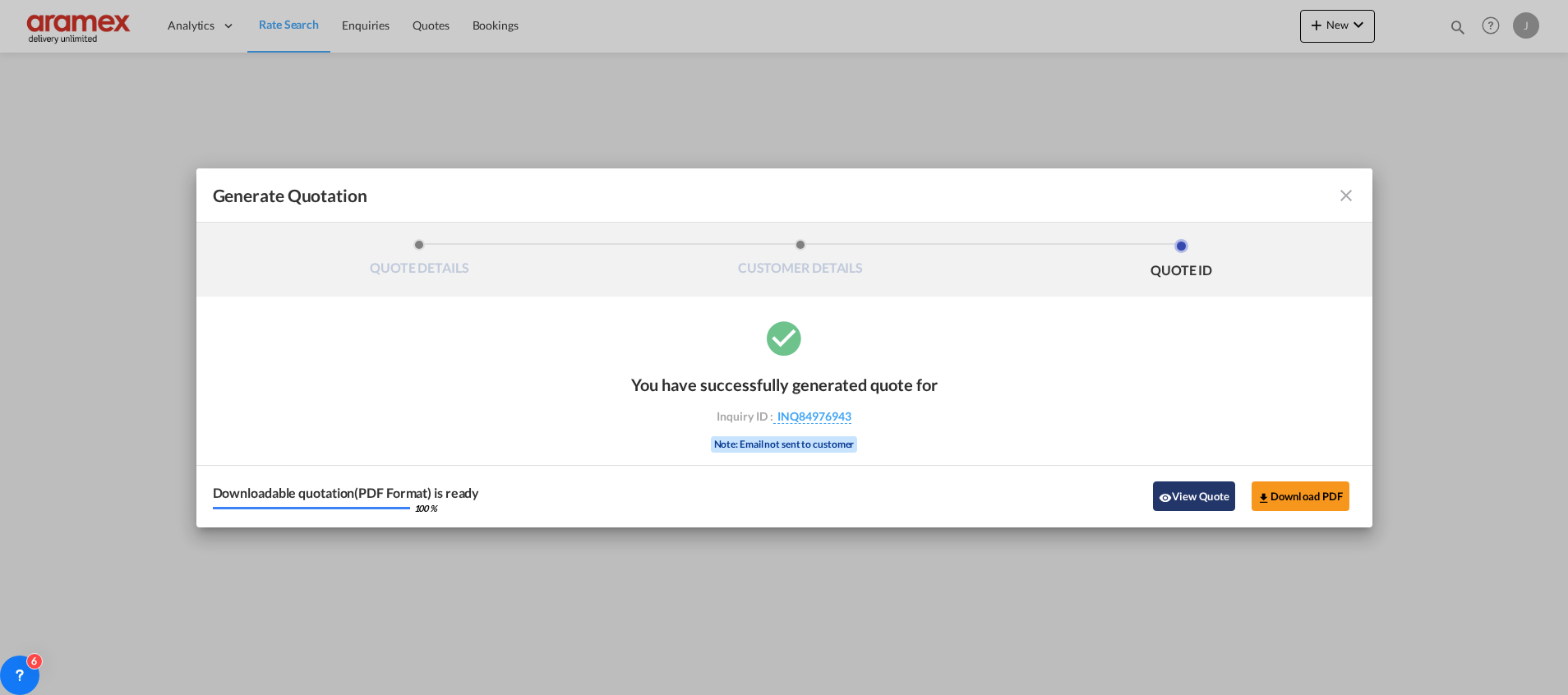
click at [1174, 483] on button "View Quote" at bounding box center [1193, 496] width 82 height 30
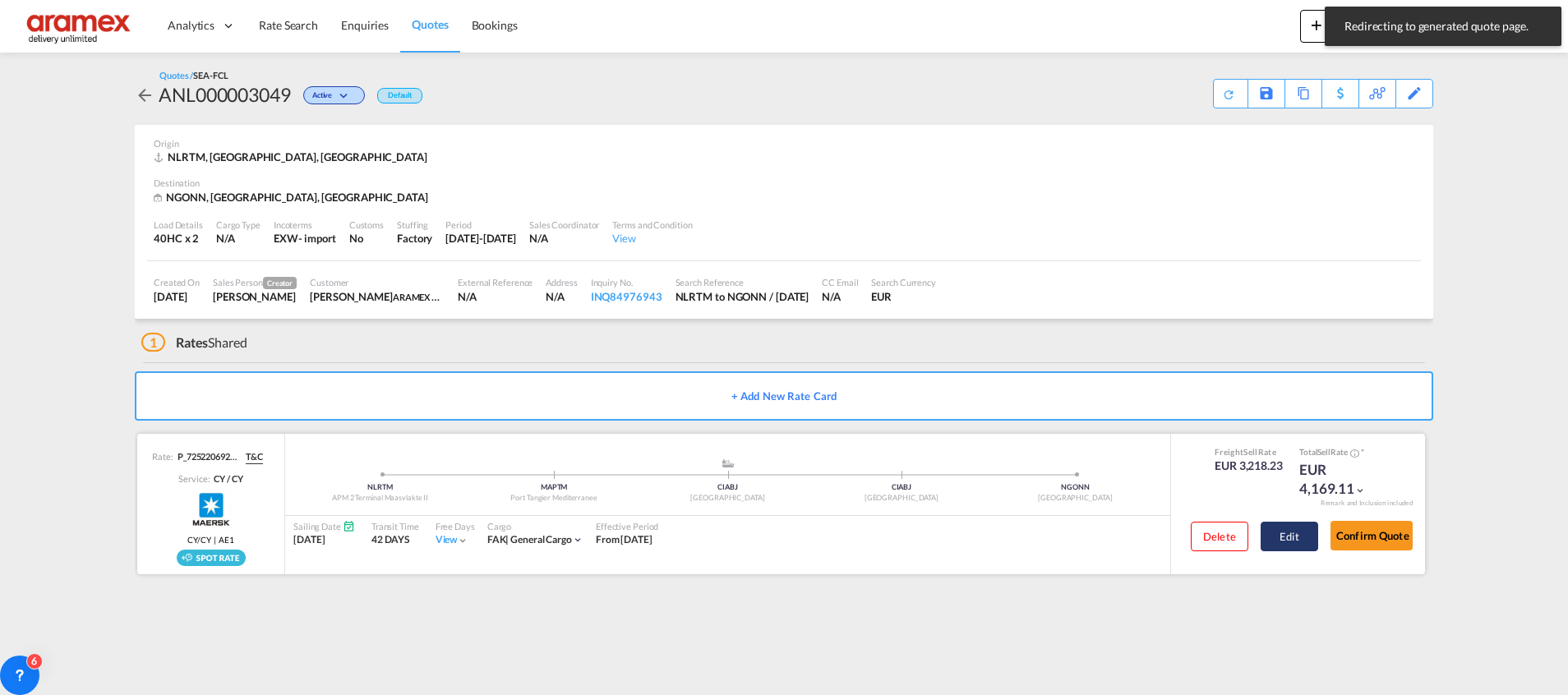
click at [1304, 532] on button "Edit" at bounding box center [1289, 536] width 58 height 30
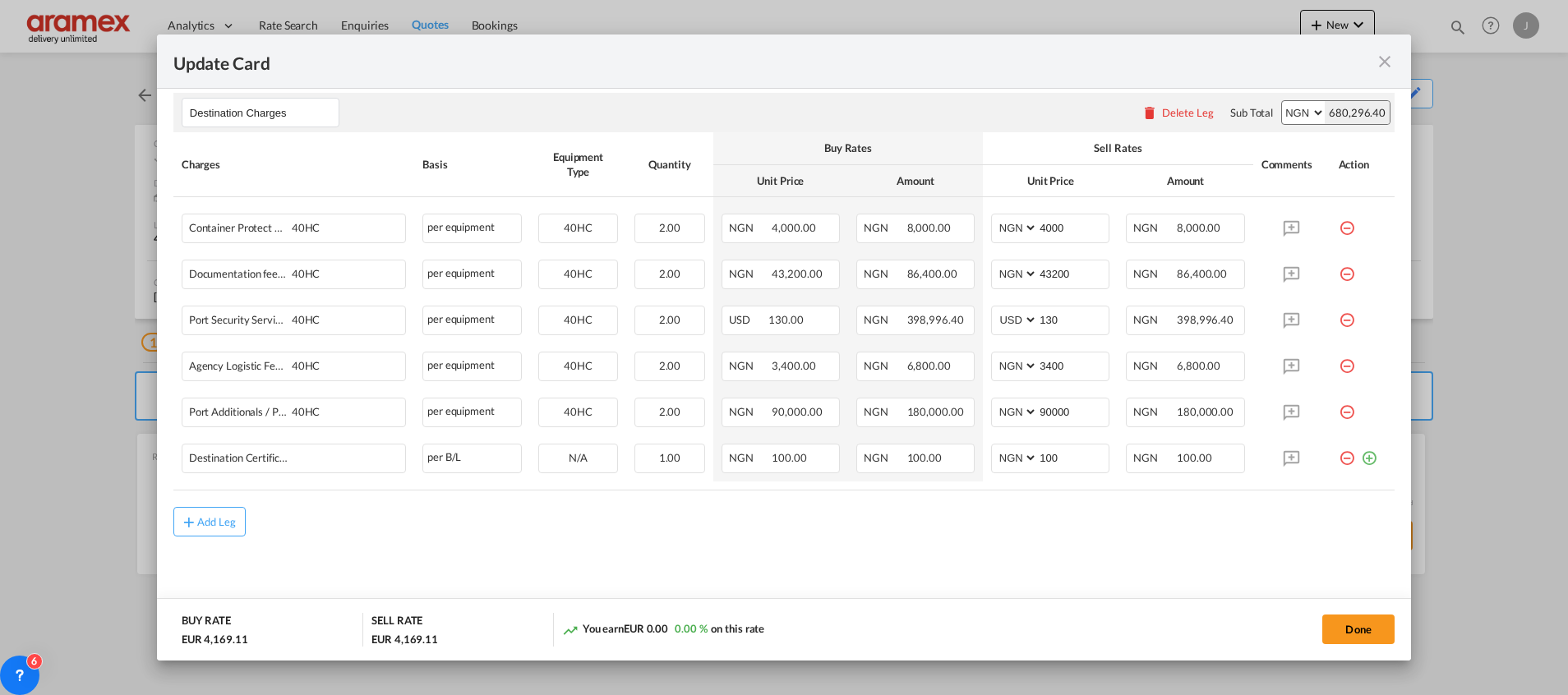
scroll to position [942, 0]
click at [1162, 106] on div "Delete Leg" at bounding box center [1188, 112] width 52 height 13
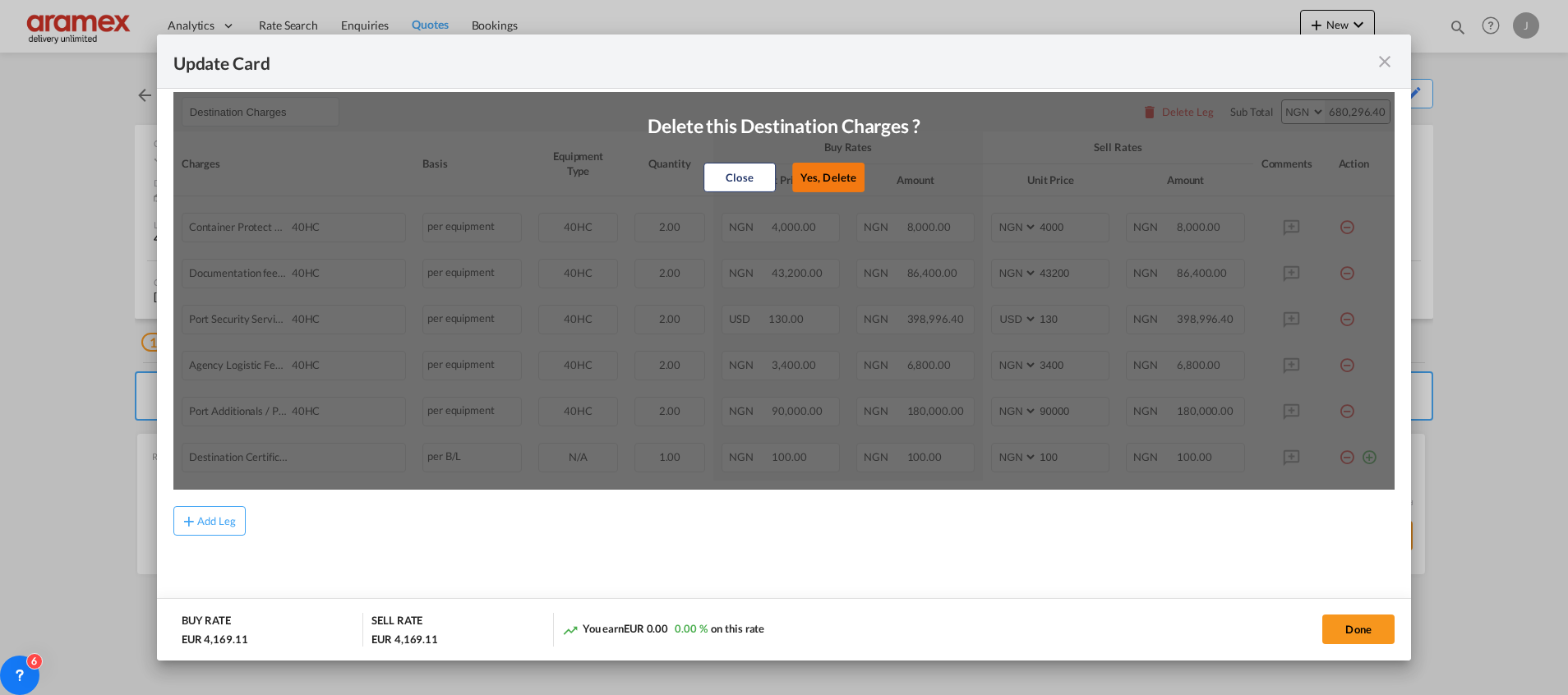
click at [804, 174] on button "Yes, Delete" at bounding box center [828, 177] width 72 height 30
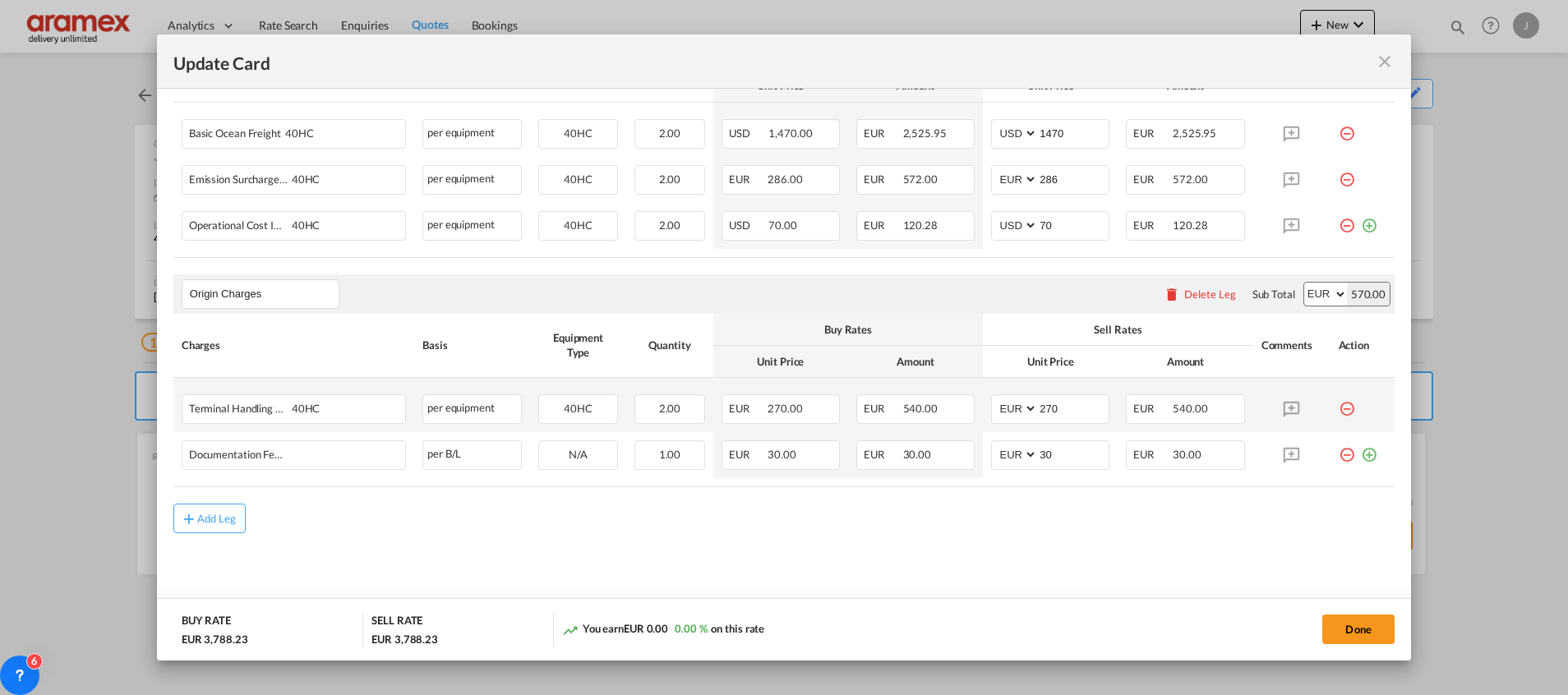
scroll to position [528, 0]
click at [212, 516] on div "Add Leg" at bounding box center [217, 521] width 40 height 10
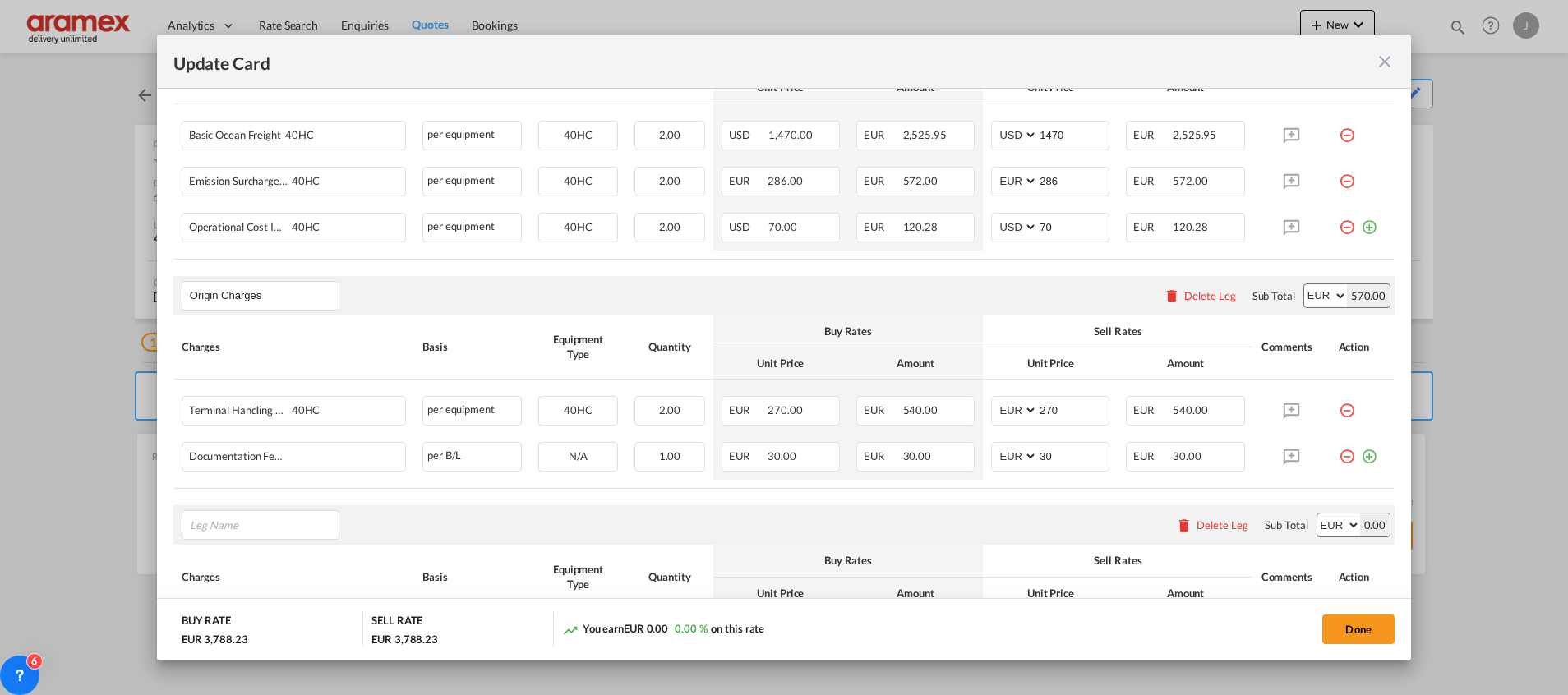
scroll to position [711, 0]
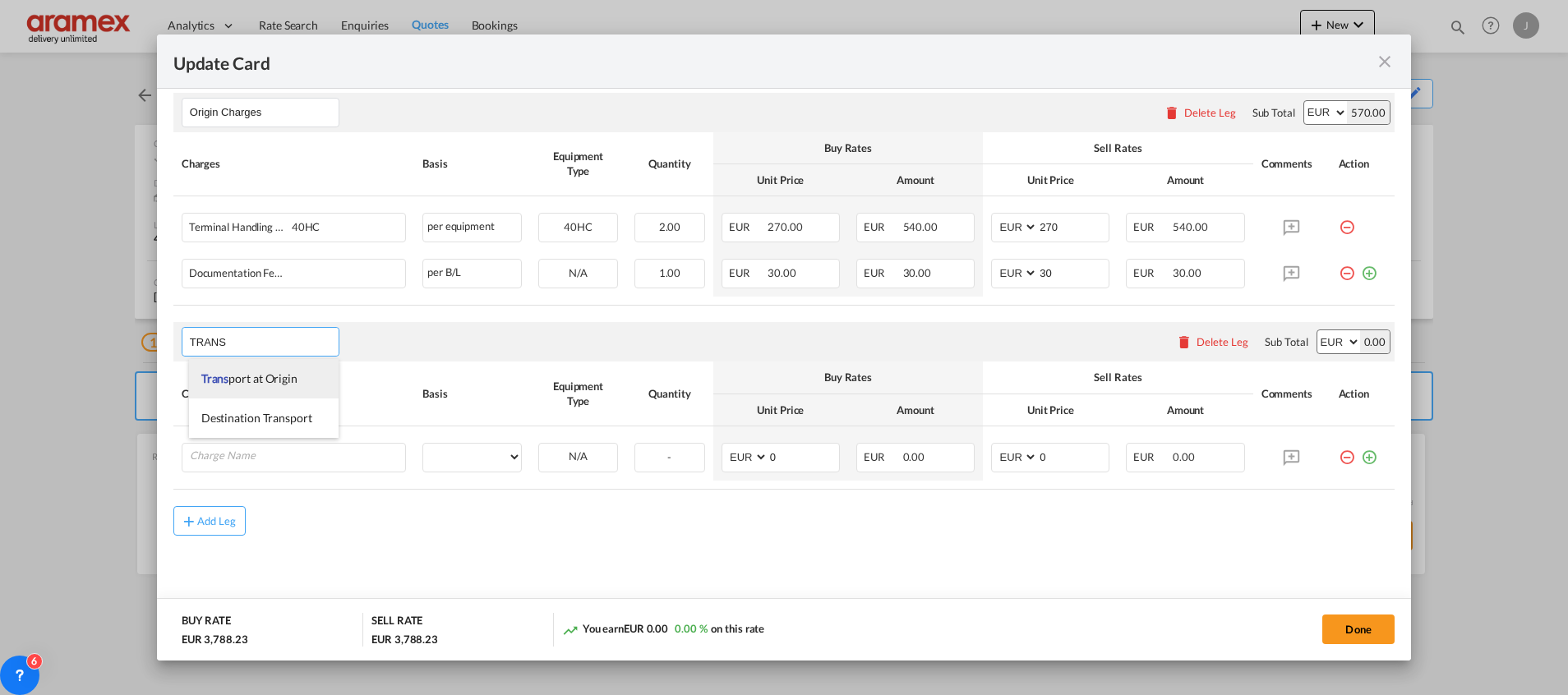
click at [264, 371] on li "Trans port at Origin" at bounding box center [263, 379] width 149 height 40
type input "Transport at Origin"
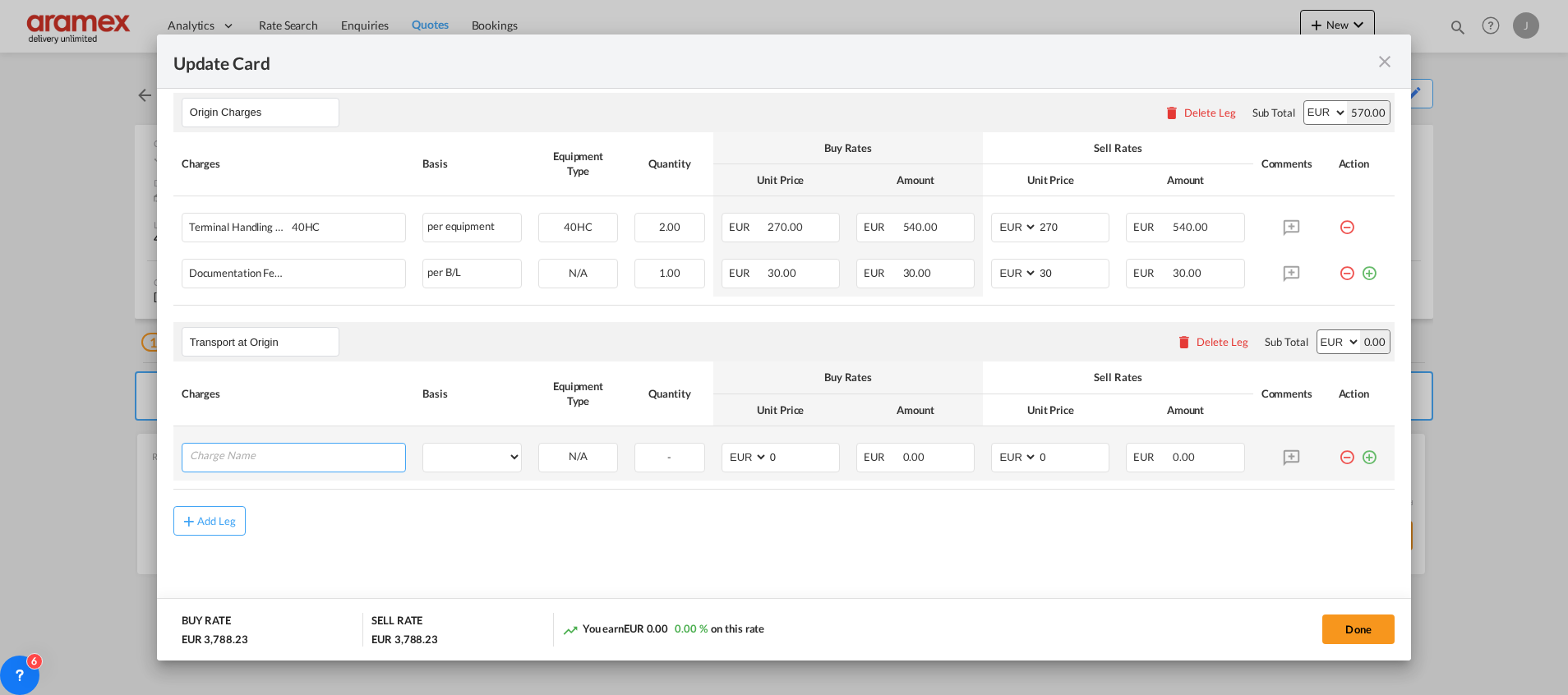
click at [297, 456] on input "Charge Name" at bounding box center [297, 456] width 215 height 25
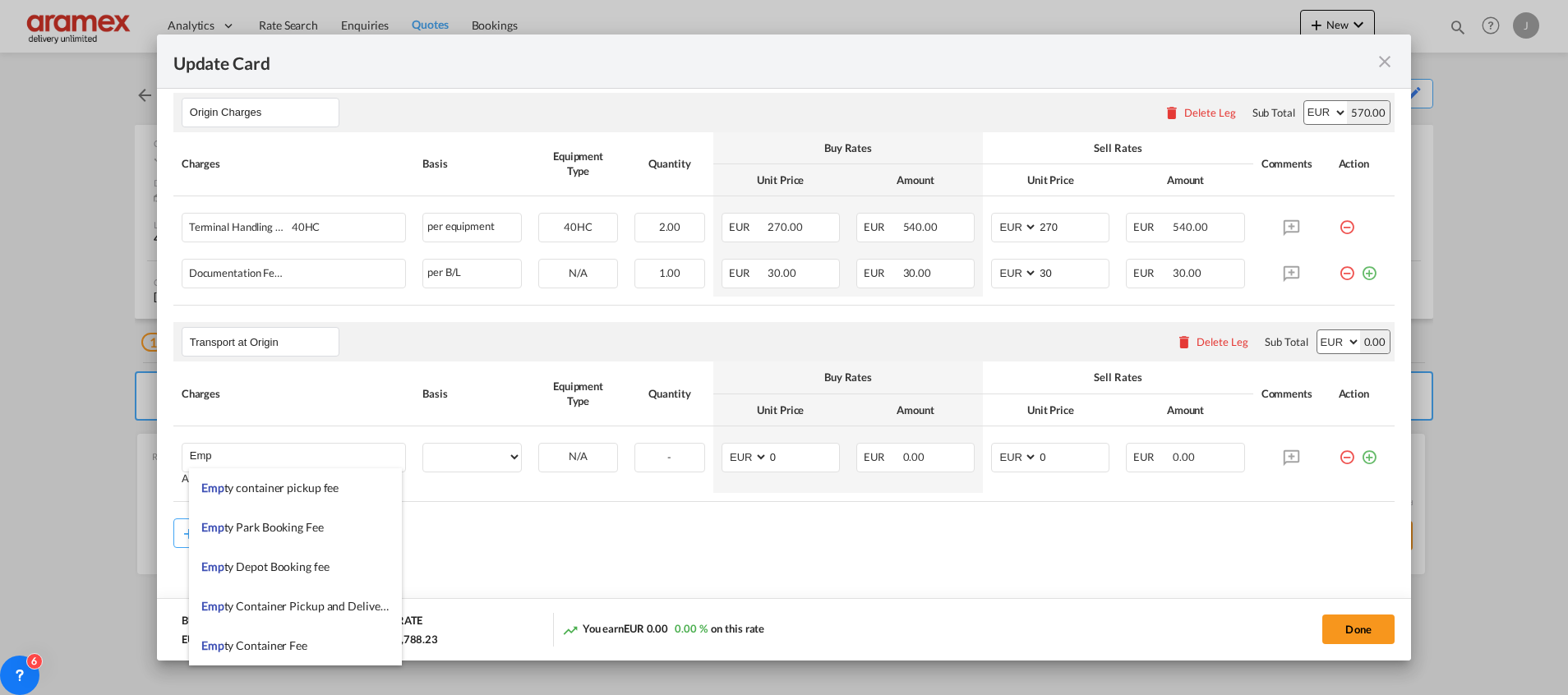
drag, startPoint x: 284, startPoint y: 477, endPoint x: 632, endPoint y: 484, distance: 348.1
click at [281, 477] on li "Emp ty container pickup fee" at bounding box center [295, 488] width 213 height 40
type input "Empty container pickup fee"
select select "per equipment"
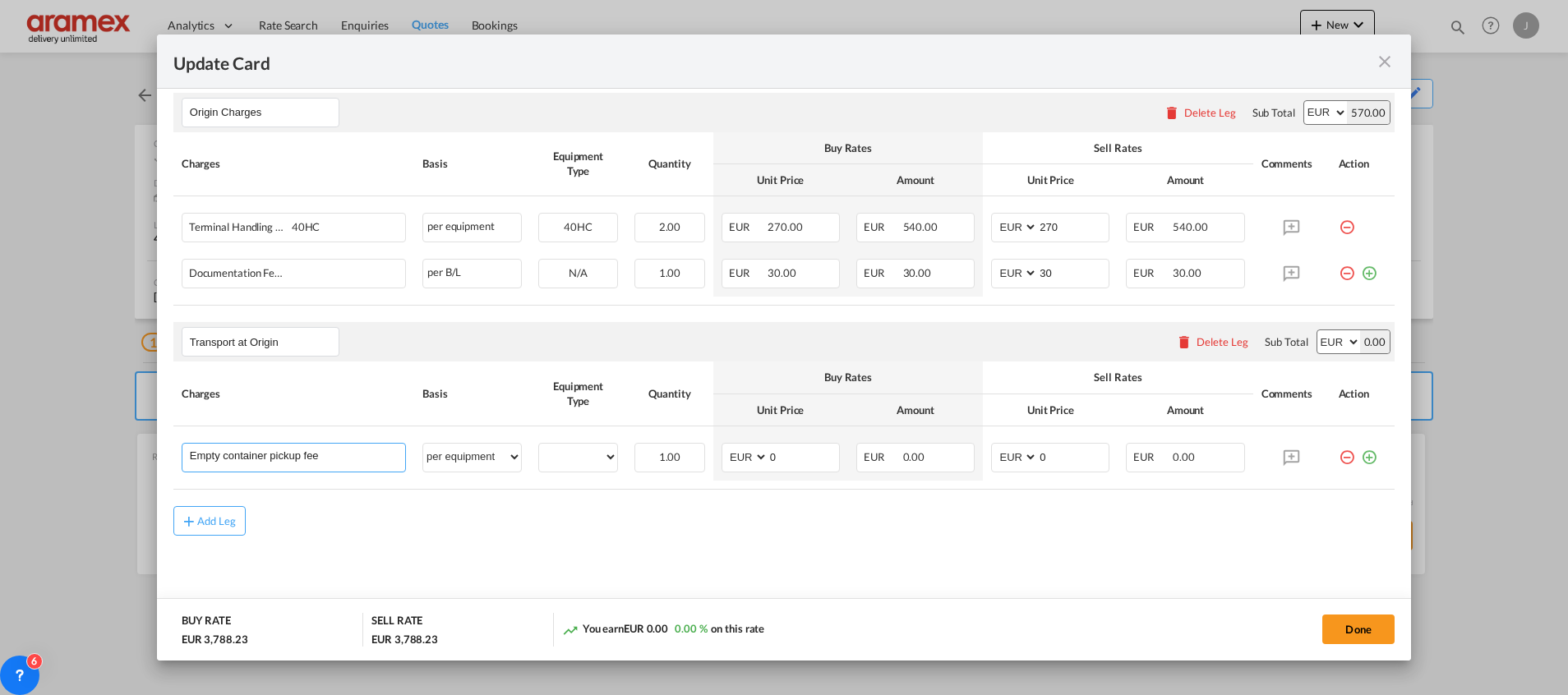
drag, startPoint x: 359, startPoint y: 455, endPoint x: 128, endPoint y: 448, distance: 231.1
click at [128, 448] on div "Update Card Port of [GEOGRAPHIC_DATA] NLRTM T/S Liner/Carrier Maersk Spot 2HM L…" at bounding box center [784, 347] width 1568 height 695
click at [246, 454] on input "Empty container pickup fee" at bounding box center [297, 456] width 215 height 25
drag, startPoint x: 232, startPoint y: 457, endPoint x: 401, endPoint y: 458, distance: 169.0
click at [405, 458] on td "Empty container pickup fee Please Enter User Defined Charges Cannot Be Published" at bounding box center [294, 453] width 241 height 54
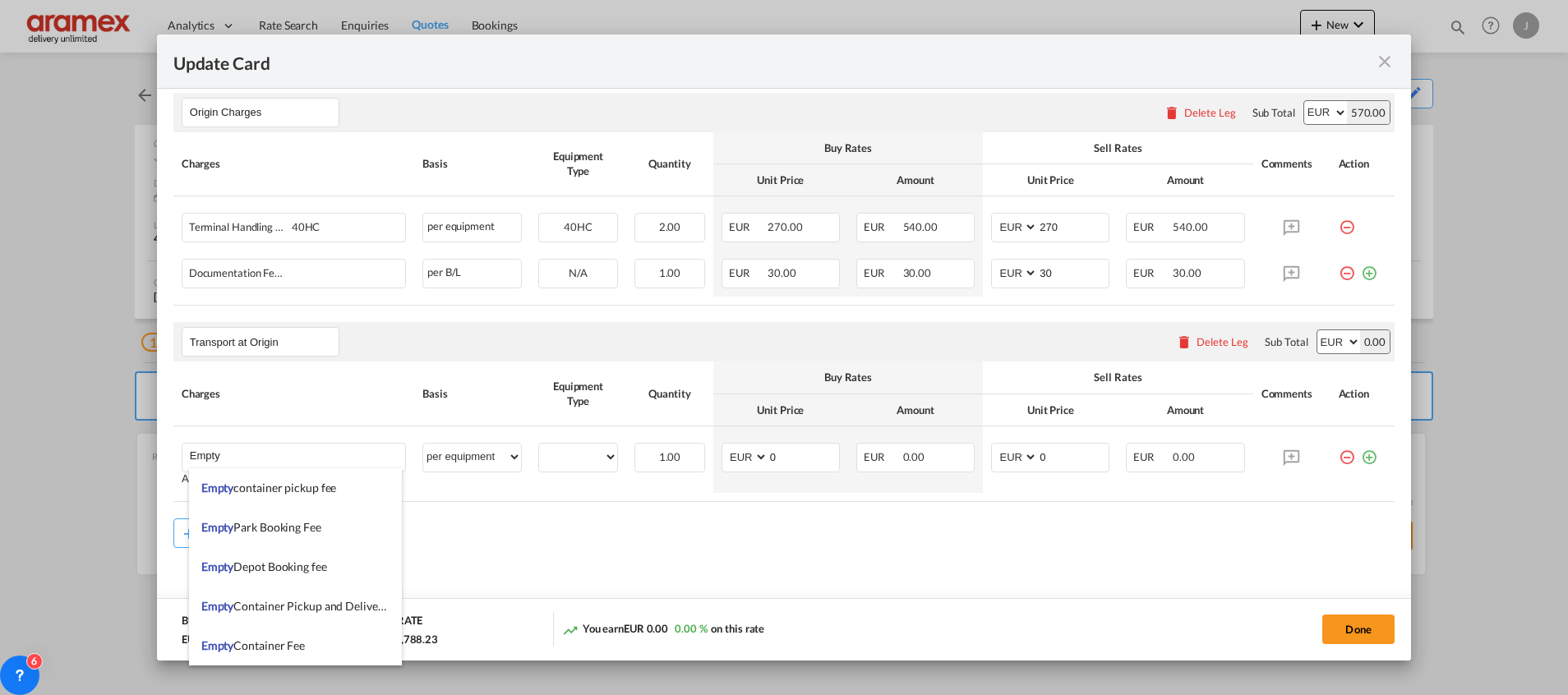
drag, startPoint x: 341, startPoint y: 601, endPoint x: 700, endPoint y: 510, distance: 370.4
click at [345, 603] on span "Empty Container Pickup and Delivery Charge" at bounding box center [314, 606] width 226 height 13
type input "Empty Container Pickup and Delivery Charge"
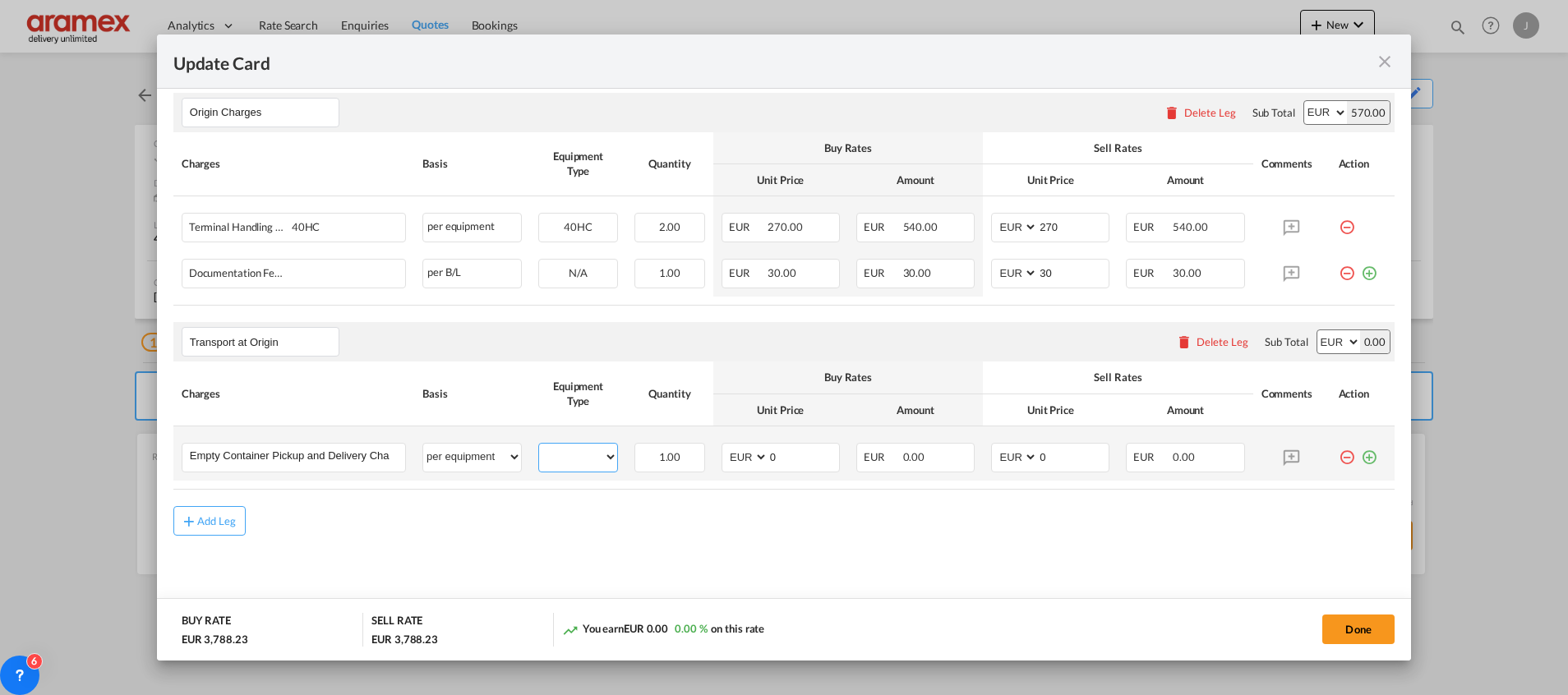
click at [571, 466] on select "40HC" at bounding box center [577, 457] width 78 height 22
drag, startPoint x: 792, startPoint y: 457, endPoint x: 718, endPoint y: 462, distance: 74.2
click at [722, 462] on md-input-container "AED AFN ALL AMD ANG AOA ARS AUD AWG AZN BAM BBD BDT BGN BHD BIF BMD BND [PERSON…" at bounding box center [781, 458] width 119 height 30
type input "391"
drag, startPoint x: 1062, startPoint y: 459, endPoint x: 951, endPoint y: 461, distance: 111.0
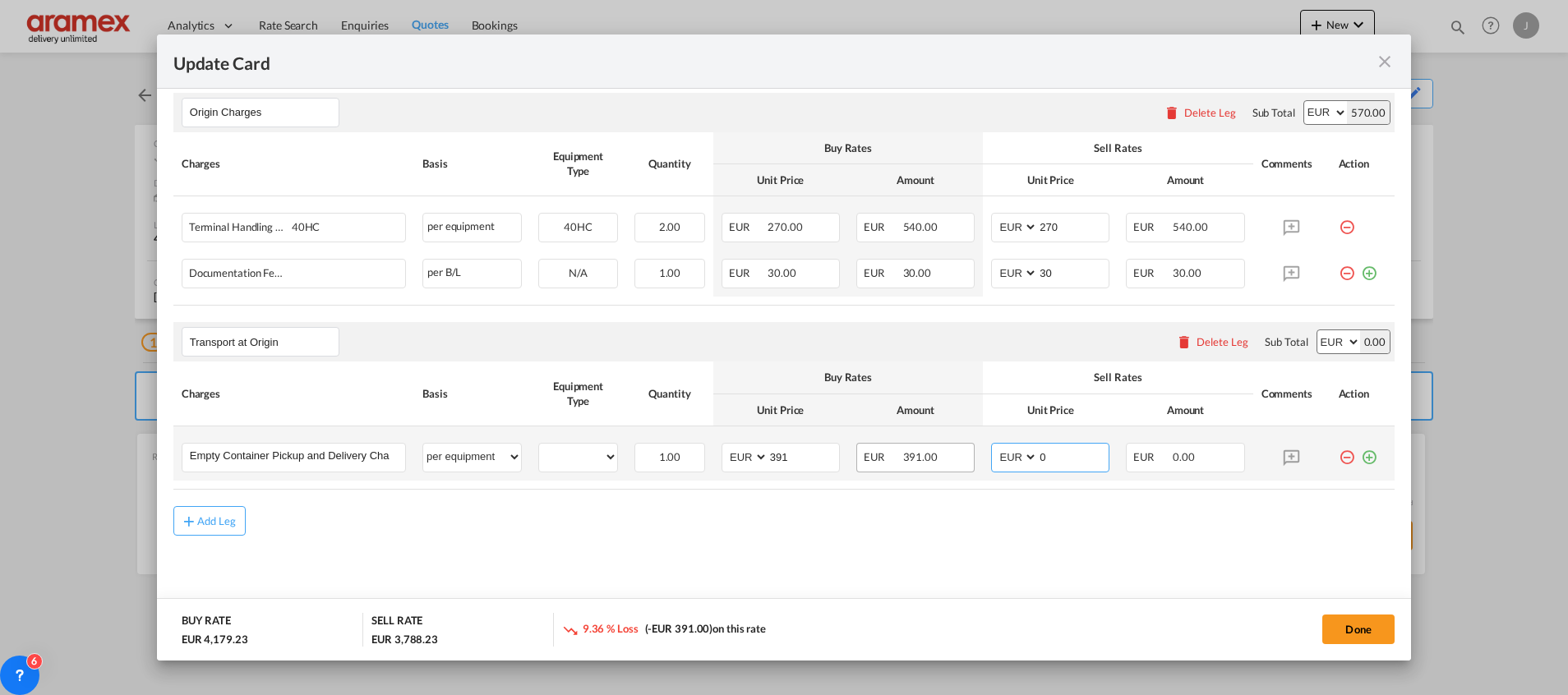
click at [951, 461] on tr "Empty Container Pickup and Delivery Charge Please Enter User Defined Charges Ca…" at bounding box center [784, 453] width 1221 height 54
type input "391"
click at [1361, 455] on md-icon "icon-plus-circle-outline green-400-fg" at bounding box center [1369, 451] width 16 height 16
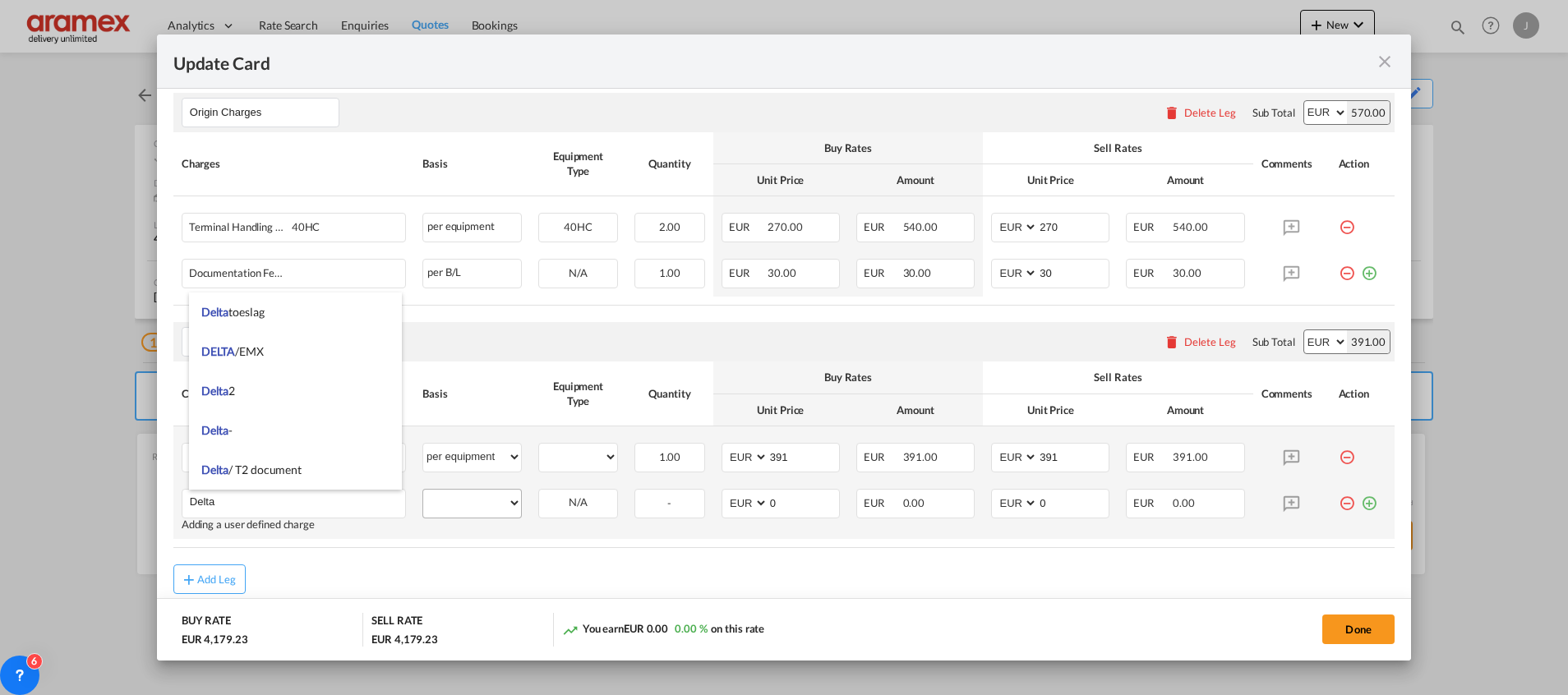
type input "Delta"
click at [477, 507] on select "per equipment per container per B/L per shipping bill per shipment % on pickup …" at bounding box center [471, 502] width 97 height 26
select select "per equipment"
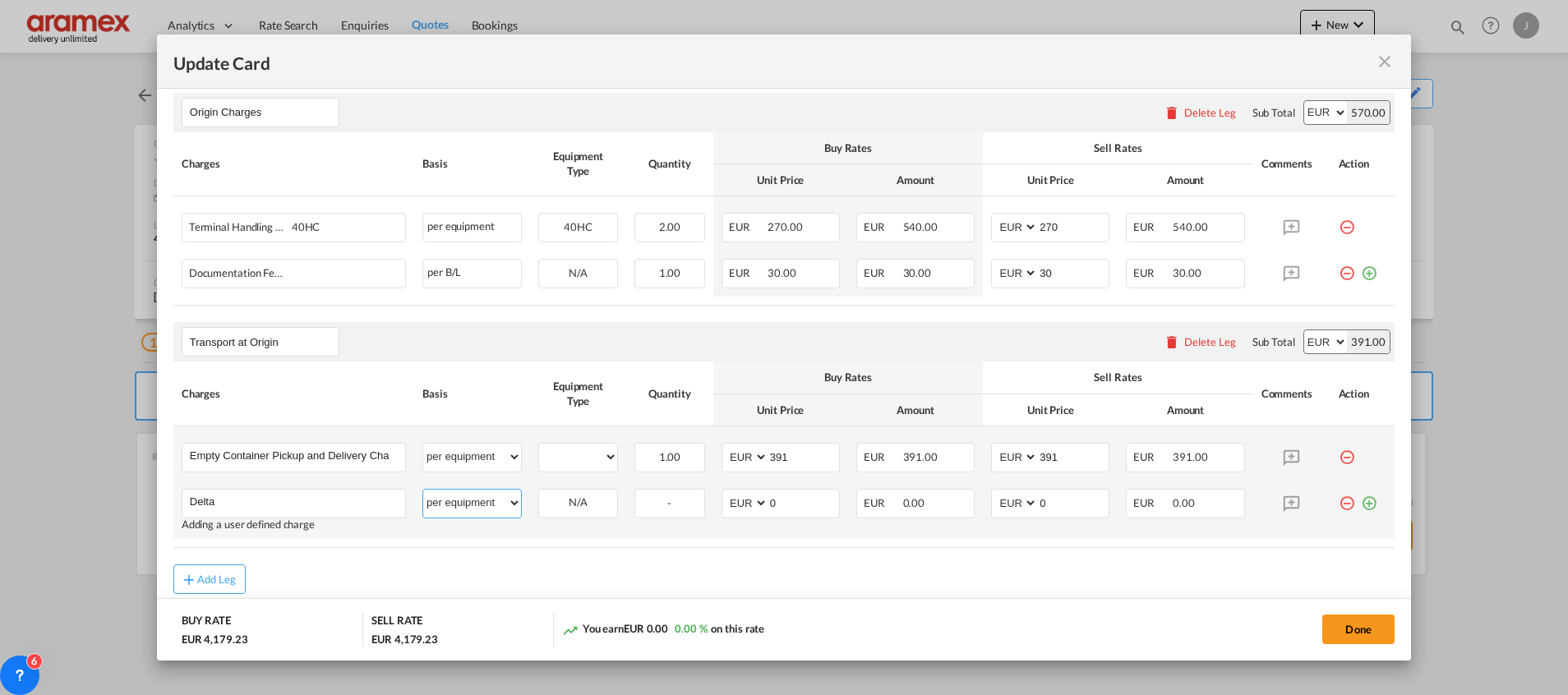
click at [423, 490] on select "per equipment per container per B/L per shipping bill per shipment % on pickup …" at bounding box center [471, 502] width 97 height 26
click at [583, 442] on td "40HC Please Select Already exists" at bounding box center [578, 453] width 96 height 54
click at [585, 461] on select "40HC" at bounding box center [577, 457] width 78 height 22
select select "40HC"
click at [539, 446] on select "40HC" at bounding box center [577, 457] width 78 height 22
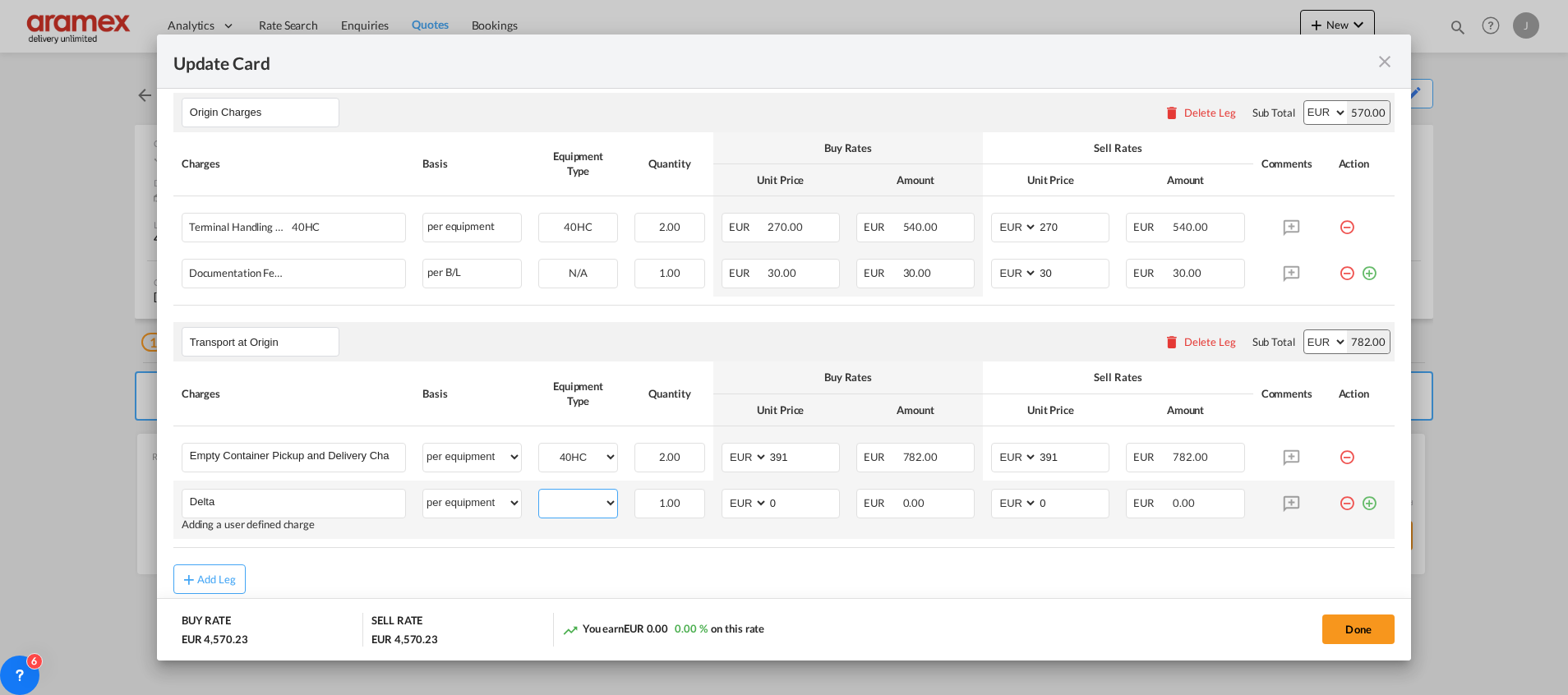
click at [577, 505] on select "40HC" at bounding box center [577, 503] width 78 height 22
select select "40HC"
click at [539, 493] on select "40HC" at bounding box center [577, 503] width 78 height 22
drag, startPoint x: 778, startPoint y: 504, endPoint x: 716, endPoint y: 509, distance: 62.2
click at [722, 509] on md-input-container "AED AFN ALL AMD ANG AOA ARS AUD AWG AZN BAM BBD BDT BGN BHD BIF BMD BND [PERSON…" at bounding box center [781, 503] width 119 height 30
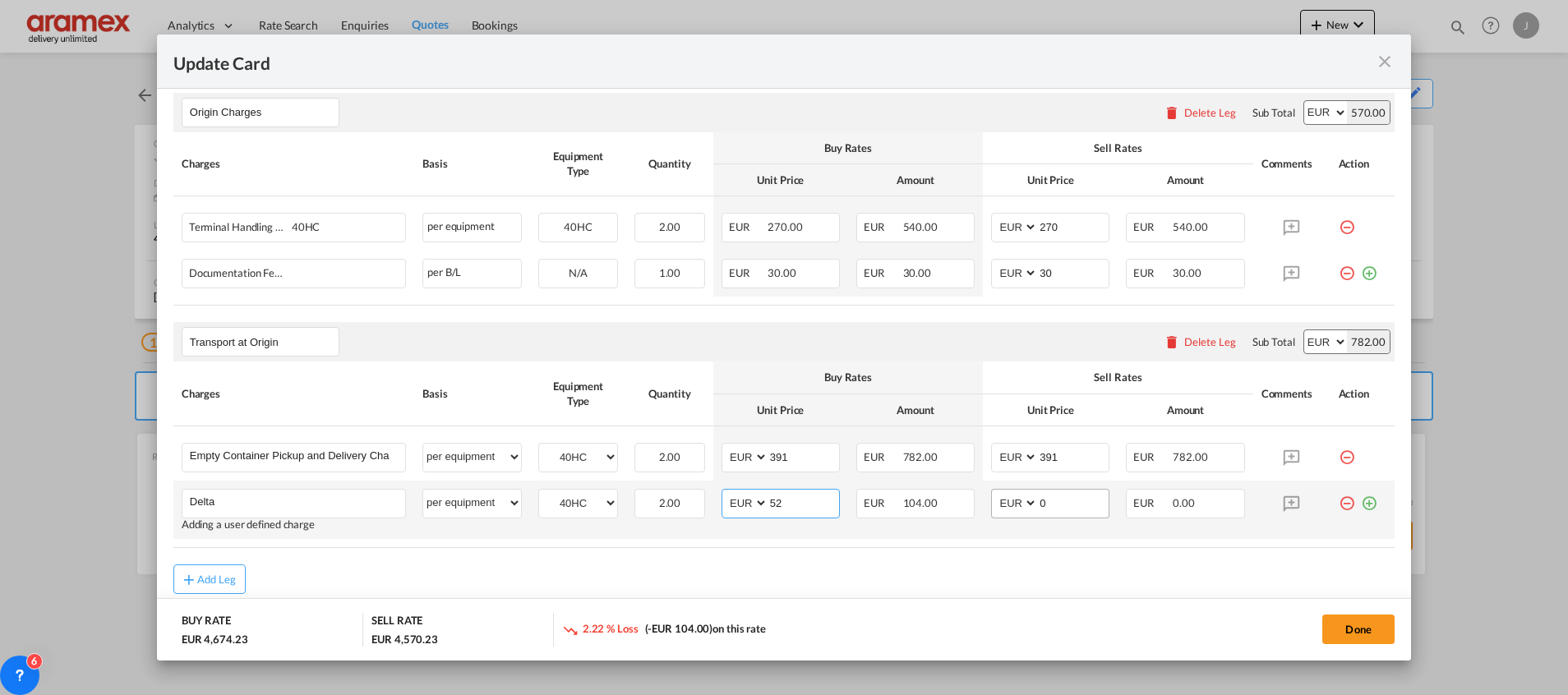
type input "52"
drag, startPoint x: 1052, startPoint y: 498, endPoint x: 989, endPoint y: 503, distance: 63.2
click at [991, 503] on md-input-container "AED AFN ALL AMD ANG AOA ARS AUD AWG AZN BAM BBD BDT BGN BHD BIF BMD BND [PERSON…" at bounding box center [1050, 503] width 119 height 30
type input "52"
click at [979, 589] on div "Add Leg" at bounding box center [784, 579] width 1221 height 30
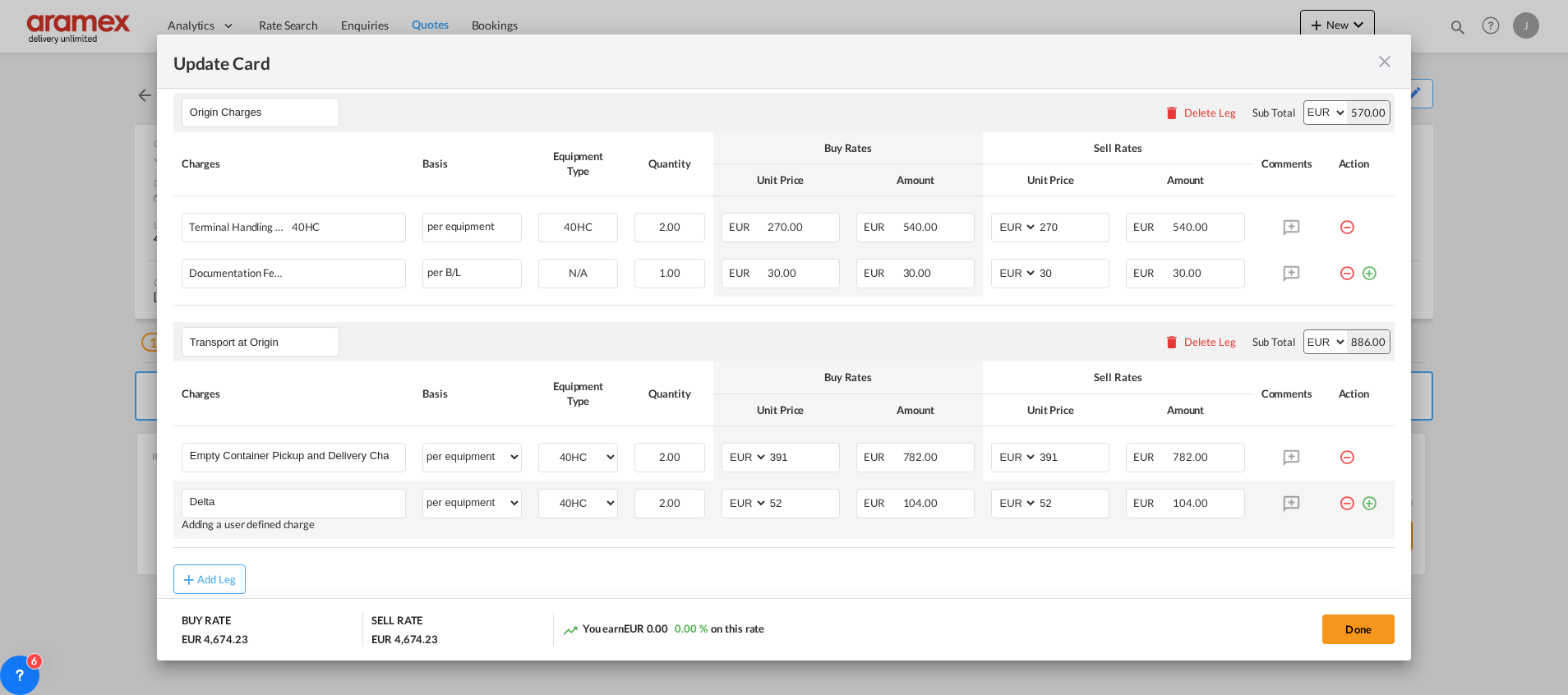
click at [1361, 505] on md-icon "icon-plus-circle-outline green-400-fg" at bounding box center [1369, 496] width 16 height 16
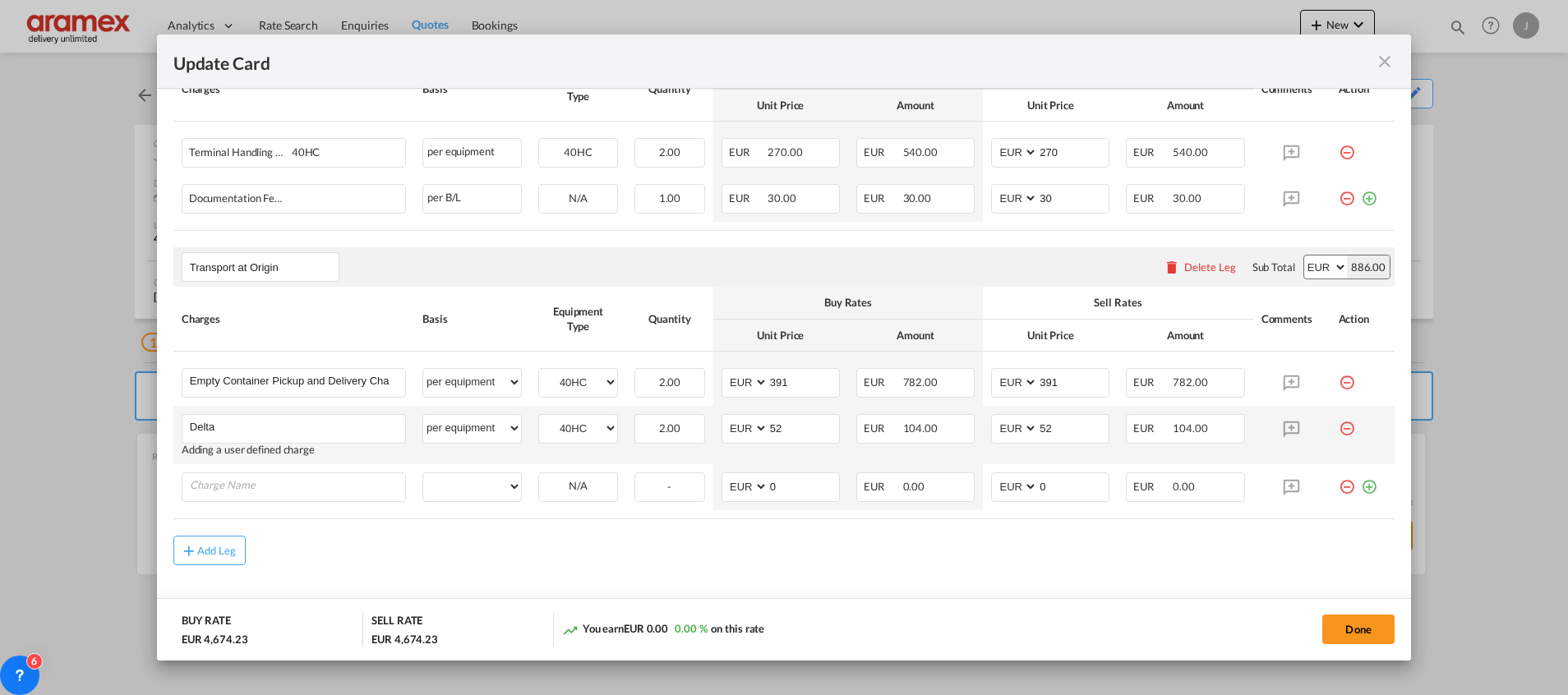
scroll to position [816, 0]
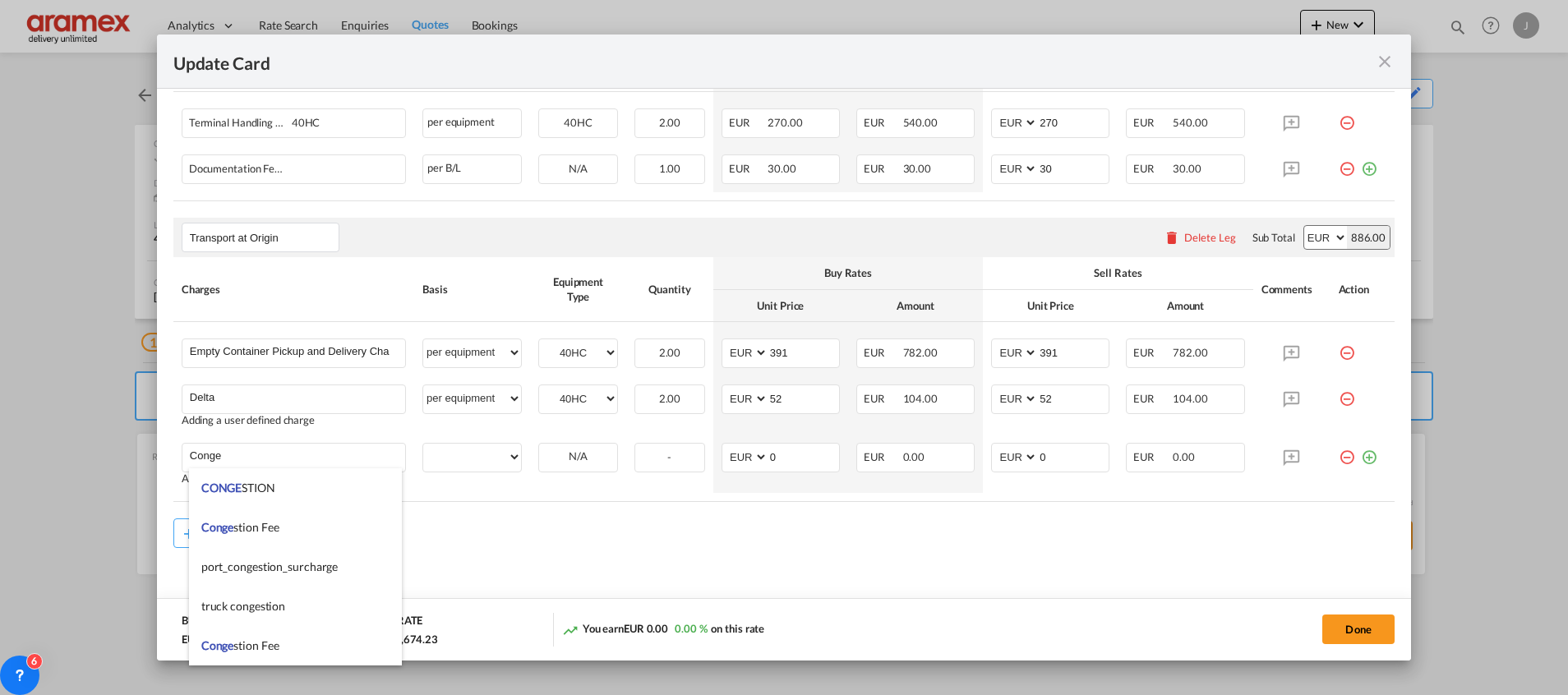
drag, startPoint x: 246, startPoint y: 518, endPoint x: 385, endPoint y: 527, distance: 139.3
click at [256, 527] on li "Conge stion Fee" at bounding box center [295, 527] width 213 height 40
type input "Congestion Fee"
select select "per equipment"
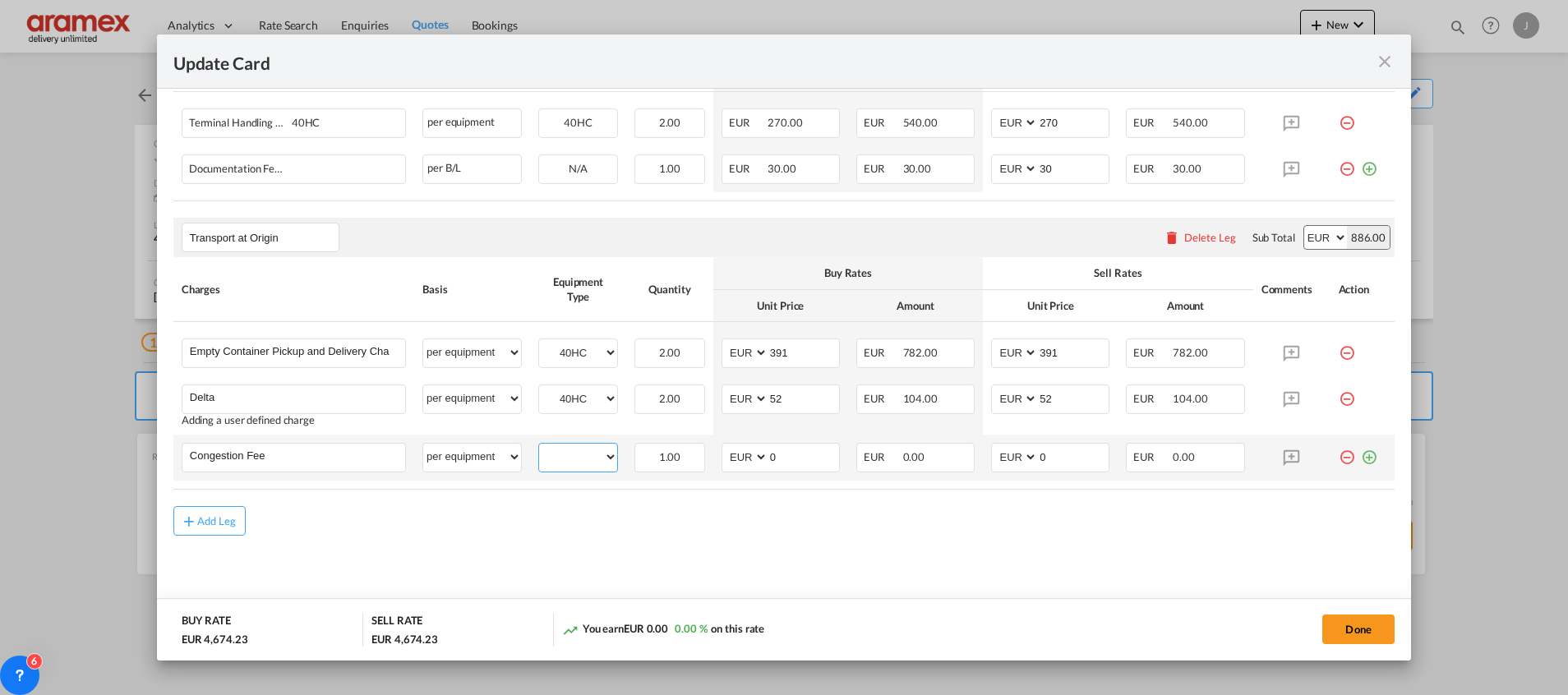
drag, startPoint x: 573, startPoint y: 457, endPoint x: 580, endPoint y: 471, distance: 15.7
click at [574, 457] on select "40HC" at bounding box center [577, 457] width 78 height 22
select select "40HC"
click at [539, 446] on select "40HC" at bounding box center [577, 457] width 78 height 22
drag, startPoint x: 788, startPoint y: 454, endPoint x: 720, endPoint y: 454, distance: 68.0
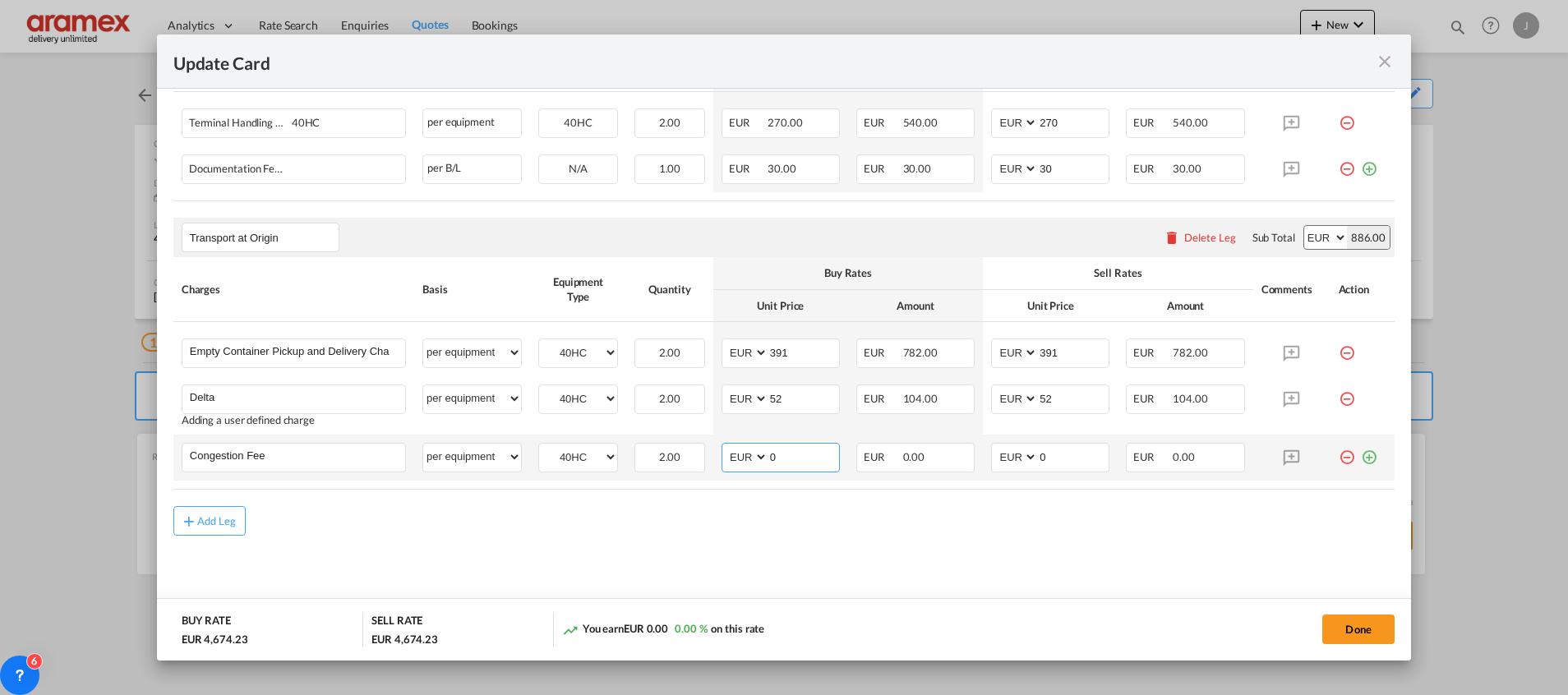
click at [722, 454] on md-input-container "AED AFN ALL AMD ANG AOA ARS AUD AWG AZN BAM BBD BDT BGN BHD BIF BMD BND [PERSON…" at bounding box center [781, 458] width 119 height 30
type input "17"
drag, startPoint x: 1070, startPoint y: 462, endPoint x: 992, endPoint y: 464, distance: 78.0
click at [996, 462] on md-input-container "AED AFN ALL AMD ANG AOA ARS AUD AWG AZN BAM BBD BDT BGN BHD BIF BMD BND [PERSON…" at bounding box center [1050, 458] width 119 height 30
type input "17"
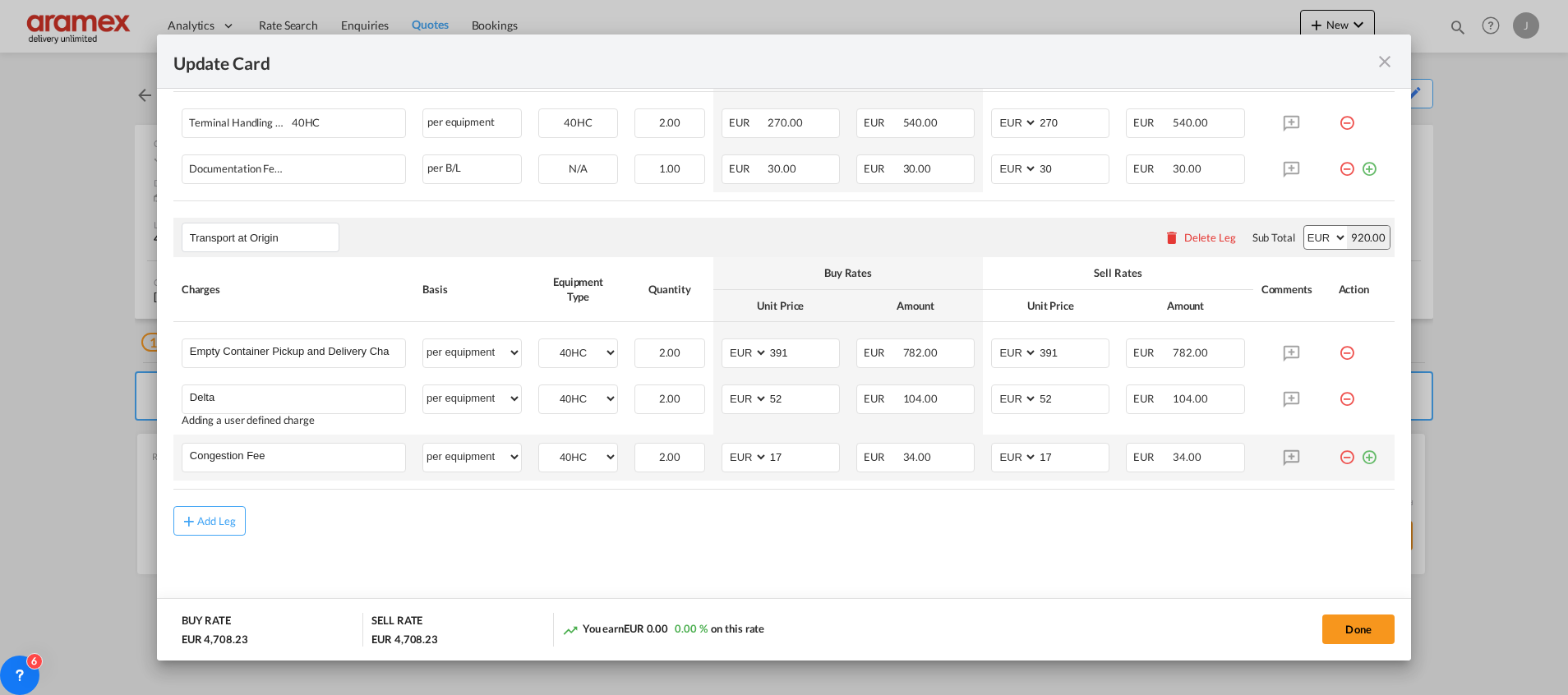
drag, startPoint x: 1357, startPoint y: 458, endPoint x: 1307, endPoint y: 468, distance: 51.0
click at [1361, 458] on md-icon "icon-plus-circle-outline green-400-fg" at bounding box center [1369, 451] width 16 height 16
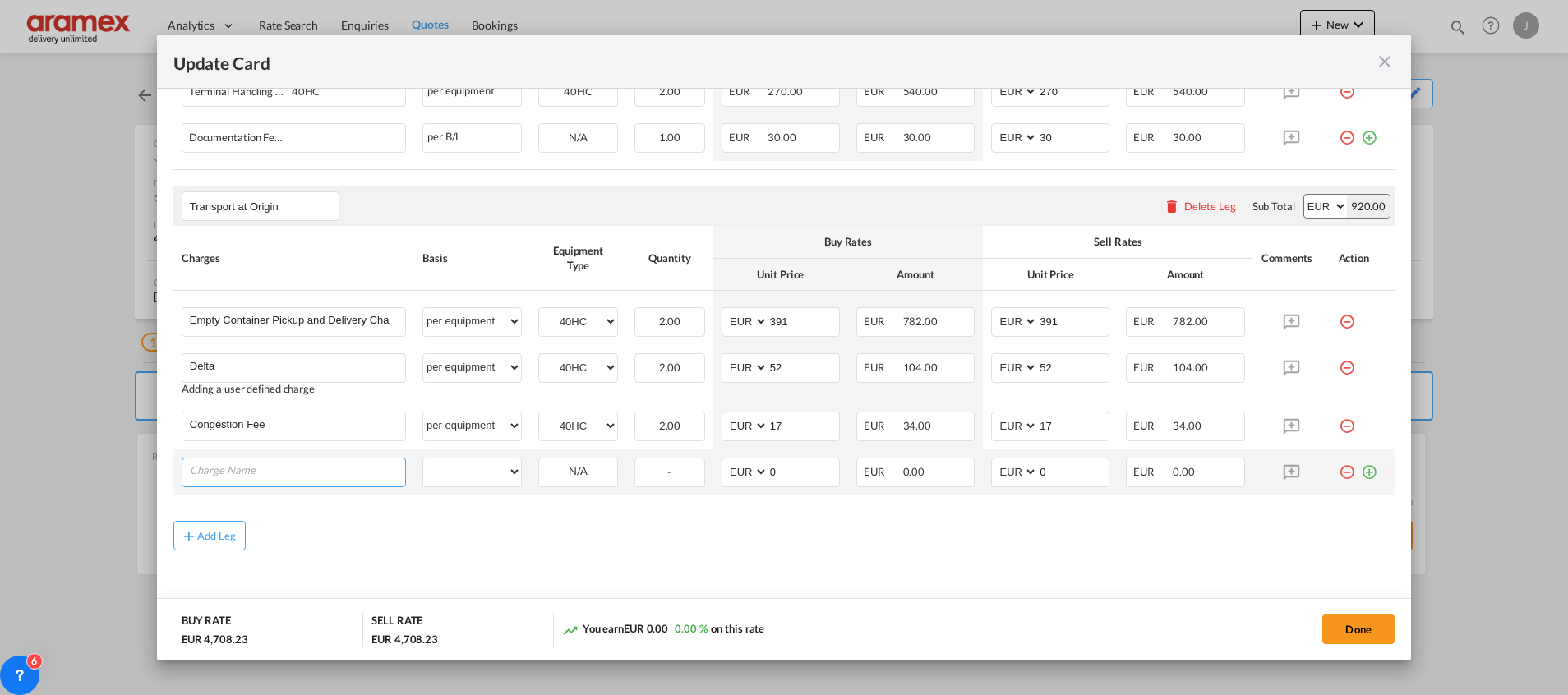
scroll to position [862, 0]
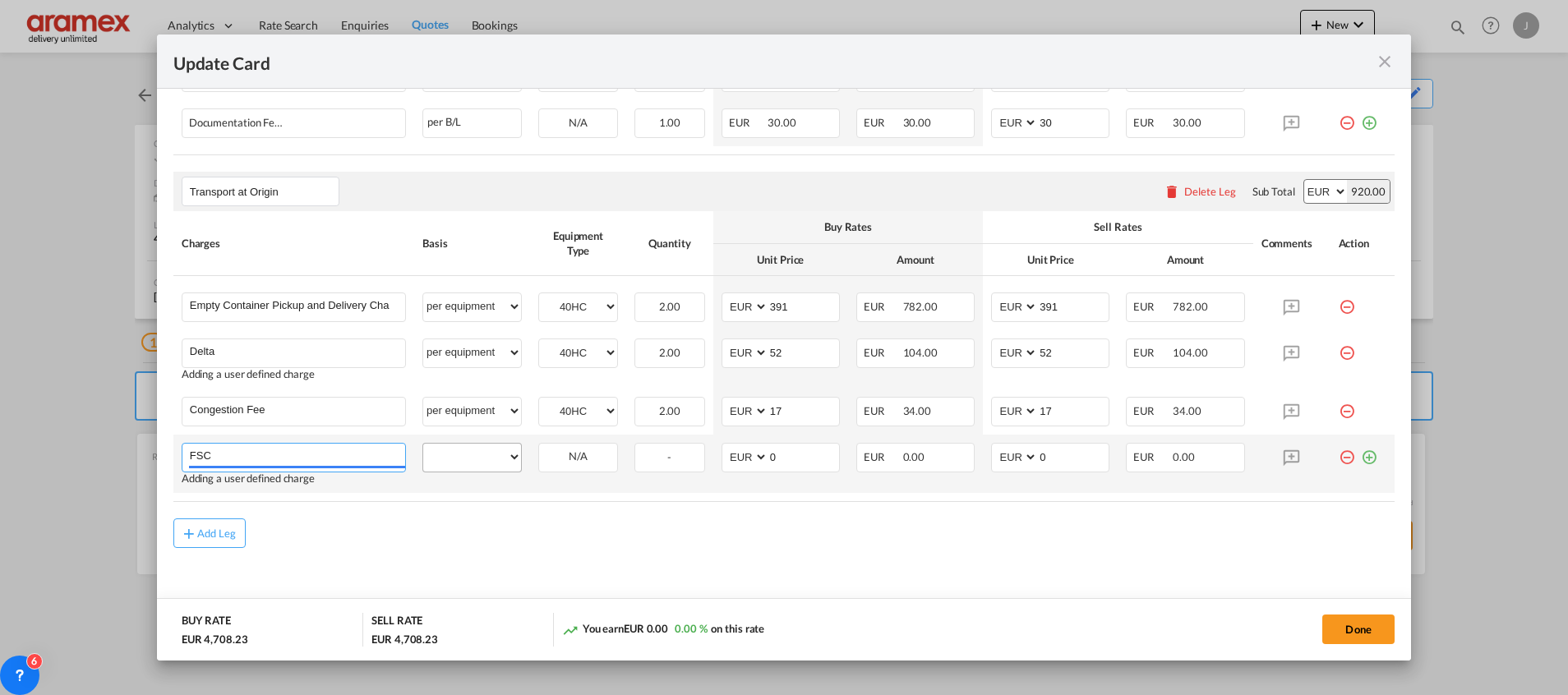
type input "FSC"
click at [467, 471] on div "per equipment per container per B/L per shipping bill per shipment % on pickup …" at bounding box center [471, 458] width 99 height 30
click at [463, 459] on select "per equipment per container per B/L per shipping bill per shipment % on pickup …" at bounding box center [471, 456] width 97 height 26
select select "per equipment"
click at [423, 443] on select "per equipment per container per B/L per shipping bill per shipment % on pickup …" at bounding box center [471, 456] width 97 height 26
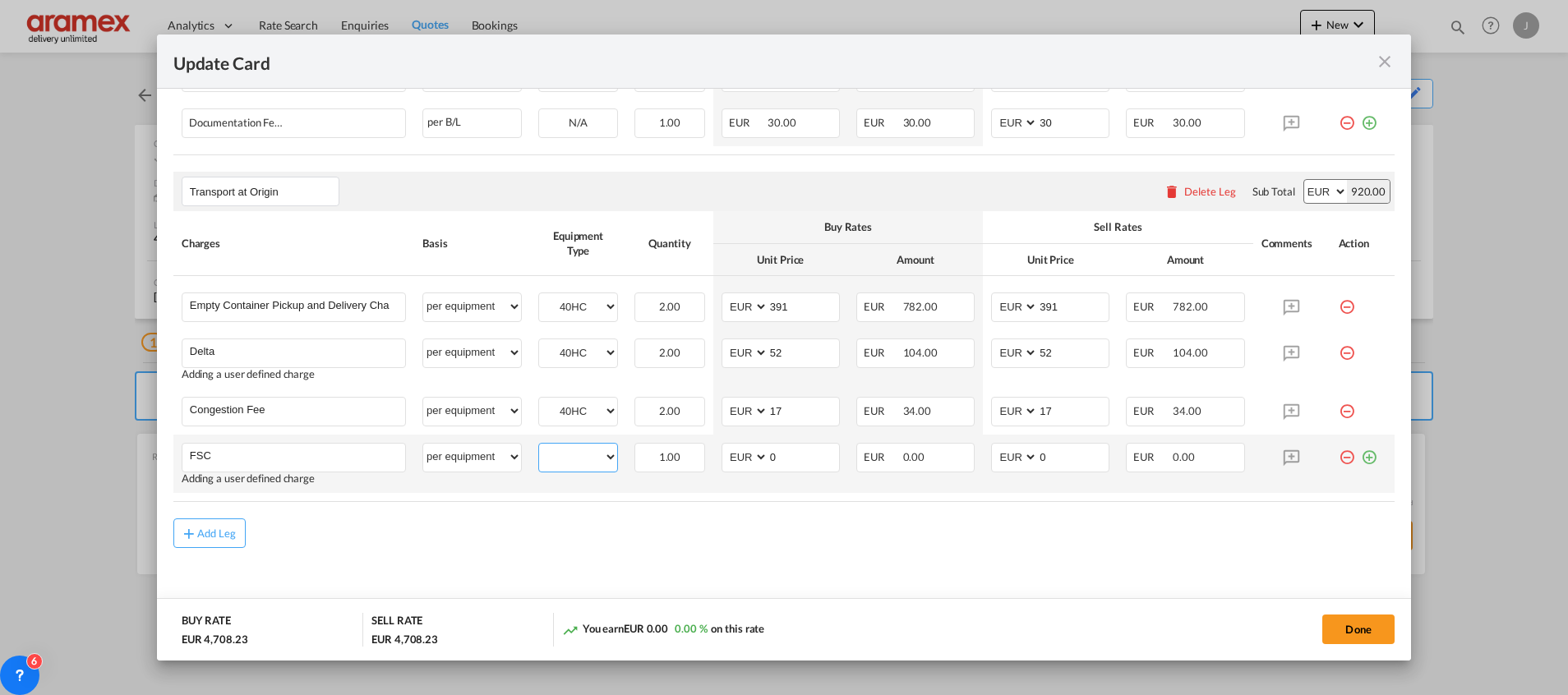
drag, startPoint x: 569, startPoint y: 460, endPoint x: 574, endPoint y: 469, distance: 10.3
click at [569, 460] on select "40HC" at bounding box center [577, 457] width 78 height 22
click at [539, 446] on select "40HC" at bounding box center [577, 457] width 78 height 22
drag, startPoint x: 573, startPoint y: 454, endPoint x: 573, endPoint y: 467, distance: 13.0
click at [573, 454] on select "40HC" at bounding box center [577, 457] width 78 height 22
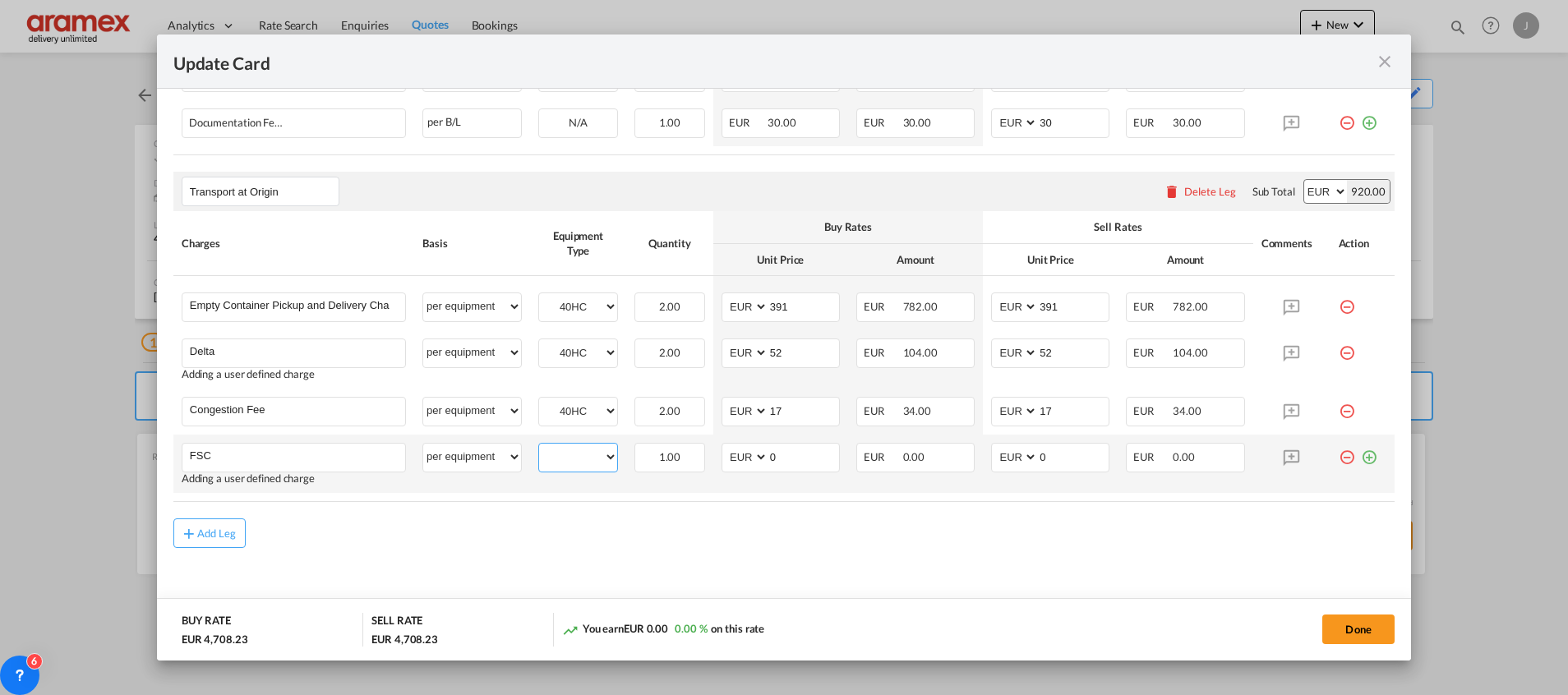
select select "40HC"
click at [539, 446] on select "40HC" at bounding box center [577, 457] width 78 height 22
click at [734, 450] on md-input-container "AED AFN ALL AMD ANG AOA ARS AUD AWG AZN BAM BBD BDT BGN BHD BIF BMD BND [PERSON…" at bounding box center [781, 458] width 119 height 30
paste input "€ 96.60"
click at [777, 458] on input "€ 96.60" at bounding box center [803, 456] width 70 height 25
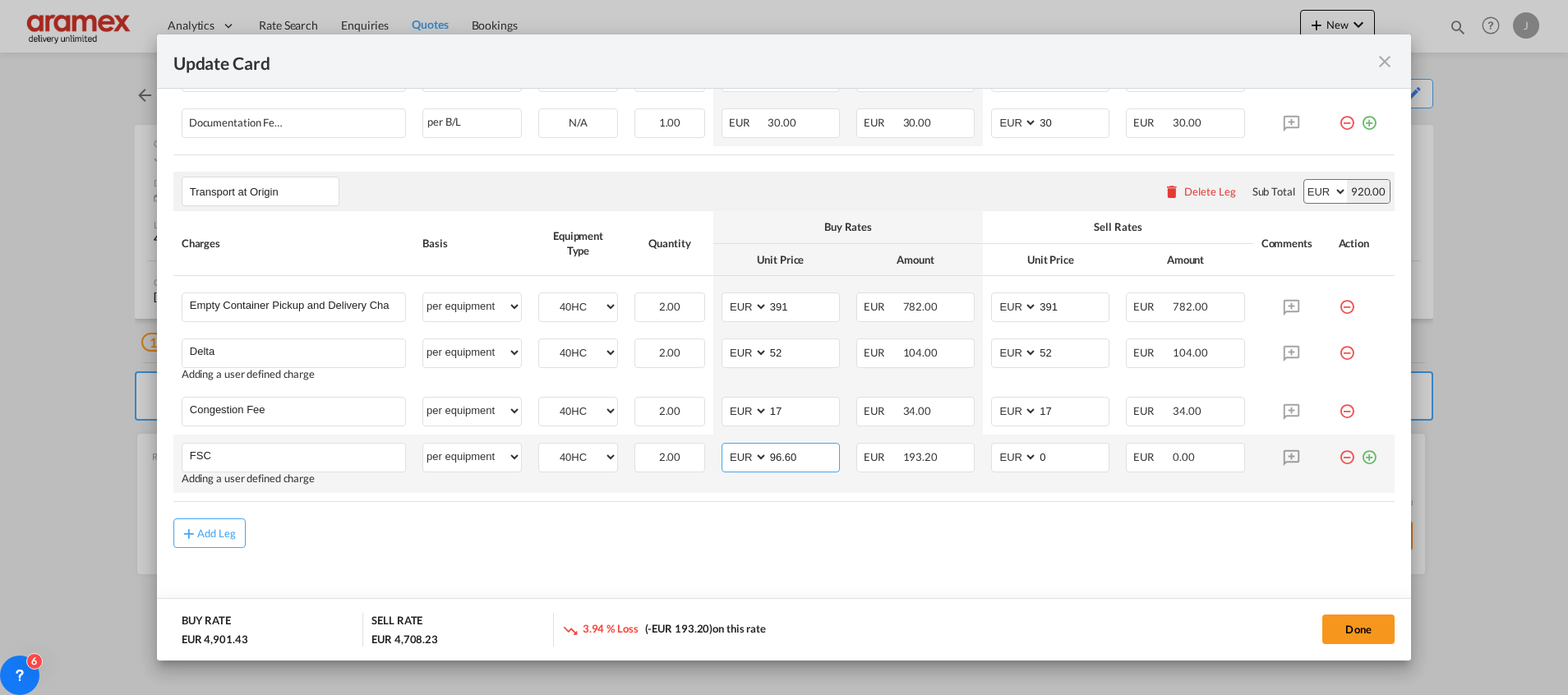
click at [772, 457] on input "96.60" at bounding box center [803, 456] width 70 height 25
type input "96.60"
click at [1079, 460] on input "0" at bounding box center [1073, 456] width 70 height 25
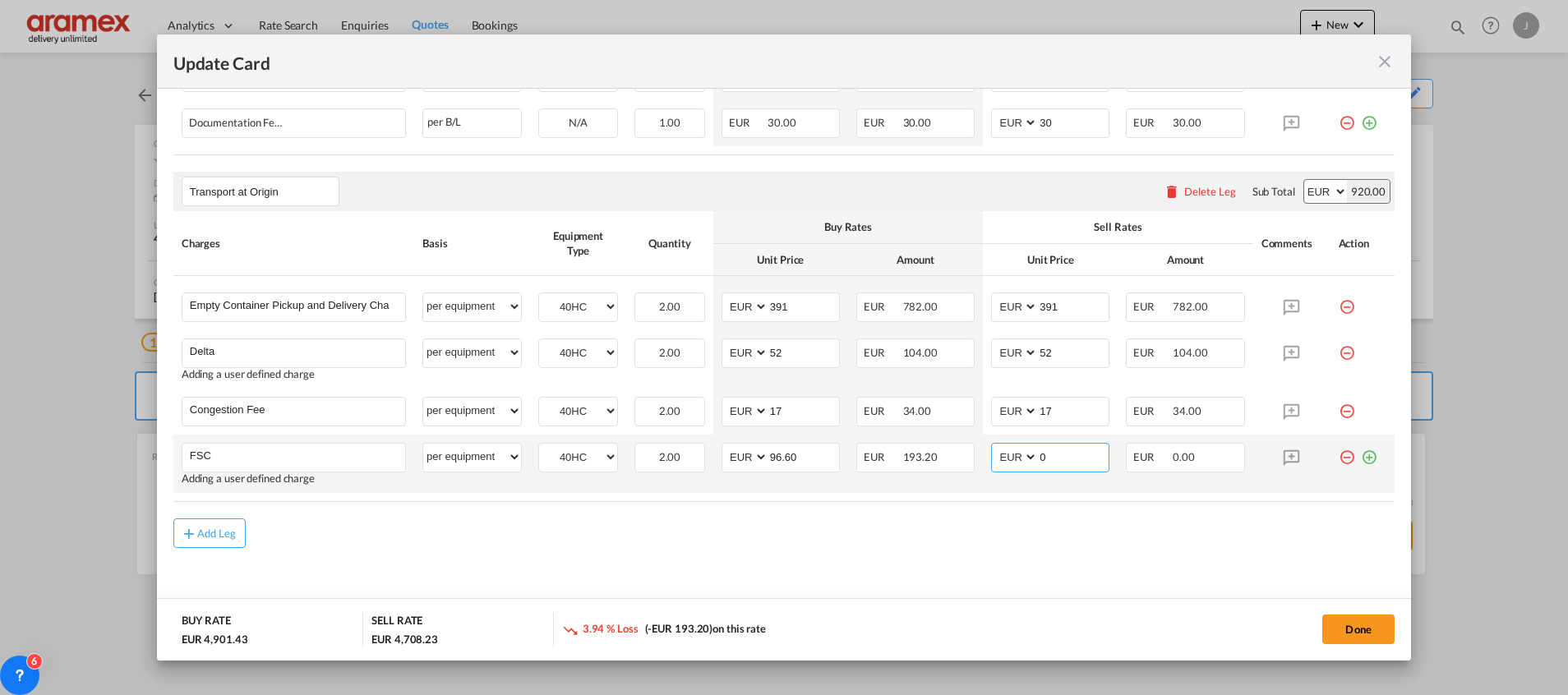
click at [1079, 460] on input "0" at bounding box center [1073, 456] width 70 height 25
paste input "96.60"
type input "96.60"
drag, startPoint x: 1355, startPoint y: 452, endPoint x: 1203, endPoint y: 452, distance: 152.0
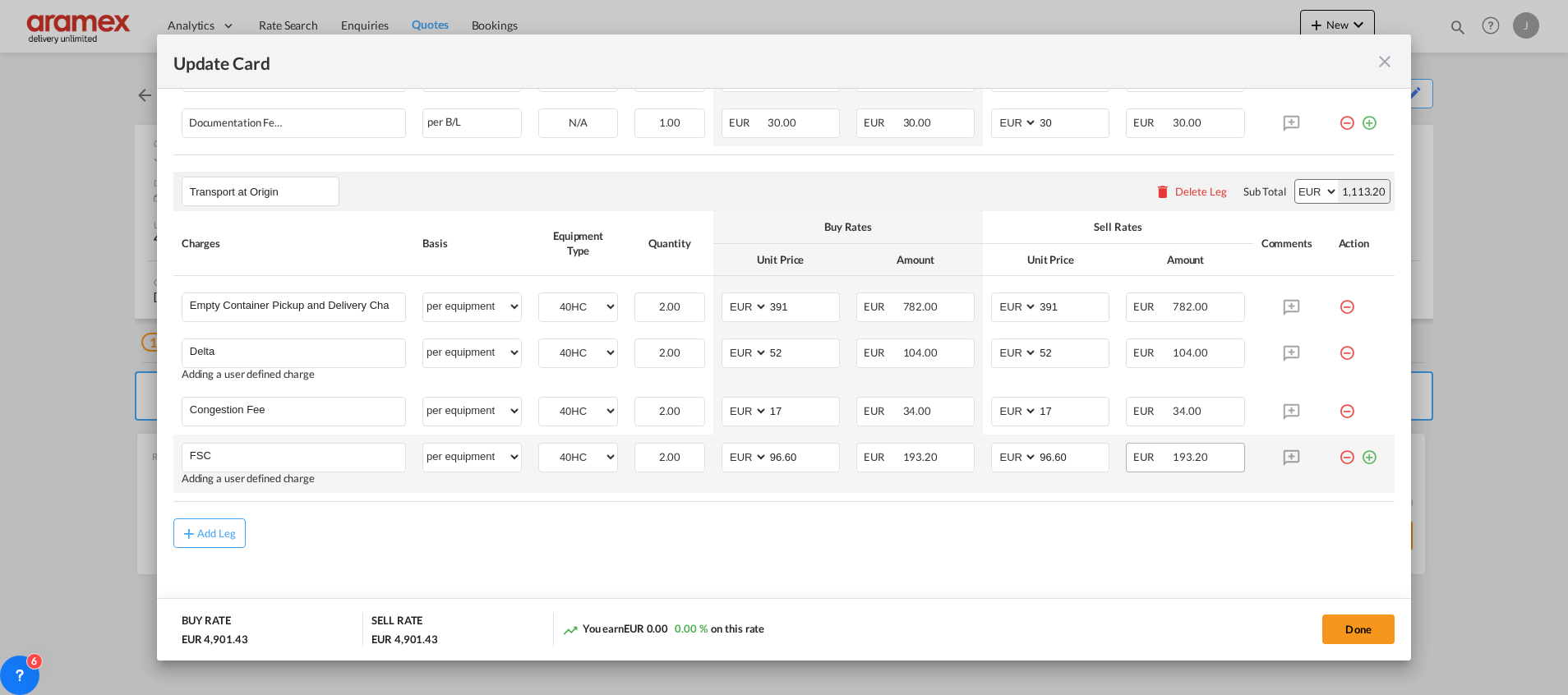
click at [1361, 452] on md-icon "icon-plus-circle-outline green-400-fg" at bounding box center [1369, 451] width 16 height 16
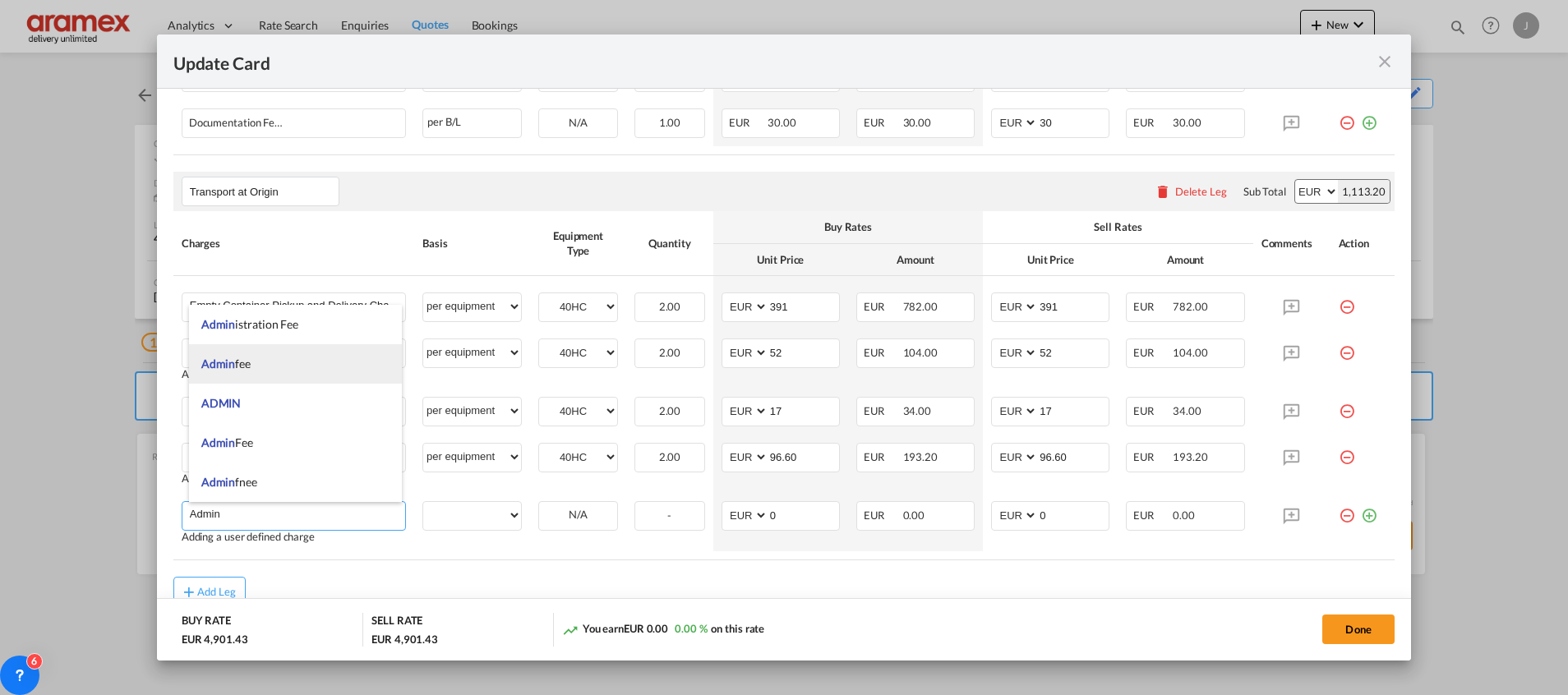
click at [258, 365] on li "Admin fee" at bounding box center [295, 363] width 213 height 40
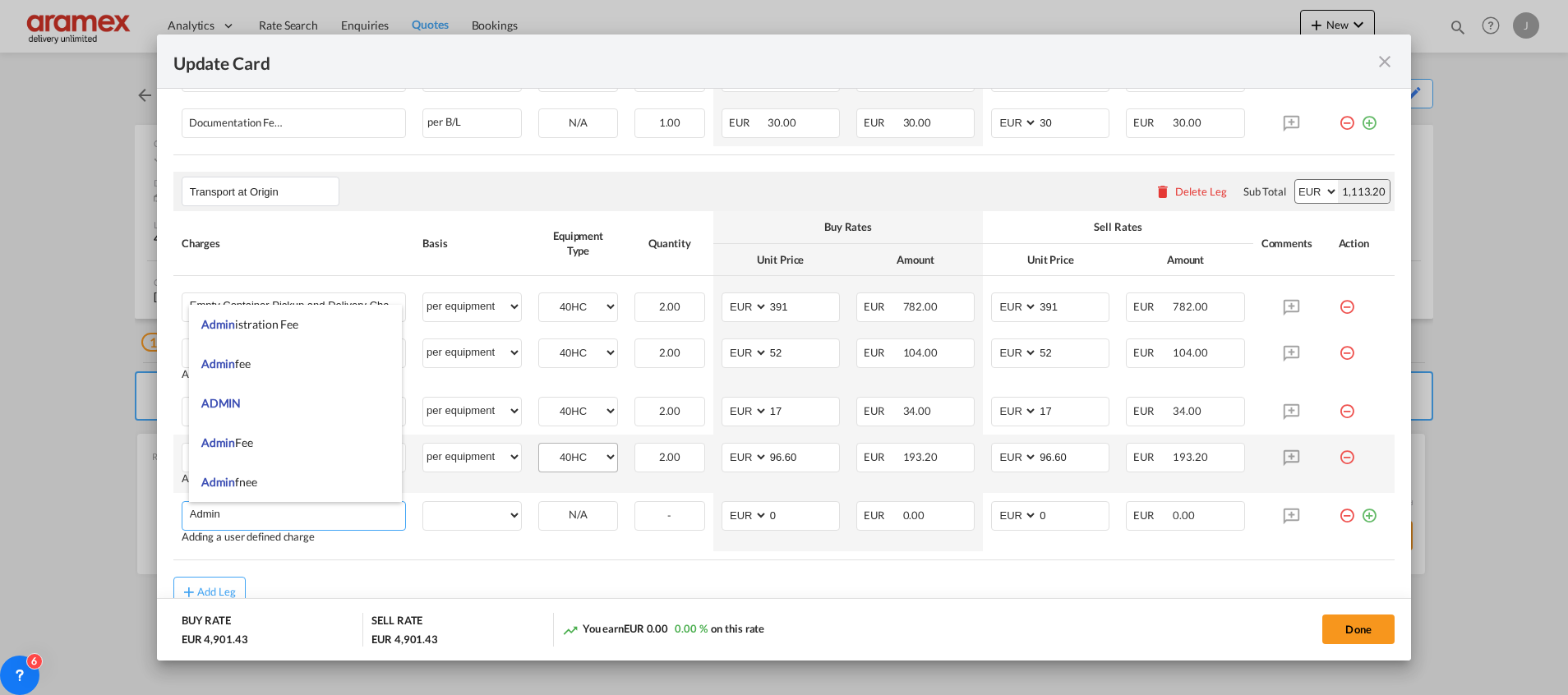
type input "Admin fee"
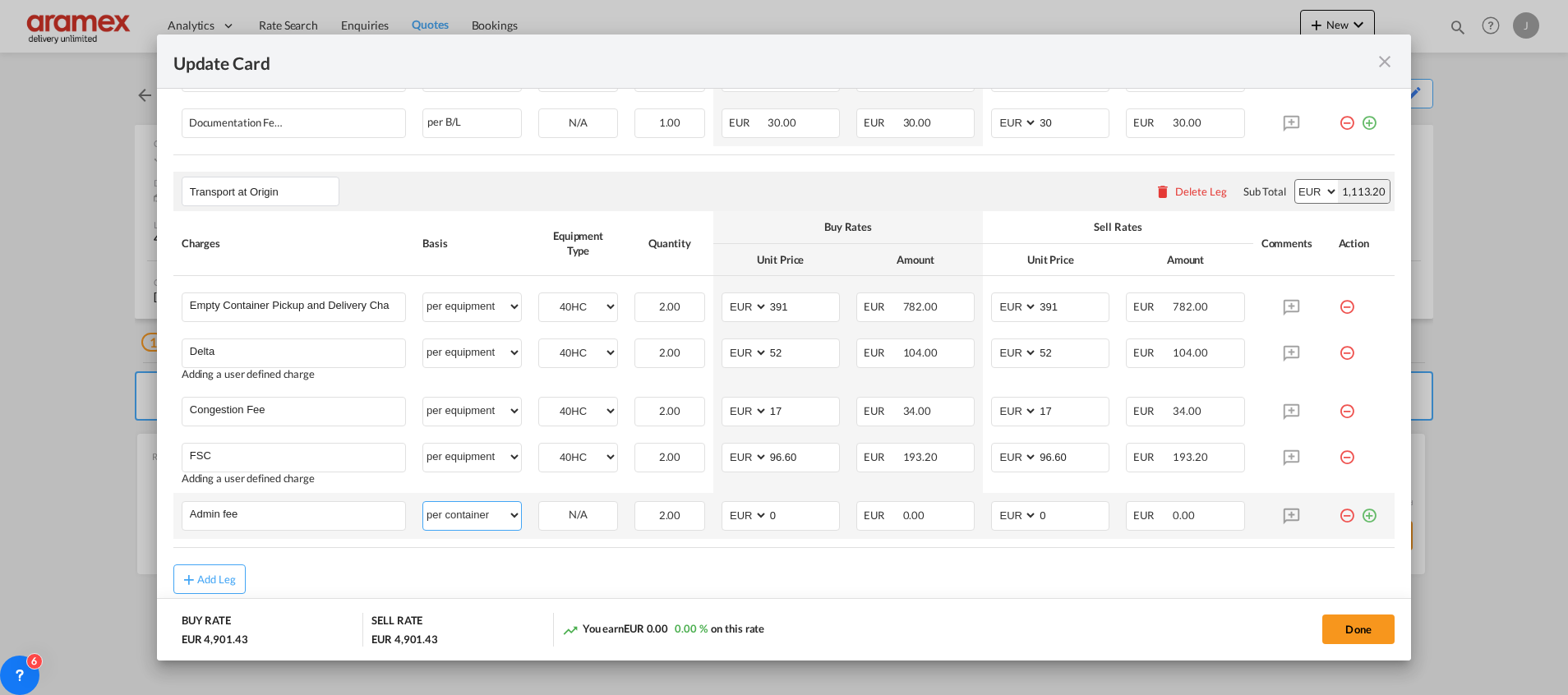
drag, startPoint x: 482, startPoint y: 509, endPoint x: 487, endPoint y: 499, distance: 11.2
click at [482, 509] on select "per equipment per container per B/L per shipping bill per shipment % on pickup …" at bounding box center [471, 515] width 97 height 26
select select "per equipment"
click at [423, 502] on select "per equipment per container per B/L per shipping bill per shipment % on pickup …" at bounding box center [471, 515] width 97 height 26
click at [585, 506] on select "40HC" at bounding box center [577, 515] width 78 height 22
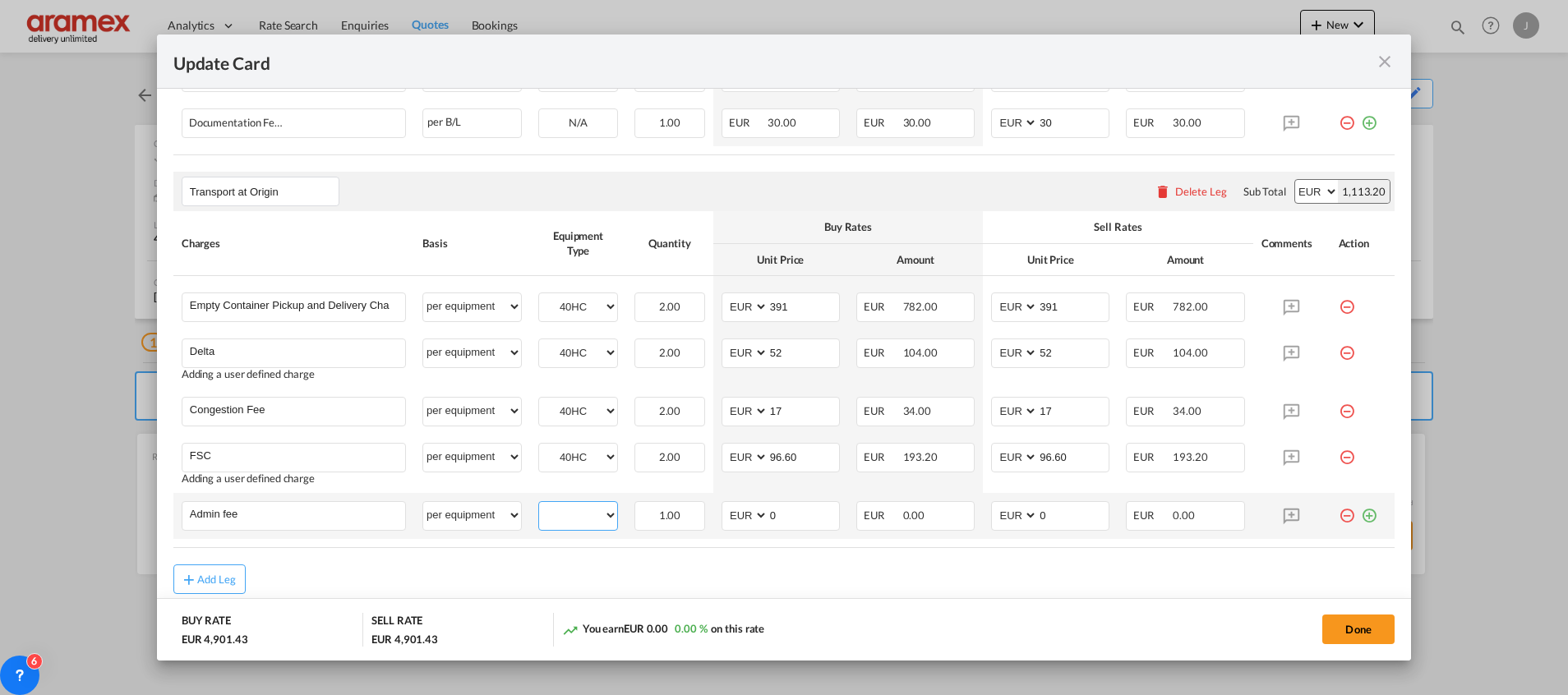
select select "40HC"
click at [539, 504] on select "40HC" at bounding box center [577, 515] width 78 height 22
drag, startPoint x: 791, startPoint y: 516, endPoint x: 706, endPoint y: 516, distance: 85.0
click at [713, 516] on td "AED AFN ALL AMD ANG AOA ARS AUD AWG AZN BAM BBD BDT BGN BHD BIF BMD BND [PERSON…" at bounding box center [781, 517] width 135 height 46
click at [784, 510] on input "14.5" at bounding box center [803, 515] width 70 height 25
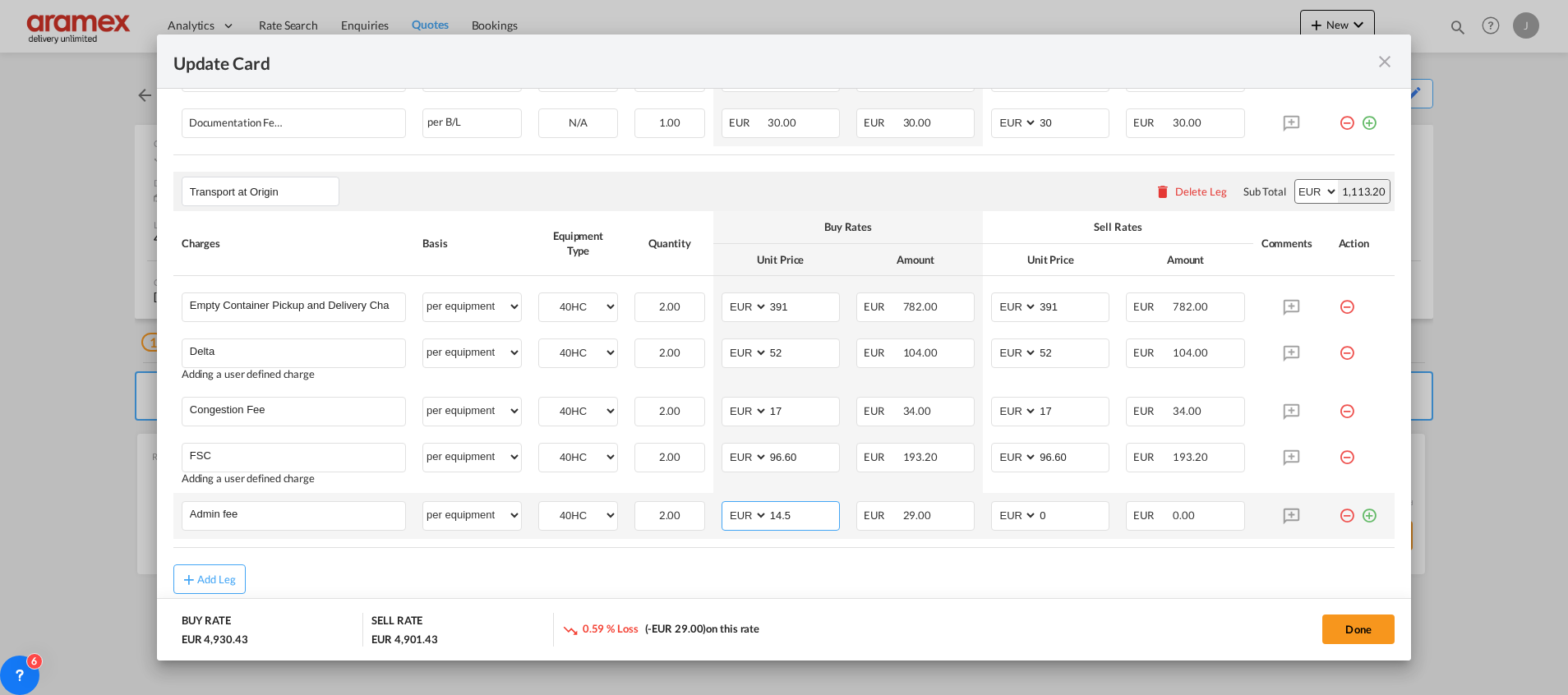
click at [784, 510] on input "14.5" at bounding box center [803, 515] width 70 height 25
type input "14.5"
click at [1053, 515] on input "0" at bounding box center [1073, 515] width 70 height 25
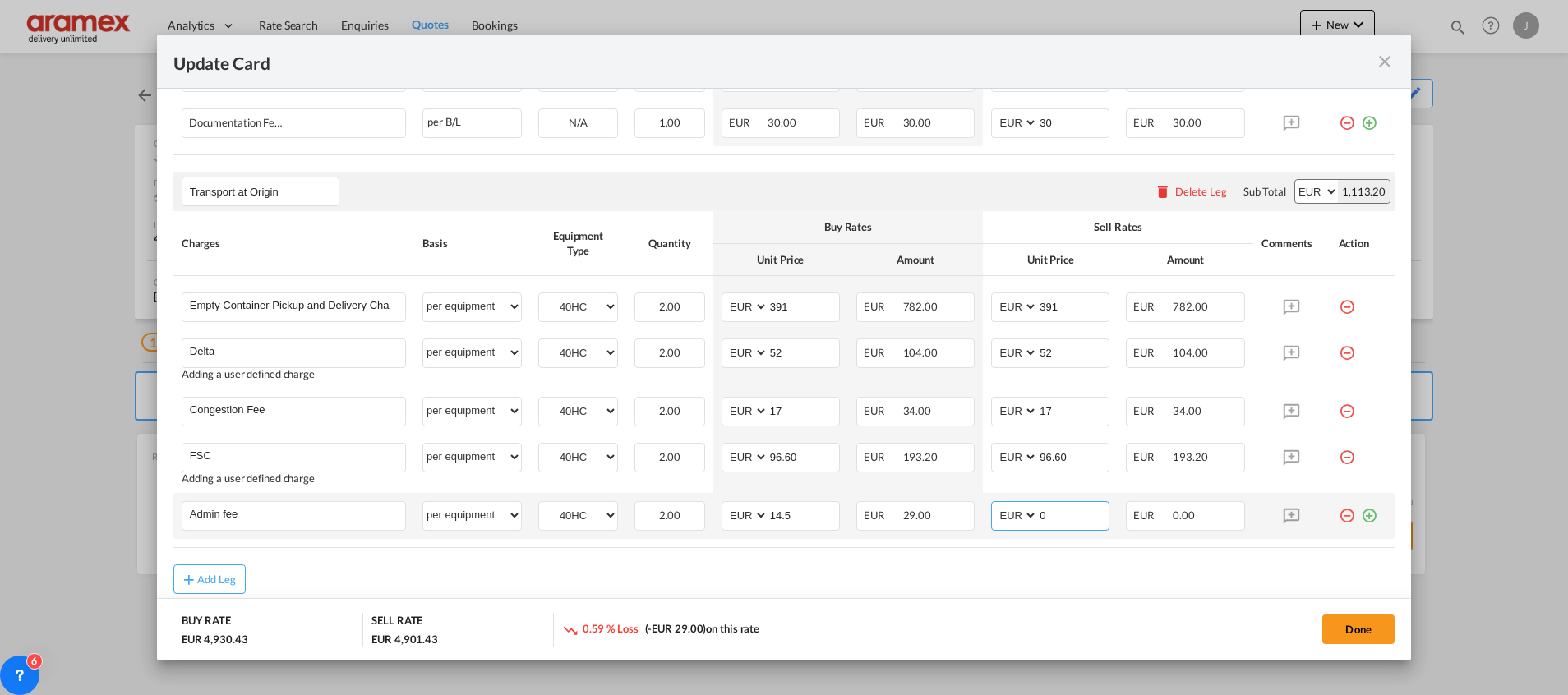
click at [1053, 515] on input "0" at bounding box center [1073, 515] width 70 height 25
paste input "14.5"
type input "14.5"
click at [999, 582] on div "Add Leg" at bounding box center [784, 579] width 1221 height 30
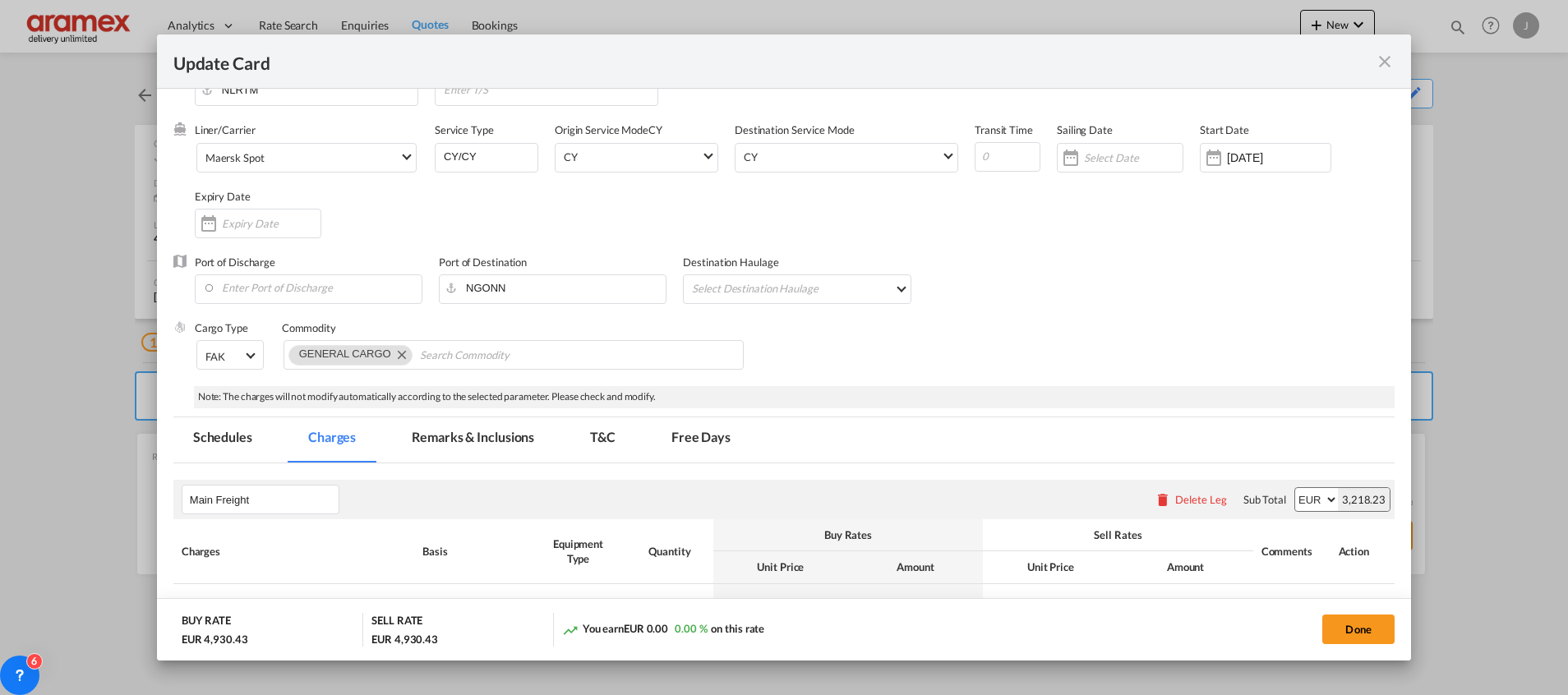
scroll to position [0, 0]
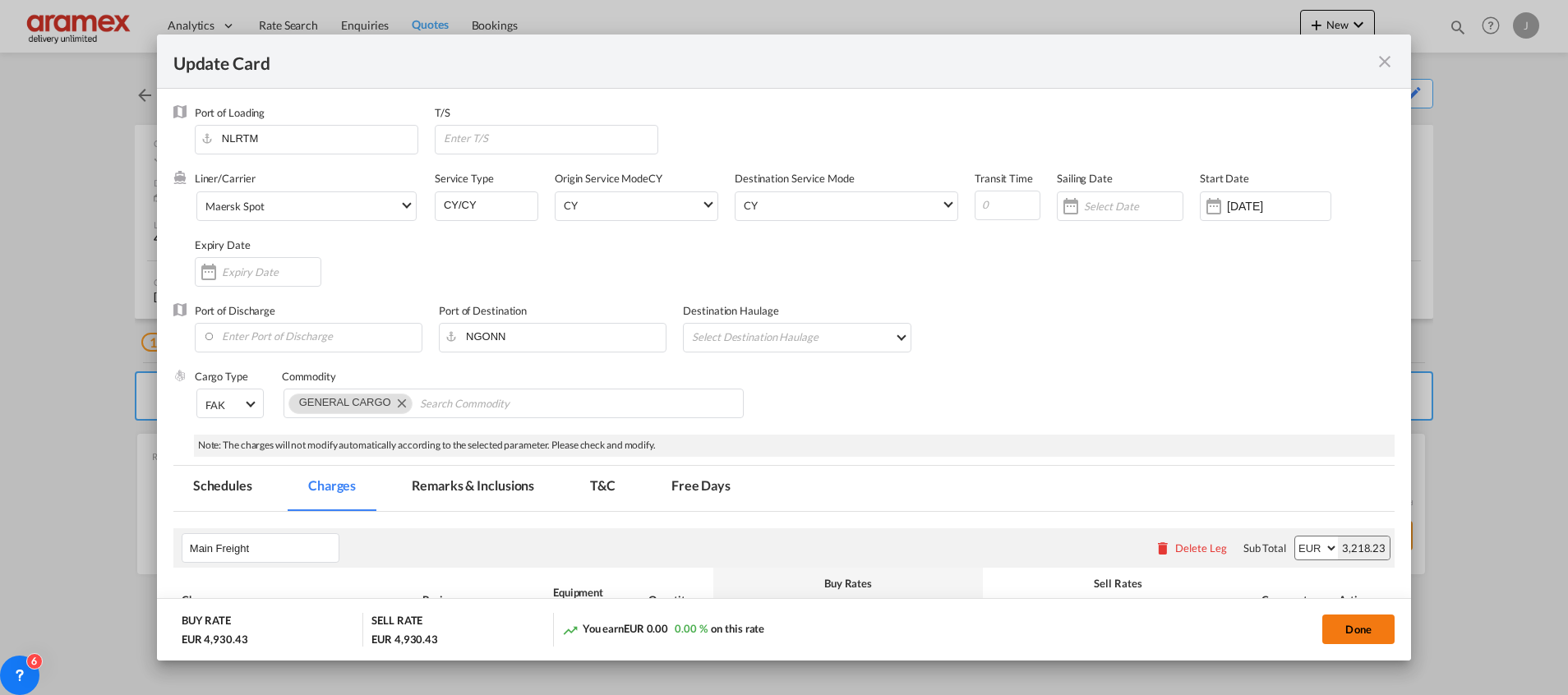
click at [1375, 624] on button "Done" at bounding box center [1358, 629] width 72 height 30
type input "96.6"
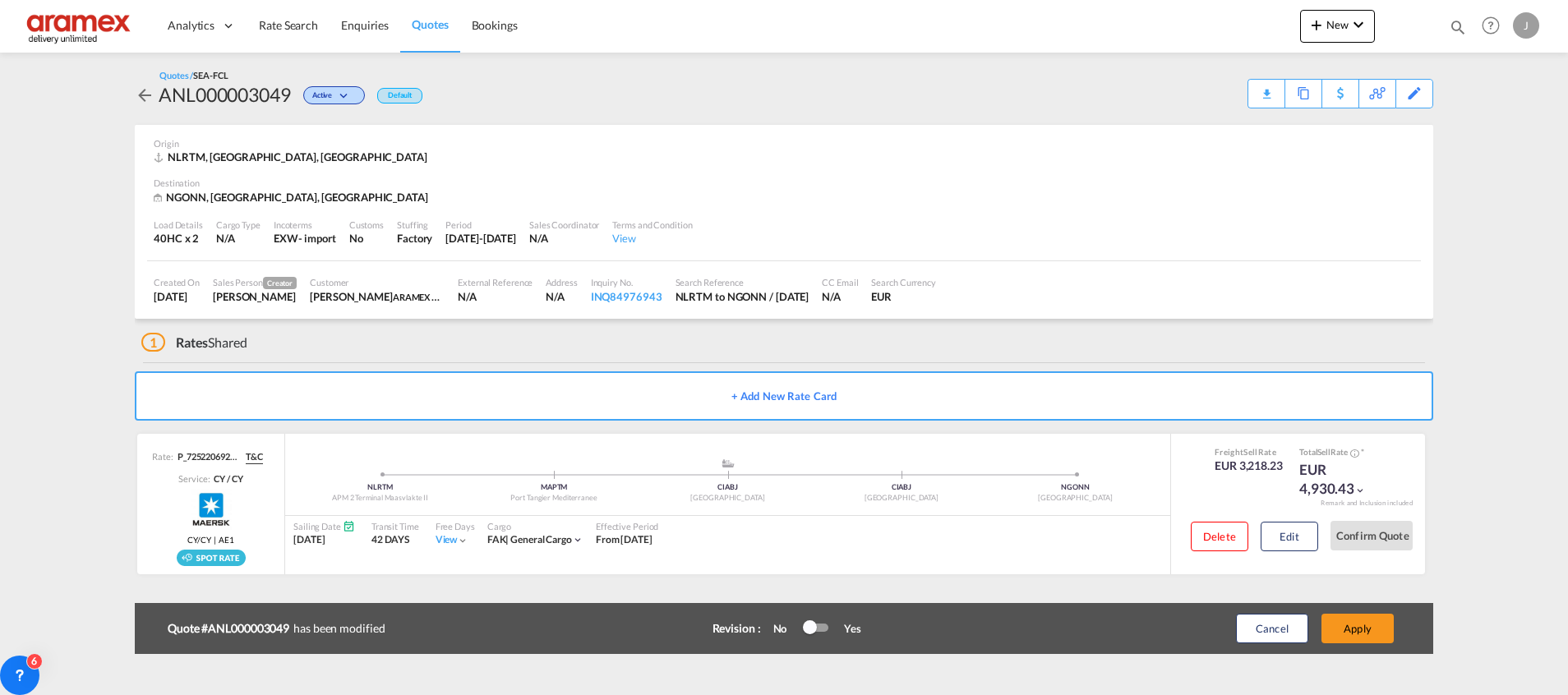
click at [1375, 624] on button "Apply" at bounding box center [1357, 628] width 72 height 30
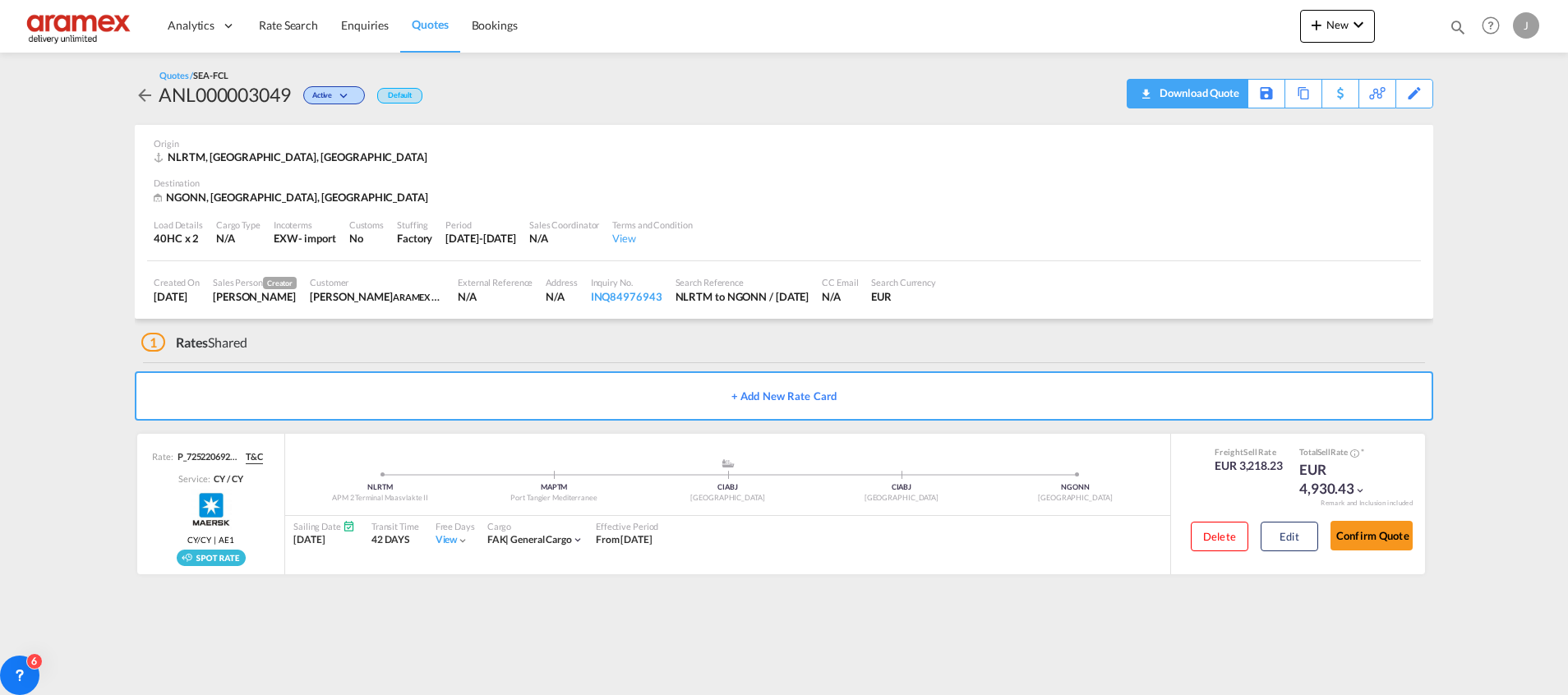
click at [1156, 91] on div "Download Quote" at bounding box center [1197, 93] width 84 height 26
click at [1413, 91] on div "Edit" at bounding box center [1415, 94] width 19 height 28
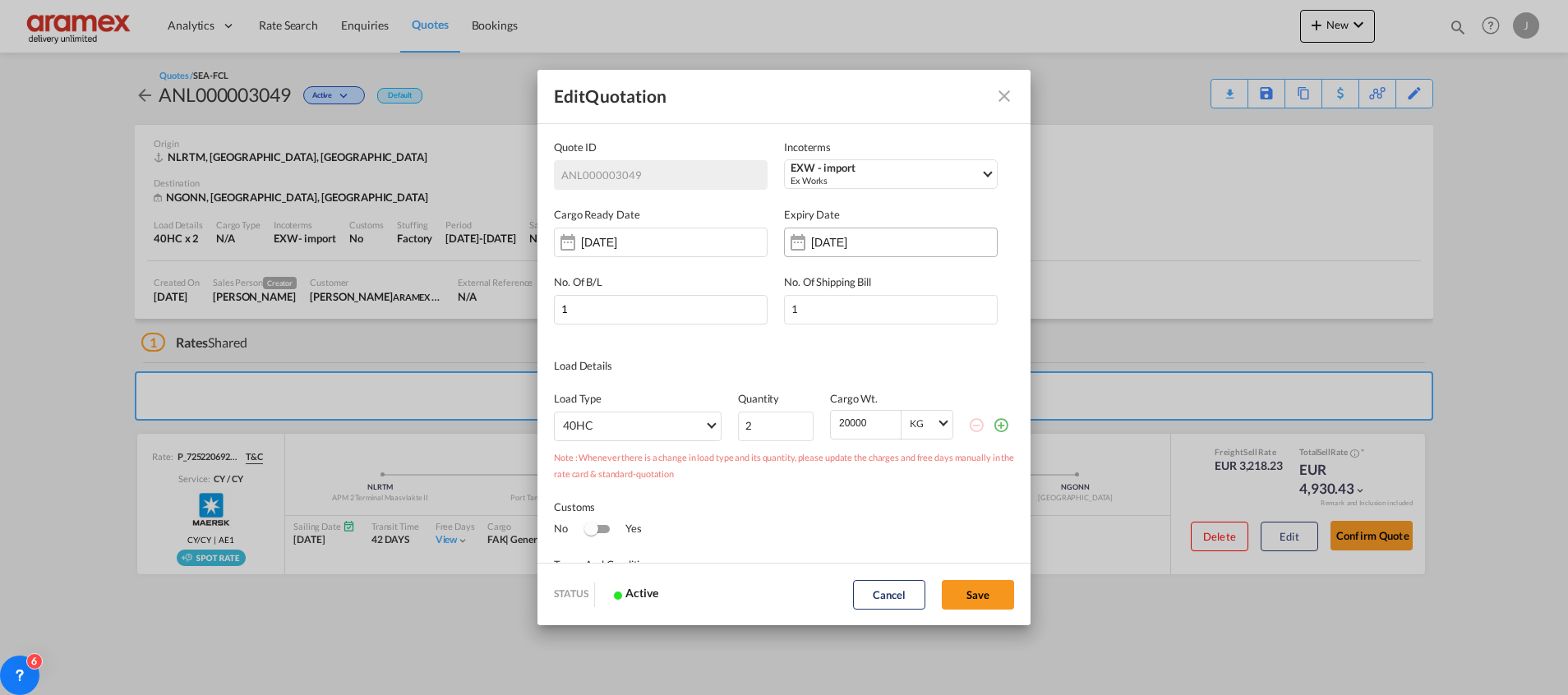
click at [892, 243] on input "[DATE]" at bounding box center [863, 243] width 103 height 13
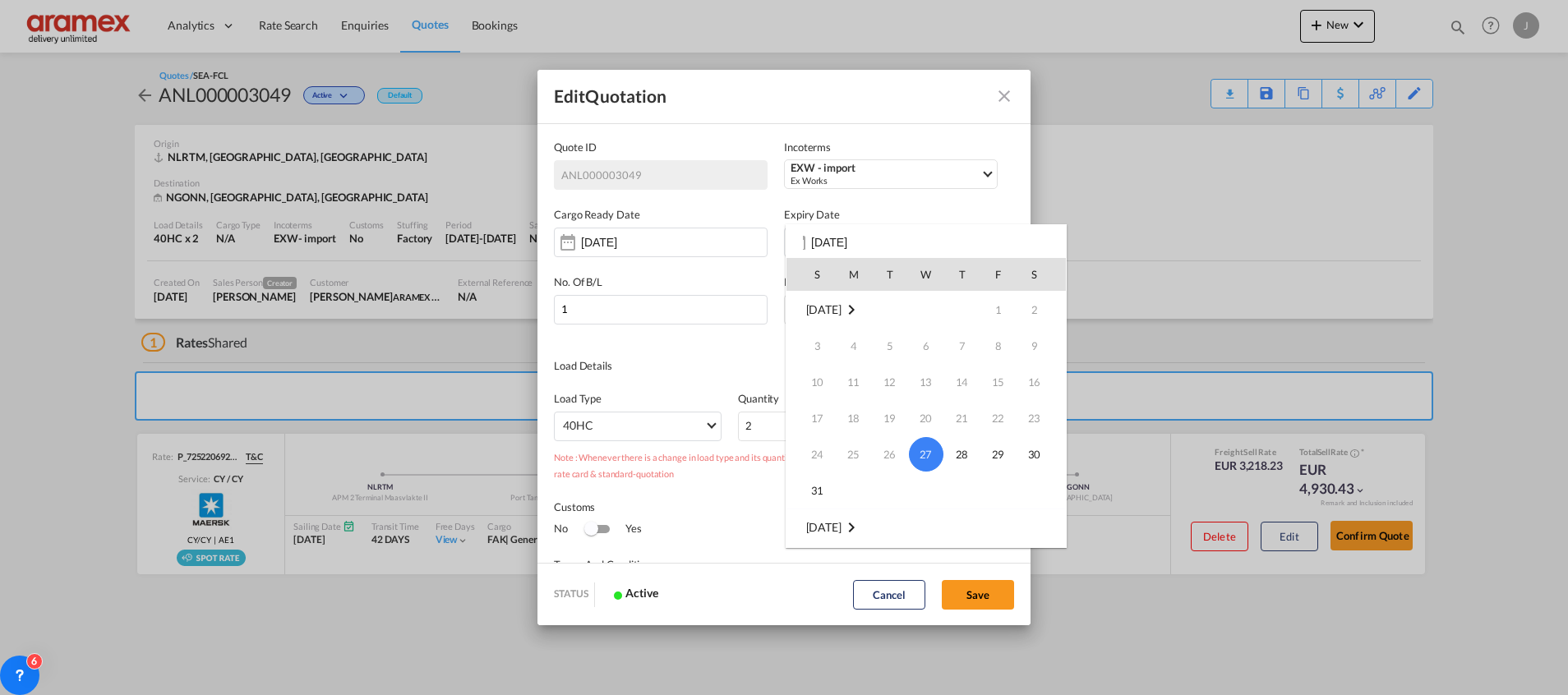
click at [927, 457] on span "27" at bounding box center [926, 455] width 35 height 35
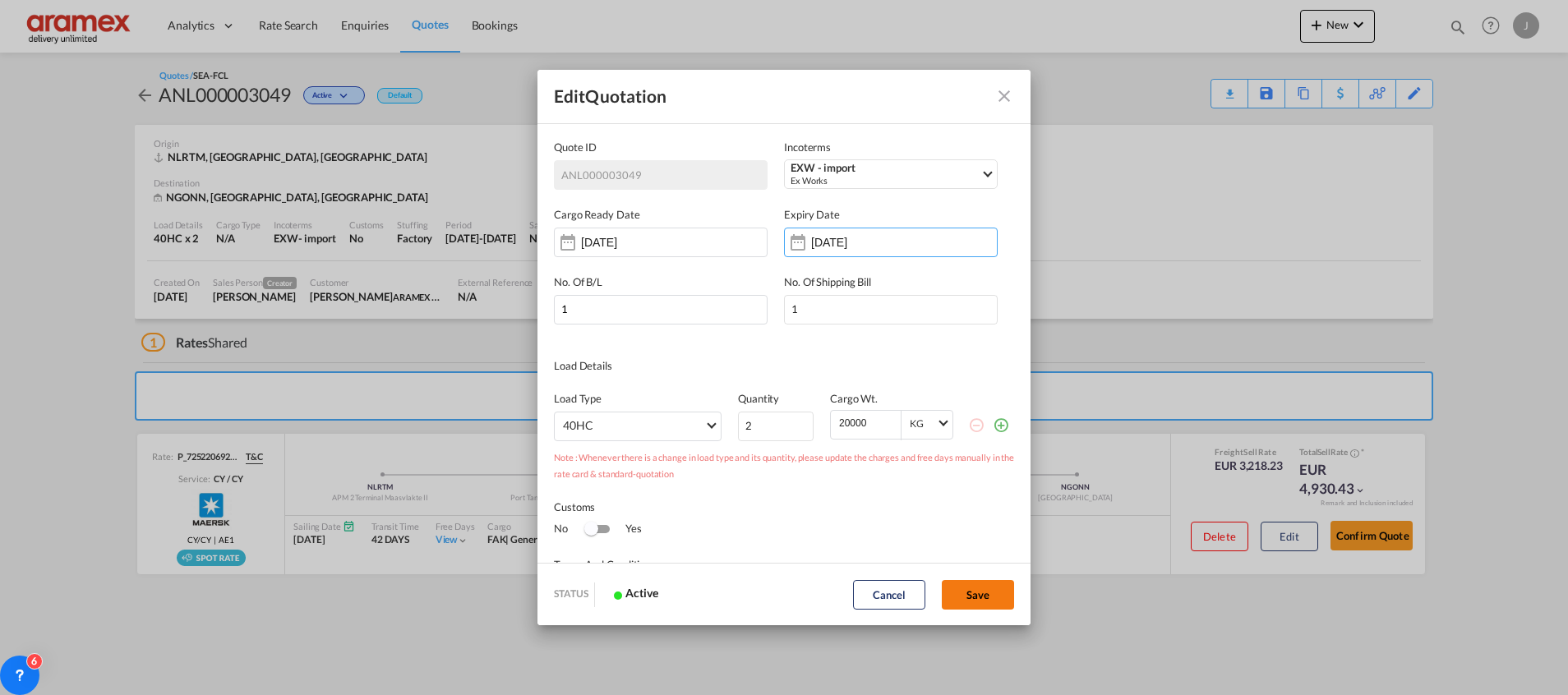
click at [990, 594] on button "Save" at bounding box center [977, 595] width 72 height 30
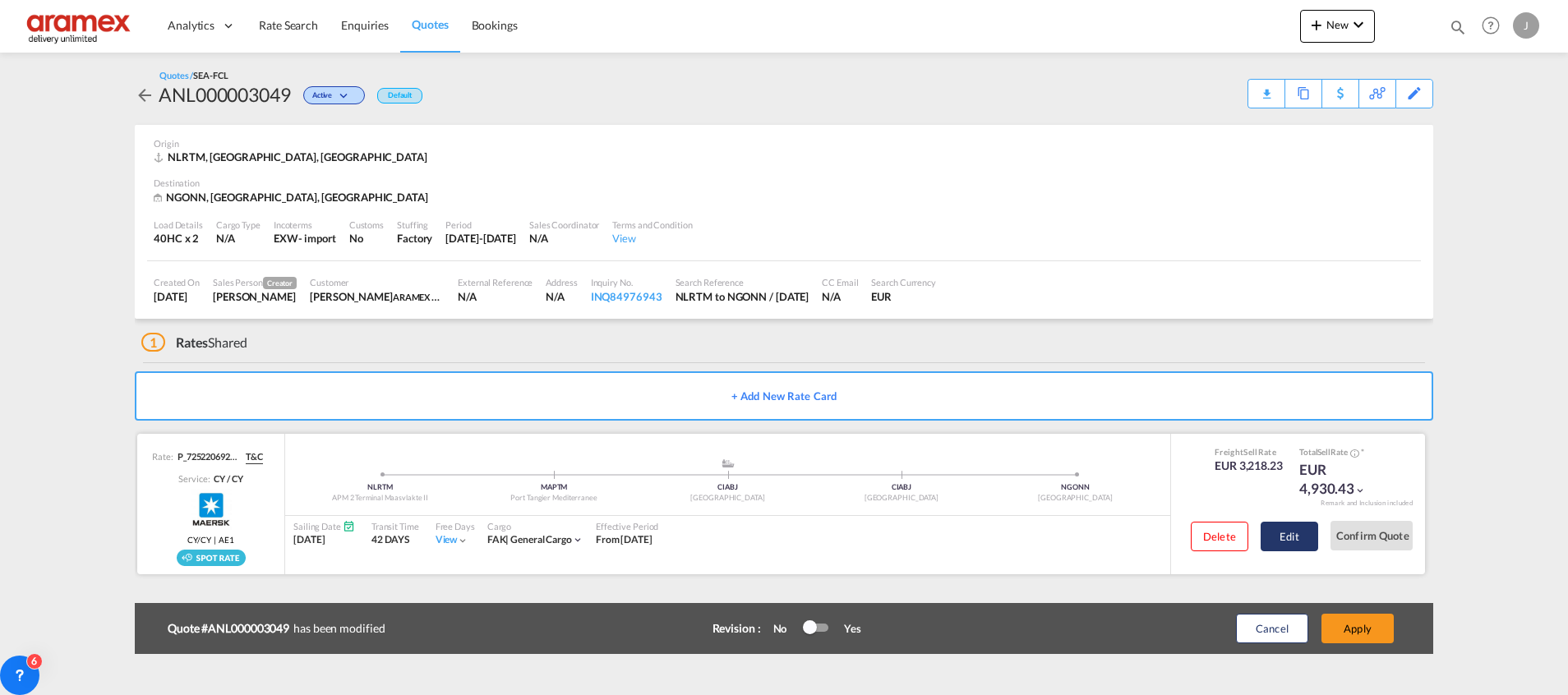
click at [1310, 542] on button "Edit" at bounding box center [1289, 536] width 58 height 30
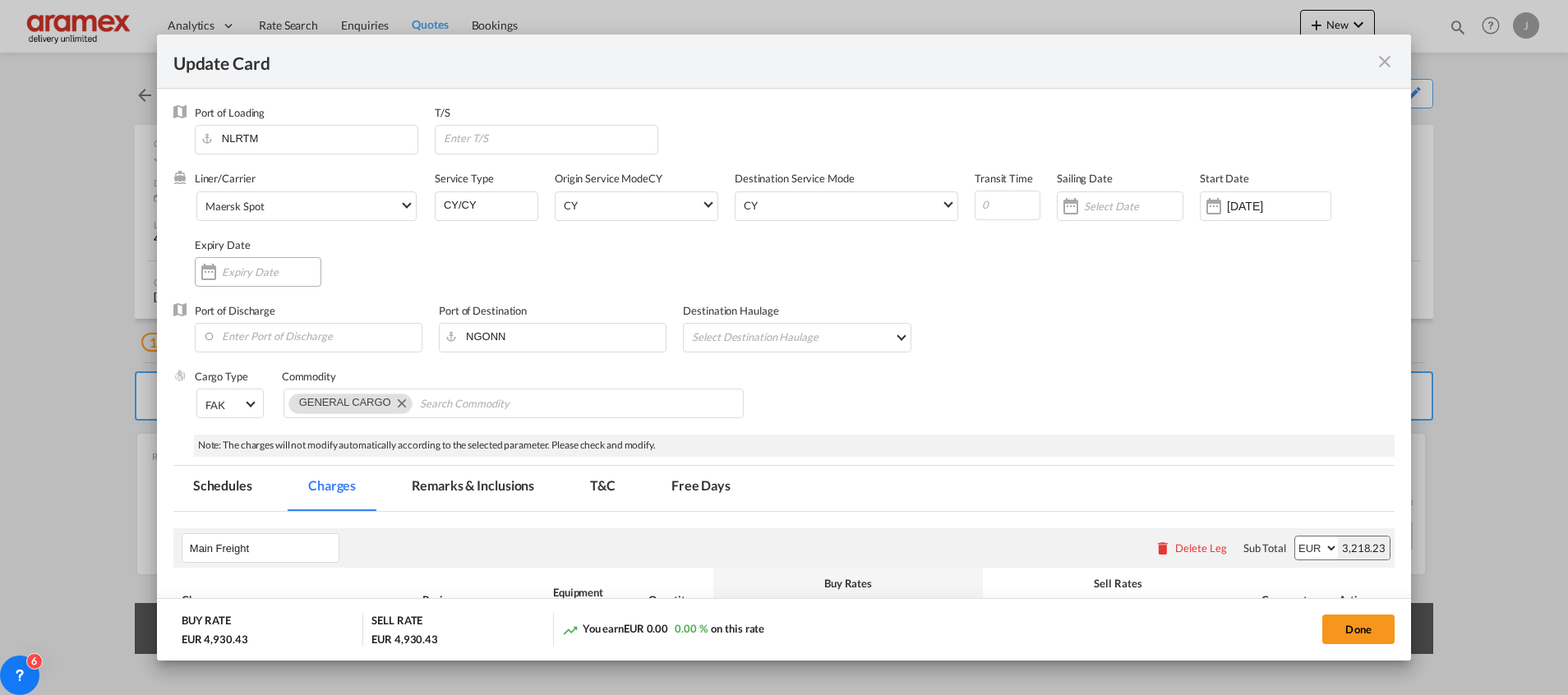
click at [246, 274] on input "Update Card Port ..." at bounding box center [271, 272] width 98 height 13
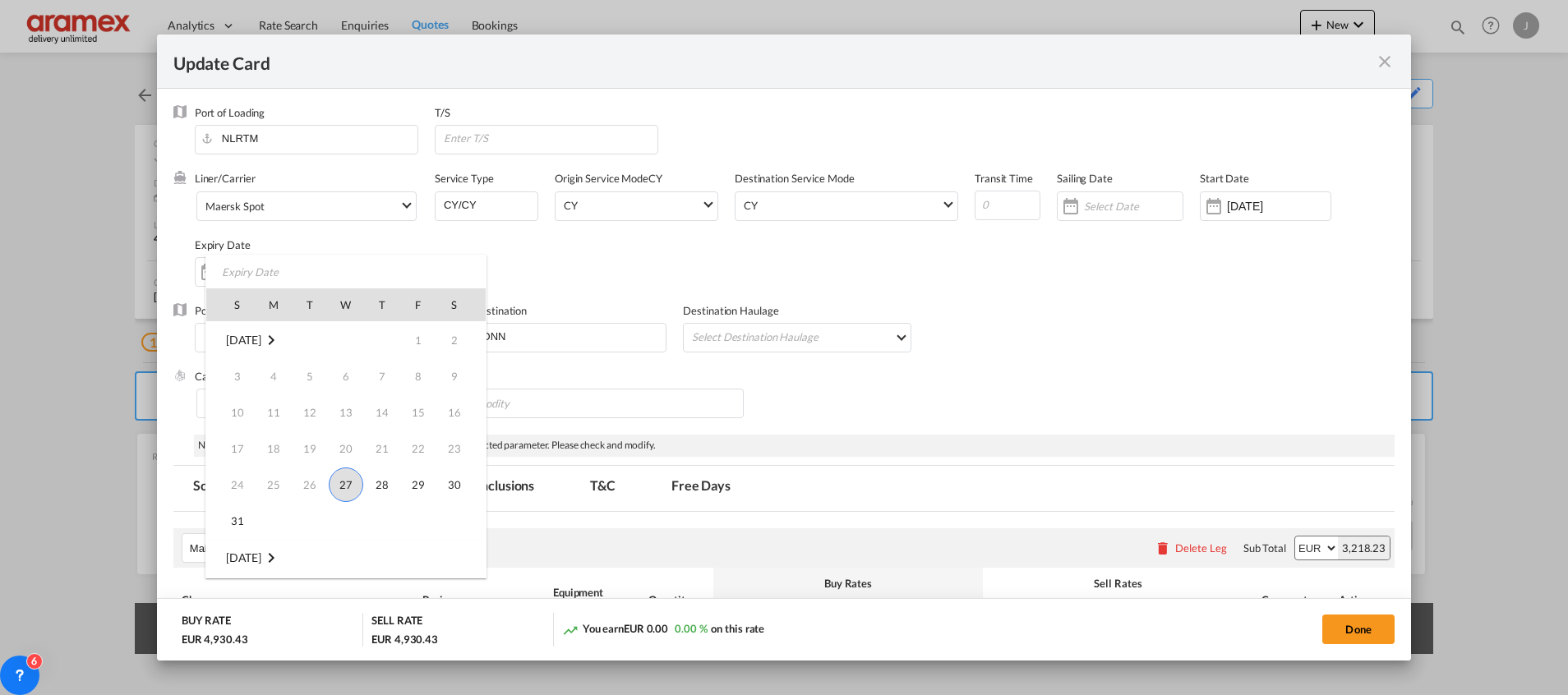
click at [349, 488] on span "27" at bounding box center [346, 485] width 35 height 35
type input "[DATE]"
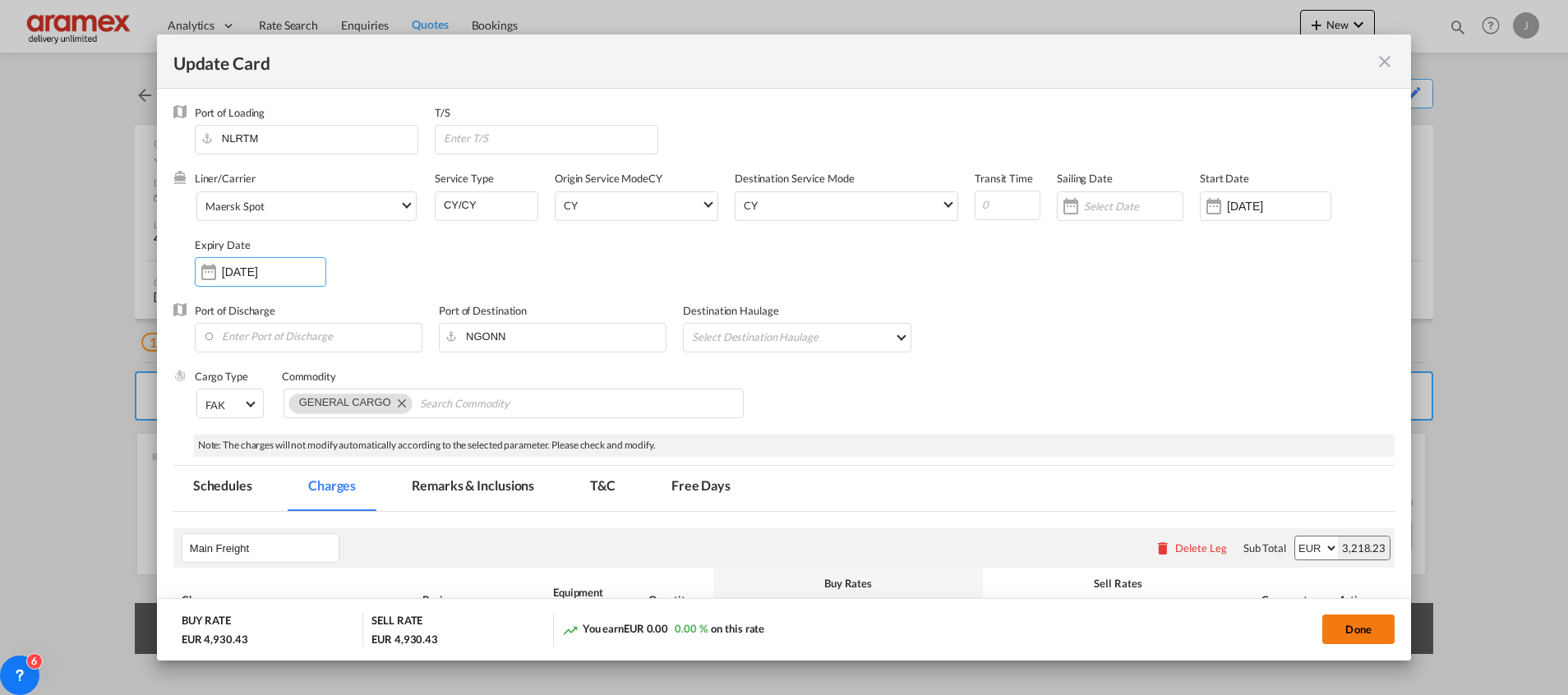
click at [1350, 625] on button "Done" at bounding box center [1358, 629] width 72 height 30
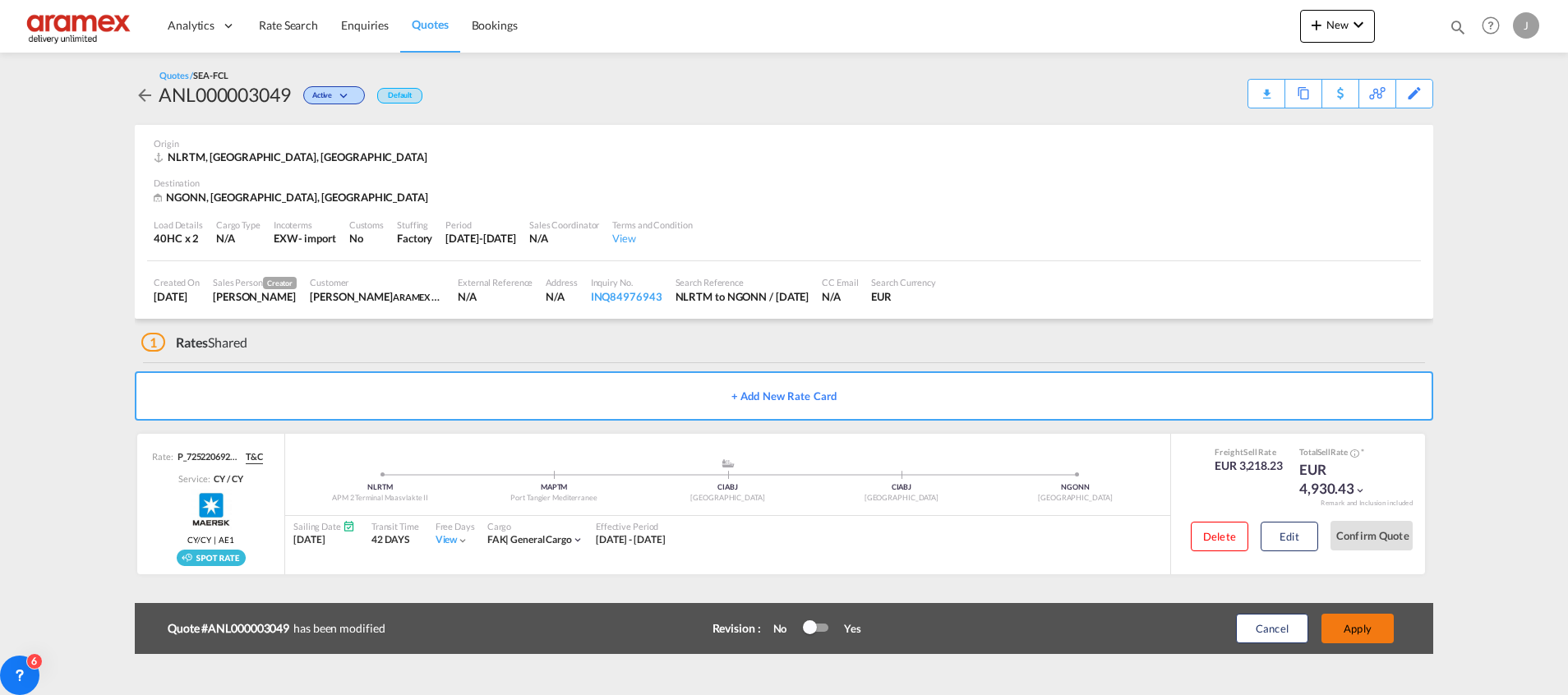
click at [1371, 625] on button "Apply" at bounding box center [1357, 628] width 72 height 30
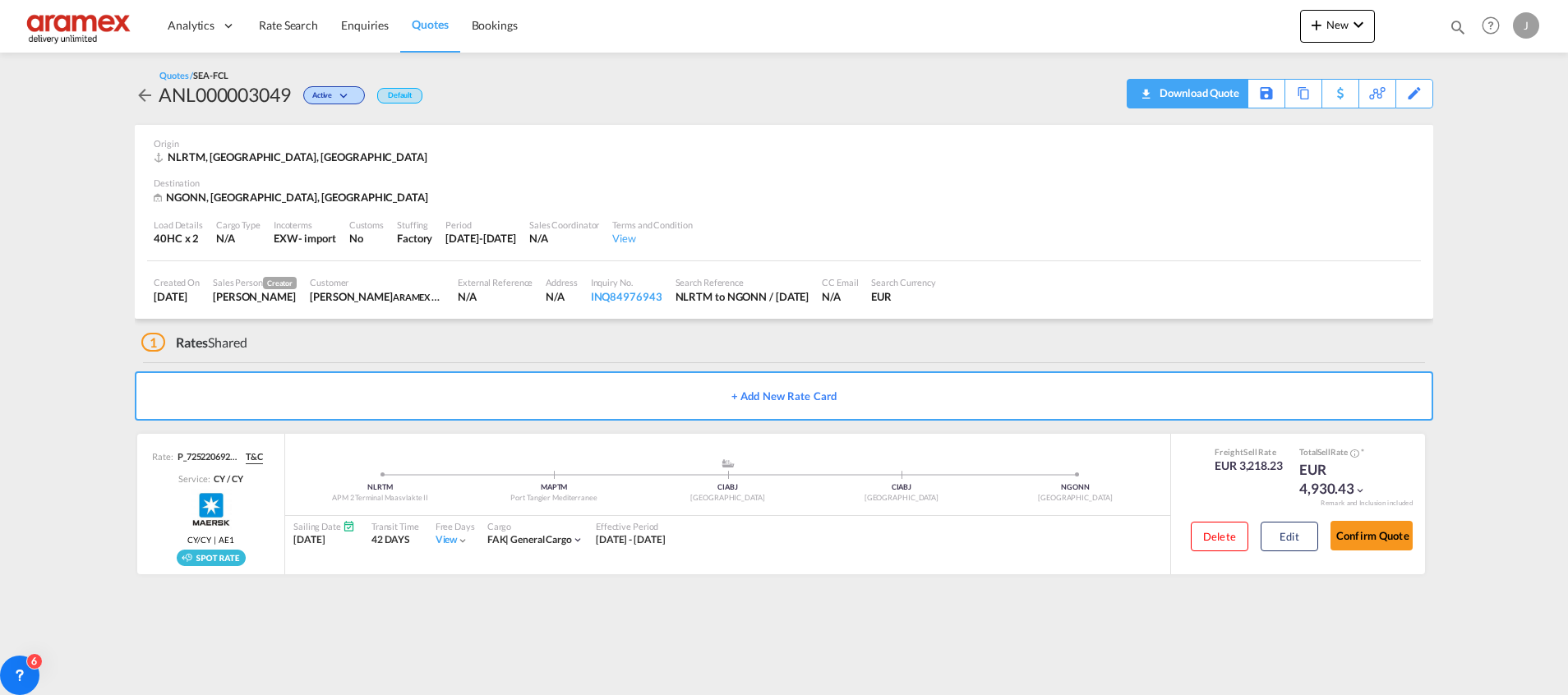
click at [1224, 87] on div "Download Quote" at bounding box center [1197, 93] width 84 height 26
click at [298, 20] on span "Rate Search" at bounding box center [288, 25] width 59 height 13
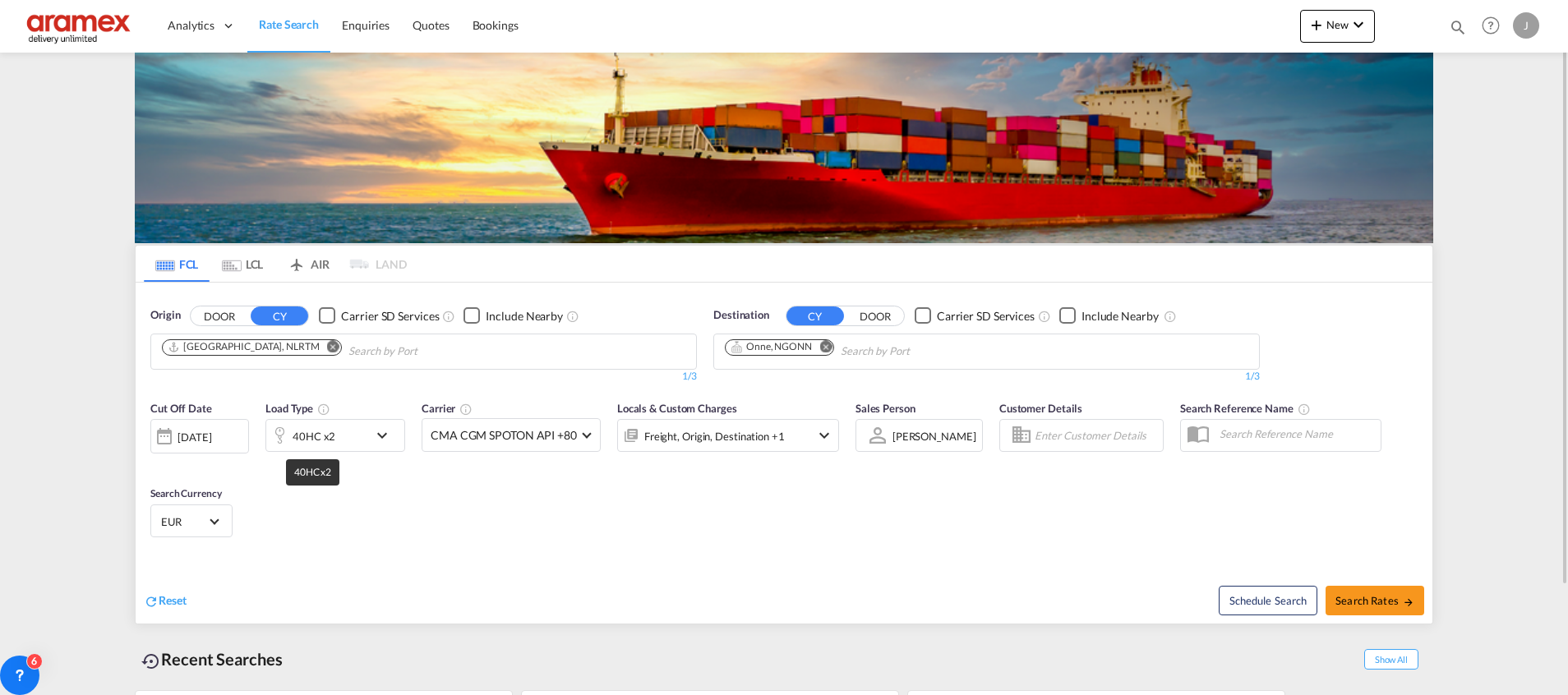
click at [321, 438] on div "40HC x2" at bounding box center [314, 437] width 42 height 23
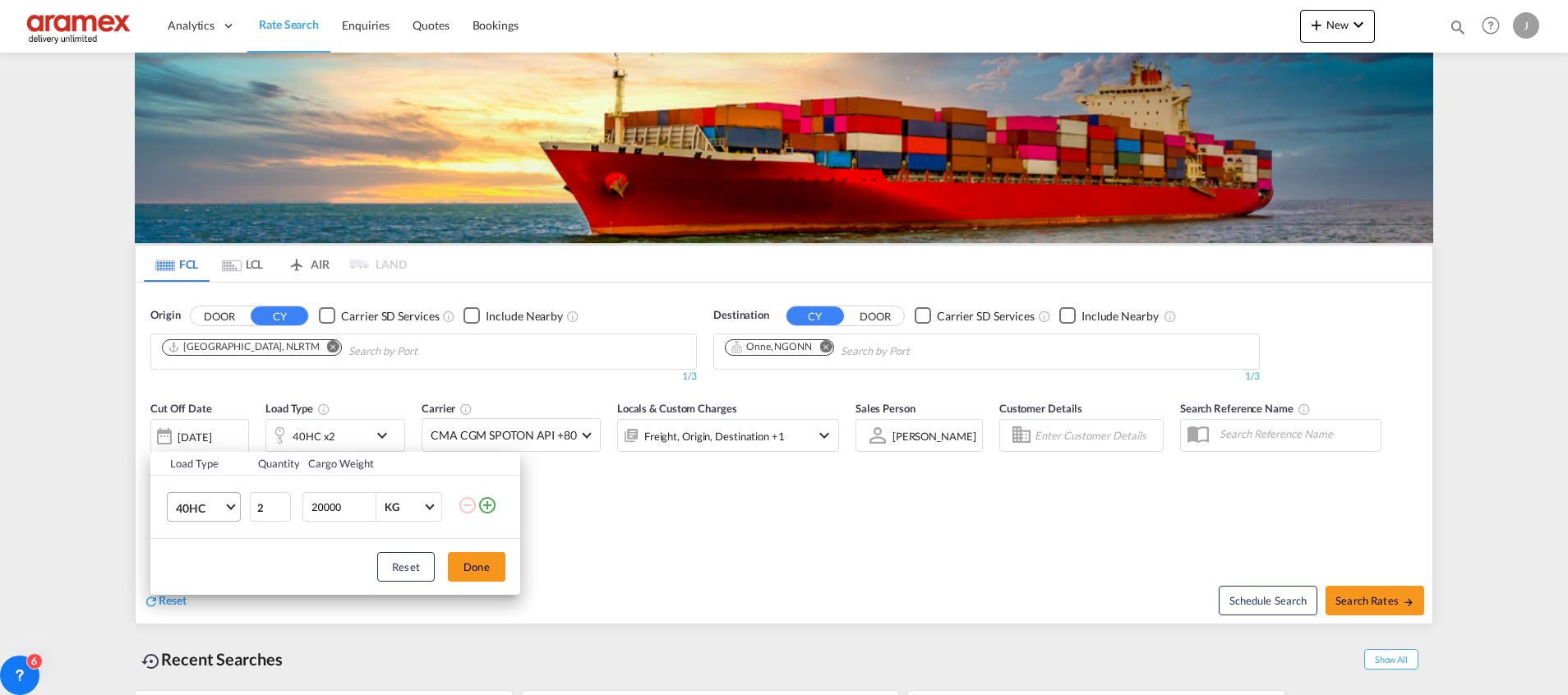
click at [227, 503] on span "Choose: \a40HC" at bounding box center [229, 505] width 9 height 9
click at [204, 423] on md-option "20GP" at bounding box center [219, 429] width 112 height 40
click at [277, 515] on input "2" at bounding box center [270, 507] width 41 height 30
type input "1"
click at [281, 509] on input "1" at bounding box center [270, 507] width 41 height 30
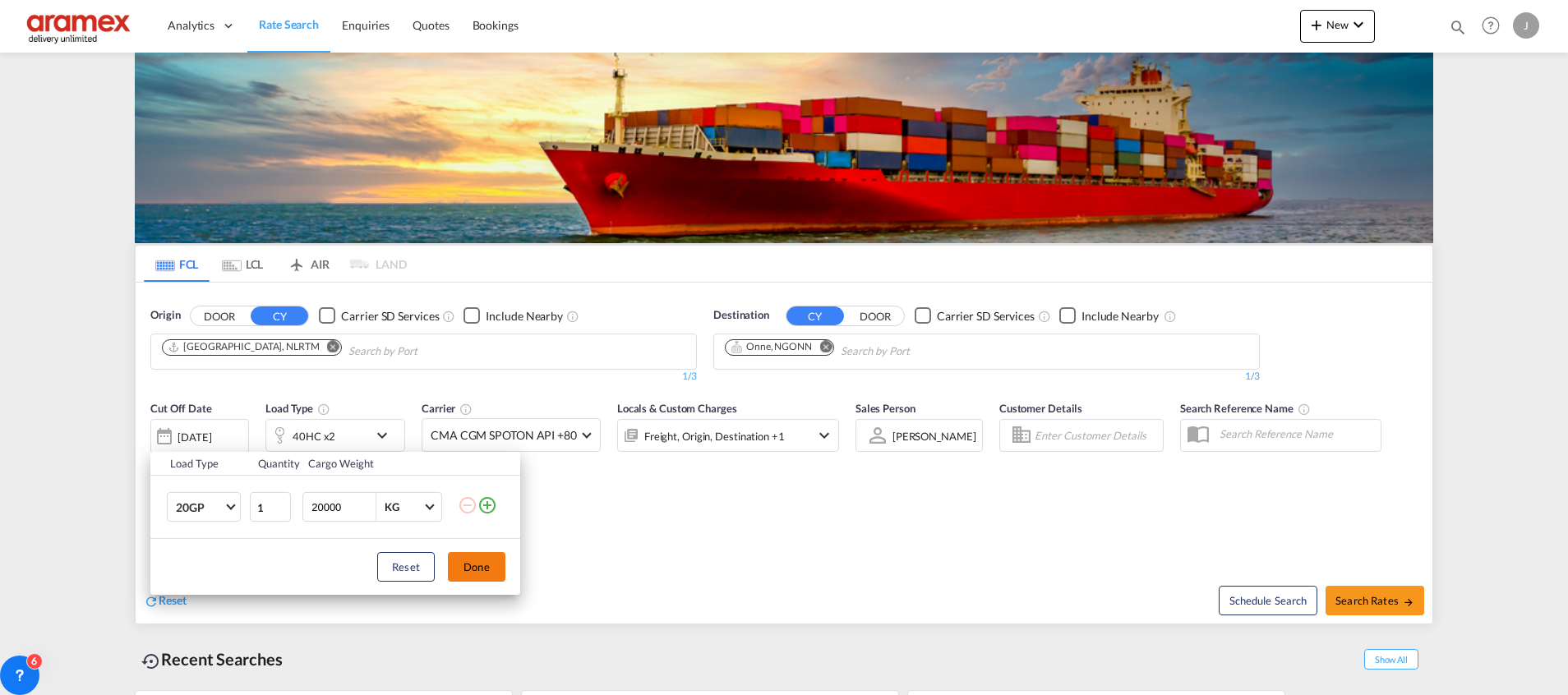
click at [478, 564] on button "Done" at bounding box center [477, 567] width 58 height 30
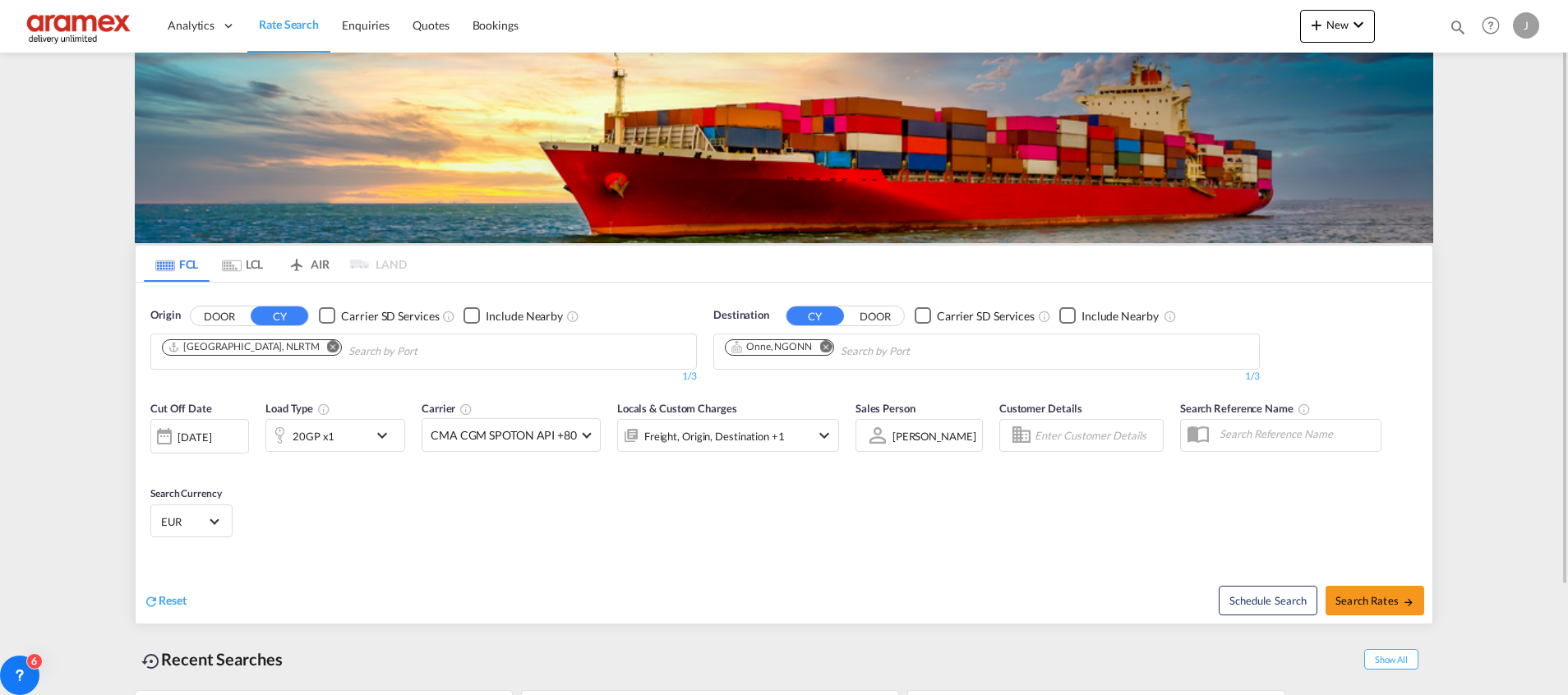
click at [828, 342] on md-icon "Remove" at bounding box center [825, 346] width 13 height 13
type input "Tripo"
click at [781, 430] on div "Tripo li [GEOGRAPHIC_DATA] LYTIP" at bounding box center [852, 439] width 312 height 49
click at [1366, 594] on span "Search Rates" at bounding box center [1374, 601] width 79 height 13
type input "NLRTM to LYTIP / [DATE]"
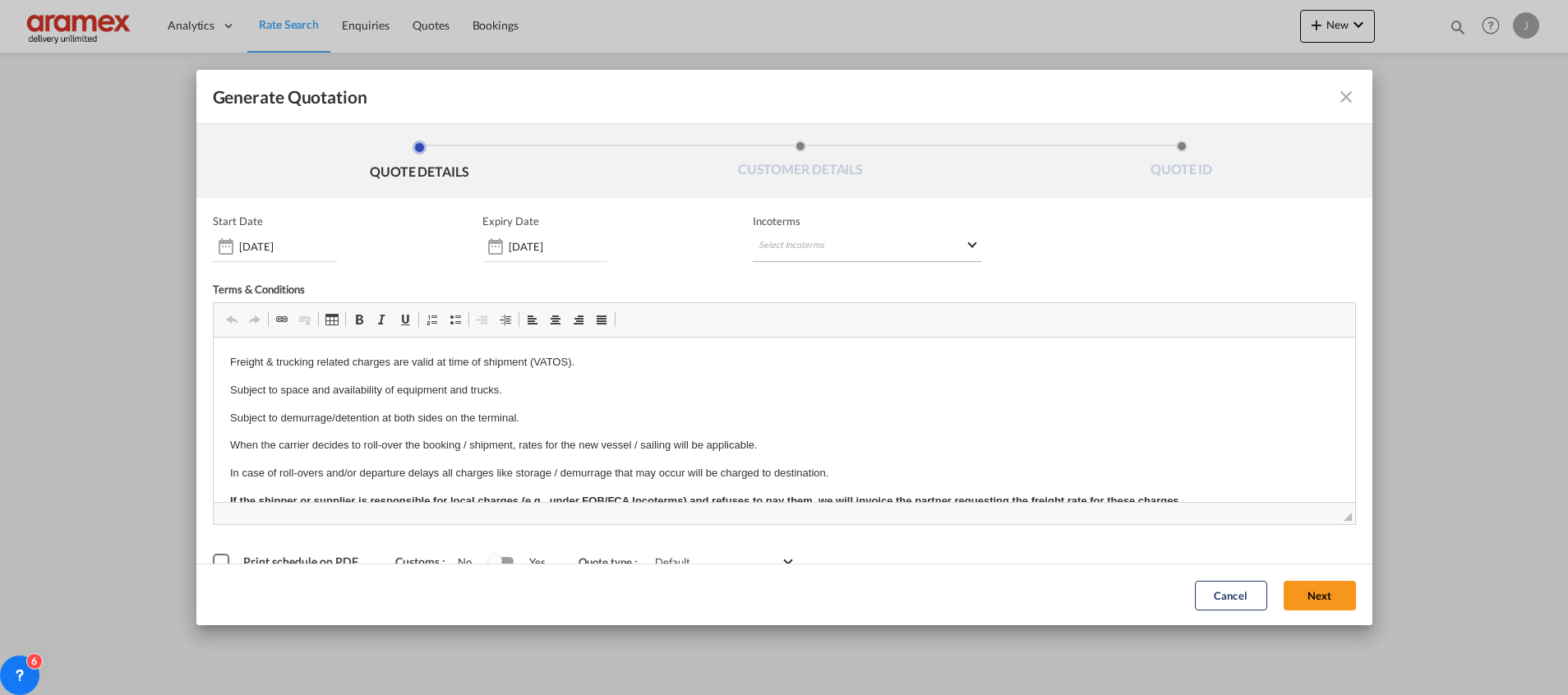
click at [789, 236] on md-select "Select Incoterms EXW - import Ex Works CIP - import Carriage and Insurance Paid…" at bounding box center [866, 247] width 228 height 30
click at [784, 283] on input "search" at bounding box center [831, 281] width 152 height 14
type input "exw"
click at [794, 320] on div "Ex Works" at bounding box center [837, 321] width 156 height 11
click at [1308, 597] on button "Next" at bounding box center [1319, 595] width 72 height 30
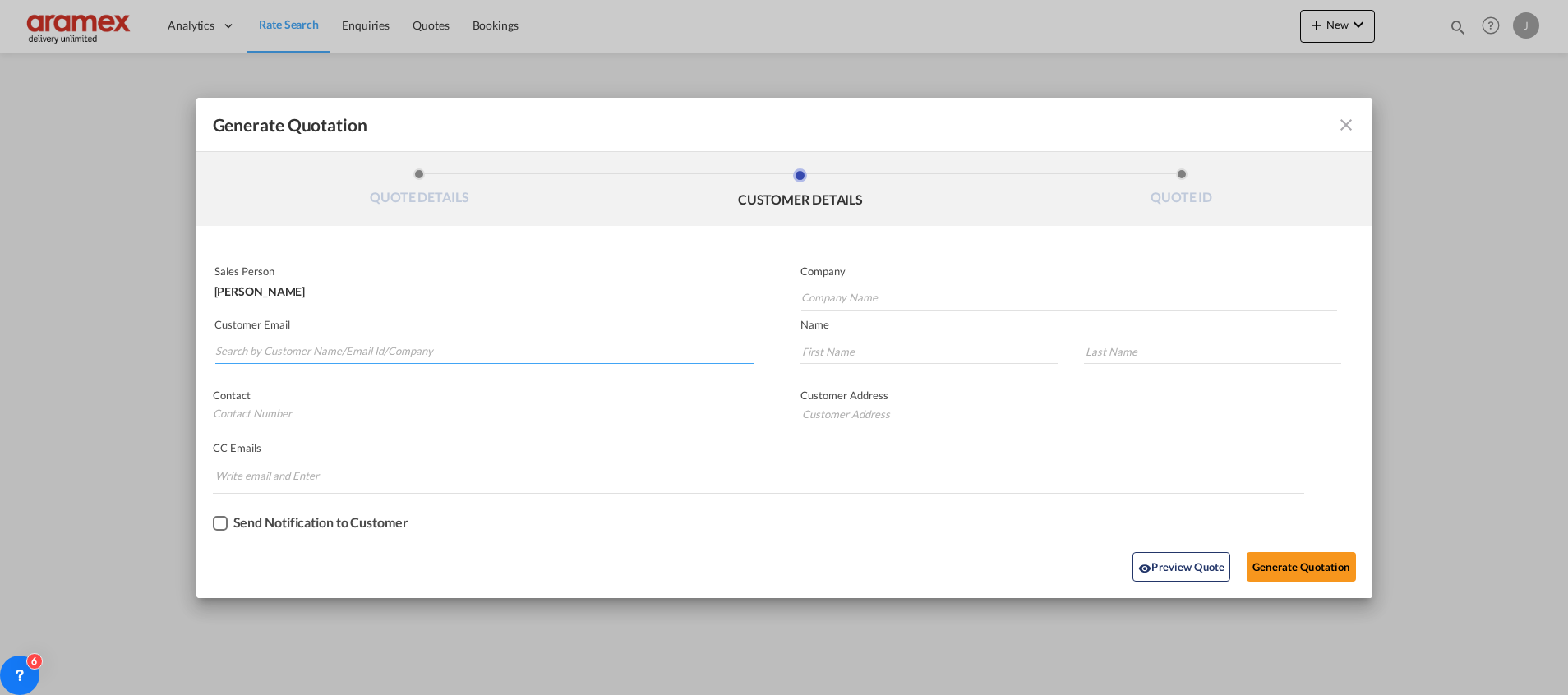
click at [356, 354] on input "Search by Customer Name/Email Id/Company" at bounding box center [484, 352] width 538 height 25
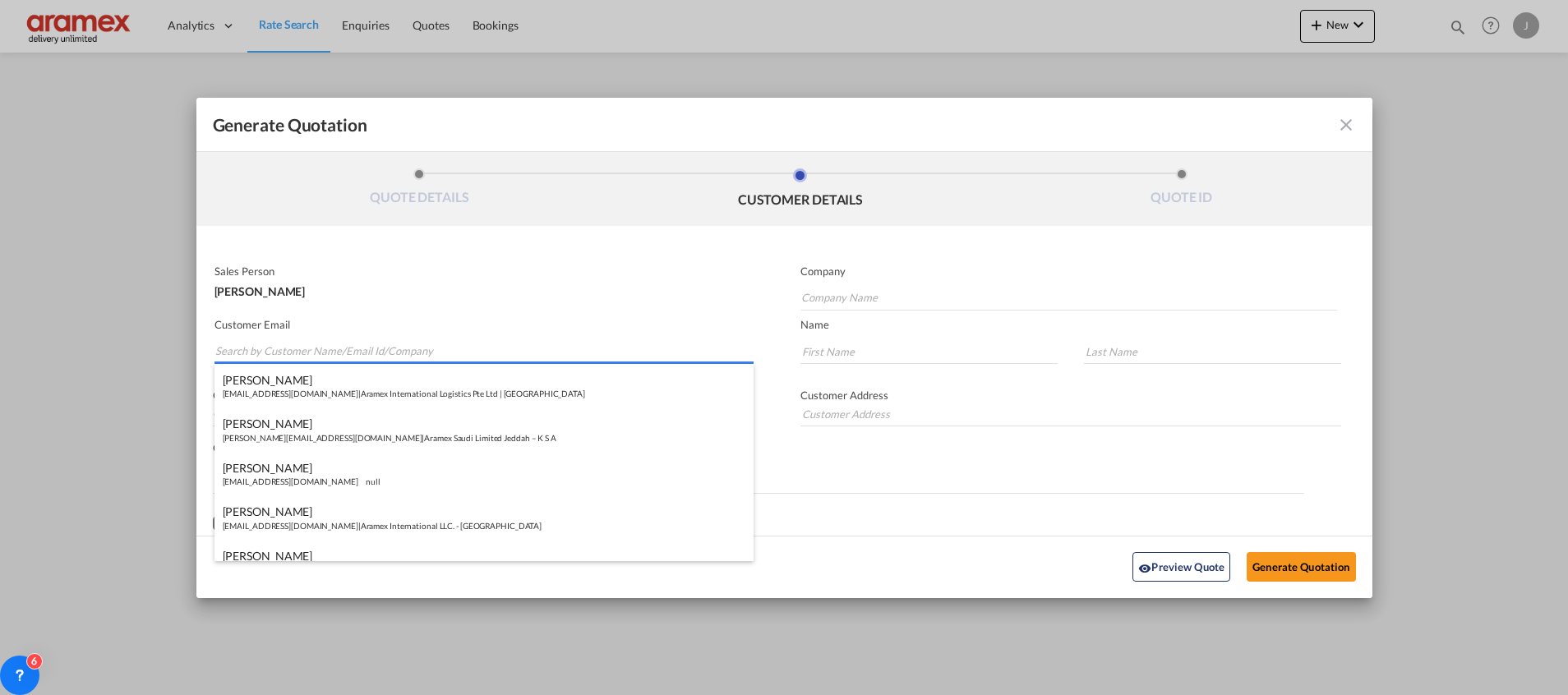
paste input "[PERSON_NAME]"
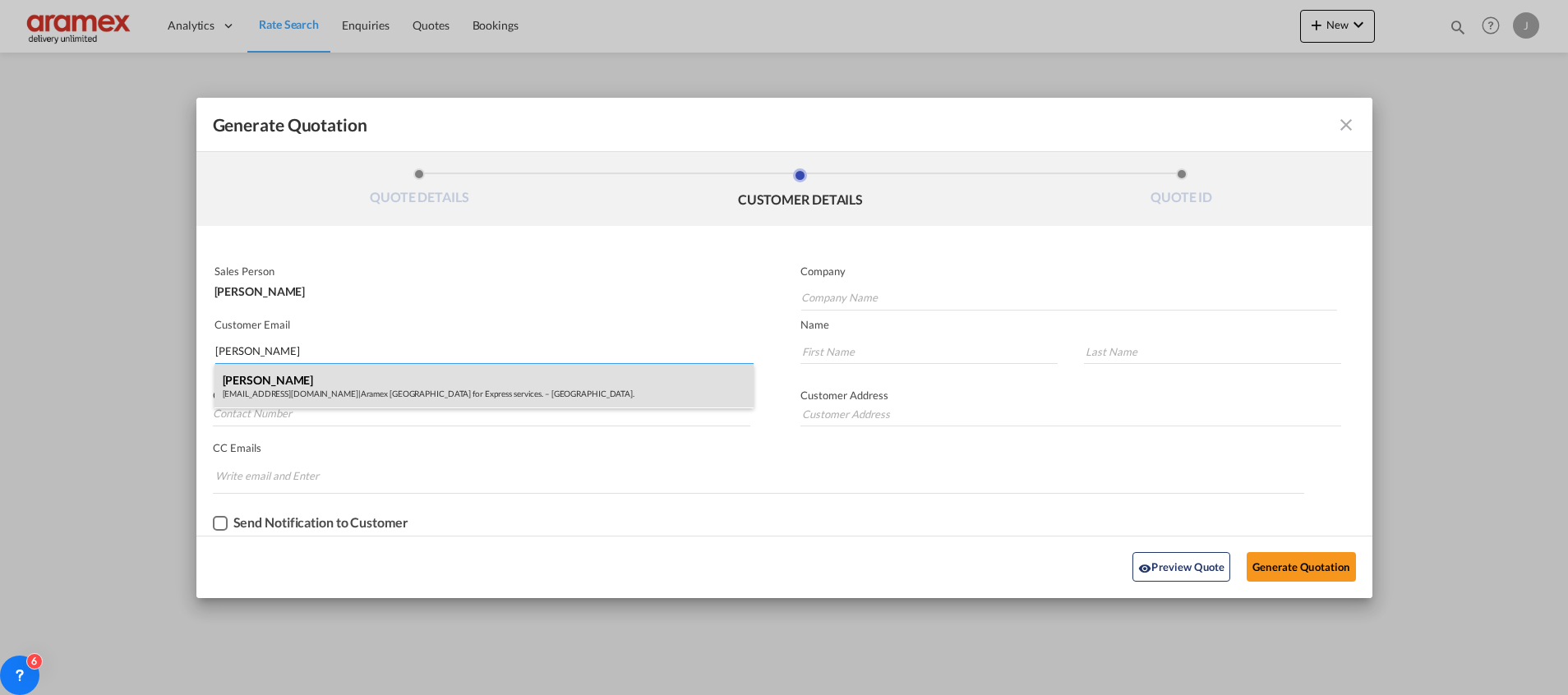
type input "[PERSON_NAME]"
click at [345, 377] on div "[PERSON_NAME] [EMAIL_ADDRESS][DOMAIN_NAME] | Aramex [GEOGRAPHIC_DATA] for Expre…" at bounding box center [484, 387] width 539 height 44
type input "Aramex [GEOGRAPHIC_DATA] for Express services. – [GEOGRAPHIC_DATA]."
type input "[EMAIL_ADDRESS][DOMAIN_NAME]"
type input "Talal"
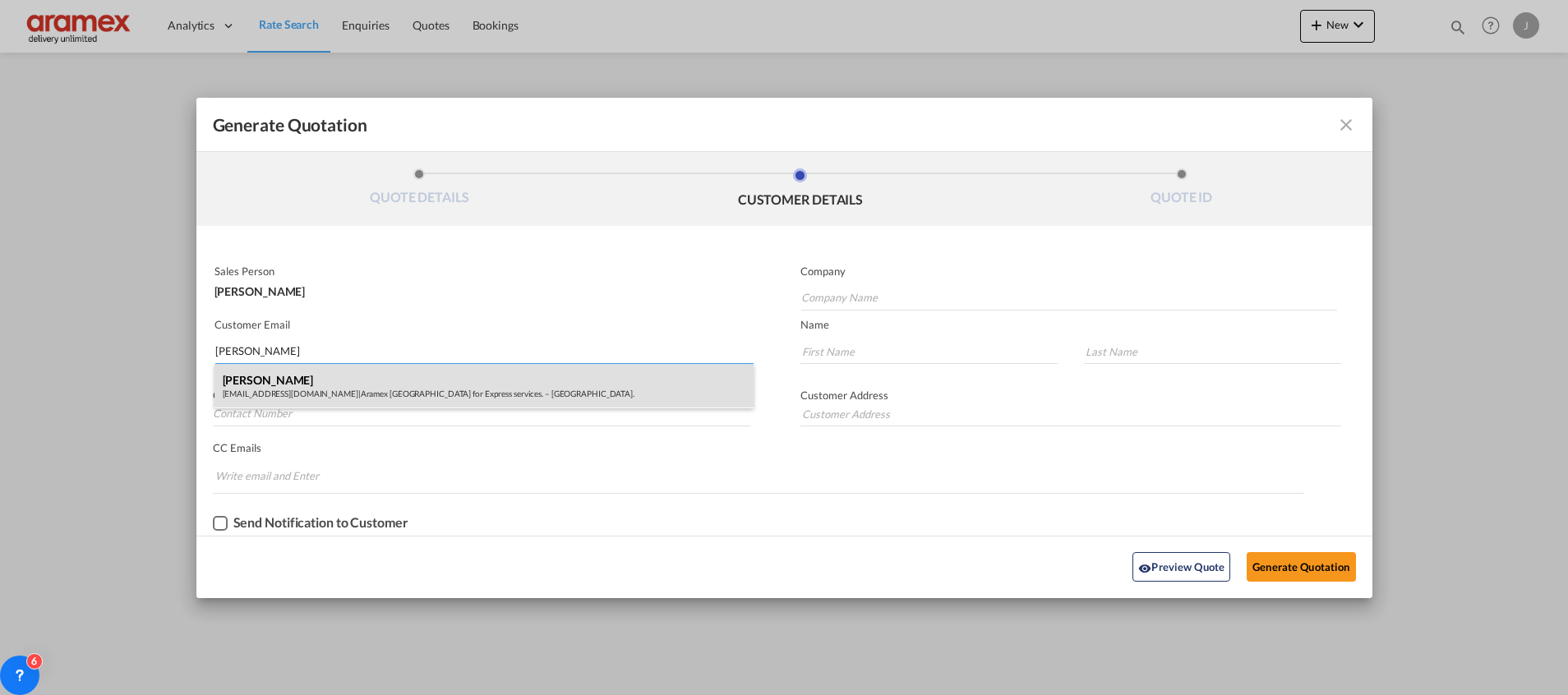
type input "Jaloul"
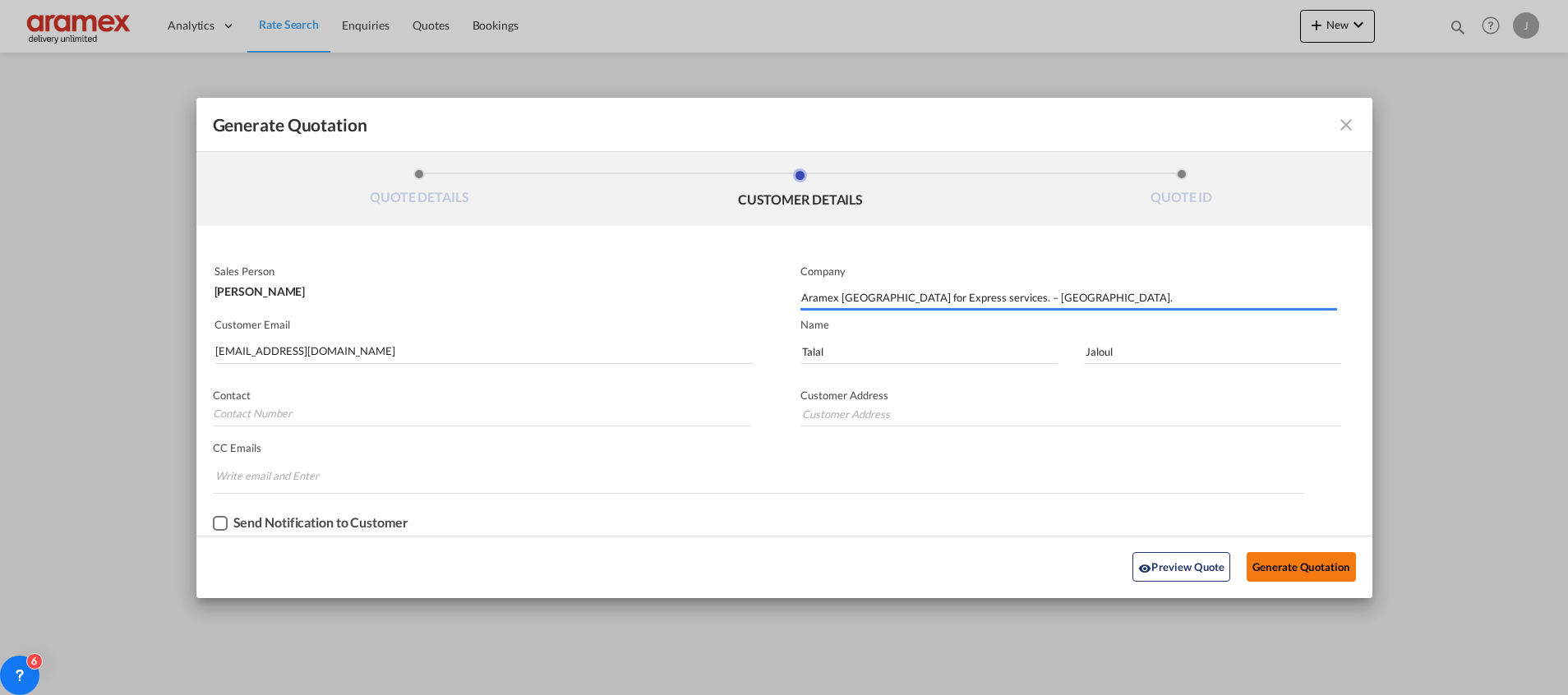
click at [1297, 554] on button "Generate Quotation" at bounding box center [1300, 567] width 109 height 30
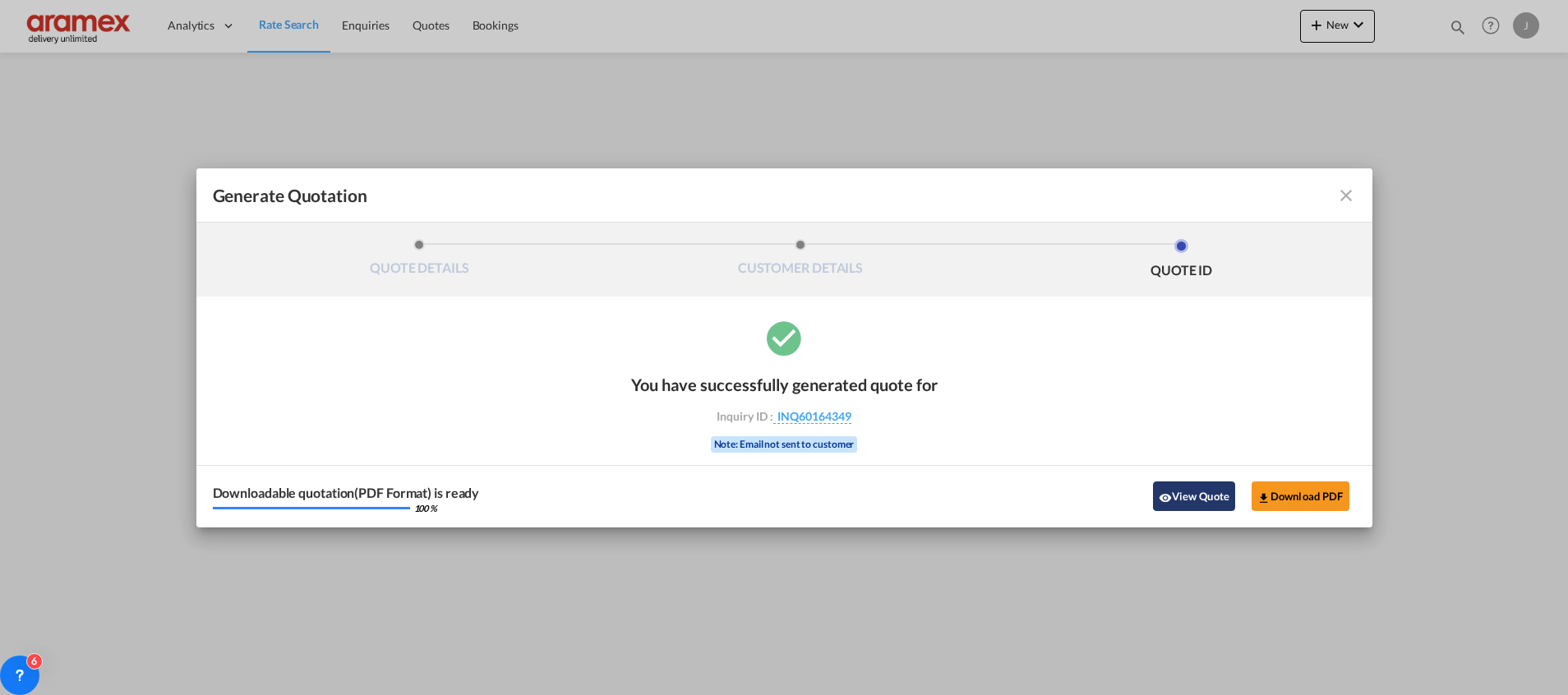
click at [1169, 492] on md-icon "icon-eye" at bounding box center [1165, 498] width 13 height 13
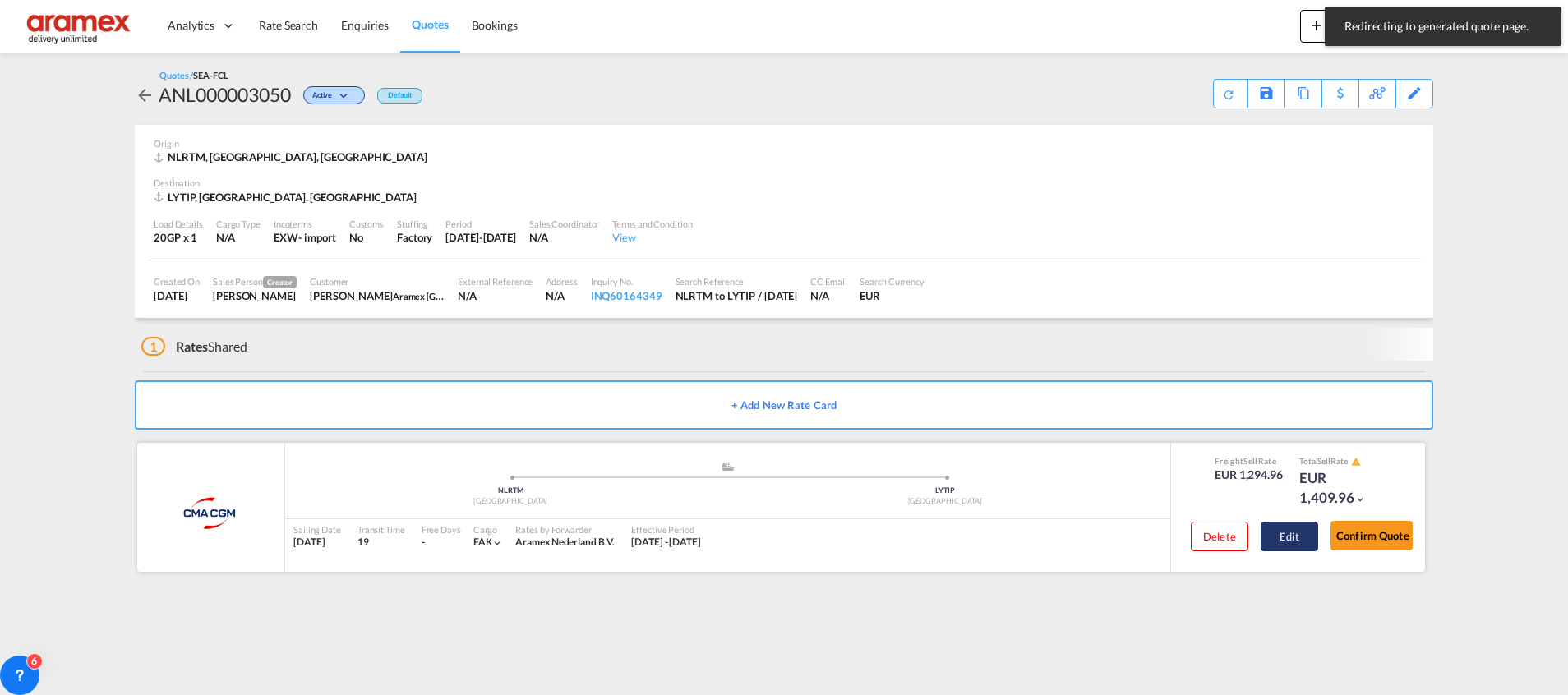
click at [1289, 535] on button "Edit" at bounding box center [1289, 536] width 58 height 30
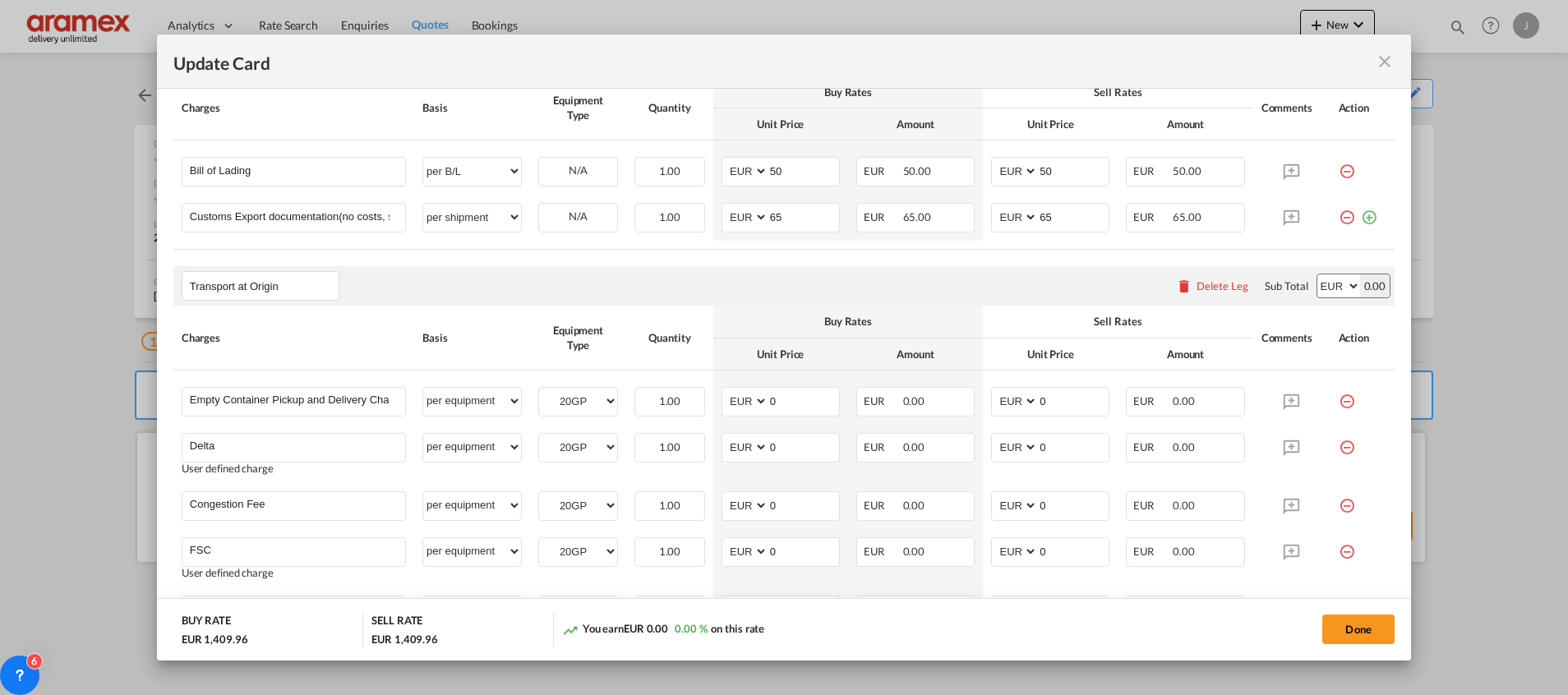
scroll to position [1016, 0]
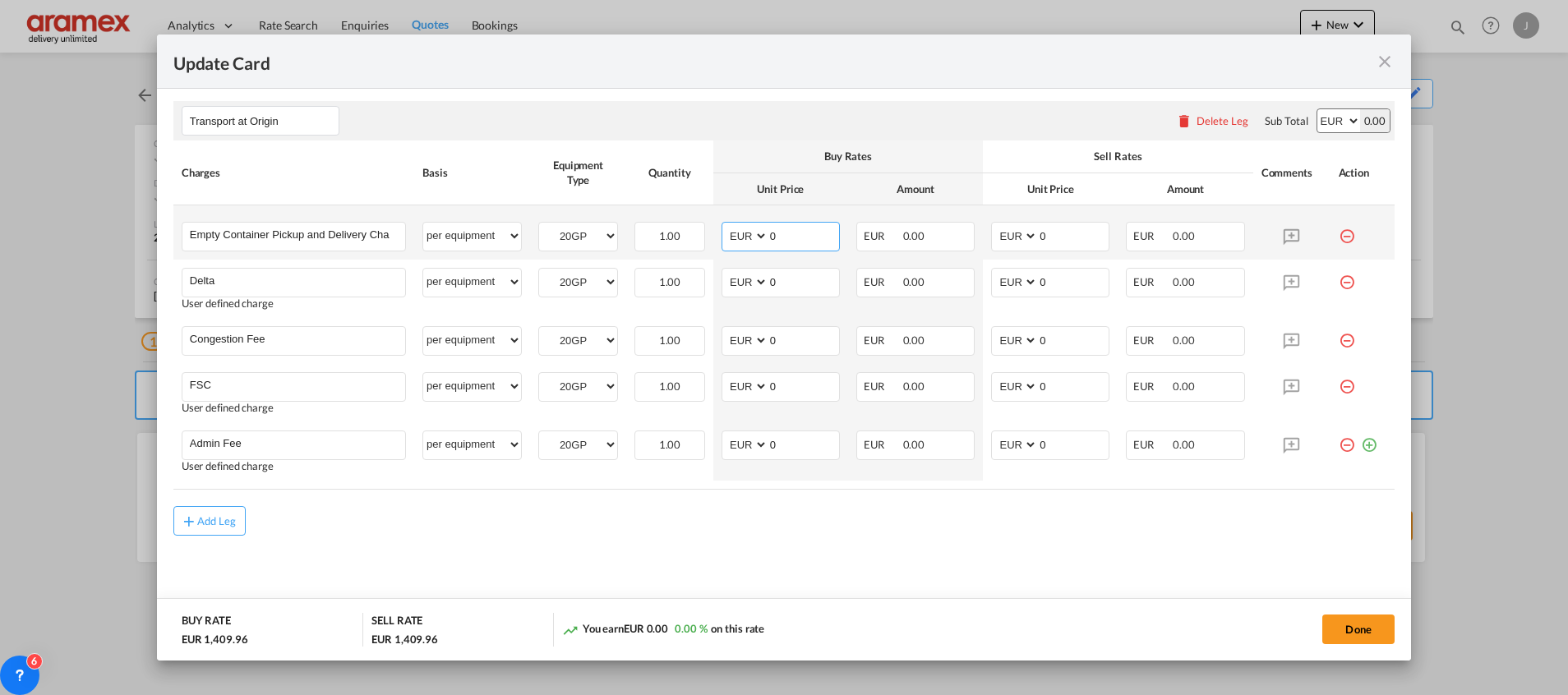
drag, startPoint x: 800, startPoint y: 231, endPoint x: 717, endPoint y: 230, distance: 83.0
click at [722, 230] on md-input-container "AED AFN ALL AMD ANG AOA ARS AUD AWG AZN BAM BBD BDT BGN BHD BIF BMD BND [PERSON…" at bounding box center [781, 236] width 119 height 30
drag, startPoint x: 790, startPoint y: 282, endPoint x: 733, endPoint y: 283, distance: 57.0
click at [733, 283] on md-input-container "AED AFN ALL AMD ANG AOA ARS AUD AWG AZN BAM BBD BDT BGN BHD BIF BMD BND [PERSON…" at bounding box center [781, 282] width 119 height 30
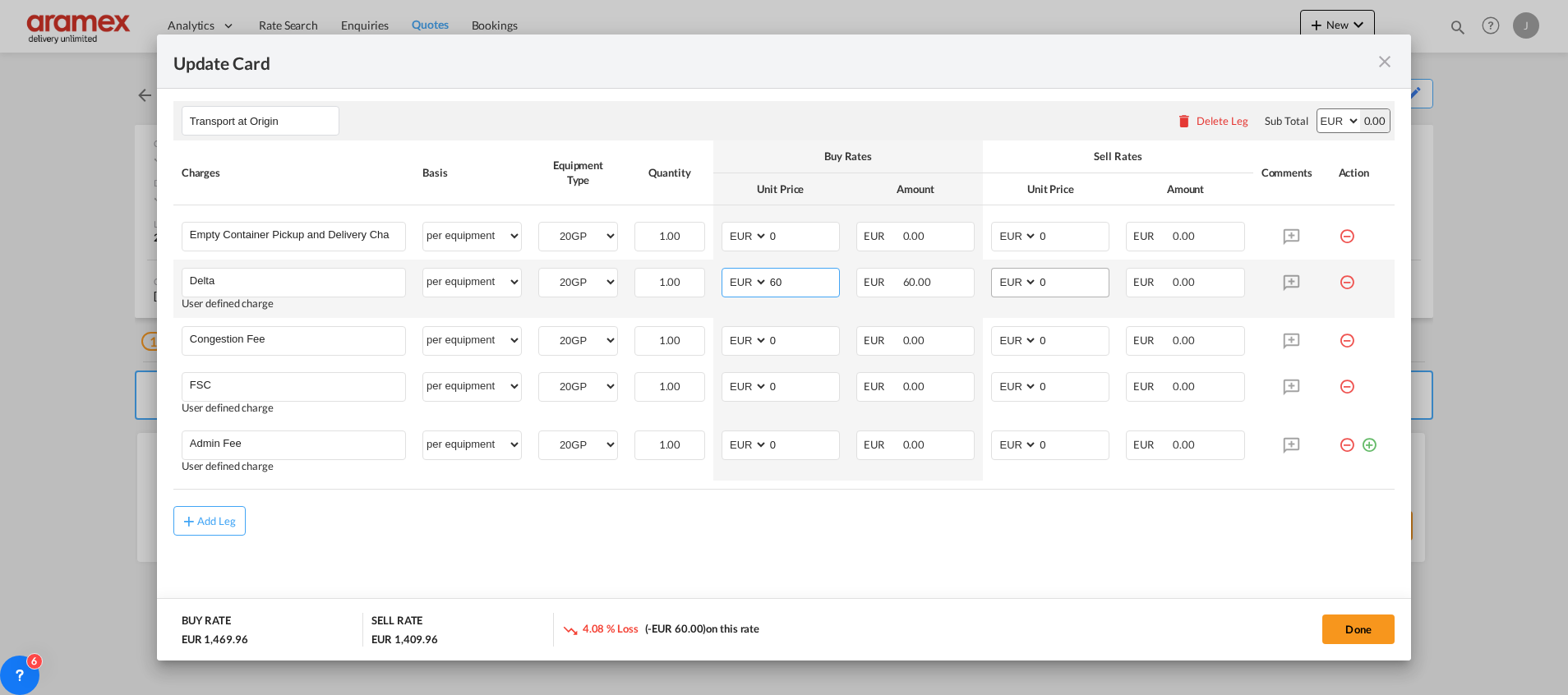
type input "60"
click at [1041, 274] on input "0" at bounding box center [1073, 281] width 70 height 25
drag, startPoint x: 1046, startPoint y: 279, endPoint x: 940, endPoint y: 281, distance: 106.0
click at [959, 281] on tr "Delta Please Enter User Defined Charges Cannot Be Published User defined charge…" at bounding box center [784, 288] width 1221 height 59
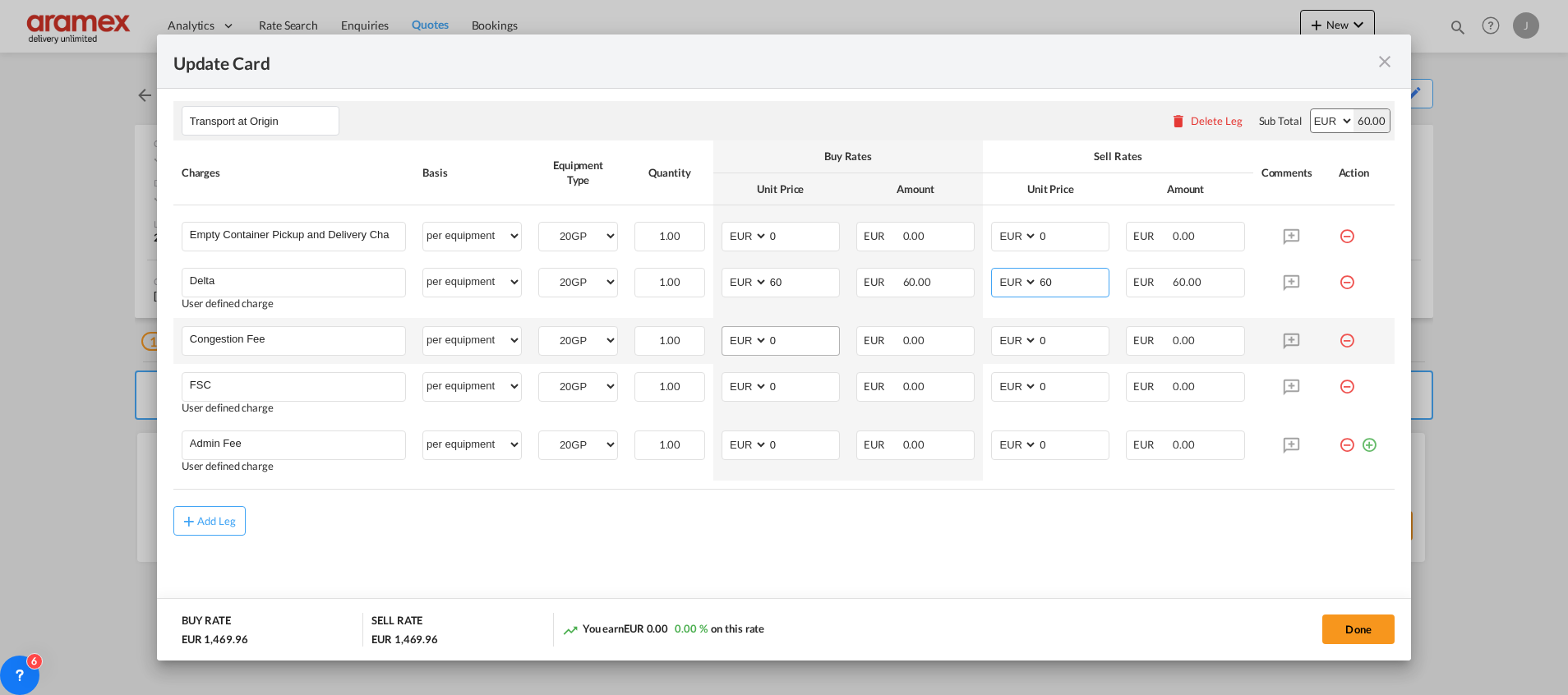
type input "60"
click at [806, 335] on input "0" at bounding box center [803, 339] width 70 height 25
drag, startPoint x: 791, startPoint y: 338, endPoint x: 733, endPoint y: 340, distance: 58.0
click at [733, 340] on md-input-container "AED AFN ALL AMD ANG AOA ARS AUD AWG AZN BAM BBD BDT BGN BHD BIF BMD BND [PERSON…" at bounding box center [781, 340] width 119 height 30
type input "17"
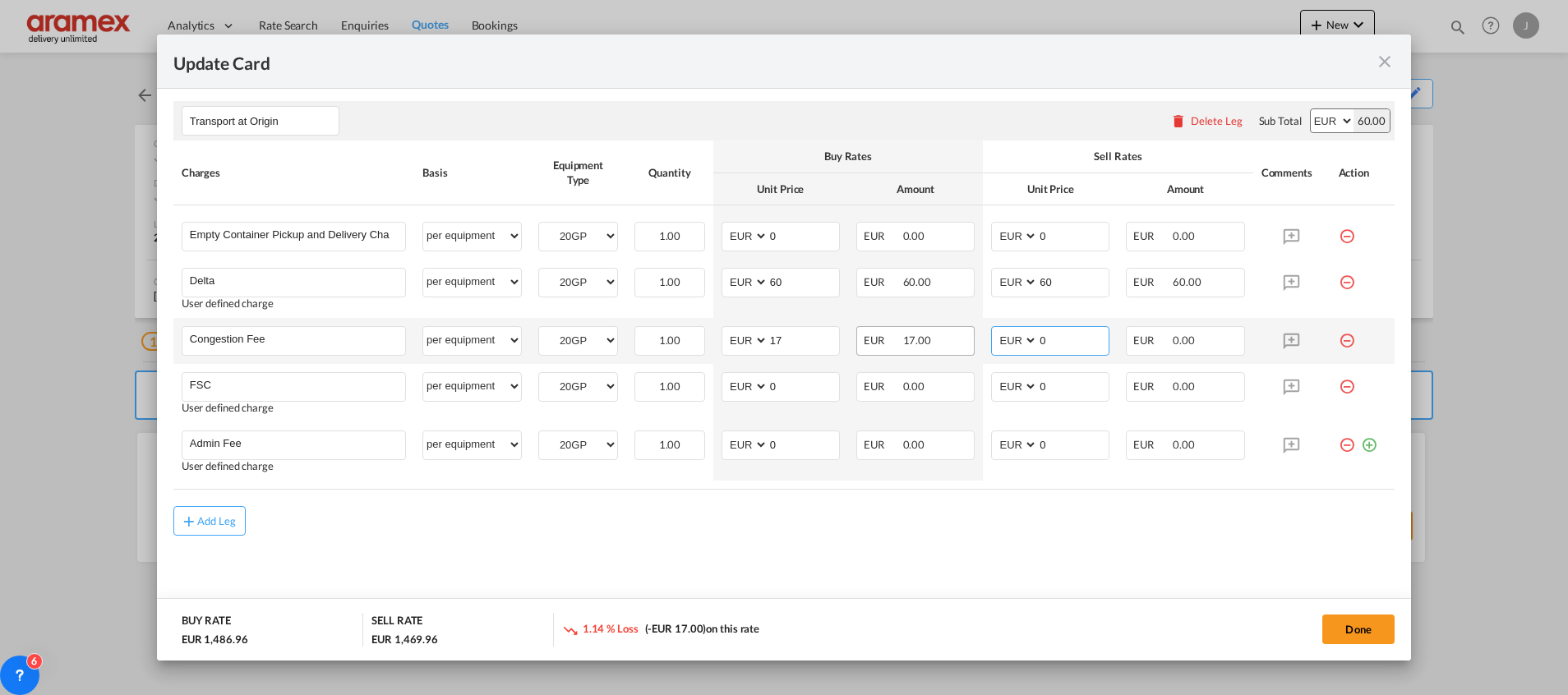
drag, startPoint x: 1084, startPoint y: 335, endPoint x: 955, endPoint y: 336, distance: 129.0
click at [955, 336] on tr "Congestion Fee Please Enter User Defined Charges Cannot Be Published per equipm…" at bounding box center [784, 341] width 1221 height 46
type input "17"
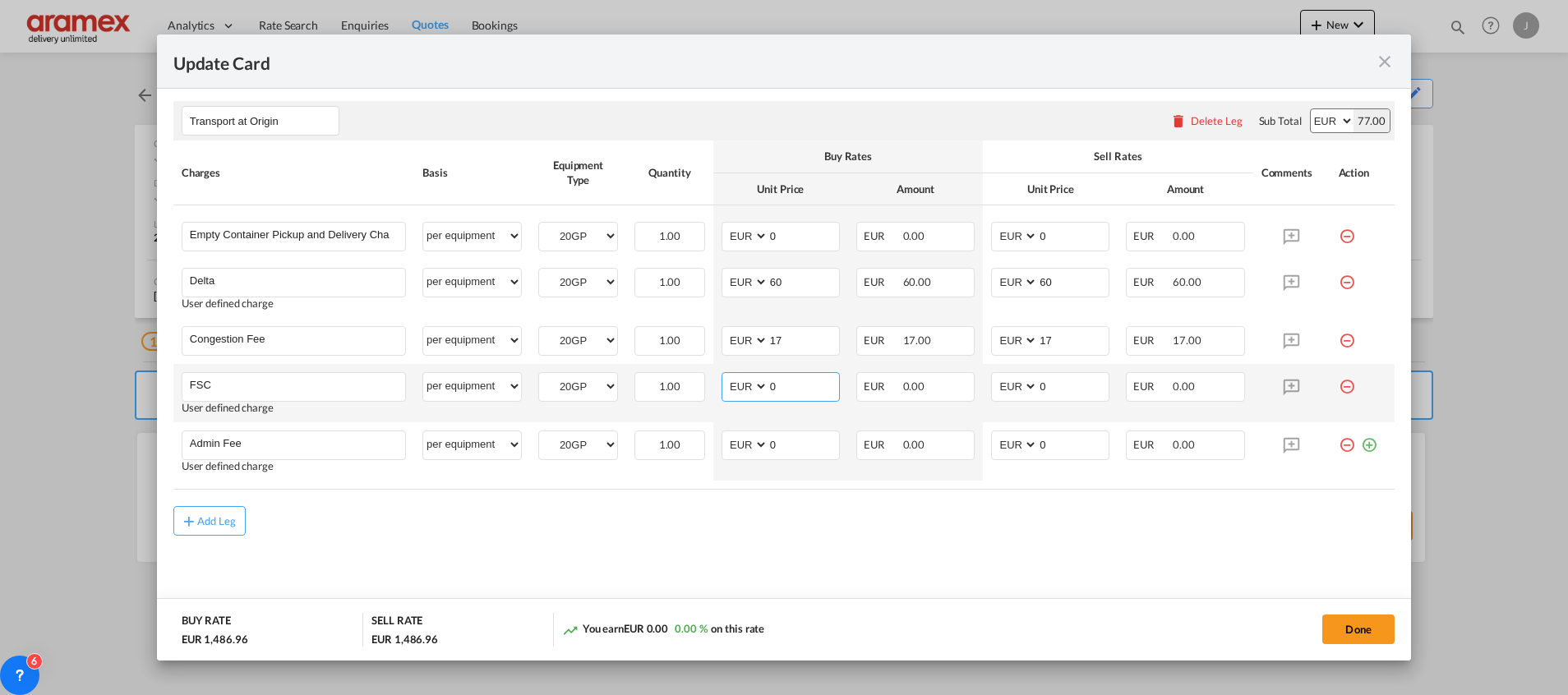
drag, startPoint x: 771, startPoint y: 385, endPoint x: 700, endPoint y: 394, distance: 71.6
click at [703, 394] on tr "FSC Please Enter User Defined Charges Cannot Be Published User defined charge p…" at bounding box center [784, 393] width 1221 height 59
paste input "€ 53.68"
click at [780, 385] on input "€ 53.68" at bounding box center [803, 386] width 70 height 25
click at [779, 385] on input "53.68" at bounding box center [803, 386] width 70 height 25
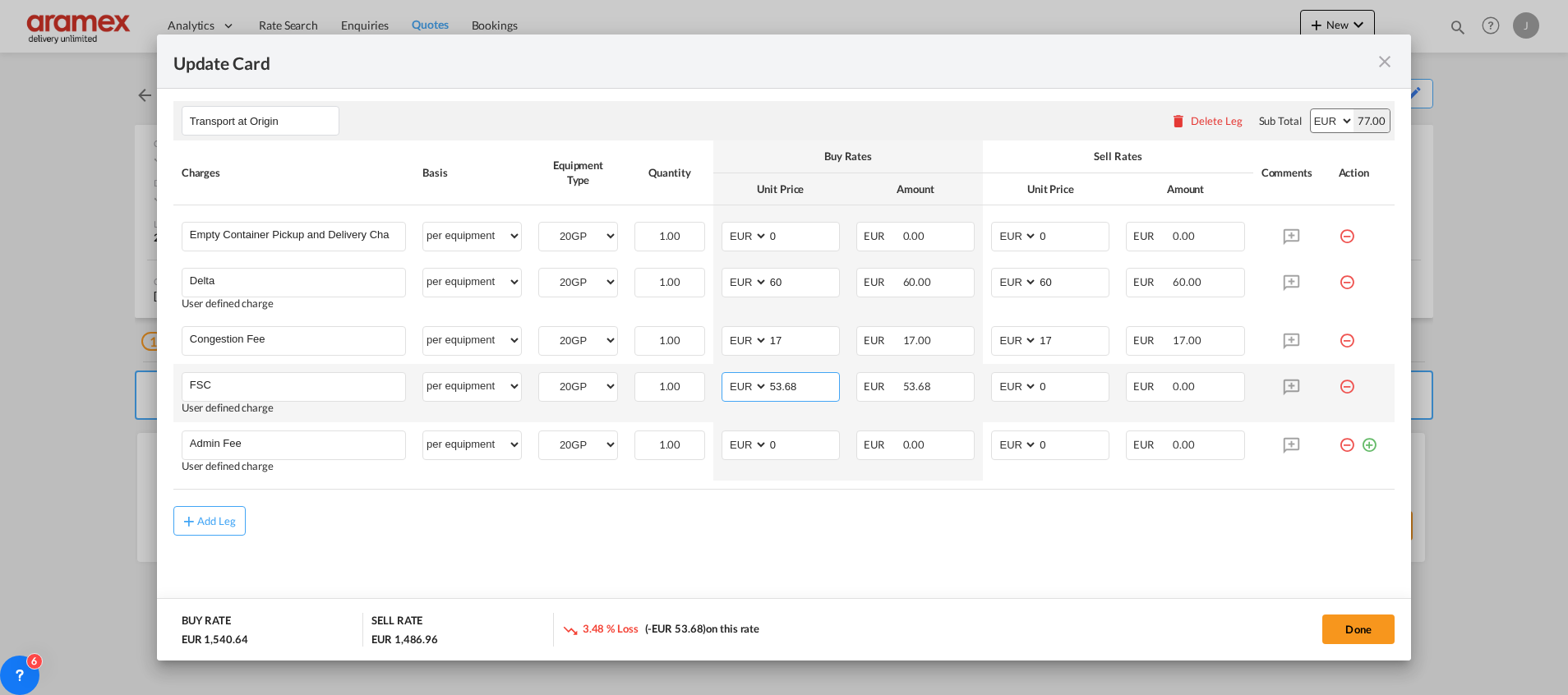
click at [779, 385] on input "53.68" at bounding box center [803, 386] width 70 height 25
type input "53.68"
drag, startPoint x: 1054, startPoint y: 388, endPoint x: 1010, endPoint y: 390, distance: 44.0
click at [1012, 390] on md-input-container "AED AFN ALL AMD ANG AOA ARS AUD AWG AZN BAM BBD BDT BGN BHD BIF BMD BND [PERSON…" at bounding box center [1050, 387] width 119 height 30
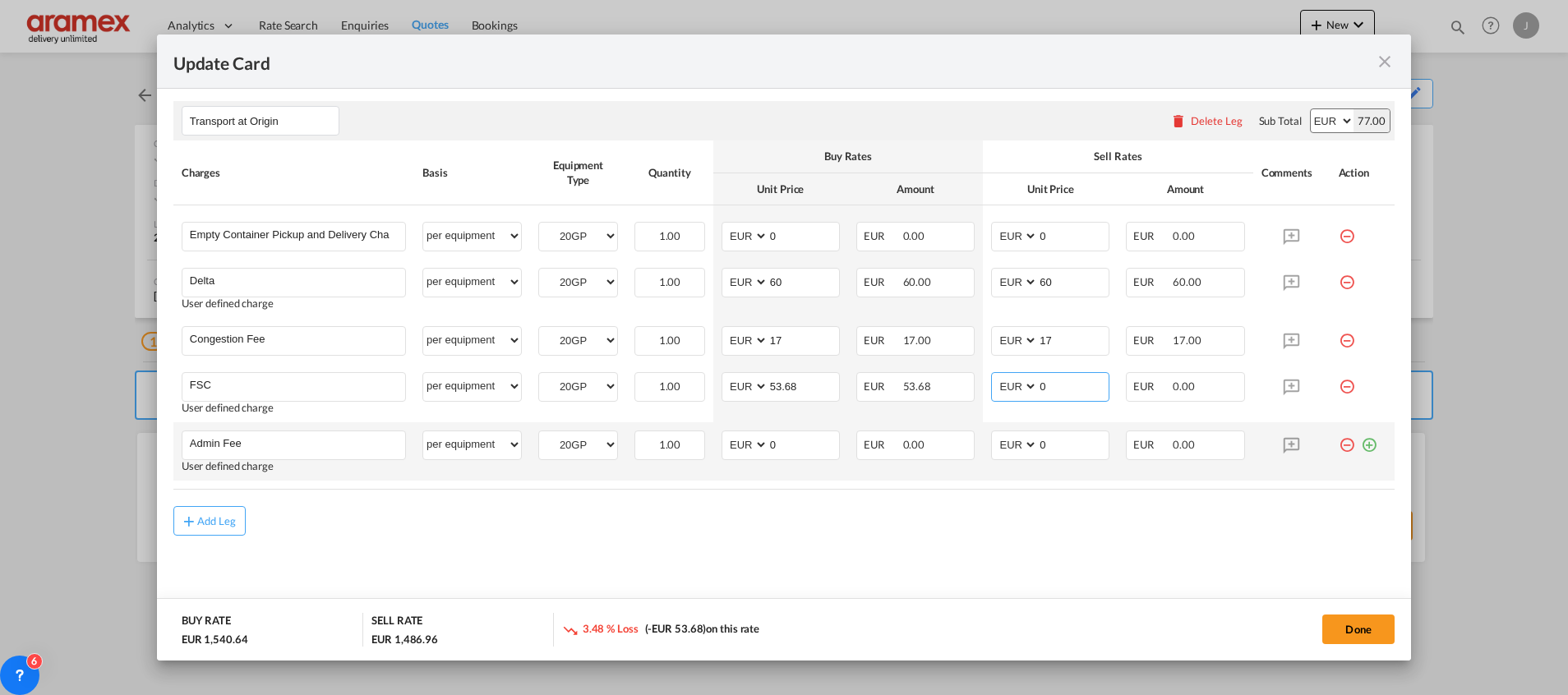
paste input "53.68"
type input "53.68"
drag, startPoint x: 772, startPoint y: 439, endPoint x: 737, endPoint y: 441, distance: 35.1
click at [737, 441] on md-input-container "AED AFN ALL AMD ANG AOA ARS AUD AWG AZN BAM BBD BDT BGN BHD BIF BMD BND [PERSON…" at bounding box center [781, 445] width 119 height 30
type input "25"
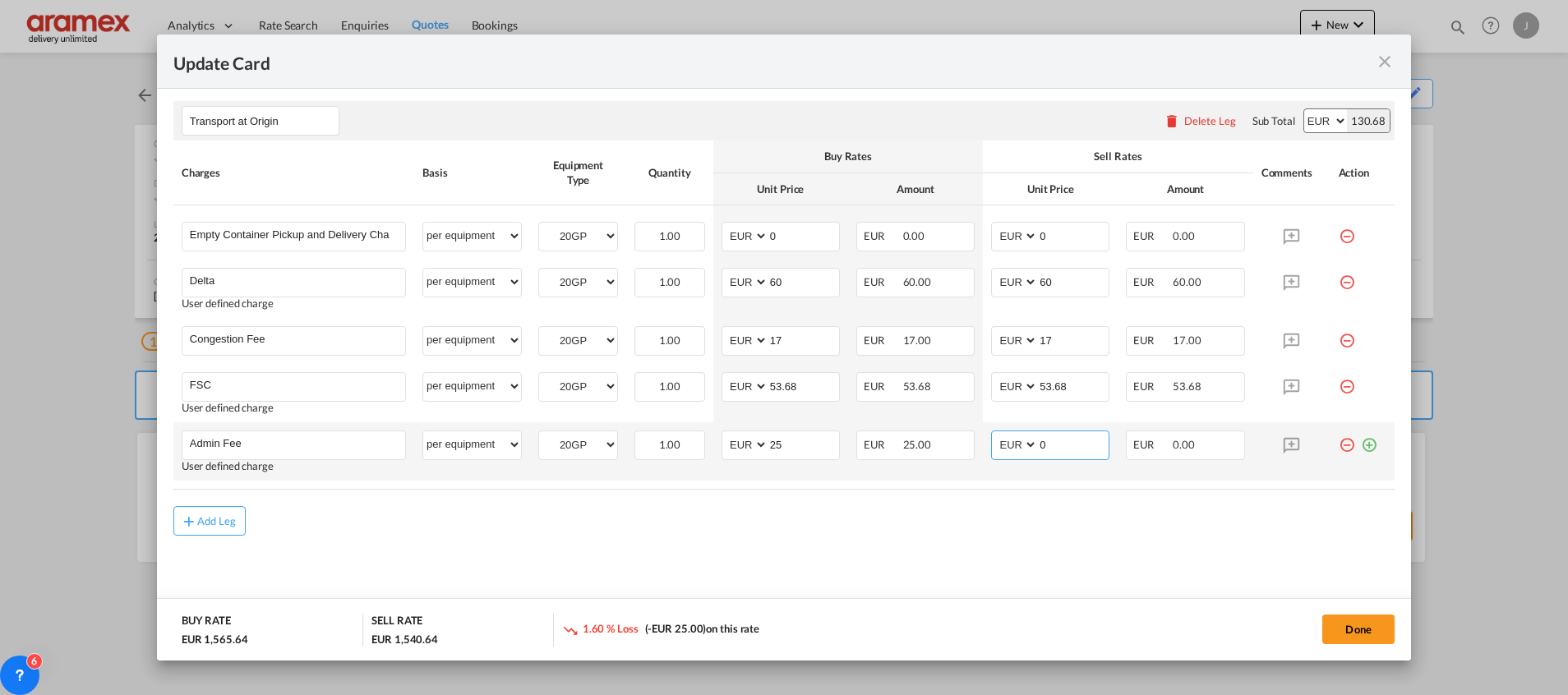
click at [1050, 441] on input "0" at bounding box center [1073, 444] width 70 height 25
drag, startPoint x: 1055, startPoint y: 441, endPoint x: 938, endPoint y: 444, distance: 117.0
click at [945, 444] on tr "Admin Fee Please Enter User Defined Charges Cannot Be Published User defined ch…" at bounding box center [784, 451] width 1221 height 59
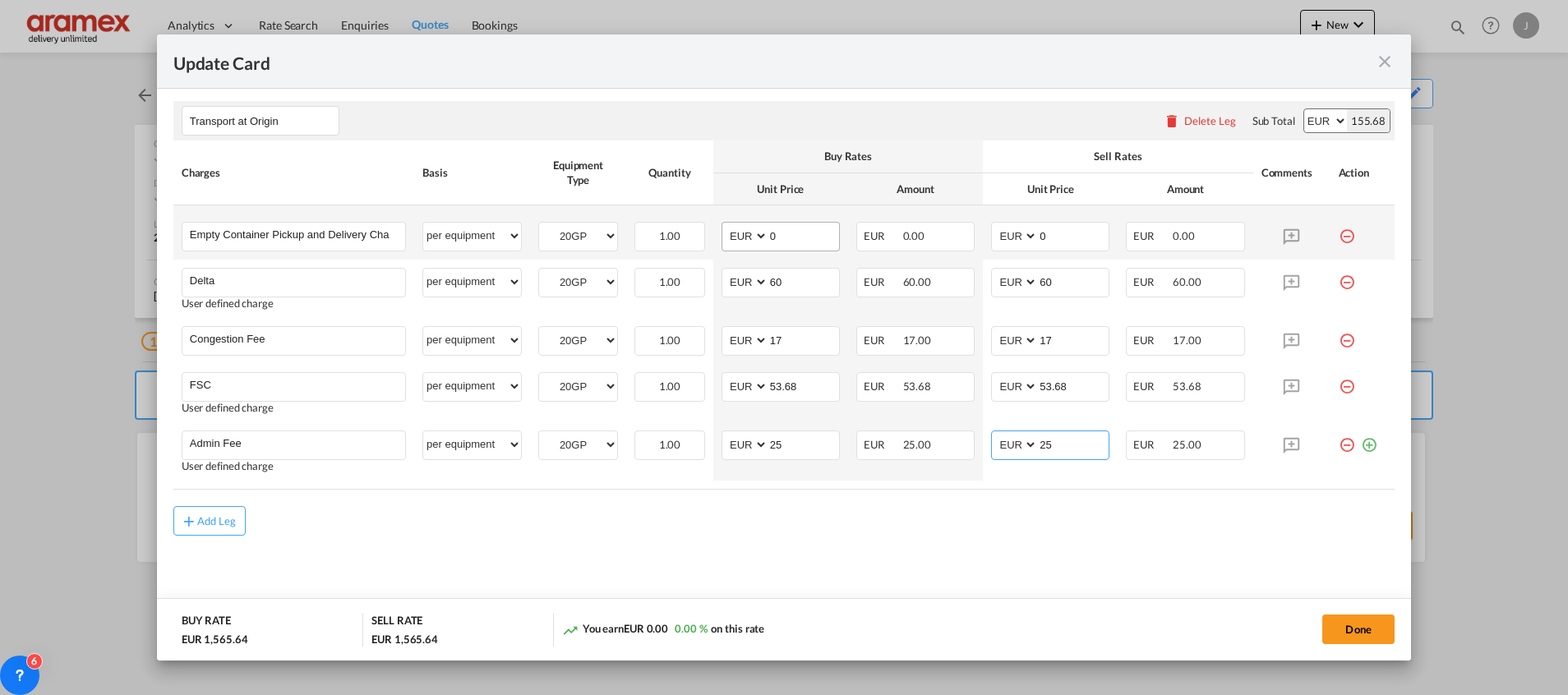
type input "25"
drag, startPoint x: 803, startPoint y: 236, endPoint x: 750, endPoint y: 238, distance: 53.0
click at [751, 238] on md-input-container "AED AFN ALL AMD ANG AOA ARS AUD AWG AZN BAM BBD BDT BGN BHD BIF BMD BND [PERSON…" at bounding box center [781, 236] width 119 height 30
click at [788, 231] on input "459.76" at bounding box center [803, 235] width 70 height 25
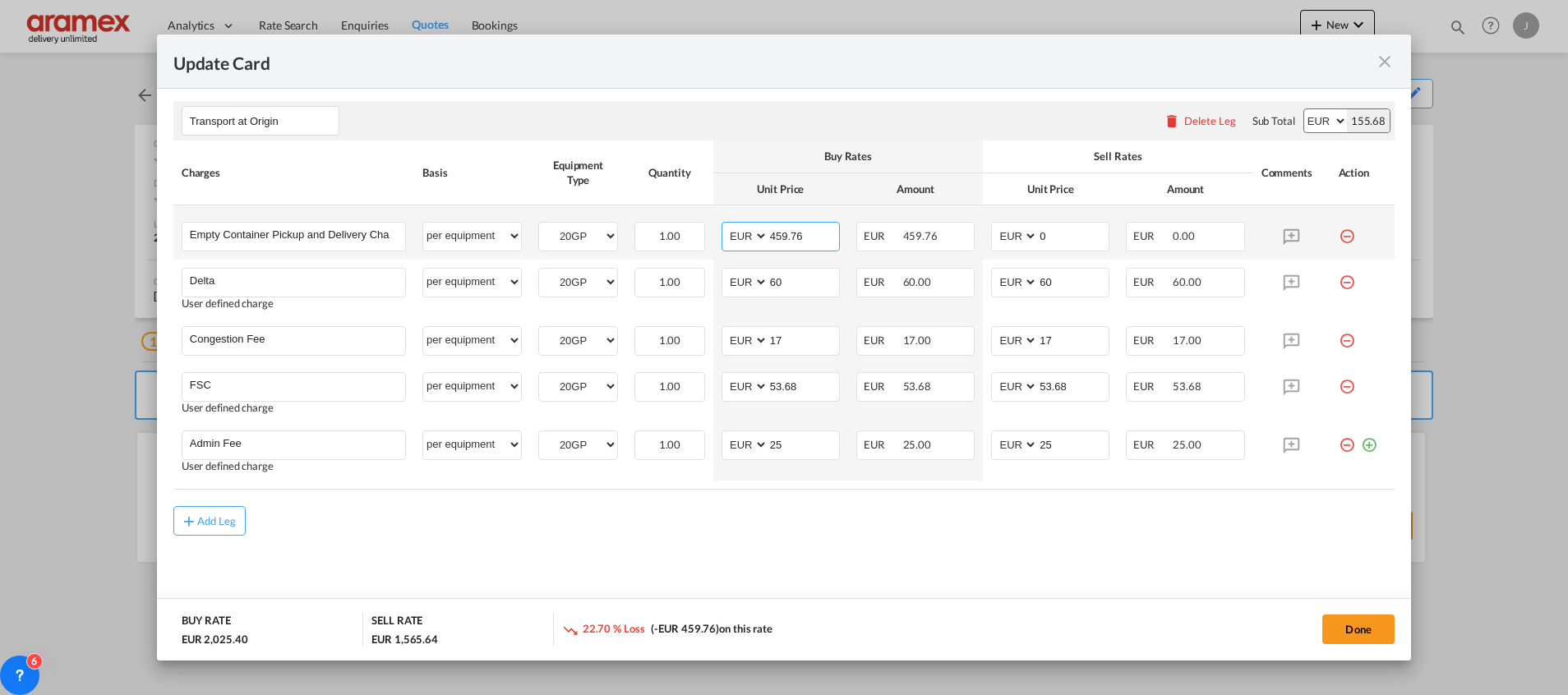
click at [788, 231] on input "459.76" at bounding box center [803, 235] width 70 height 25
type input "459.76"
click at [1068, 239] on input "0" at bounding box center [1073, 235] width 70 height 25
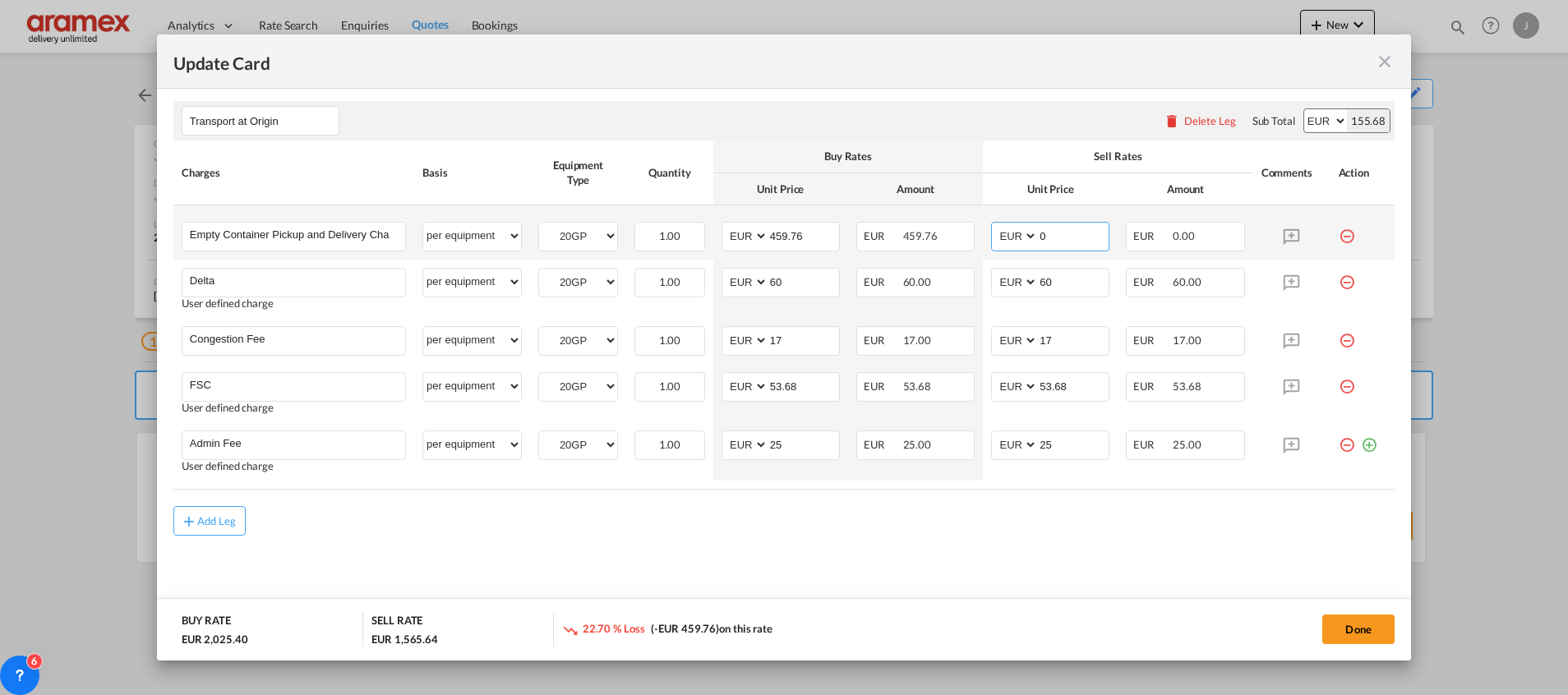
paste input "459.76"
type input "459.76"
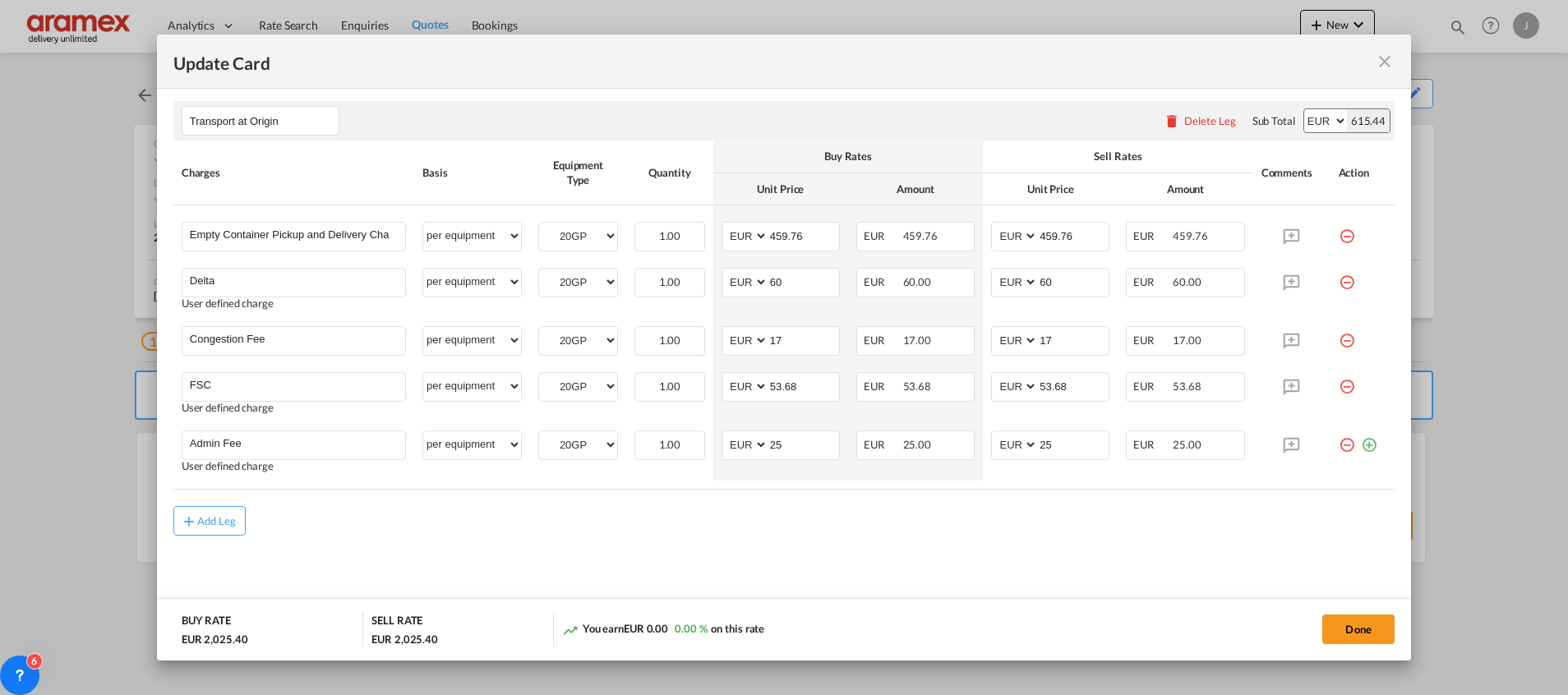
click at [1002, 566] on md-content "Main Freight Please enter leg name Leg Name Already Exists Delete Leg Sub Total…" at bounding box center [784, 58] width 1221 height 1125
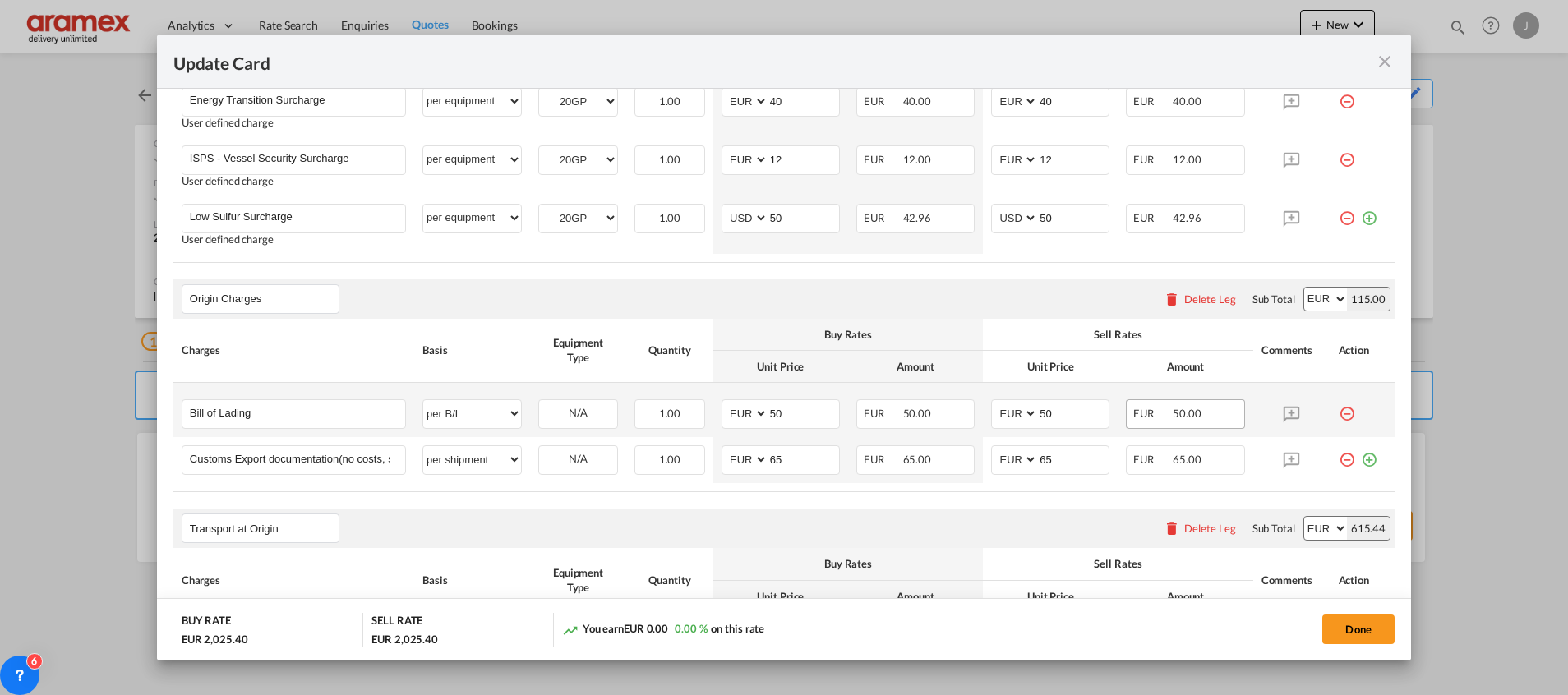
scroll to position [522, 0]
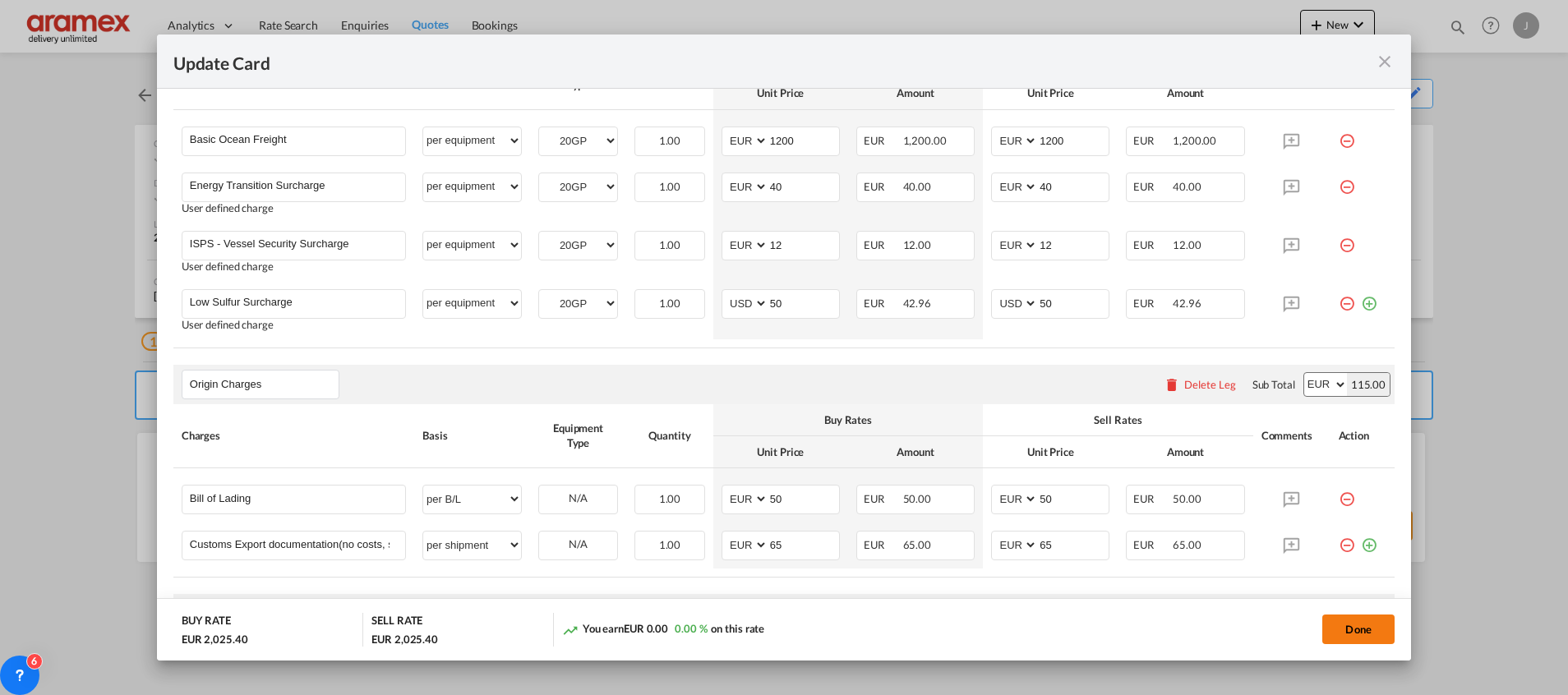
click at [1346, 618] on button "Done" at bounding box center [1358, 629] width 72 height 30
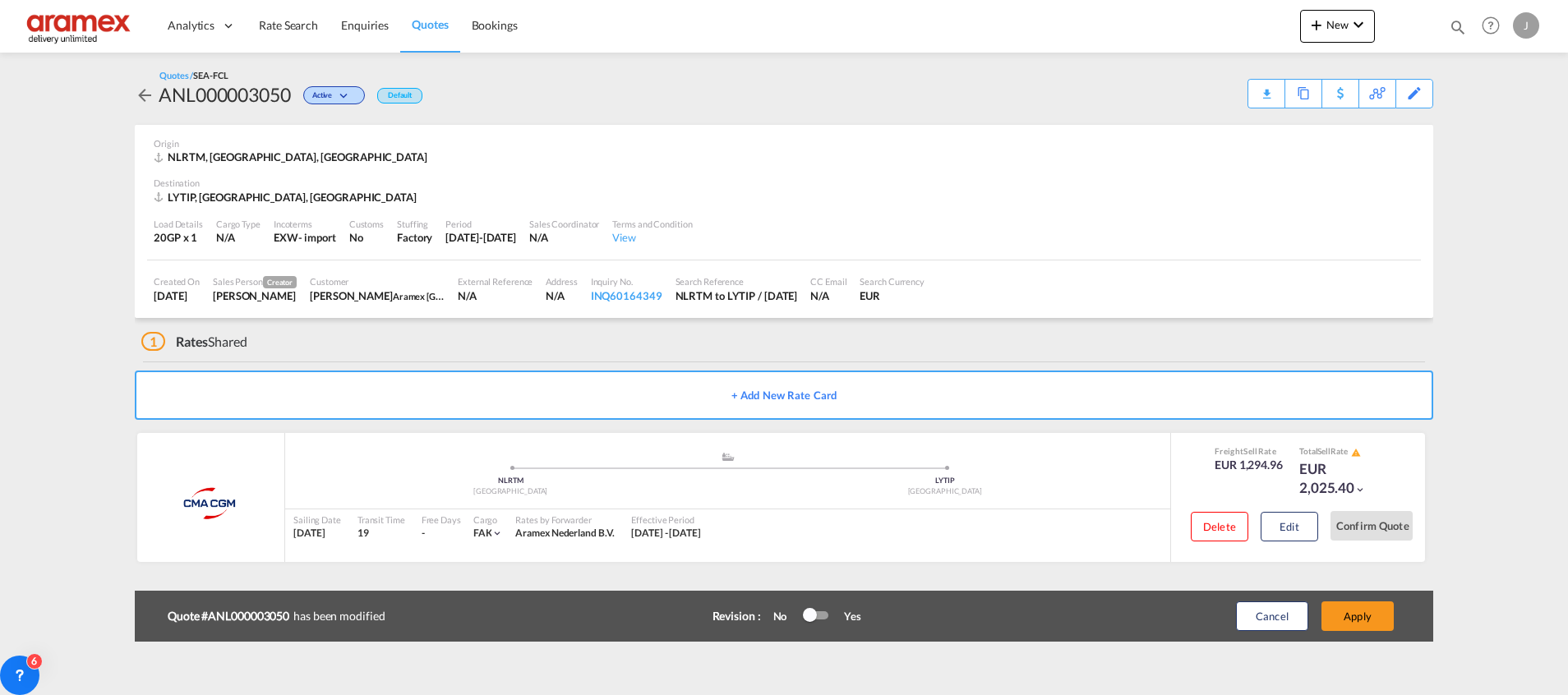
click at [1346, 618] on button "Apply" at bounding box center [1357, 616] width 72 height 30
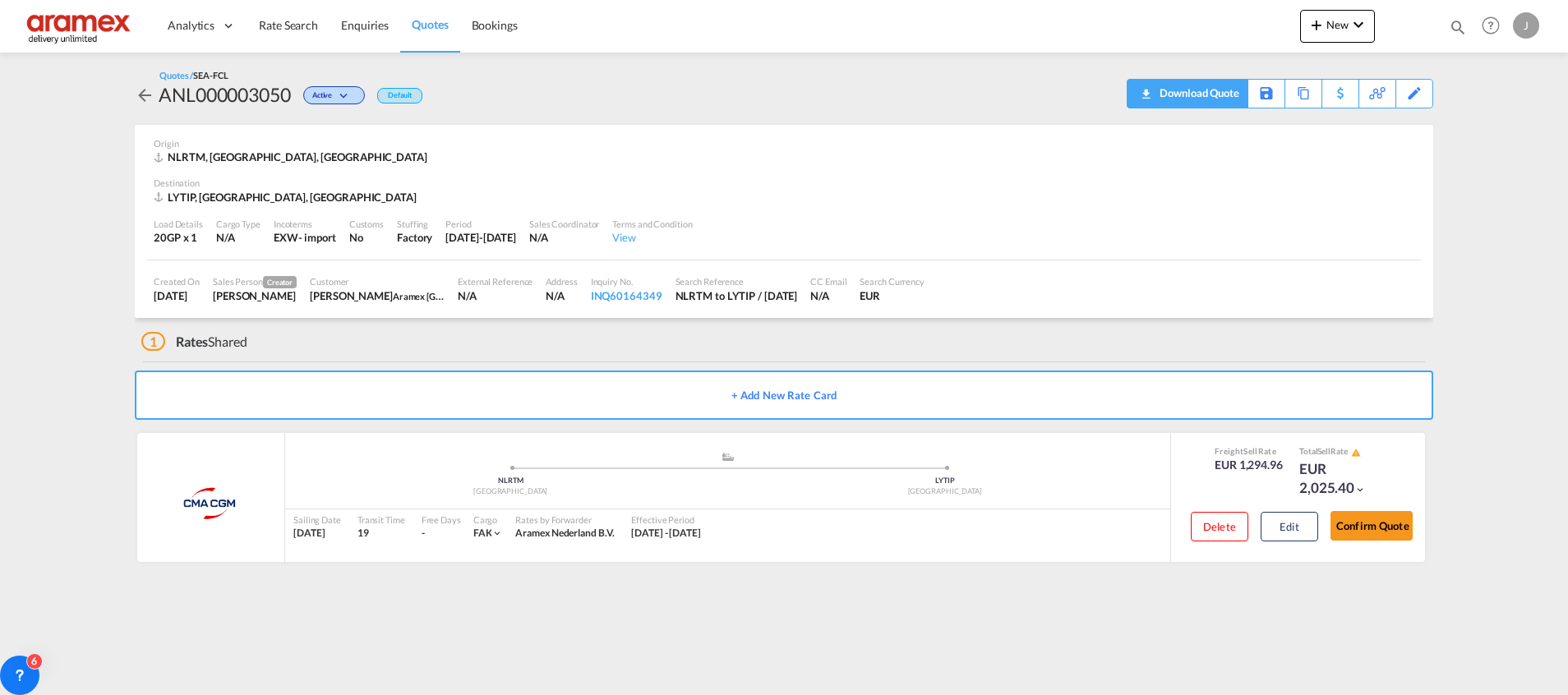
click at [1199, 90] on div "Download Quote" at bounding box center [1197, 93] width 84 height 26
click at [1295, 524] on button "Edit" at bounding box center [1289, 526] width 58 height 30
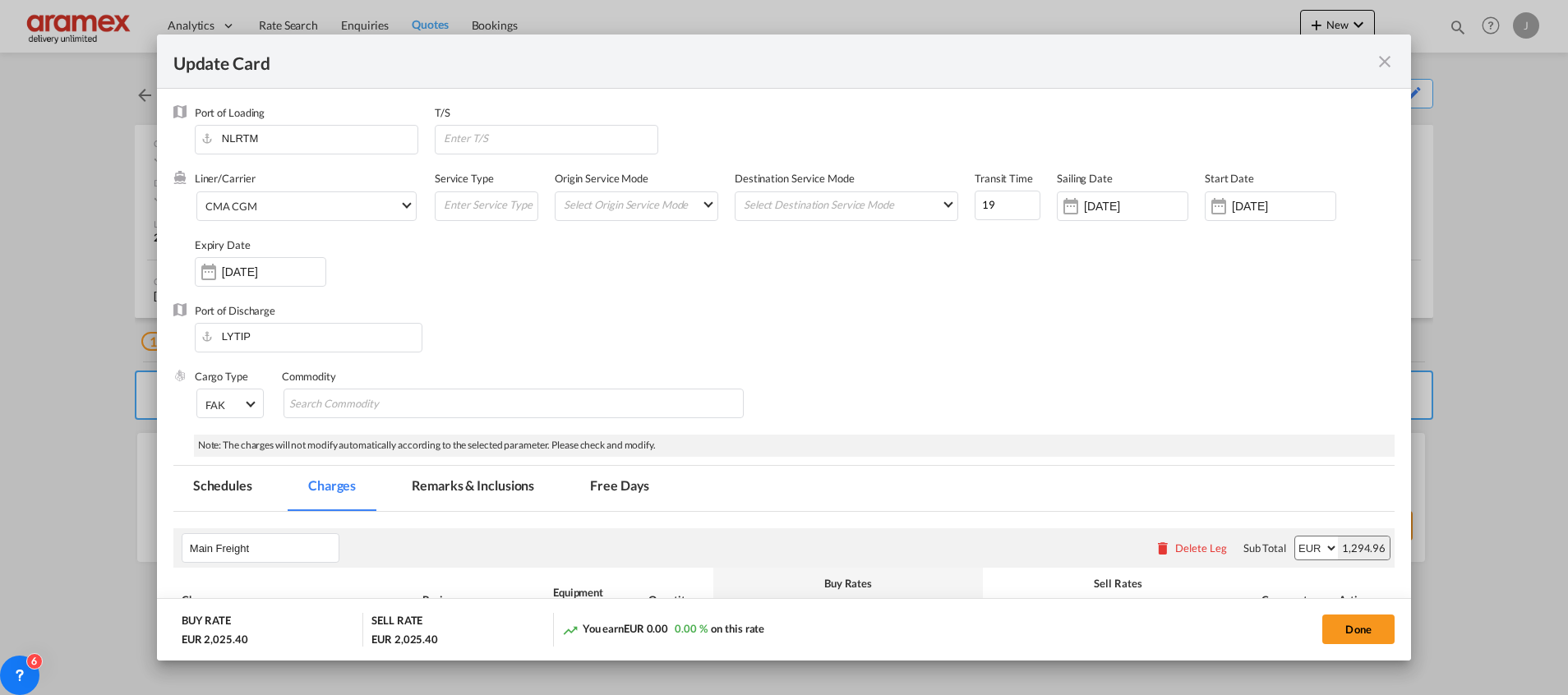
click at [501, 475] on md-tab-item "Remarks & Inclusions" at bounding box center [473, 488] width 162 height 45
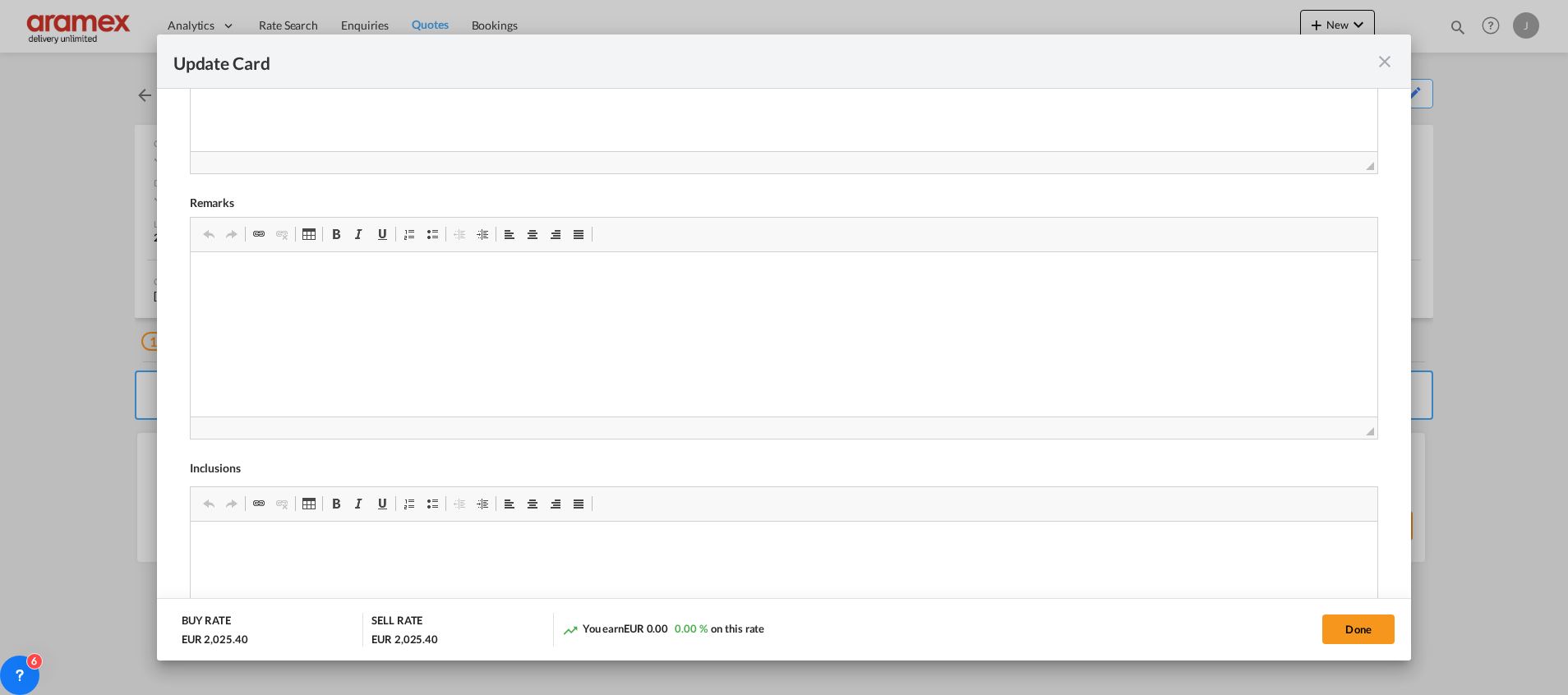
scroll to position [727, 0]
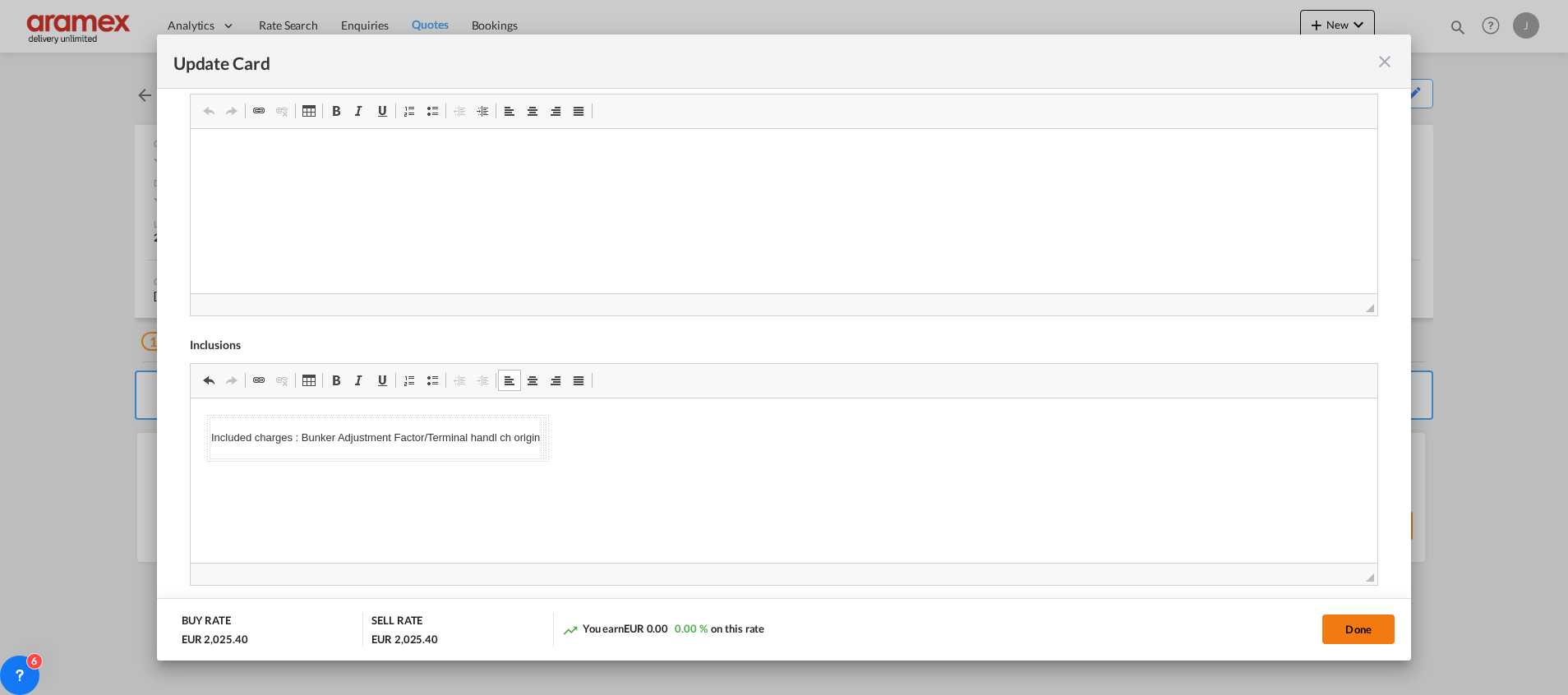
click at [1346, 622] on button "Done" at bounding box center [1358, 629] width 72 height 30
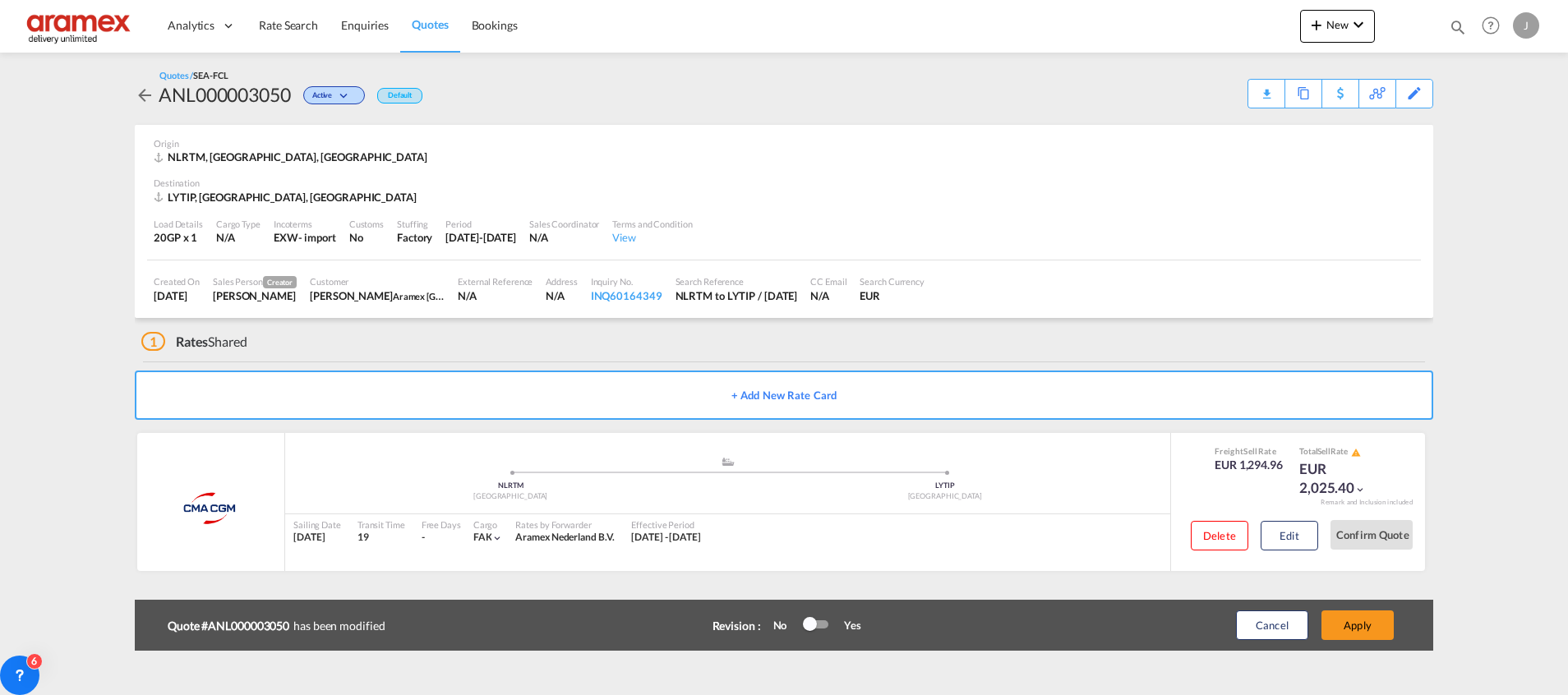
scroll to position [234, 0]
click at [1346, 622] on button "Apply" at bounding box center [1357, 625] width 72 height 30
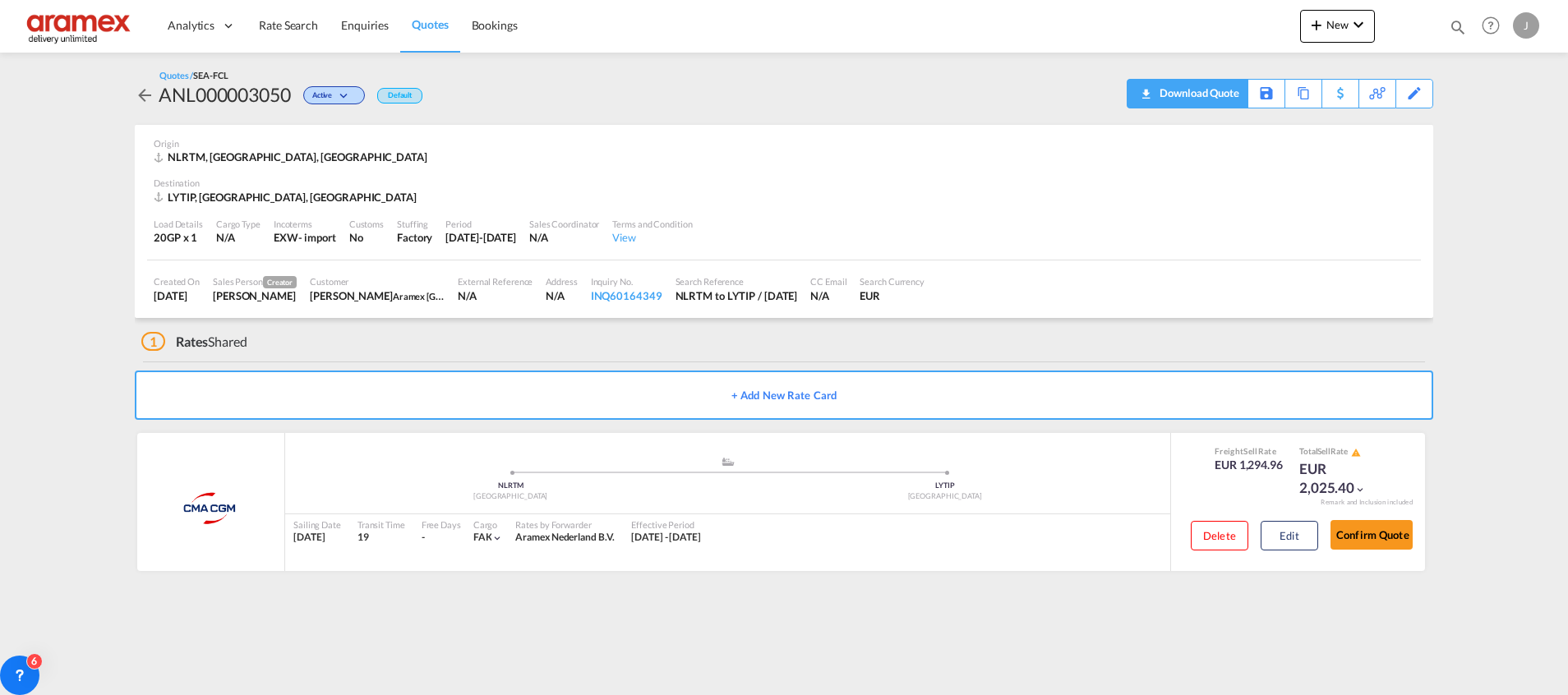
click at [1198, 92] on div "Download Quote" at bounding box center [1197, 93] width 84 height 26
click at [1298, 93] on div "Copy Quote" at bounding box center [1285, 94] width 56 height 28
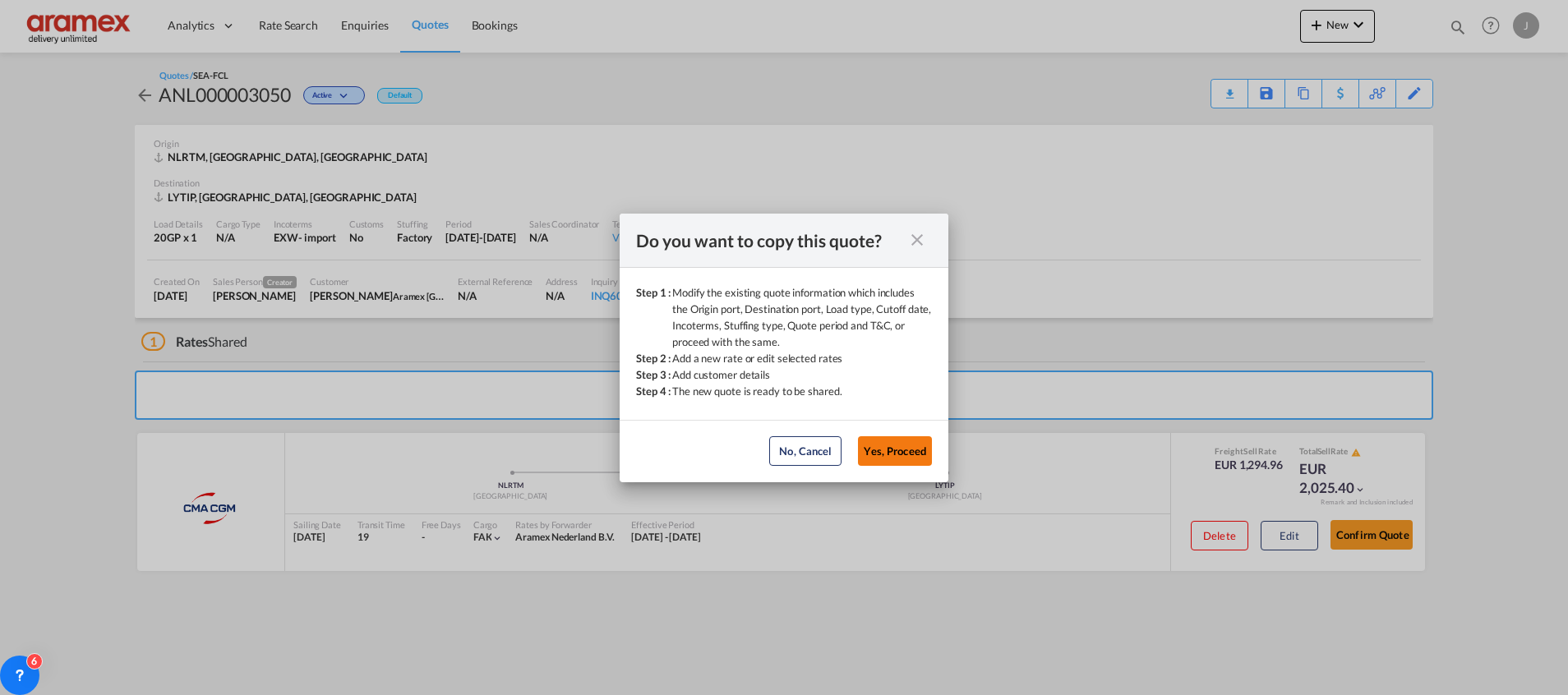
click at [891, 441] on button "Yes, Proceed" at bounding box center [894, 451] width 74 height 30
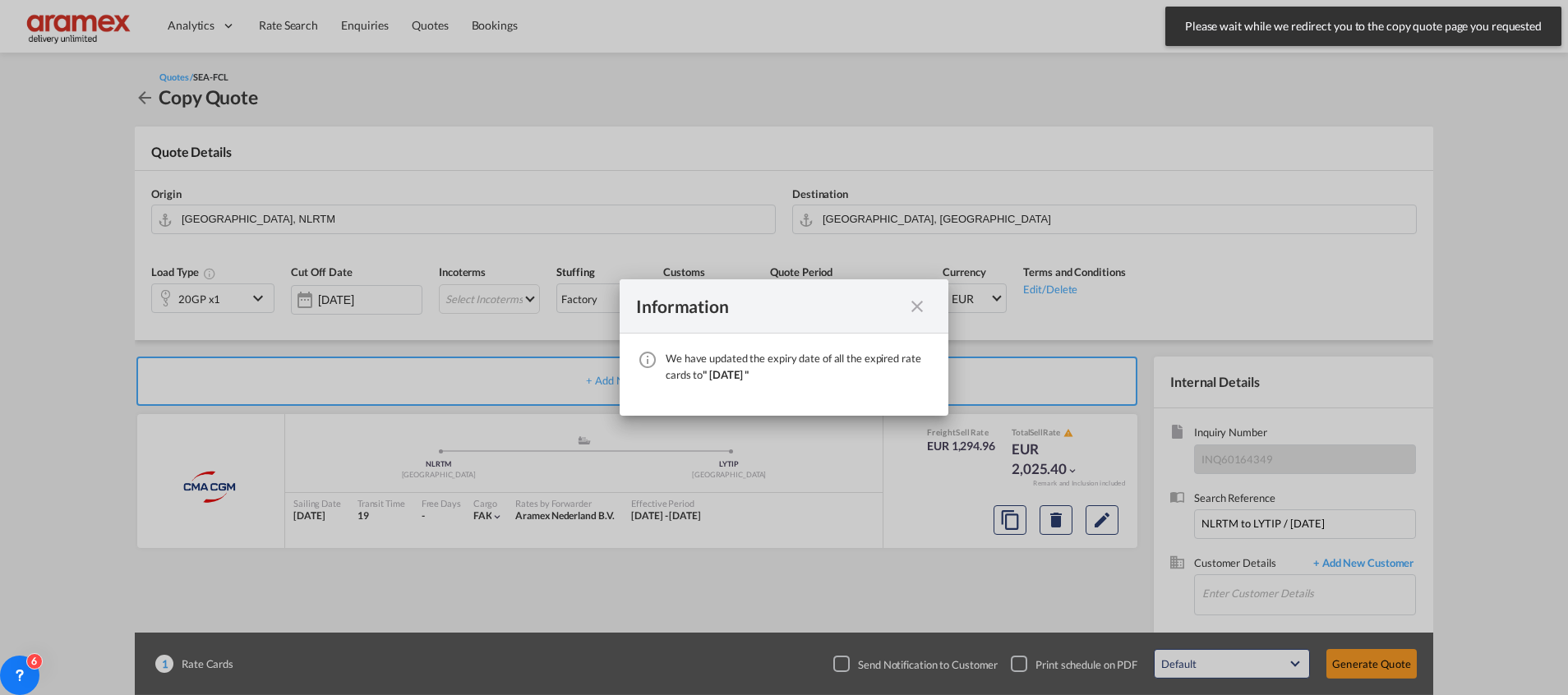
drag, startPoint x: 915, startPoint y: 309, endPoint x: 735, endPoint y: 319, distance: 180.3
click at [916, 308] on md-icon "icon-close fg-AAA8AD cursor" at bounding box center [917, 307] width 19 height 19
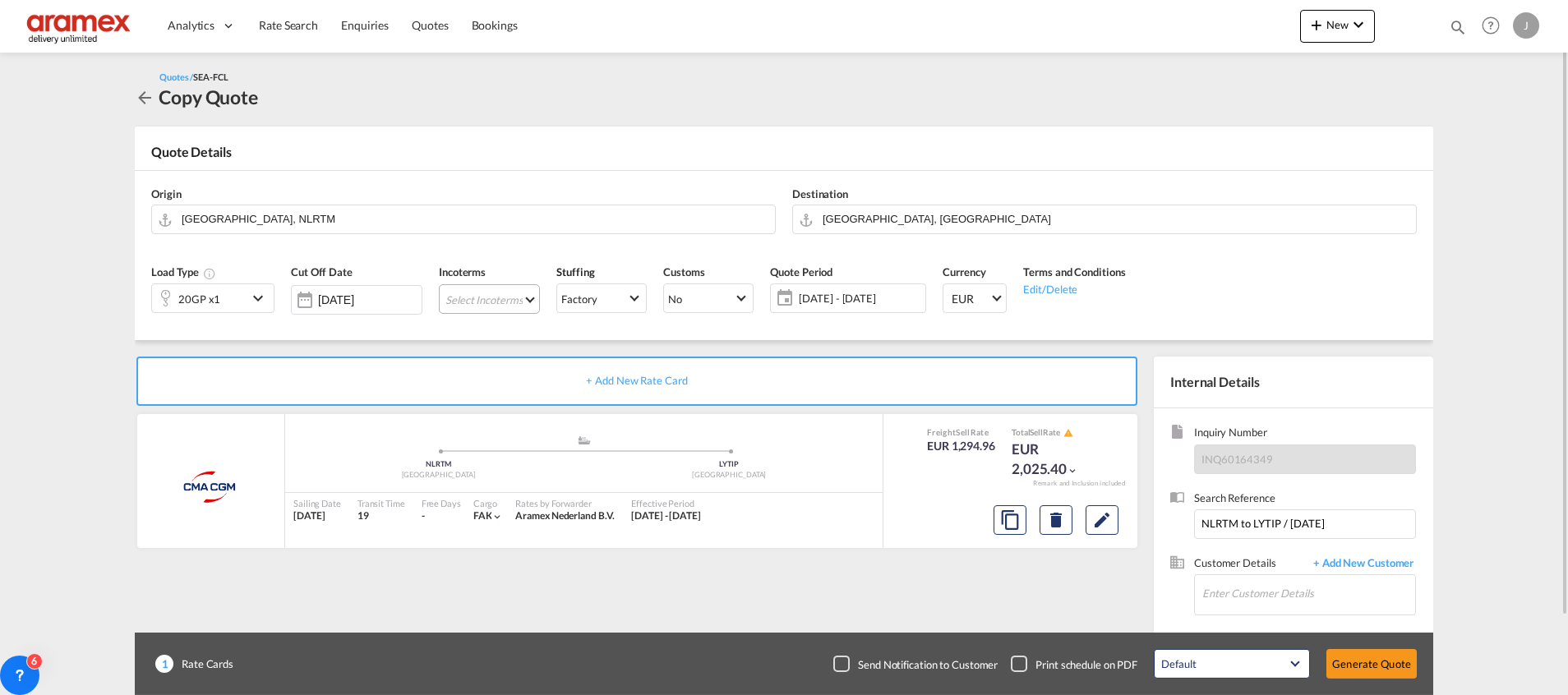
click at [479, 299] on md-select "Select Incoterms EXW - import Ex Works CIP - import Carriage and Insurance Paid…" at bounding box center [489, 299] width 101 height 30
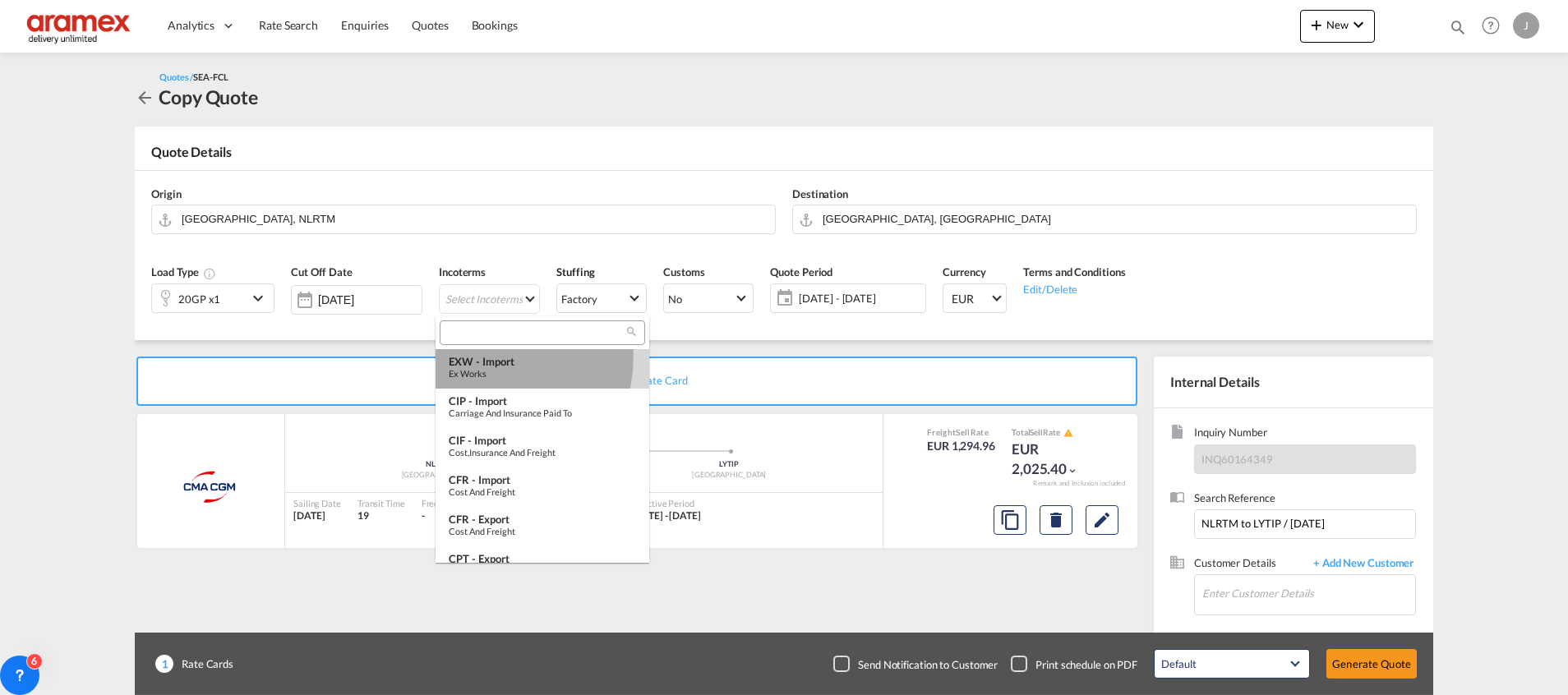
click at [490, 358] on div "EXW - import" at bounding box center [543, 361] width 187 height 13
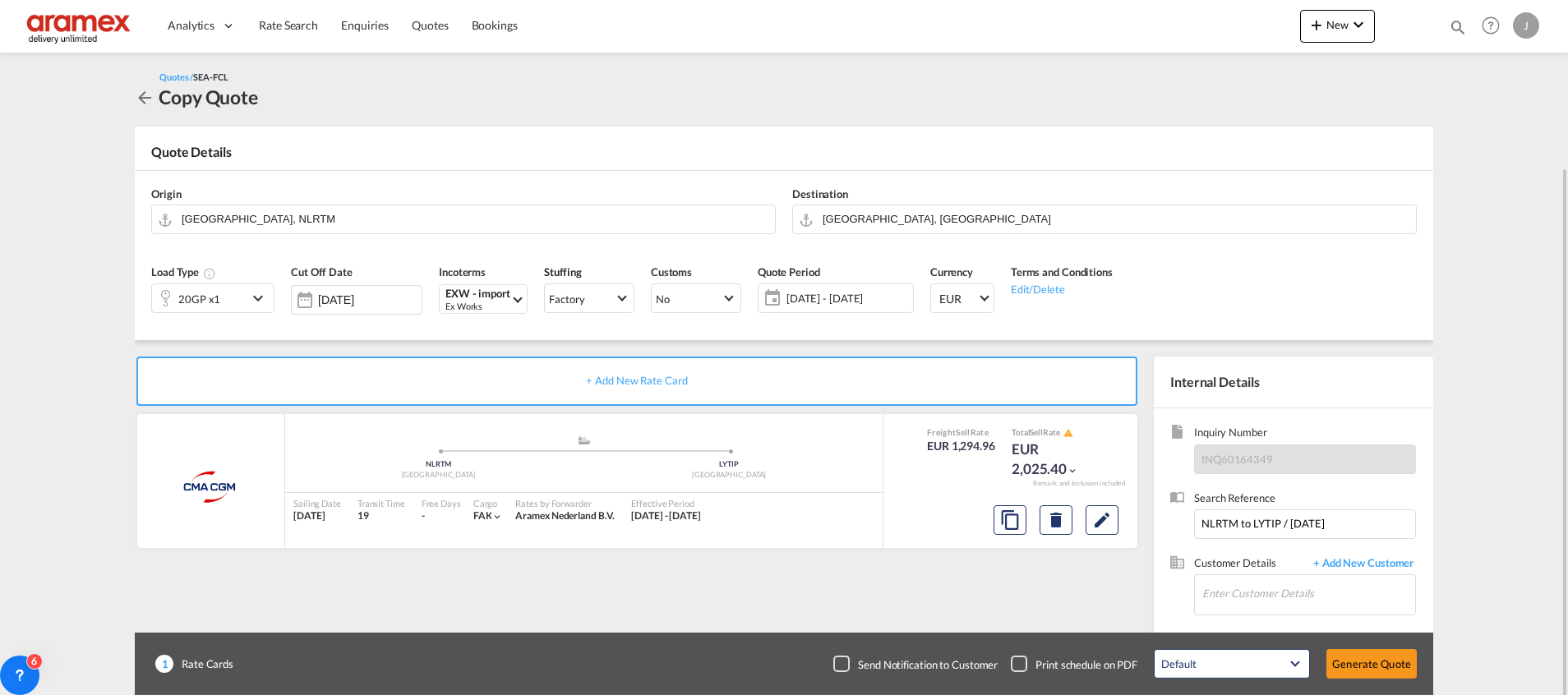
scroll to position [88, 0]
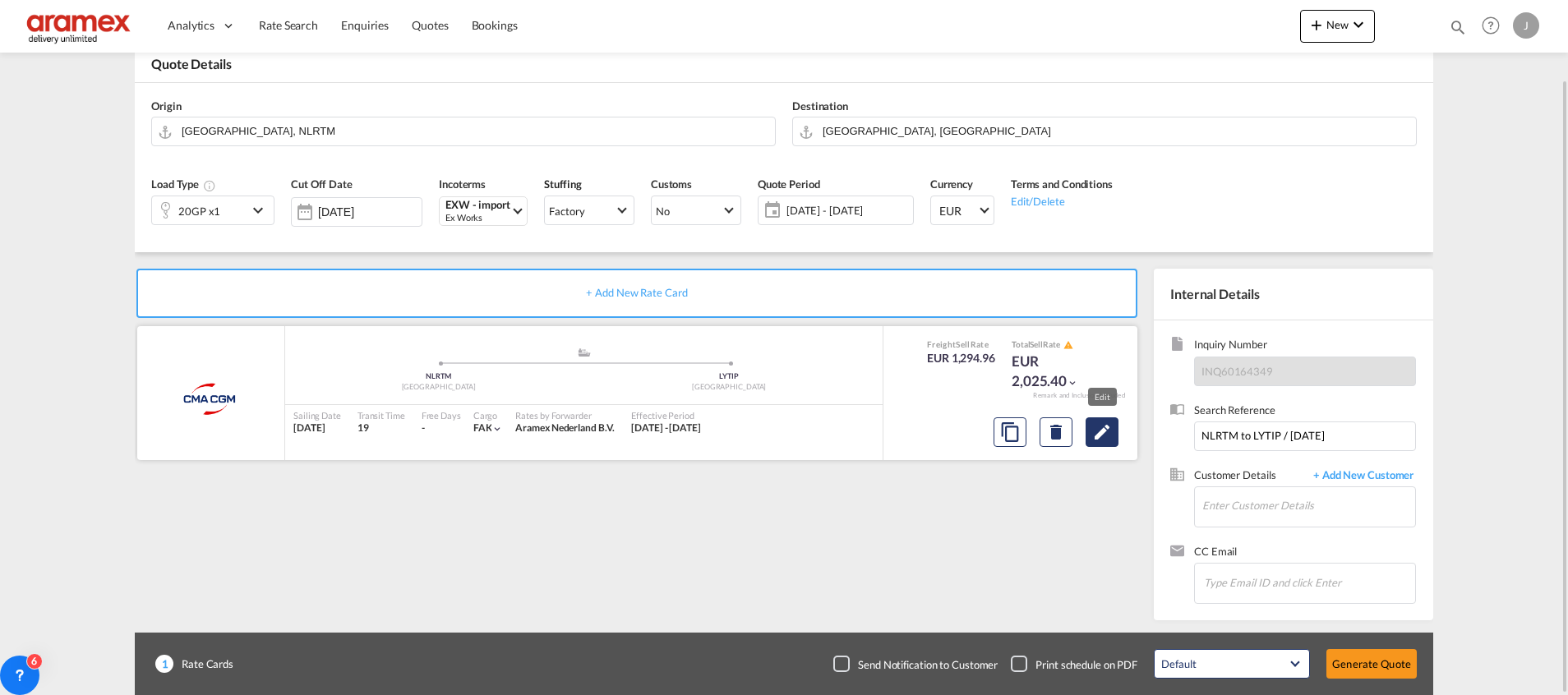
click at [1100, 435] on md-icon "Edit" at bounding box center [1102, 432] width 19 height 19
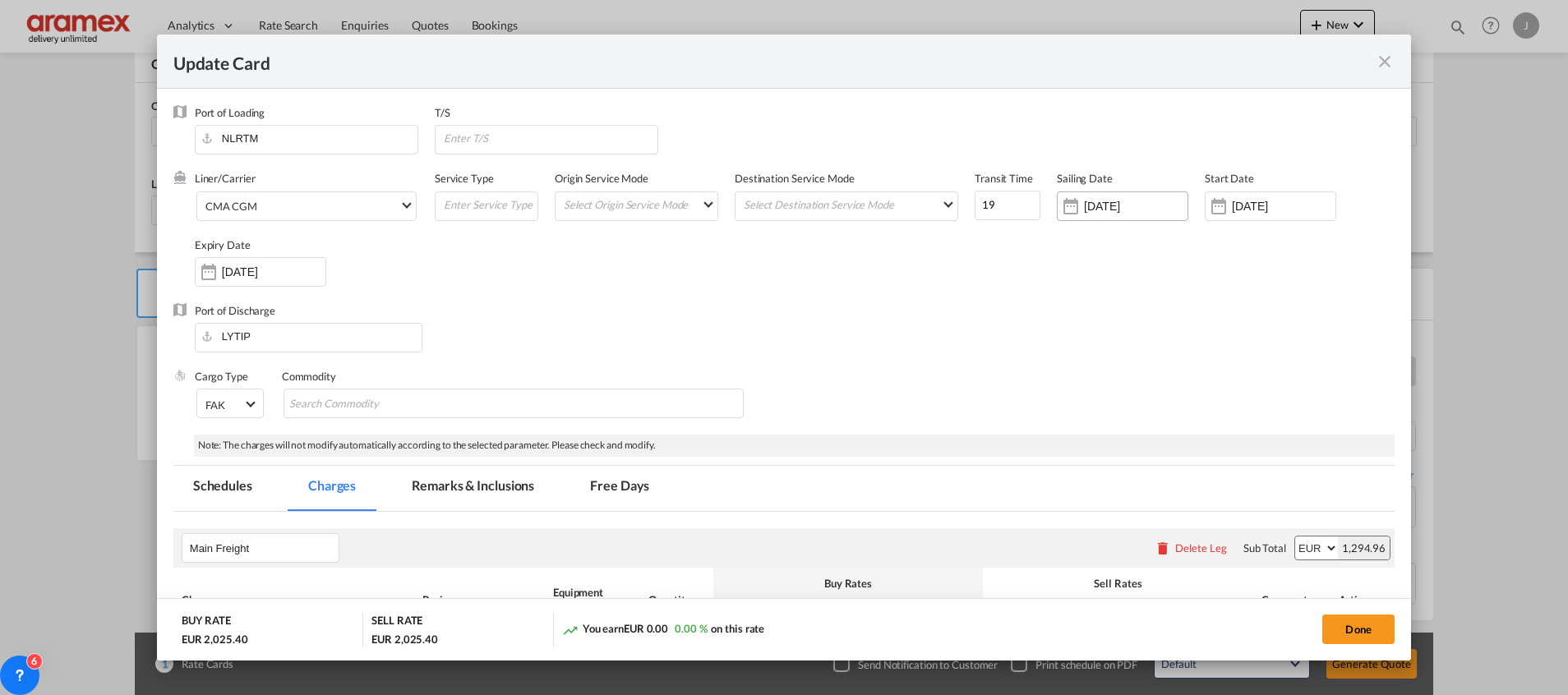
click at [1113, 202] on input "[DATE]" at bounding box center [1135, 206] width 103 height 13
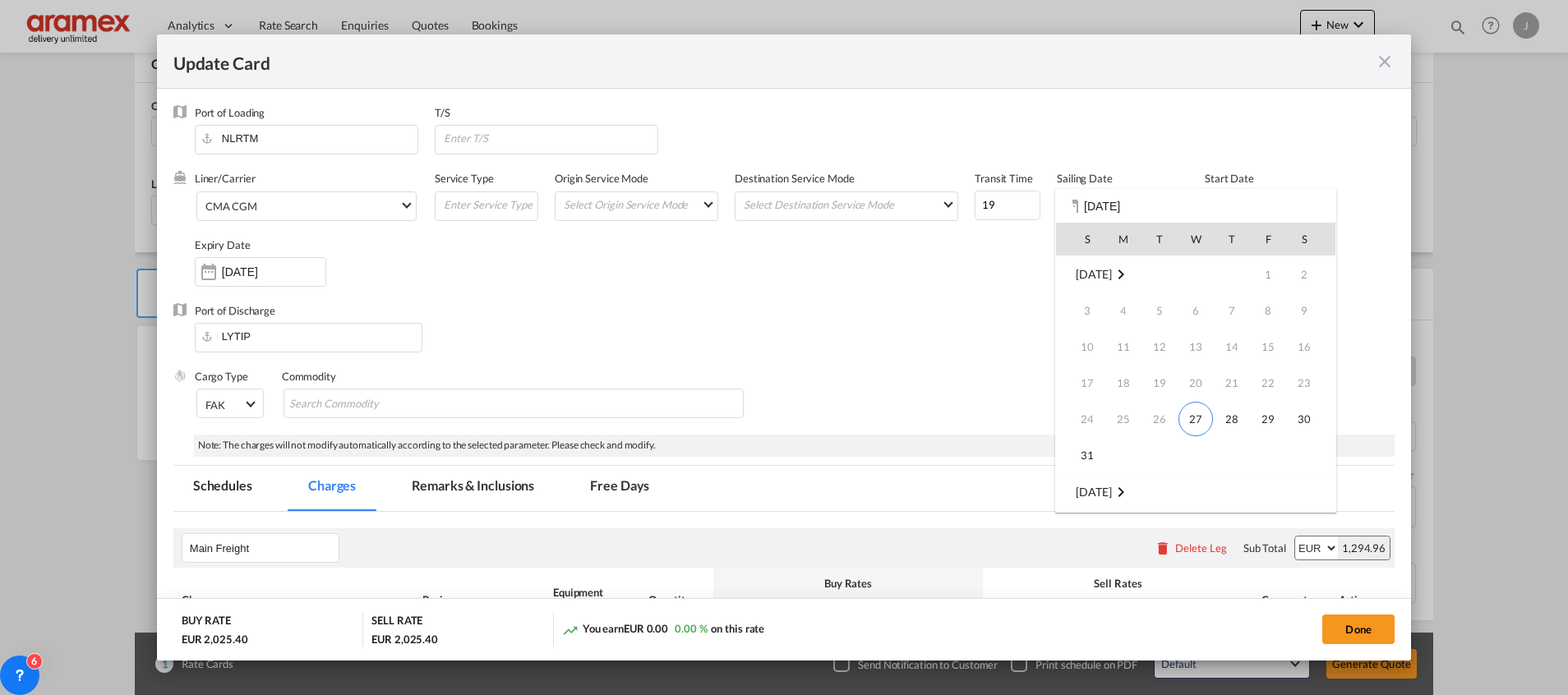
scroll to position [218, 0]
click at [1266, 346] on span "12" at bounding box center [1267, 347] width 33 height 33
type input "[DATE]"
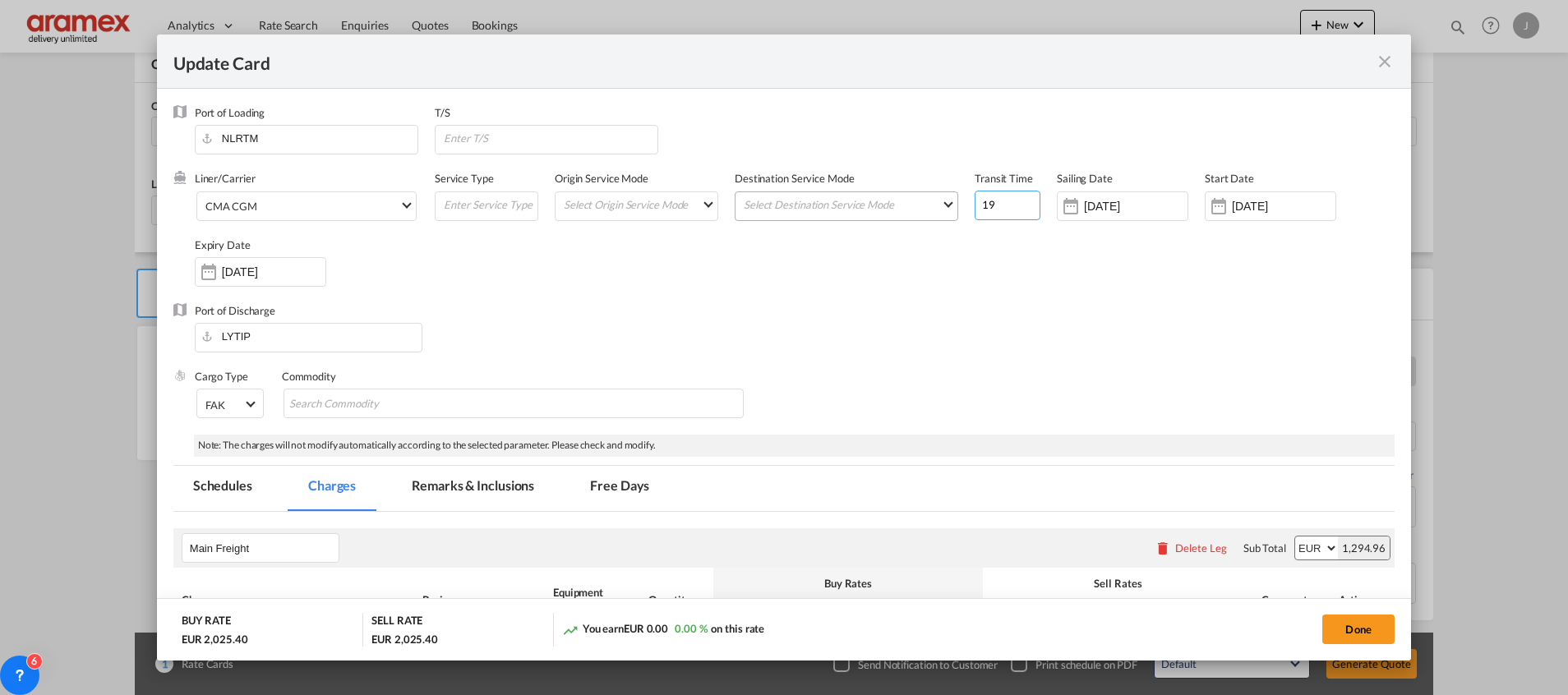
drag, startPoint x: 952, startPoint y: 207, endPoint x: 922, endPoint y: 207, distance: 30.0
click at [922, 207] on div "Liner/Carrier CMA CGM 2HM LOGISTICS D.O.O AAXL GLOBAL SHIPPING LINES LLC [PERSO…" at bounding box center [794, 236] width 1200 height 131
type input "21"
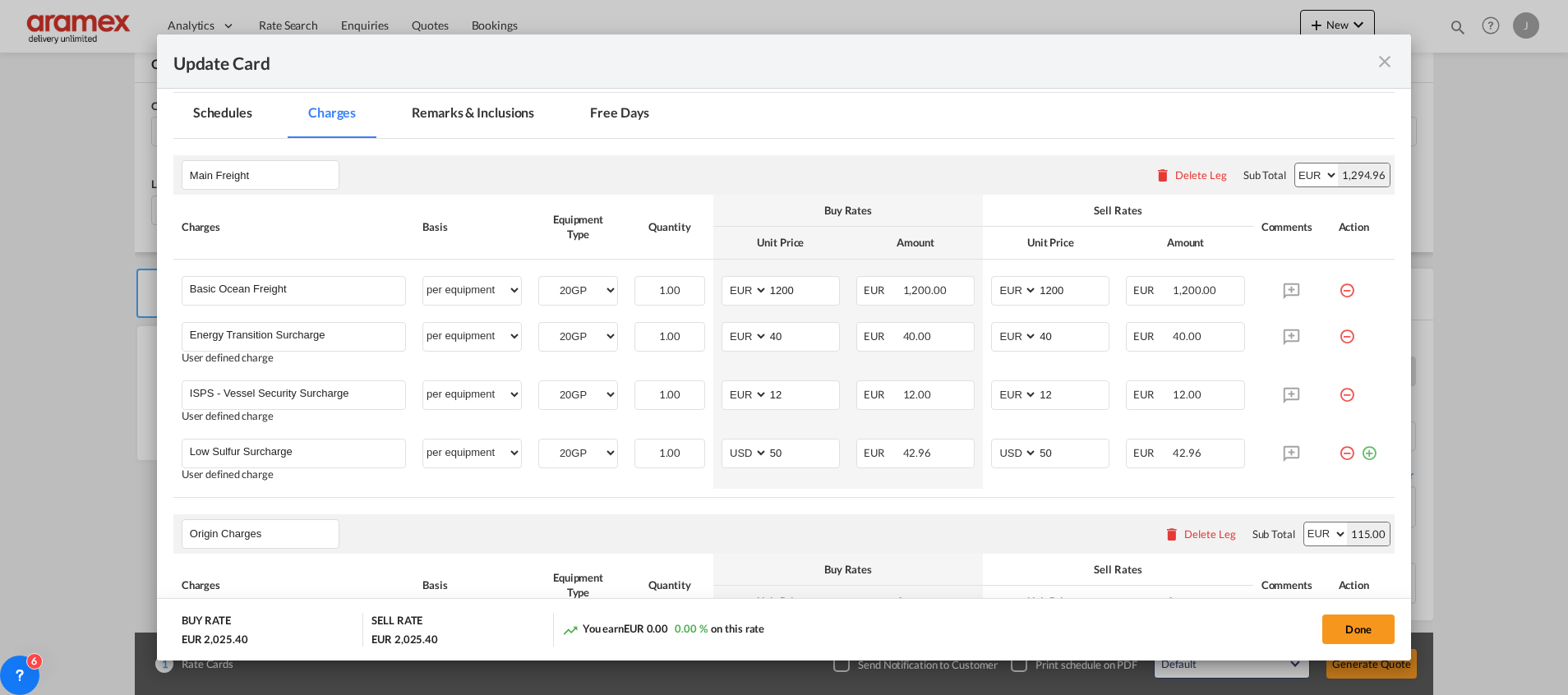
scroll to position [494, 0]
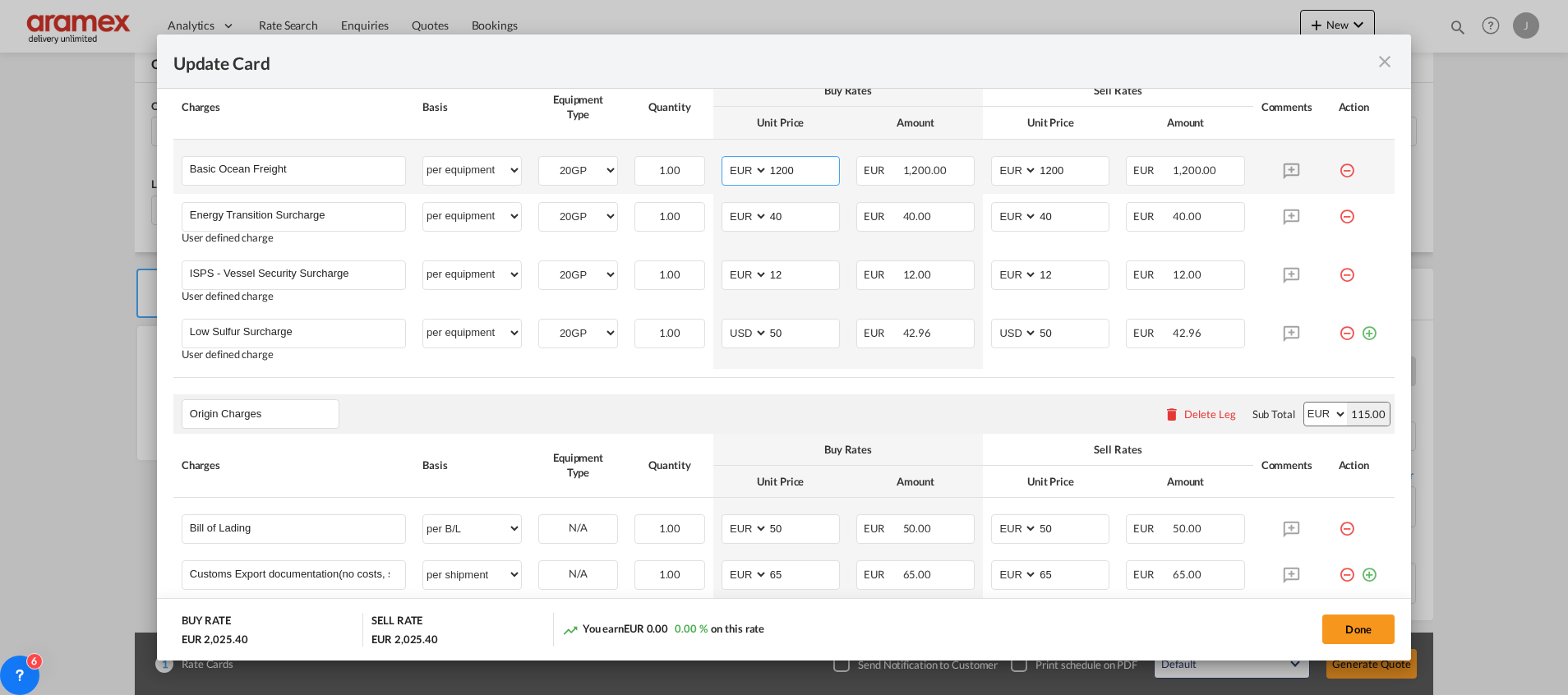
click at [789, 167] on input "1200" at bounding box center [803, 170] width 70 height 25
paste input "5"
type input "1500"
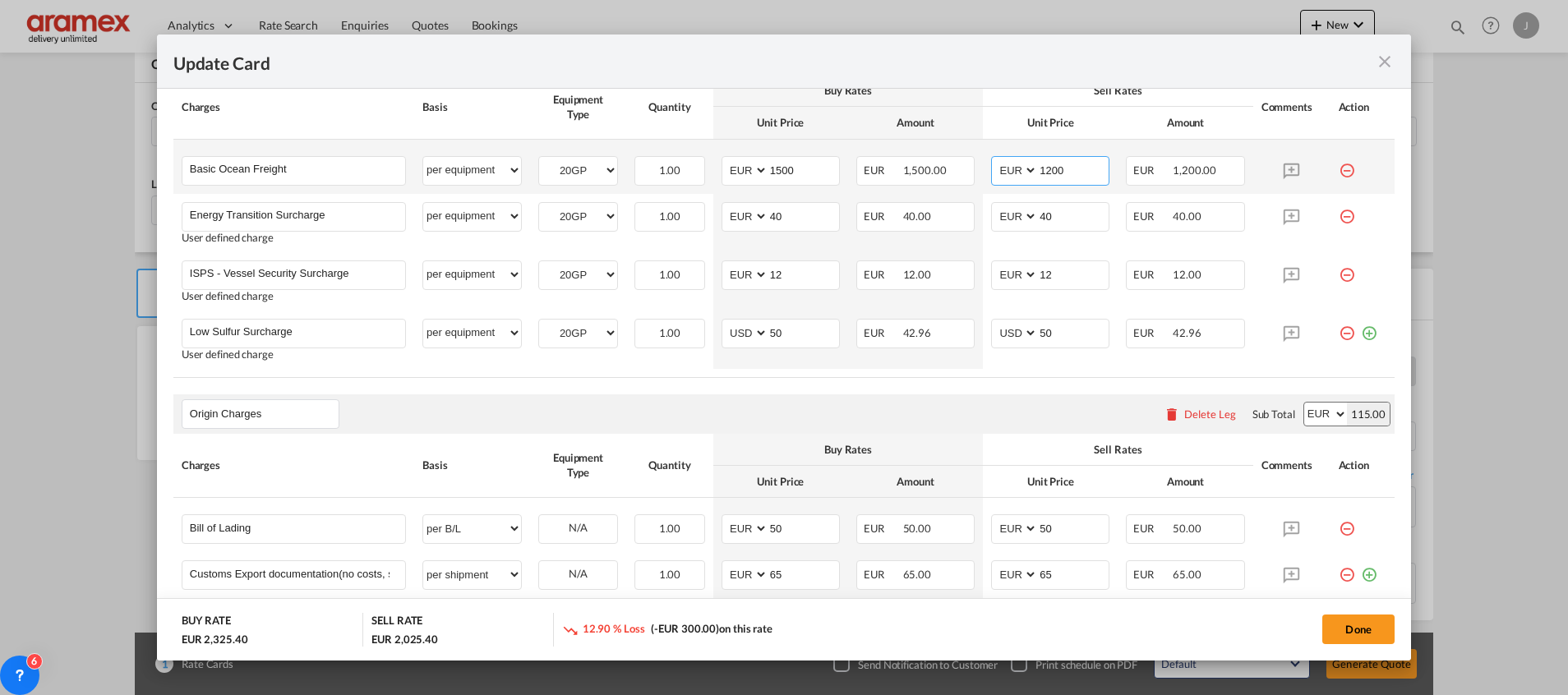
click at [1062, 170] on input "1200" at bounding box center [1073, 170] width 70 height 25
paste input "5"
type input "1500"
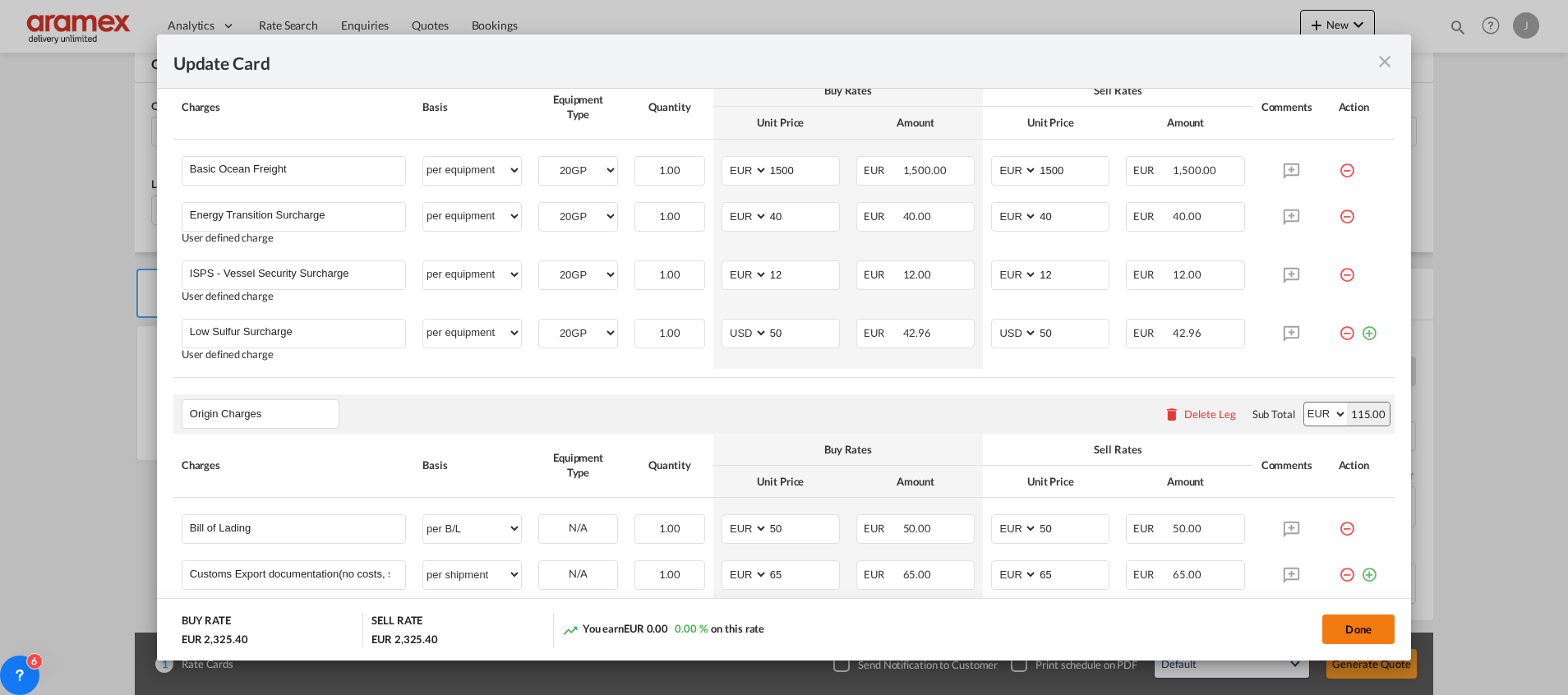
click at [1363, 621] on button "Done" at bounding box center [1358, 629] width 72 height 30
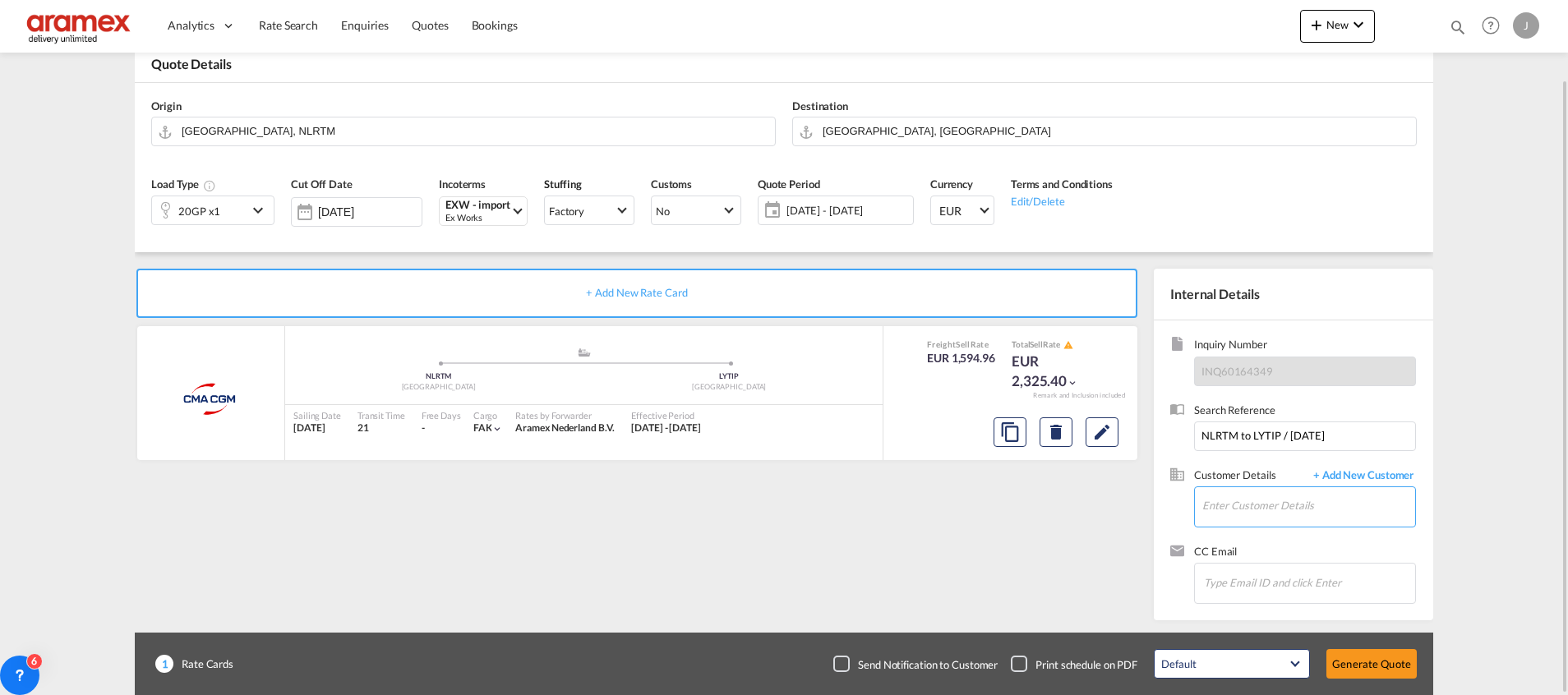
click at [1223, 504] on input "Enter Customer Details" at bounding box center [1308, 506] width 213 height 37
paste input "[PERSON_NAME]"
click at [1304, 449] on div "[PERSON_NAME] [EMAIL_ADDRESS][DOMAIN_NAME] | Aramex [GEOGRAPHIC_DATA] for Expre…" at bounding box center [1308, 466] width 214 height 44
type input "Aramex [GEOGRAPHIC_DATA] for Express services. – [GEOGRAPHIC_DATA], [PERSON_NAM…"
click at [1356, 663] on button "Generate Quote" at bounding box center [1371, 664] width 91 height 30
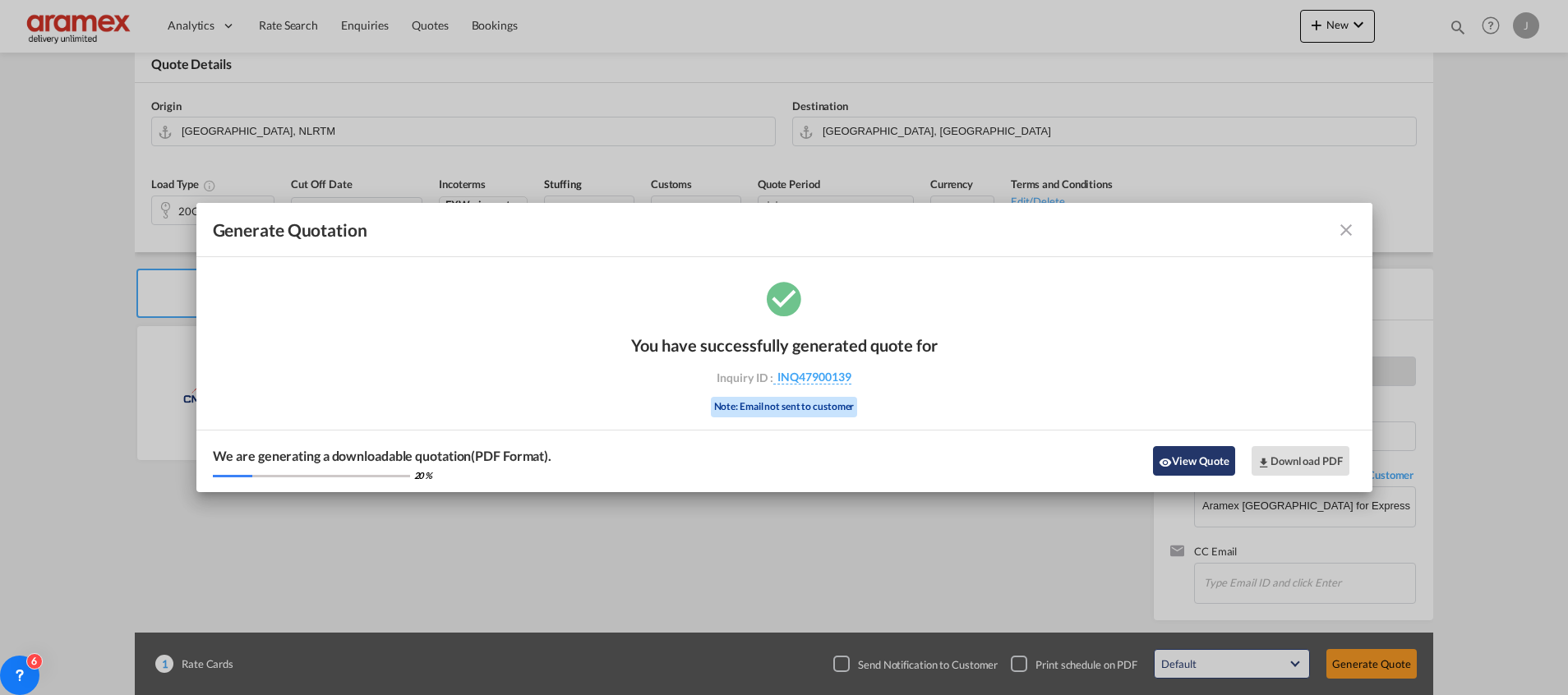
click at [1214, 460] on button "View Quote" at bounding box center [1193, 461] width 82 height 30
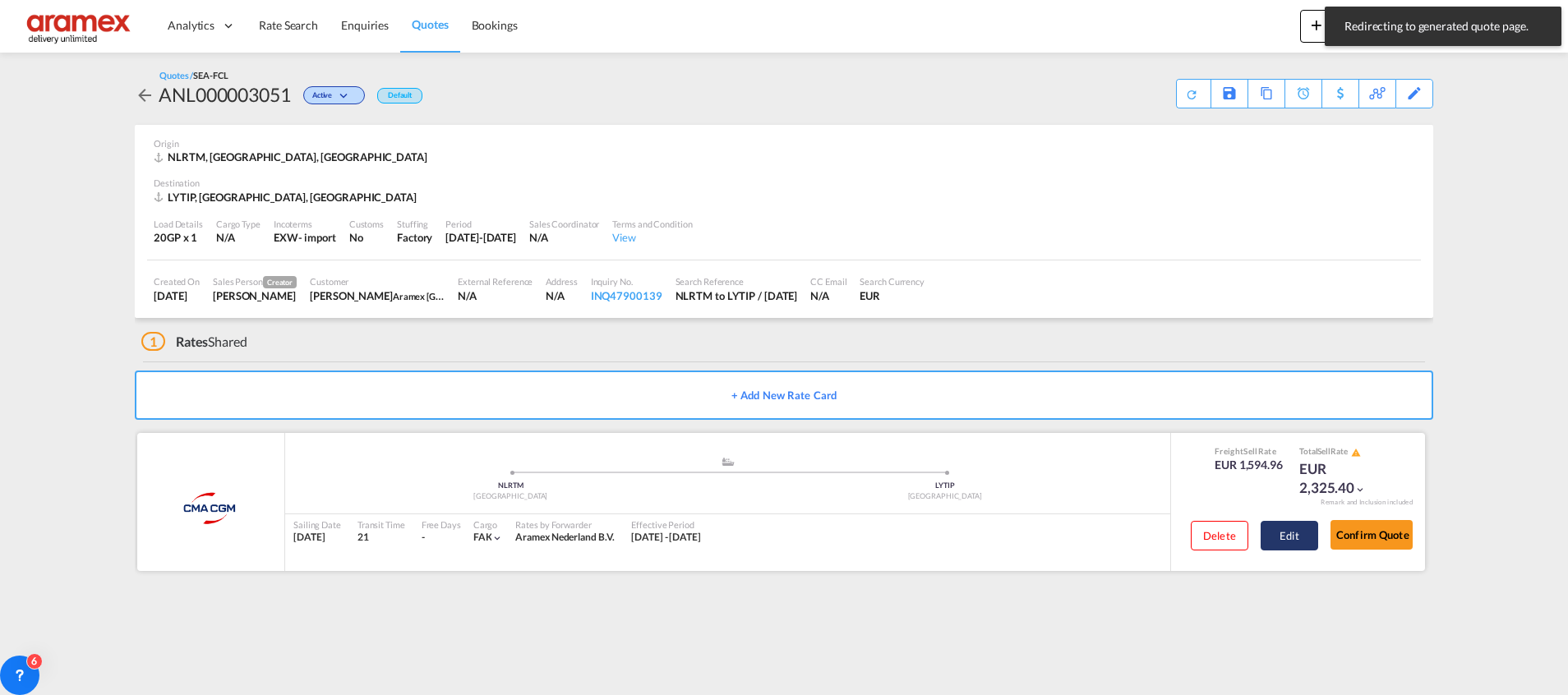
click at [1289, 529] on button "Edit" at bounding box center [1289, 536] width 58 height 30
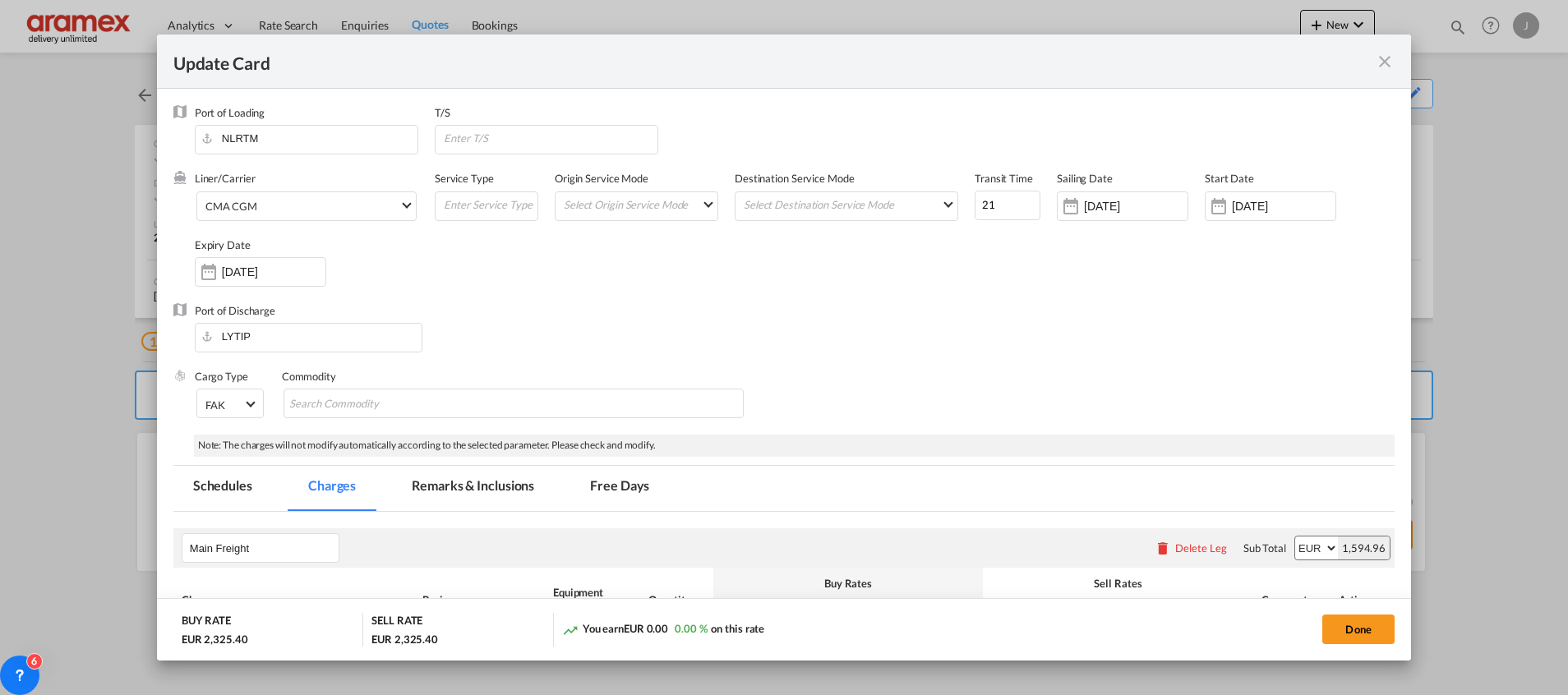
drag, startPoint x: 1386, startPoint y: 52, endPoint x: 1392, endPoint y: 89, distance: 37.5
click at [1387, 52] on md-icon "icon-close fg-AAA8AD m-0 pointer" at bounding box center [1384, 62] width 19 height 19
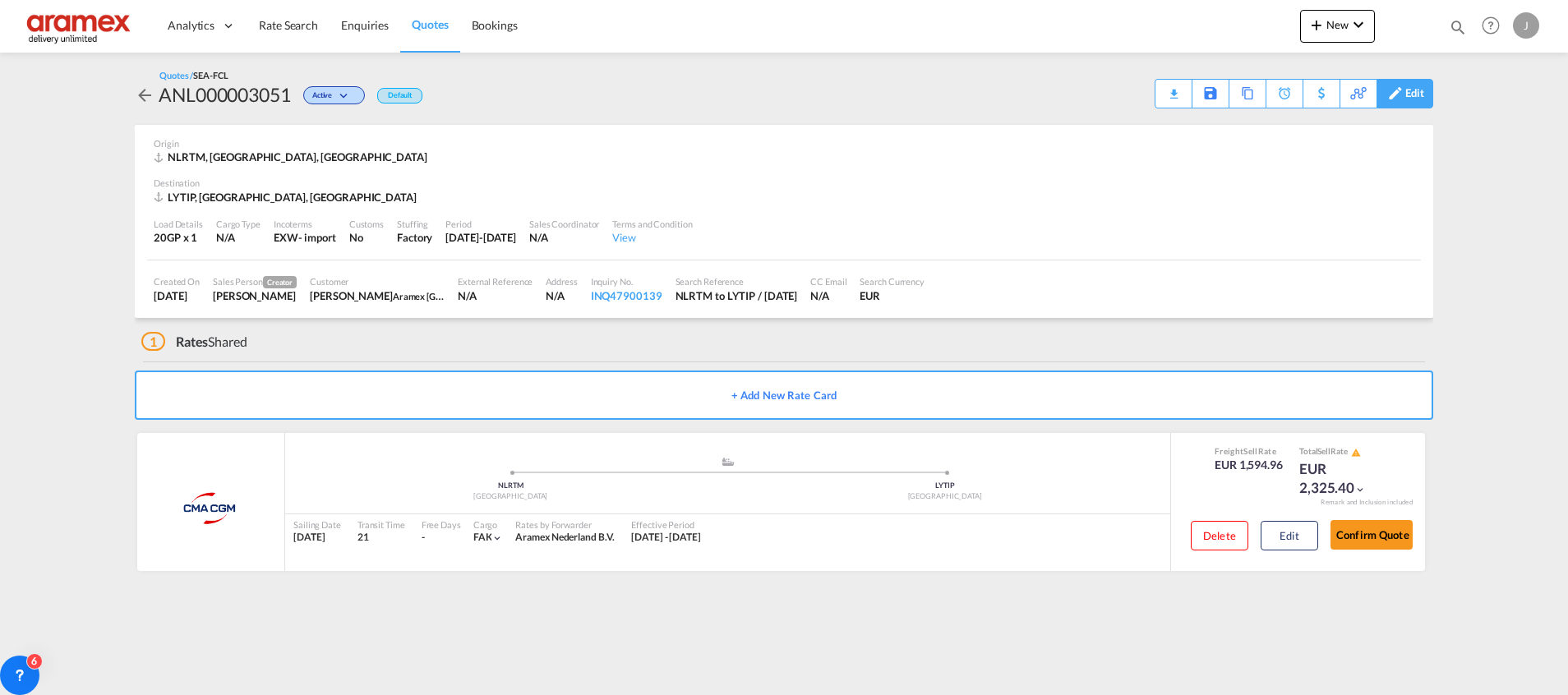
click at [1411, 88] on div "Edit" at bounding box center [1415, 94] width 19 height 28
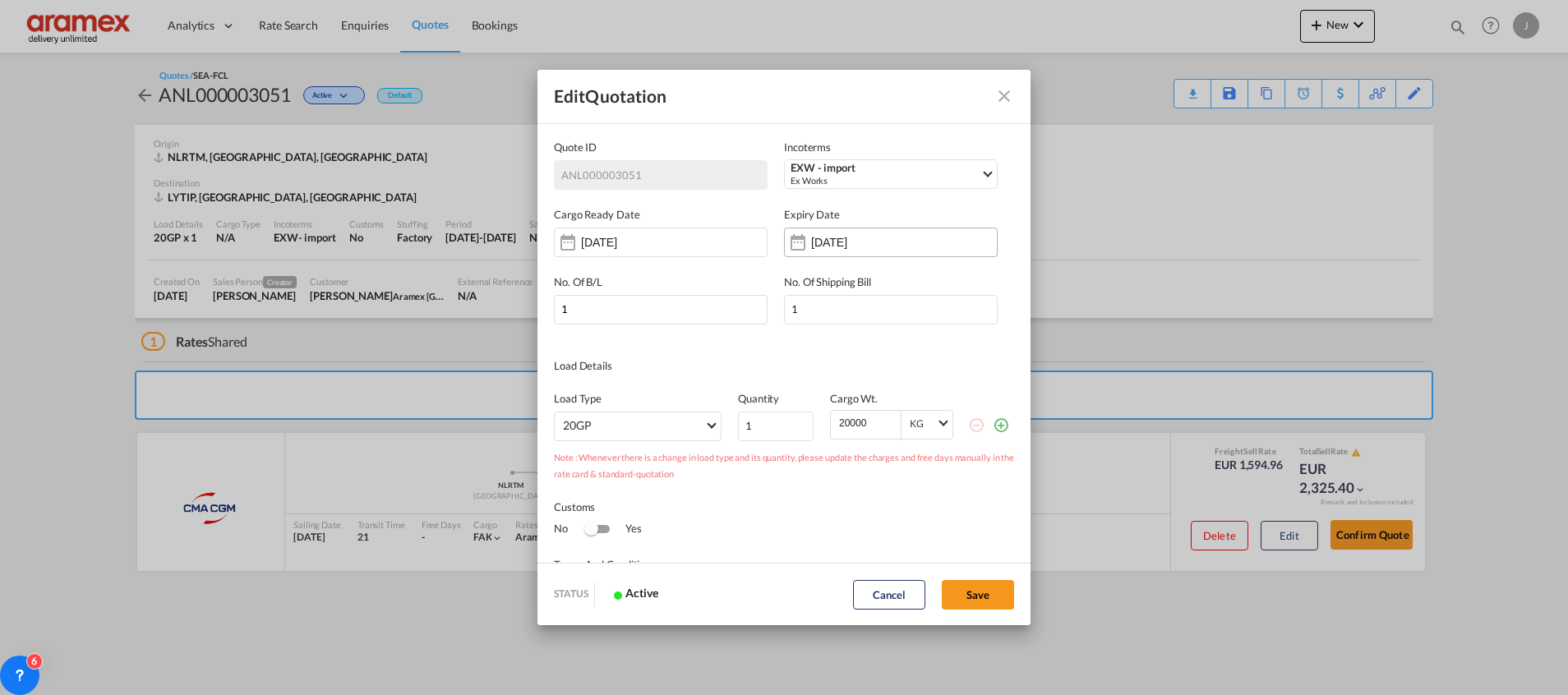
click at [878, 238] on input "[DATE]" at bounding box center [863, 243] width 103 height 13
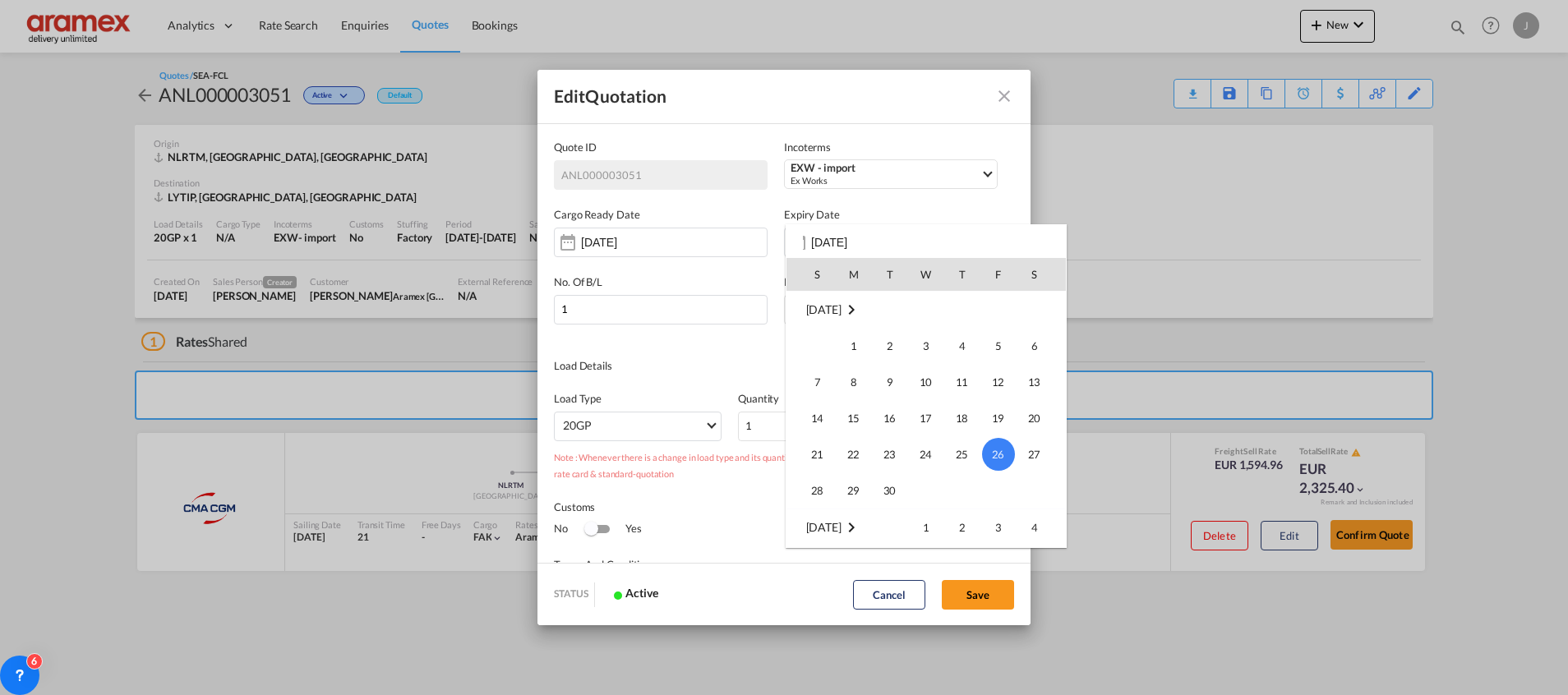
scroll to position [341, 0]
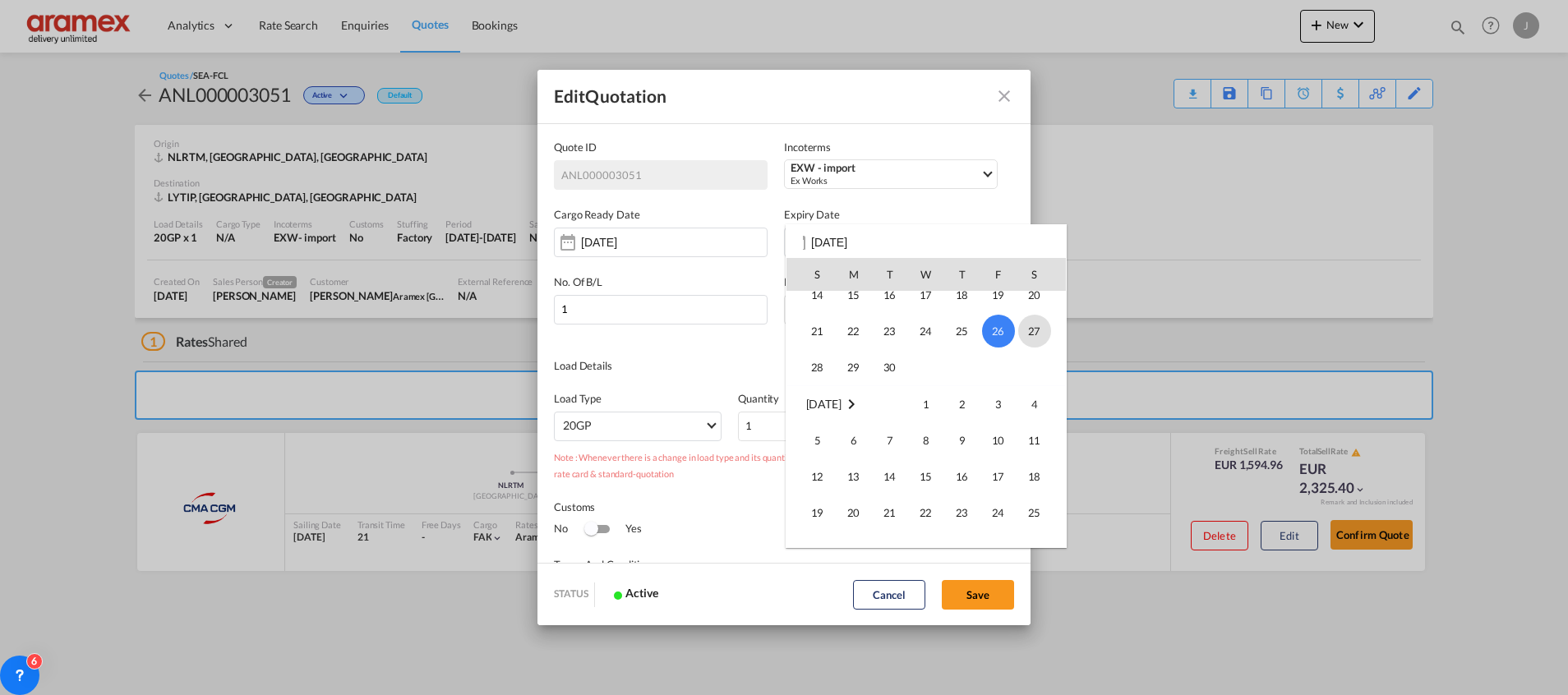
click at [1032, 332] on span "27" at bounding box center [1034, 332] width 33 height 33
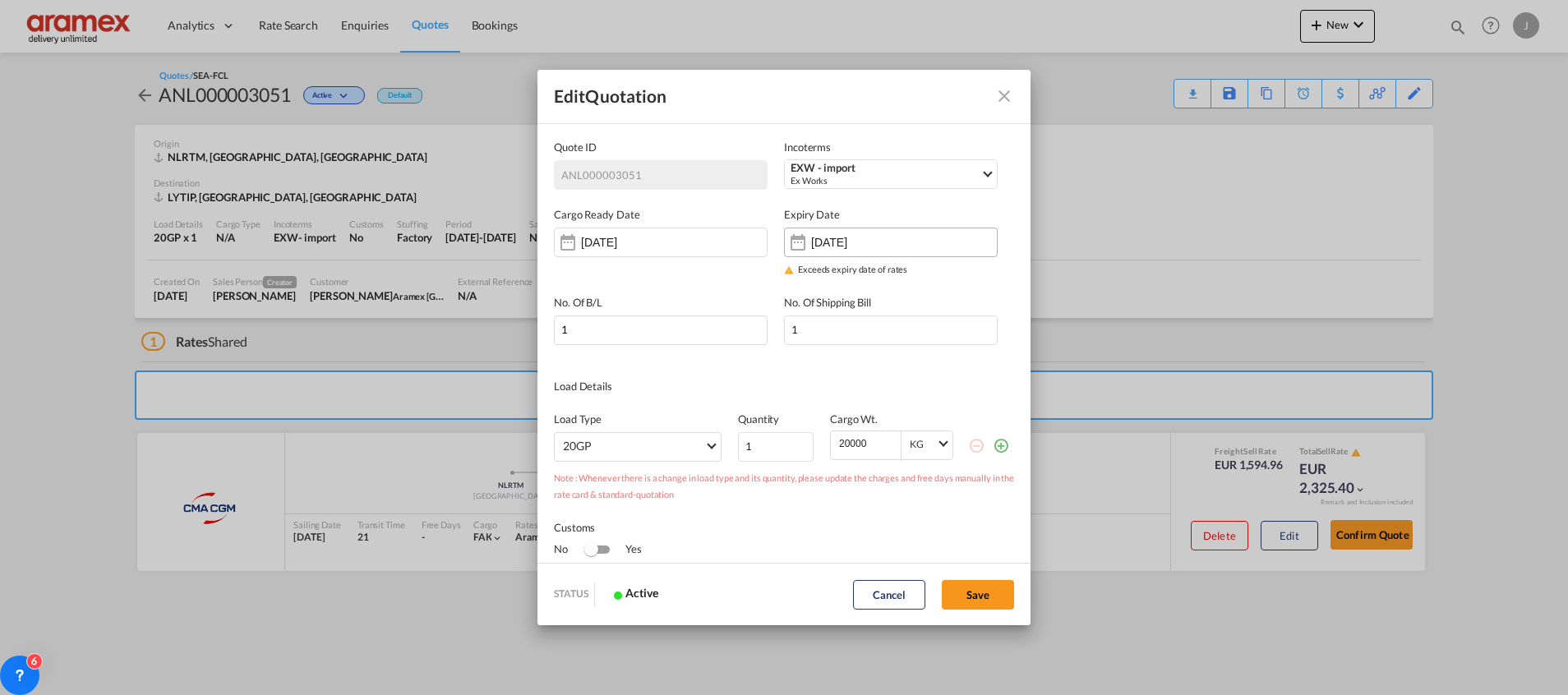
click at [884, 244] on input "[DATE]" at bounding box center [863, 243] width 103 height 13
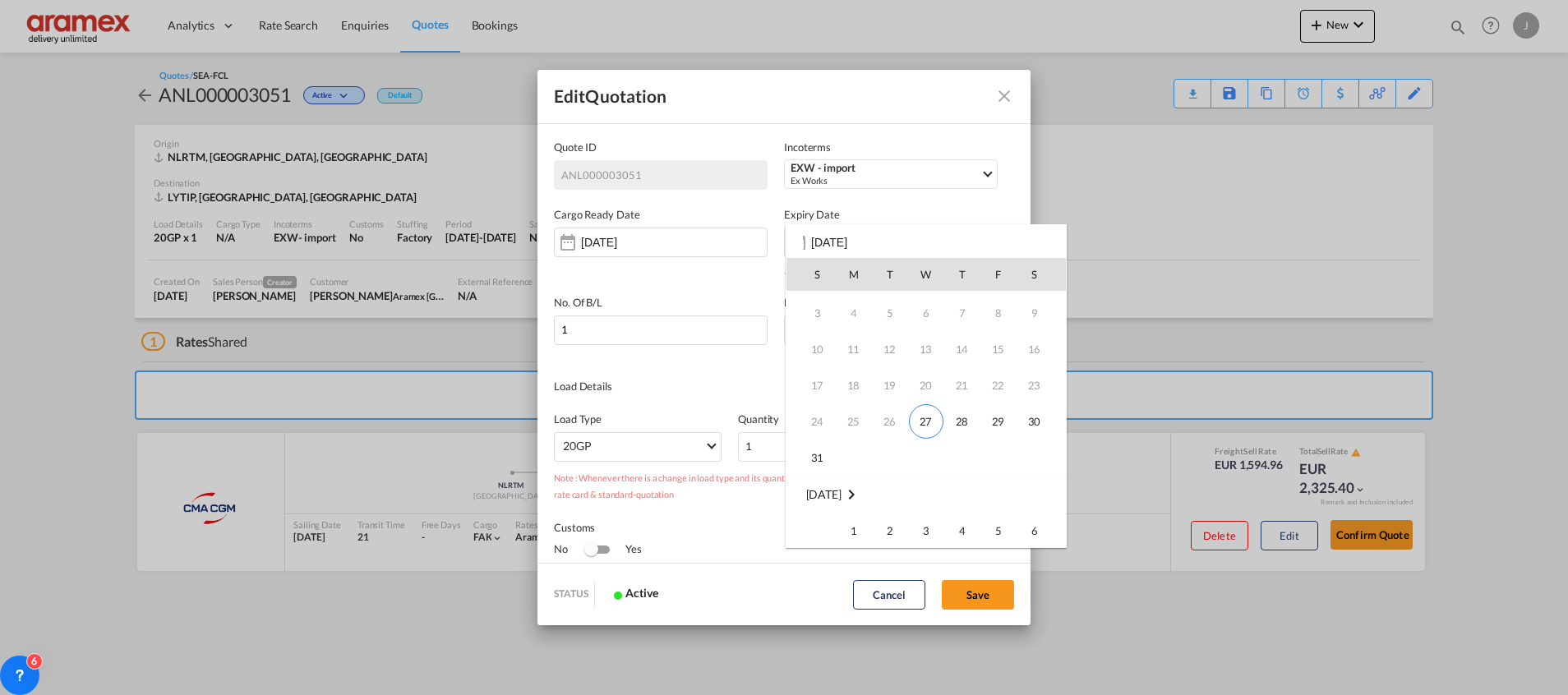
scroll to position [0, 0]
click at [923, 451] on span "27" at bounding box center [926, 455] width 35 height 35
type input "[DATE]"
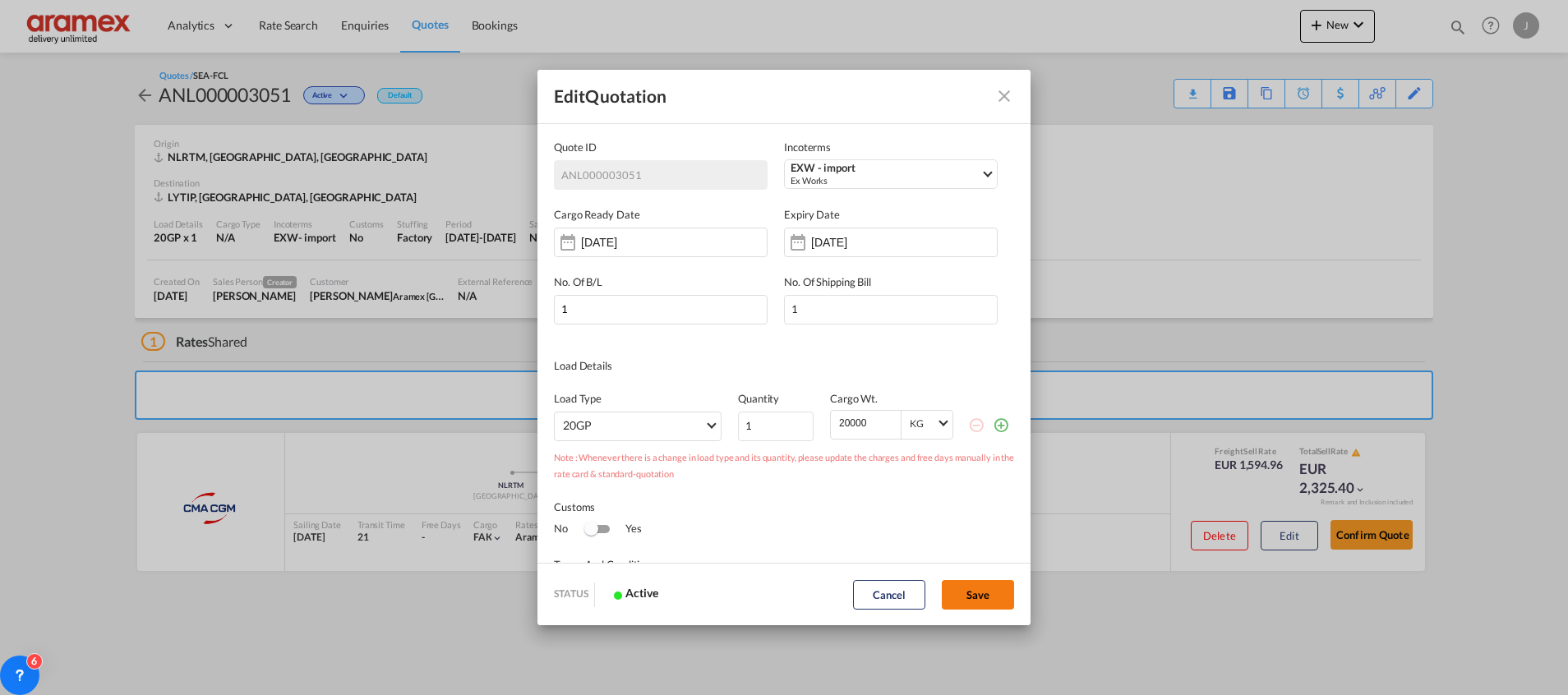
click at [968, 593] on button "Save" at bounding box center [977, 595] width 72 height 30
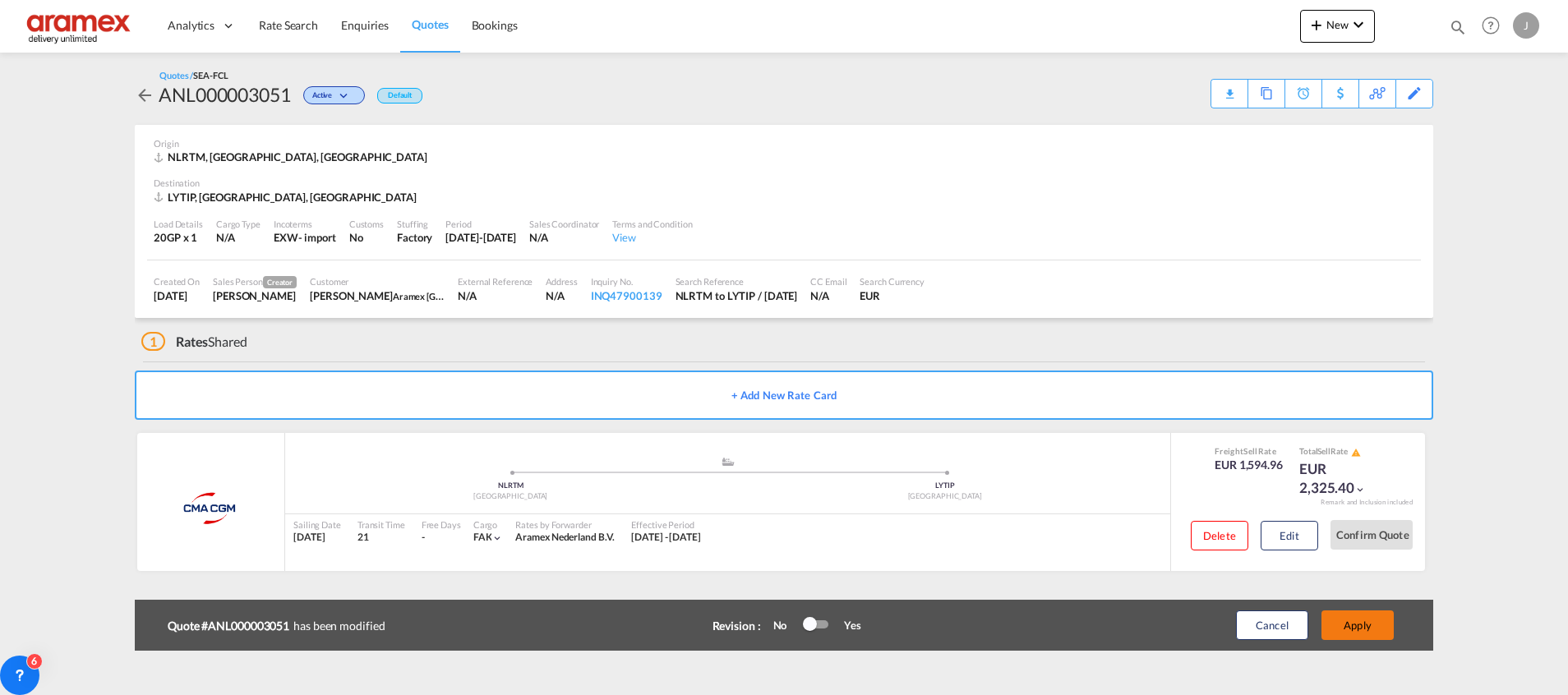
click at [1372, 627] on button "Apply" at bounding box center [1357, 625] width 72 height 30
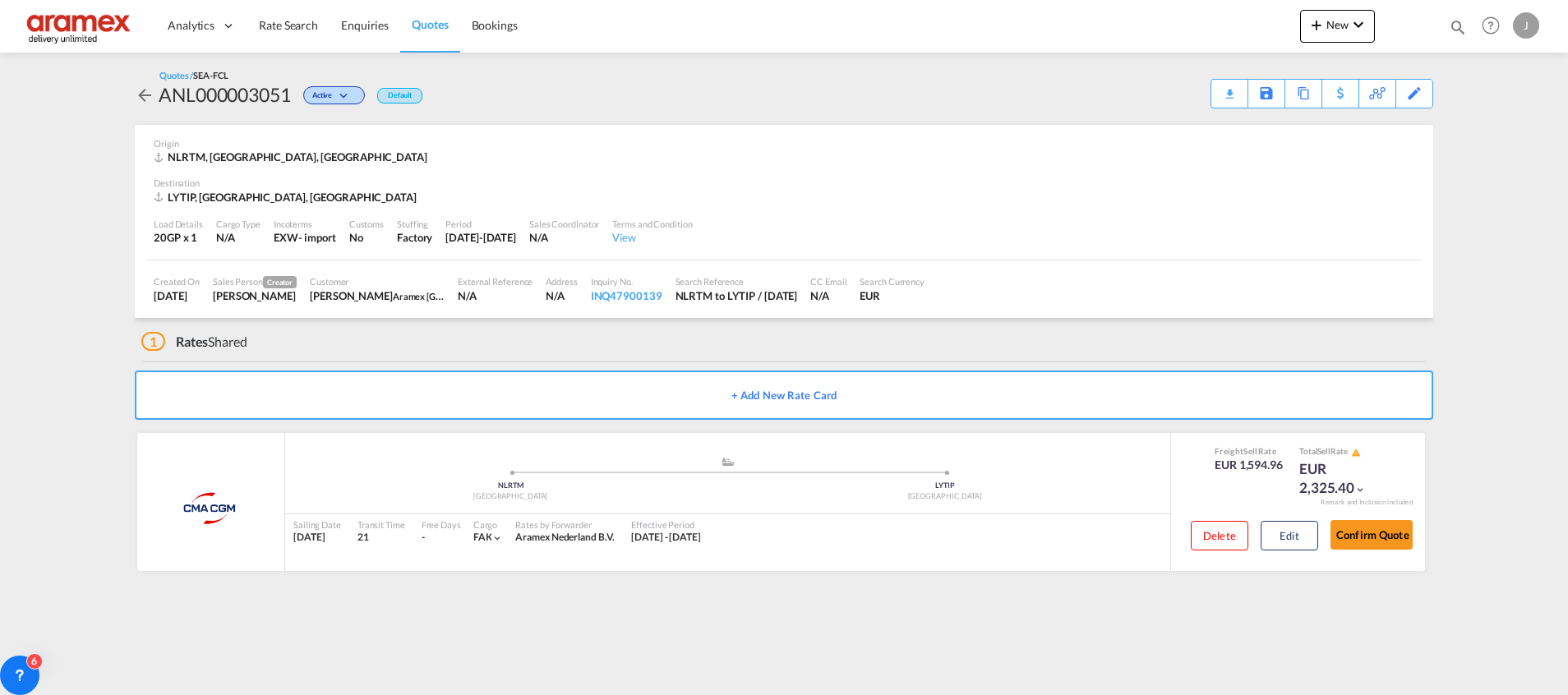
click at [0, 0] on div "Download Quote" at bounding box center [0, 0] width 0 height 0
click at [414, 19] on span "Quotes" at bounding box center [430, 24] width 37 height 13
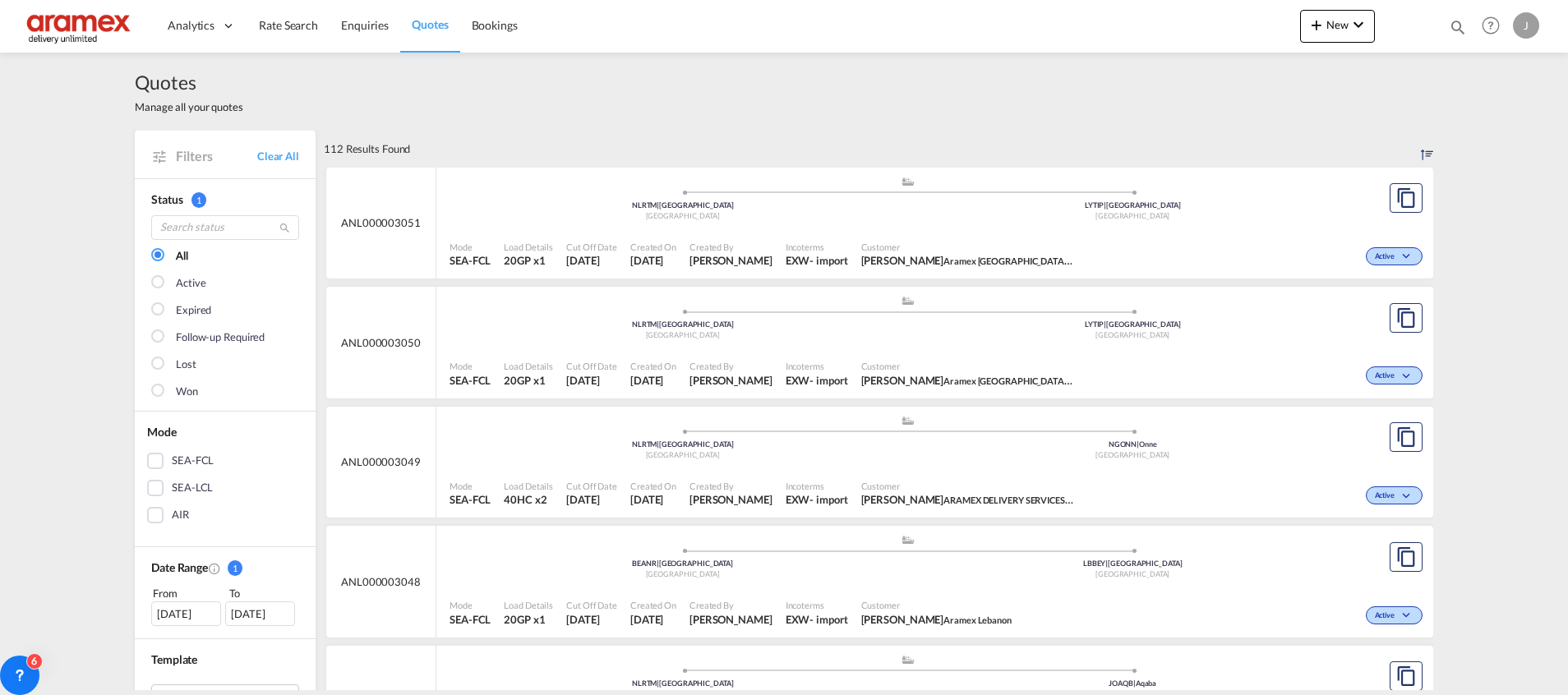
click at [948, 347] on div ".a{fill:#aaa8ad;} .a{fill:#aaa8ad;} NLRTM | [GEOGRAPHIC_DATA] [GEOGRAPHIC_DATA]…" at bounding box center [907, 321] width 917 height 53
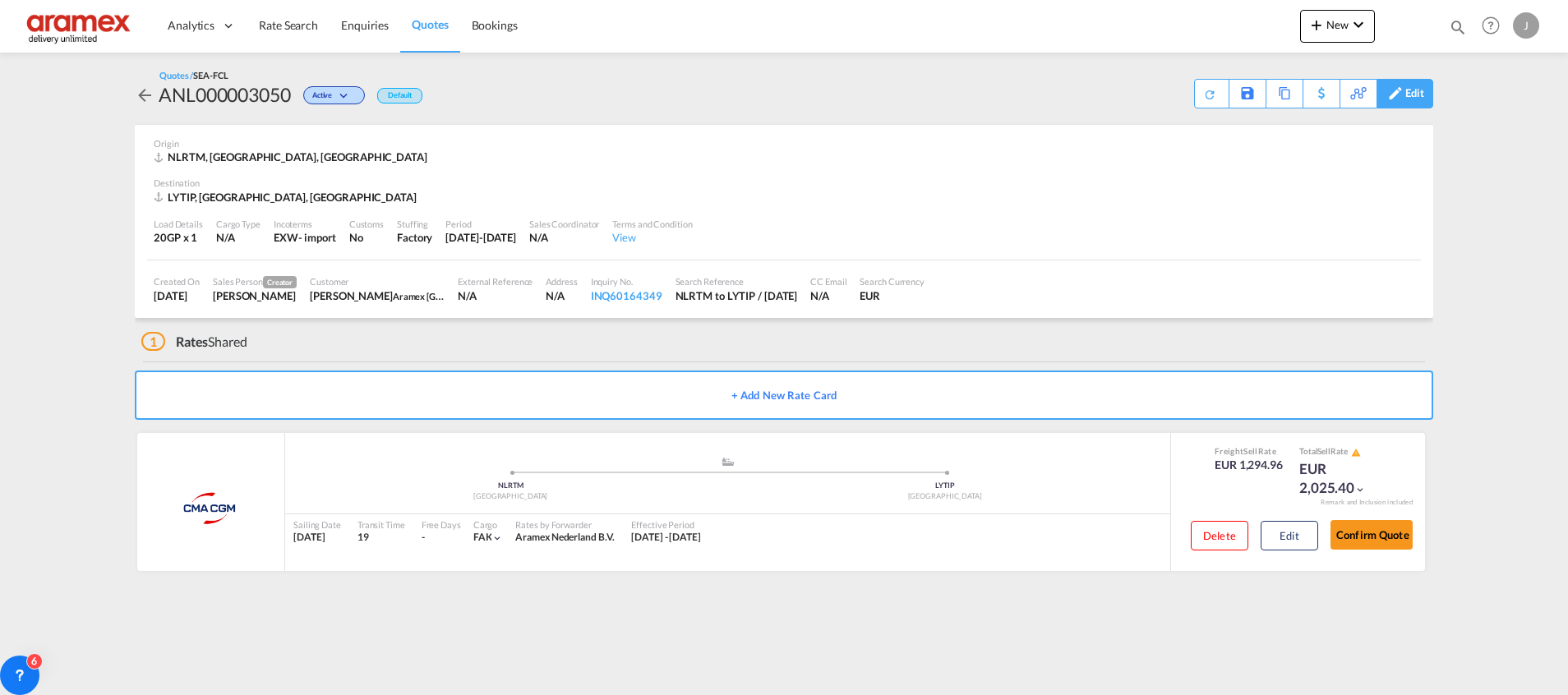
click at [1415, 92] on div "Edit" at bounding box center [1415, 94] width 19 height 28
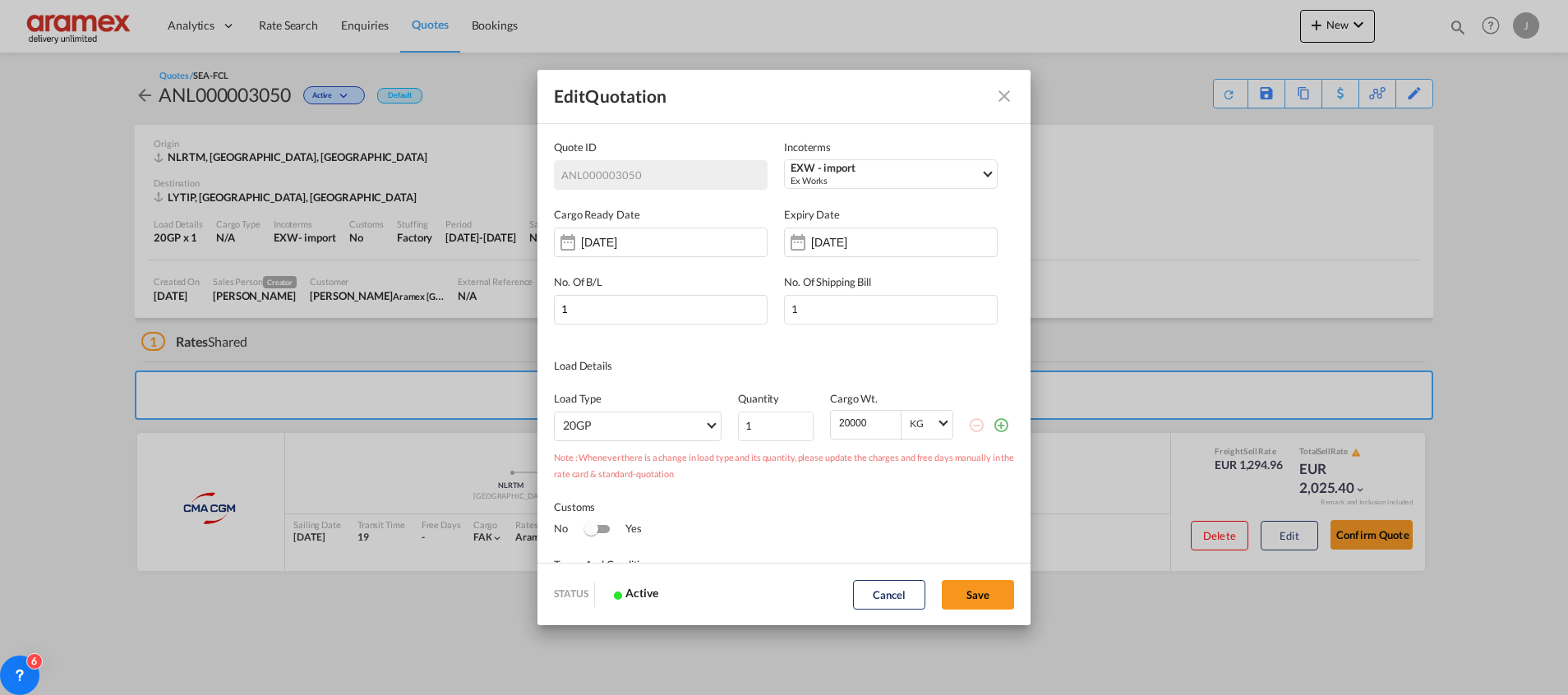
click at [1008, 92] on md-icon "Close dialog" at bounding box center [1004, 96] width 19 height 19
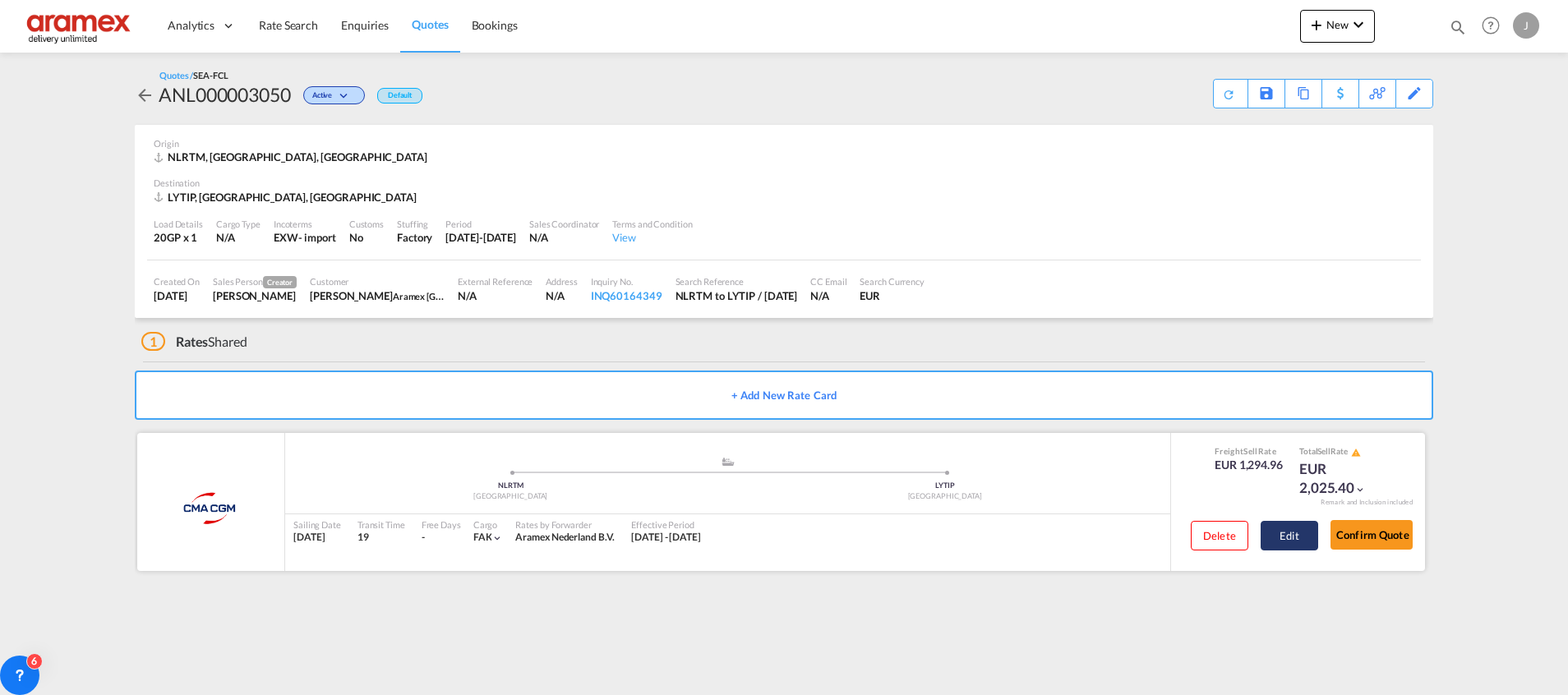
click at [1283, 528] on button "Edit" at bounding box center [1289, 536] width 58 height 30
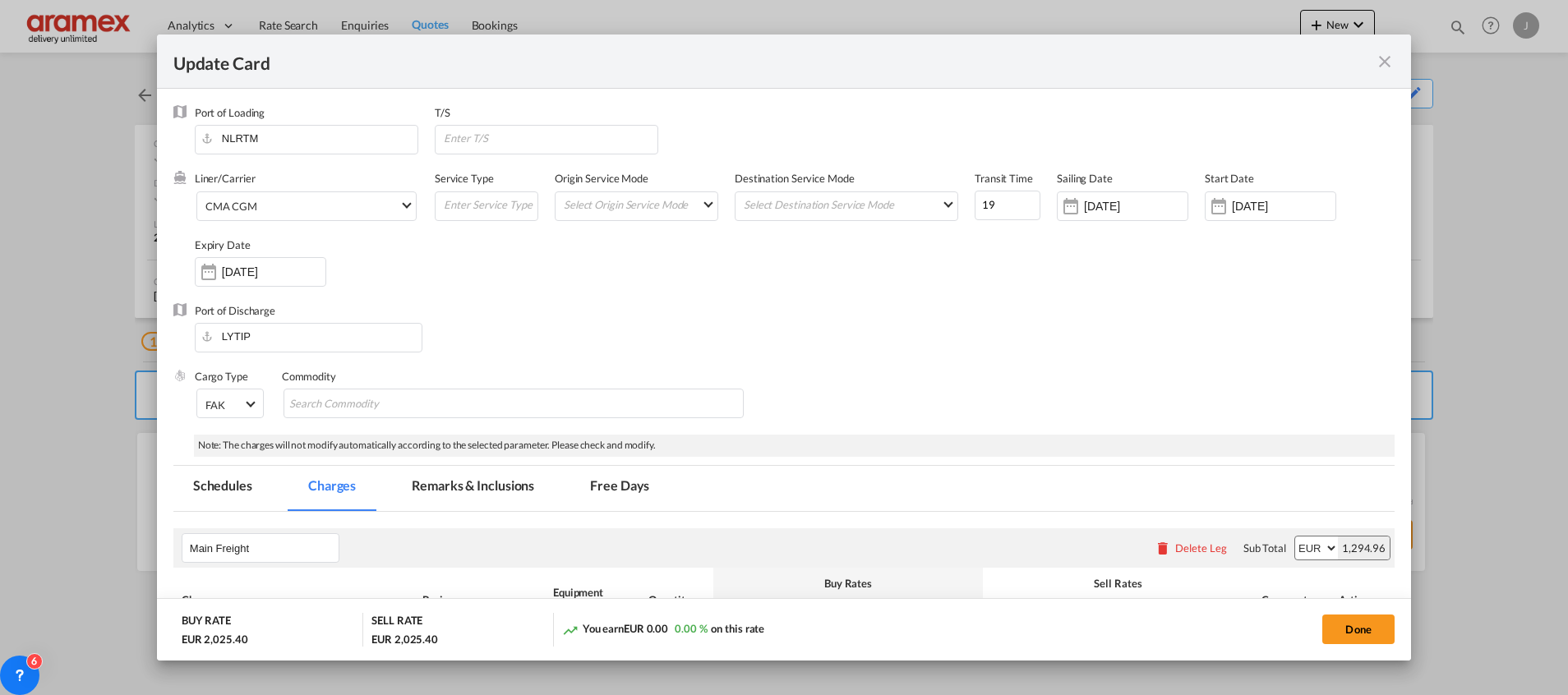
click at [1382, 58] on md-icon "icon-close fg-AAA8AD m-0 pointer" at bounding box center [1384, 62] width 19 height 19
